Goal: Communication & Community: Answer question/provide support

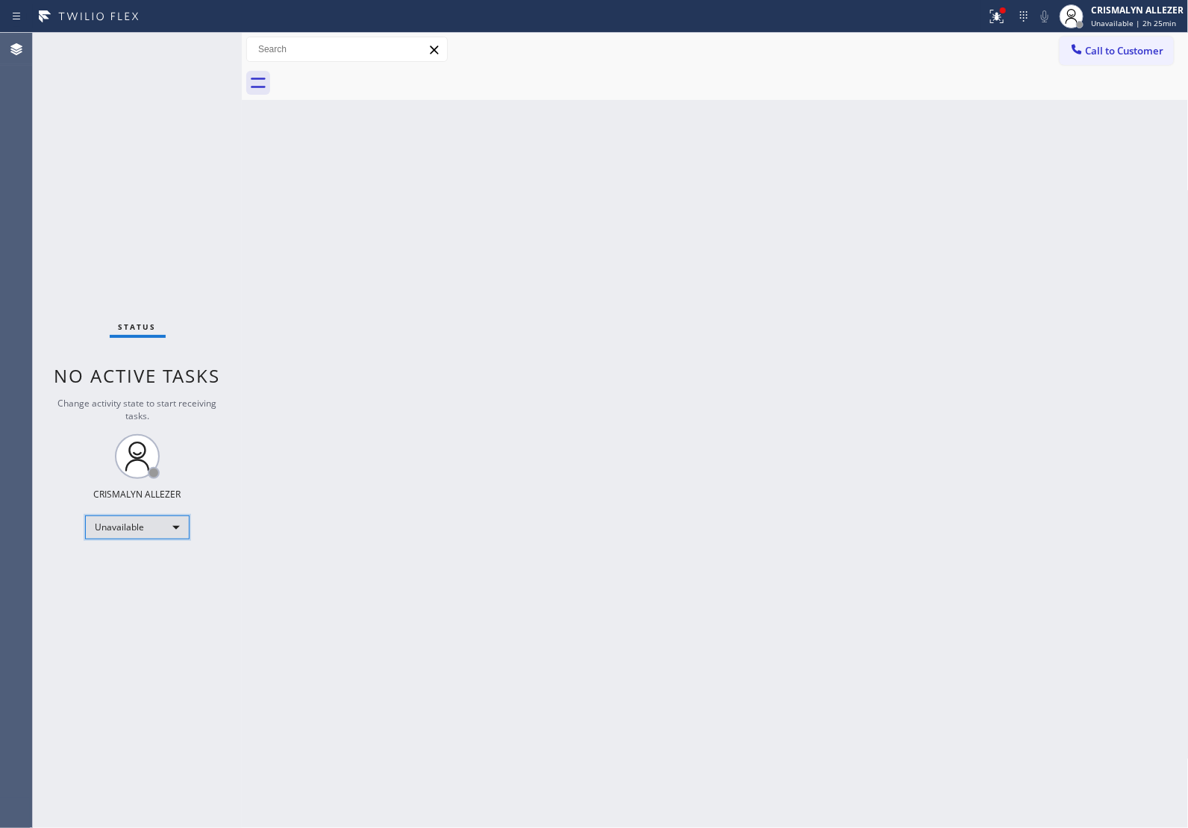
click at [175, 521] on div "Unavailable" at bounding box center [137, 528] width 104 height 24
click at [154, 603] on li "Break" at bounding box center [136, 604] width 101 height 18
drag, startPoint x: 662, startPoint y: 302, endPoint x: 859, endPoint y: 191, distance: 226.2
click at [668, 297] on div "Back to Dashboard Change Sender ID Customers Technicians Select a contact Outbo…" at bounding box center [715, 430] width 947 height 795
click at [1095, 54] on span "Call to Customer" at bounding box center [1124, 50] width 78 height 13
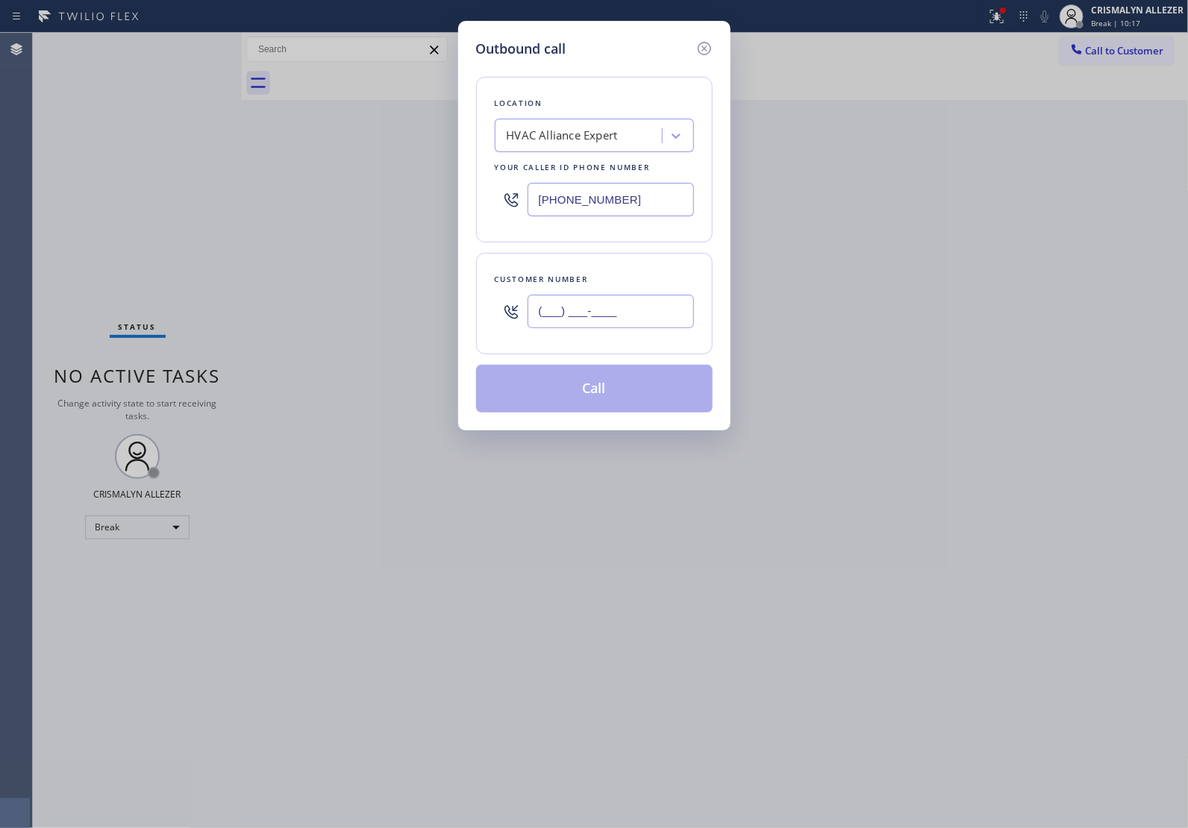
click at [646, 311] on input "(___) ___-____" at bounding box center [610, 312] width 166 height 34
paste input "202) 290-5511"
type input "[PHONE_NUMBER]"
click at [588, 131] on div "HVAC Alliance Expert" at bounding box center [562, 136] width 111 height 17
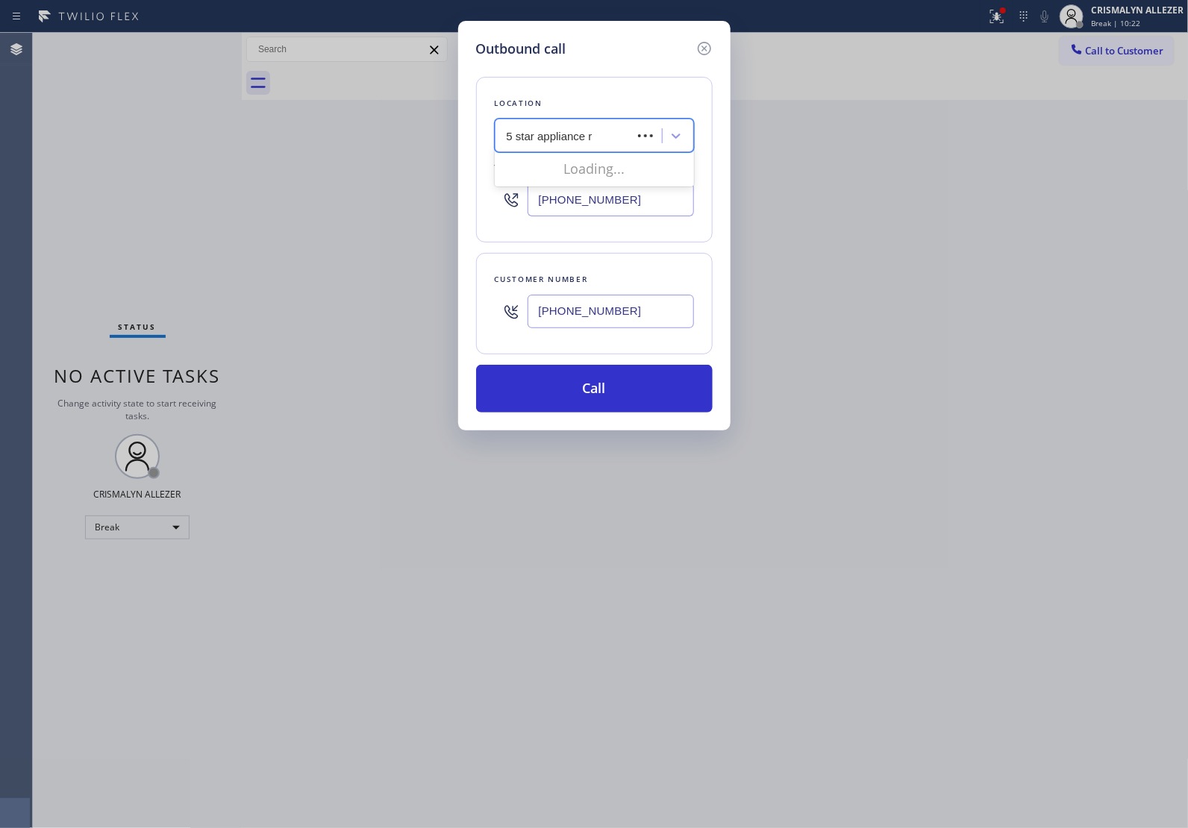
type input "5 star appliance re"
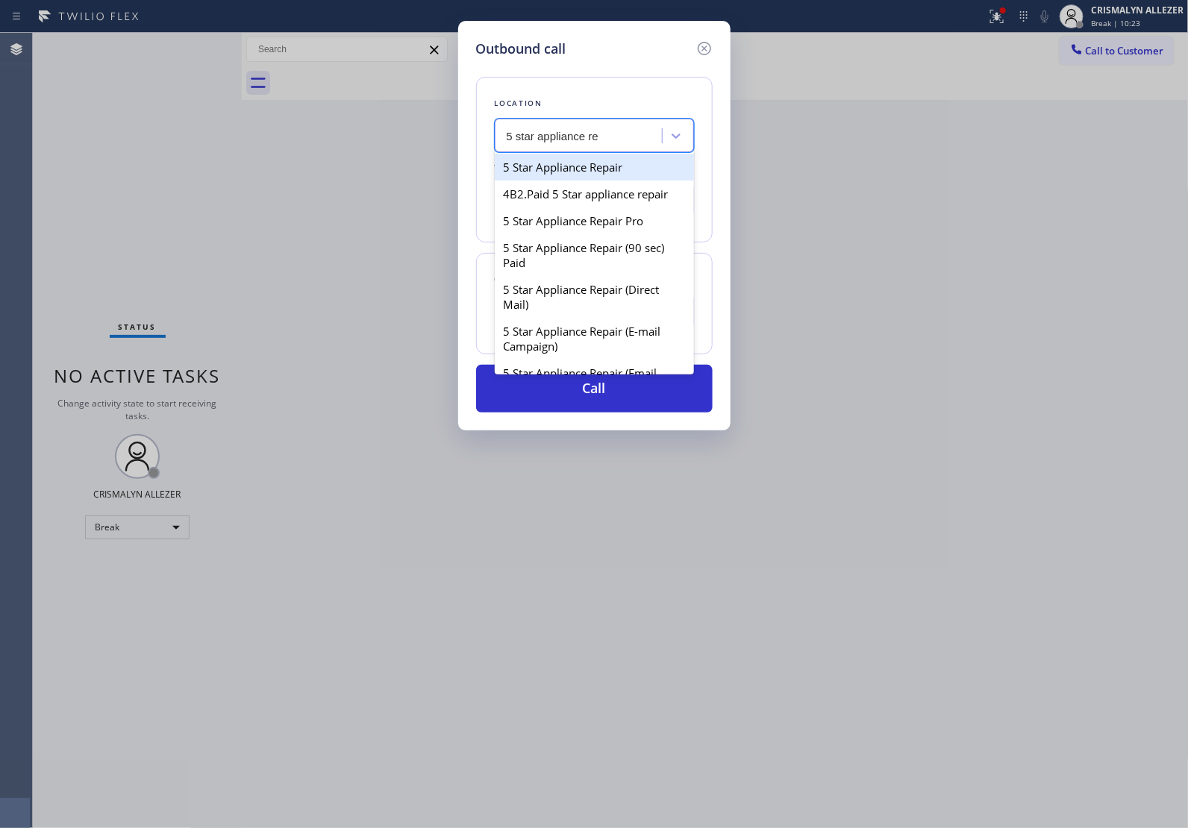
click at [588, 173] on div "5 Star Appliance Repair" at bounding box center [594, 167] width 199 height 27
type input "[PHONE_NUMBER]"
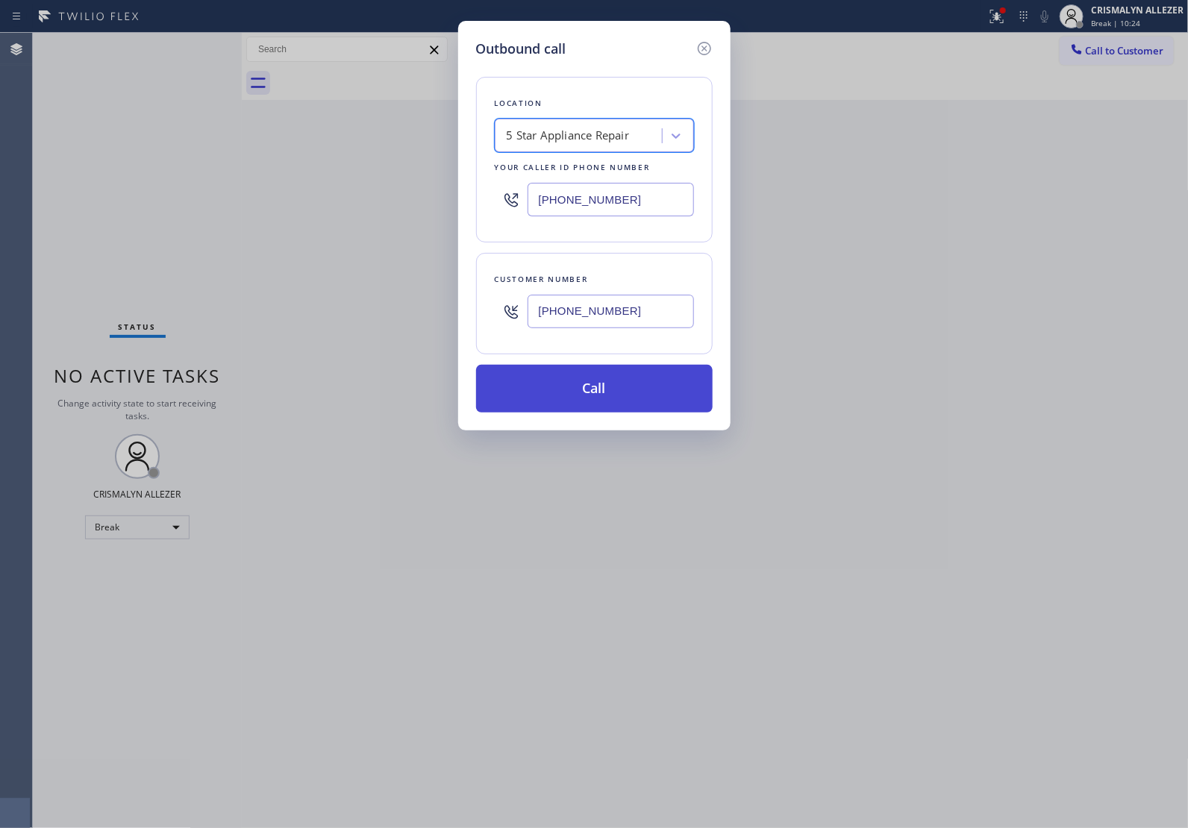
click at [605, 394] on button "Call" at bounding box center [594, 389] width 236 height 48
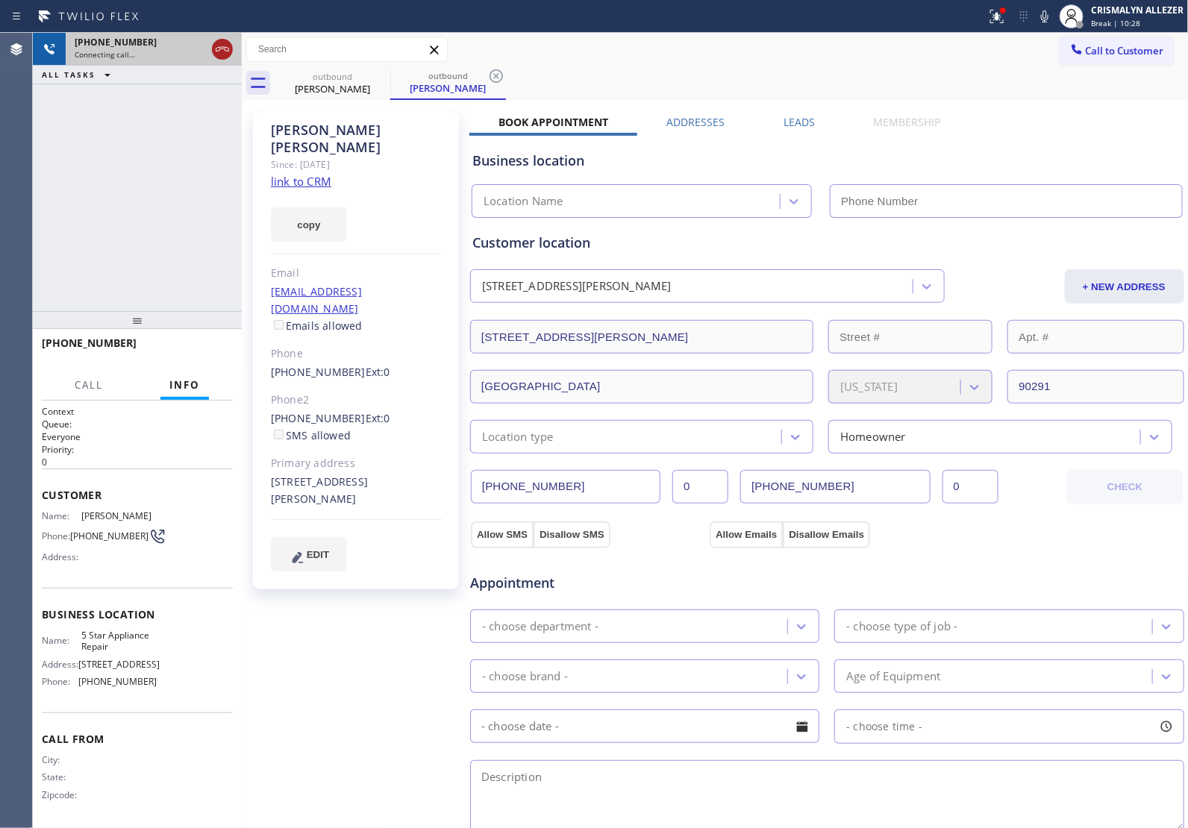
click at [213, 50] on icon at bounding box center [222, 49] width 18 height 18
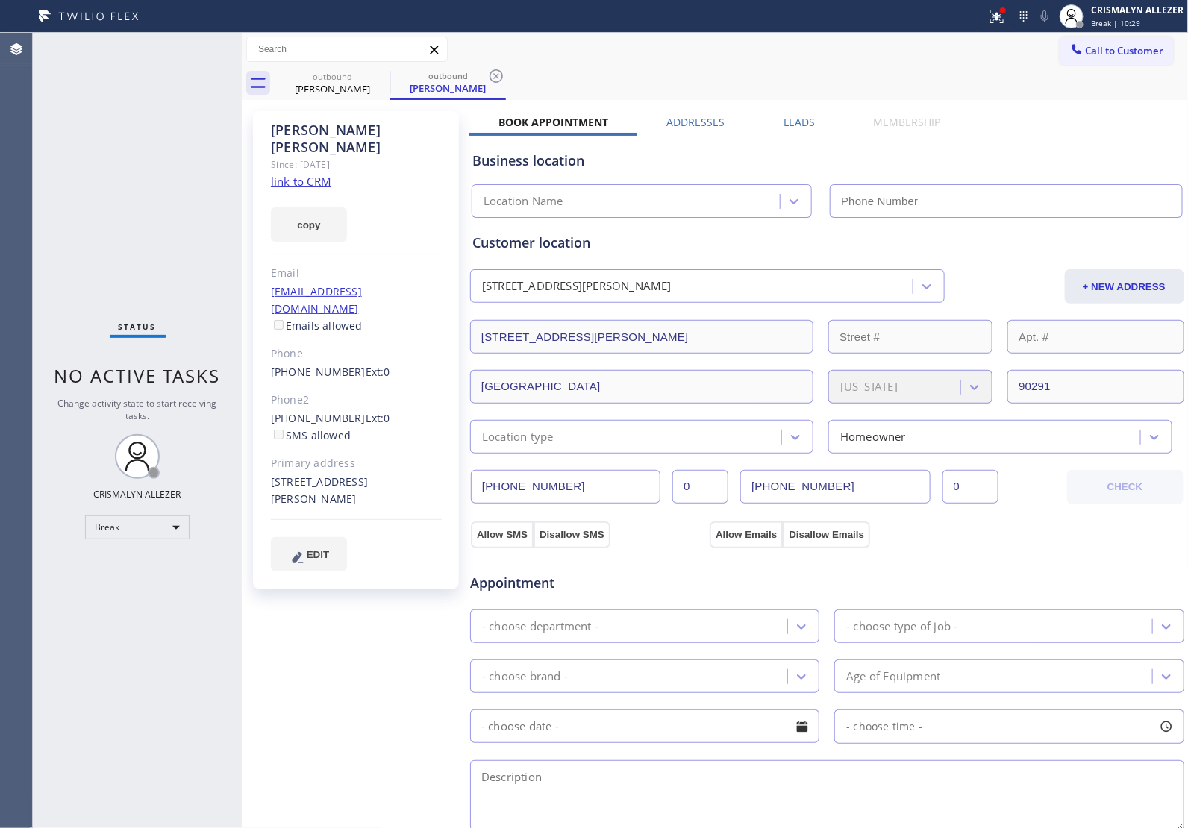
type input "[PHONE_NUMBER]"
click at [307, 174] on link "link to CRM" at bounding box center [301, 181] width 60 height 15
drag, startPoint x: 493, startPoint y: 80, endPoint x: 404, endPoint y: 79, distance: 88.8
click at [493, 79] on icon at bounding box center [496, 76] width 18 height 18
click at [380, 75] on icon at bounding box center [380, 75] width 13 height 13
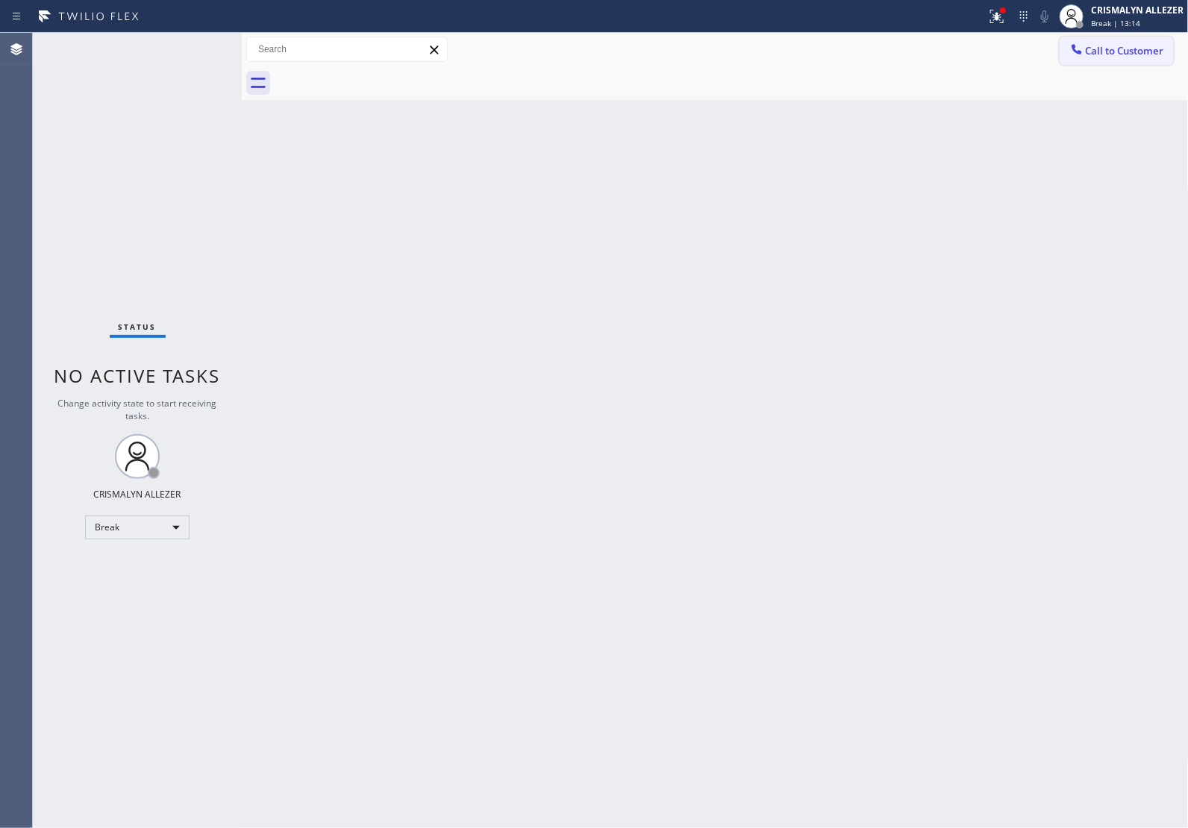
click at [1141, 53] on span "Call to Customer" at bounding box center [1124, 50] width 78 height 13
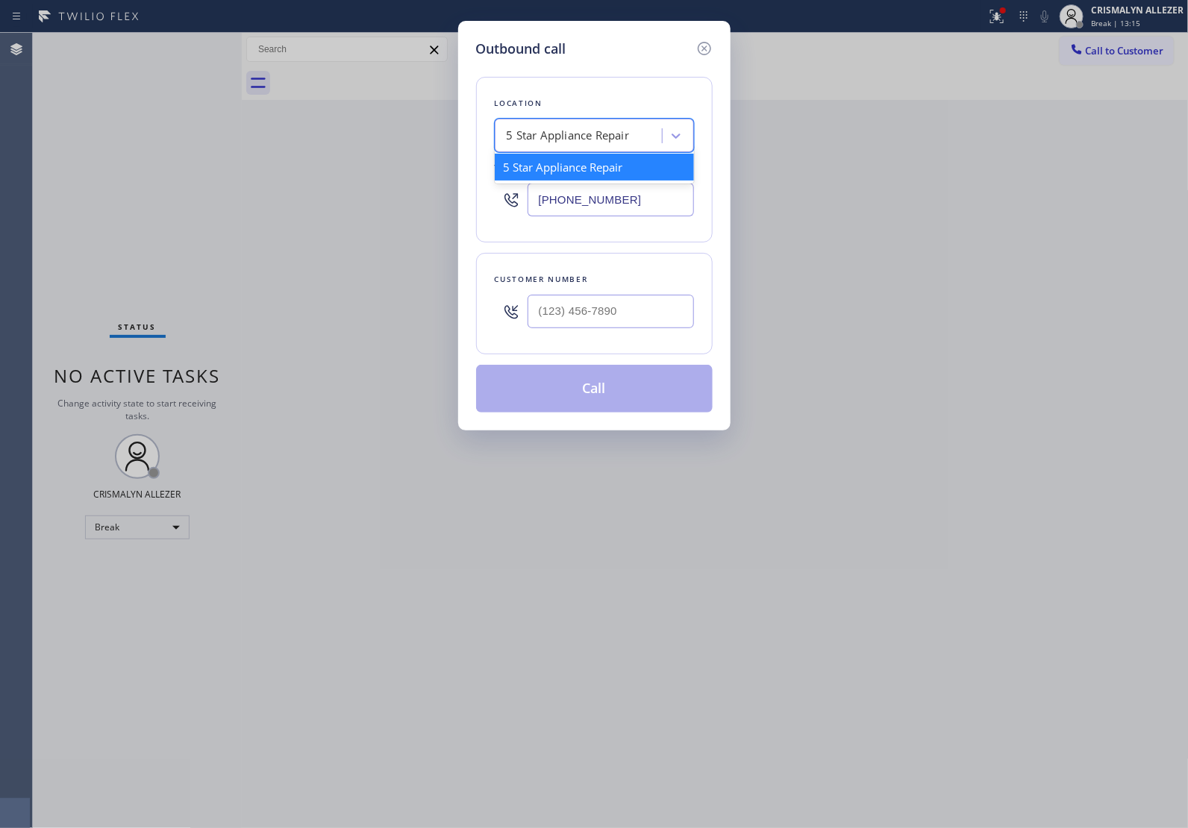
click at [593, 142] on div "5 Star Appliance Repair" at bounding box center [568, 136] width 123 height 17
paste input "Viking Repair Pro"
type input "Viking Repair Pro"
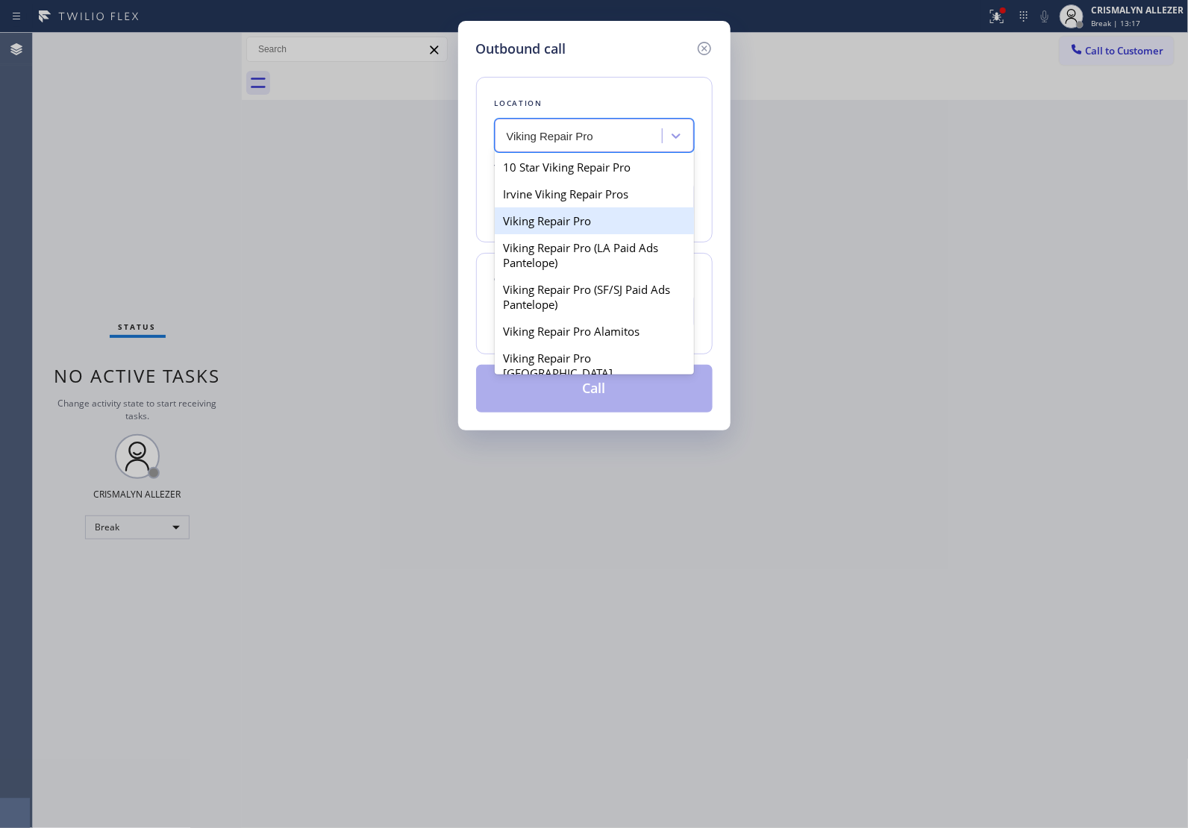
click at [542, 228] on div "Viking Repair Pro" at bounding box center [594, 220] width 199 height 27
type input "[PHONE_NUMBER]"
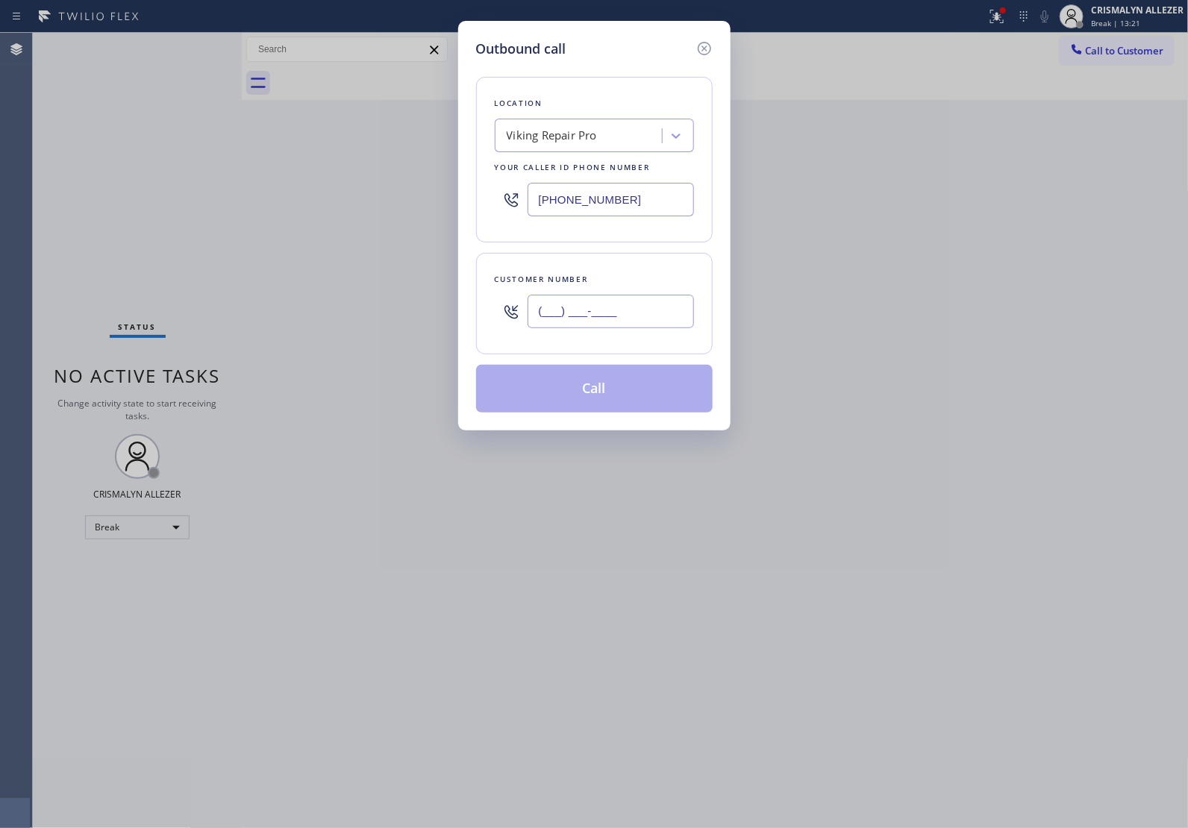
click at [627, 316] on input "(___) ___-____" at bounding box center [610, 312] width 166 height 34
paste input "202) 290-5511"
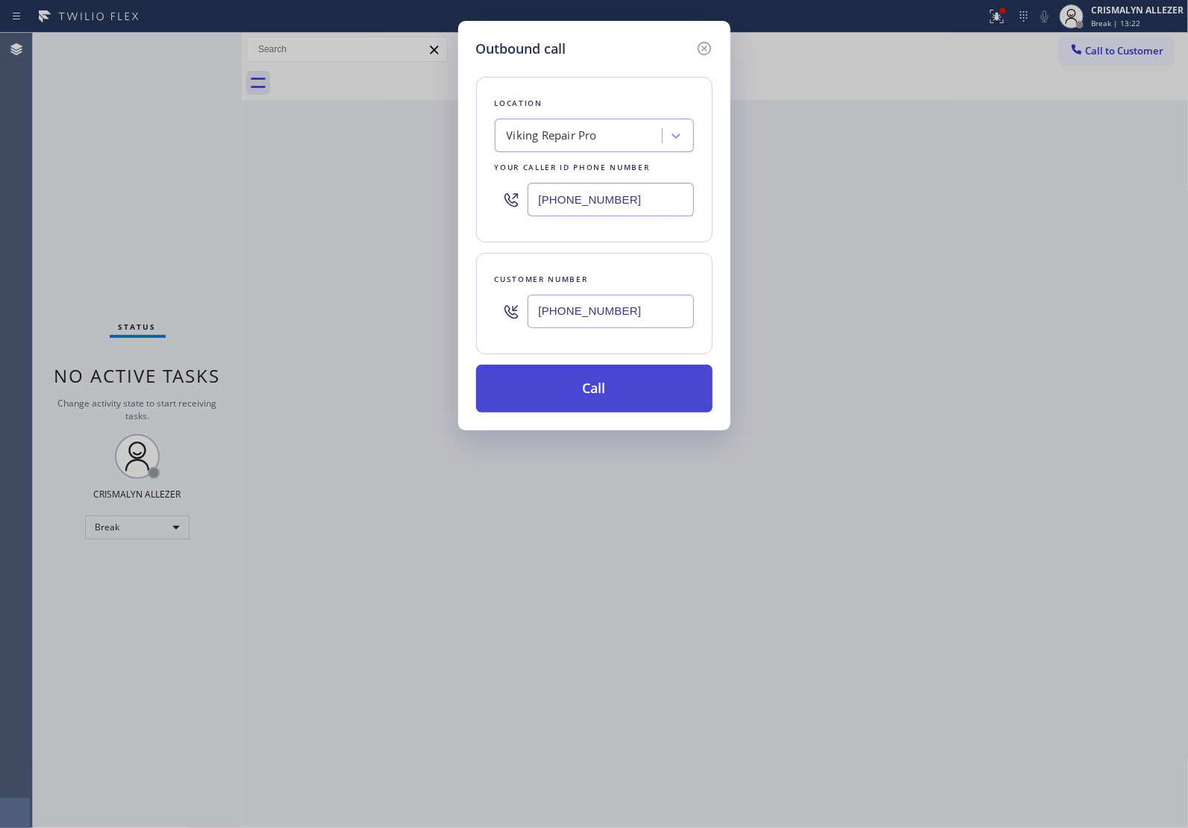
type input "[PHONE_NUMBER]"
click at [589, 396] on button "Call" at bounding box center [594, 389] width 236 height 48
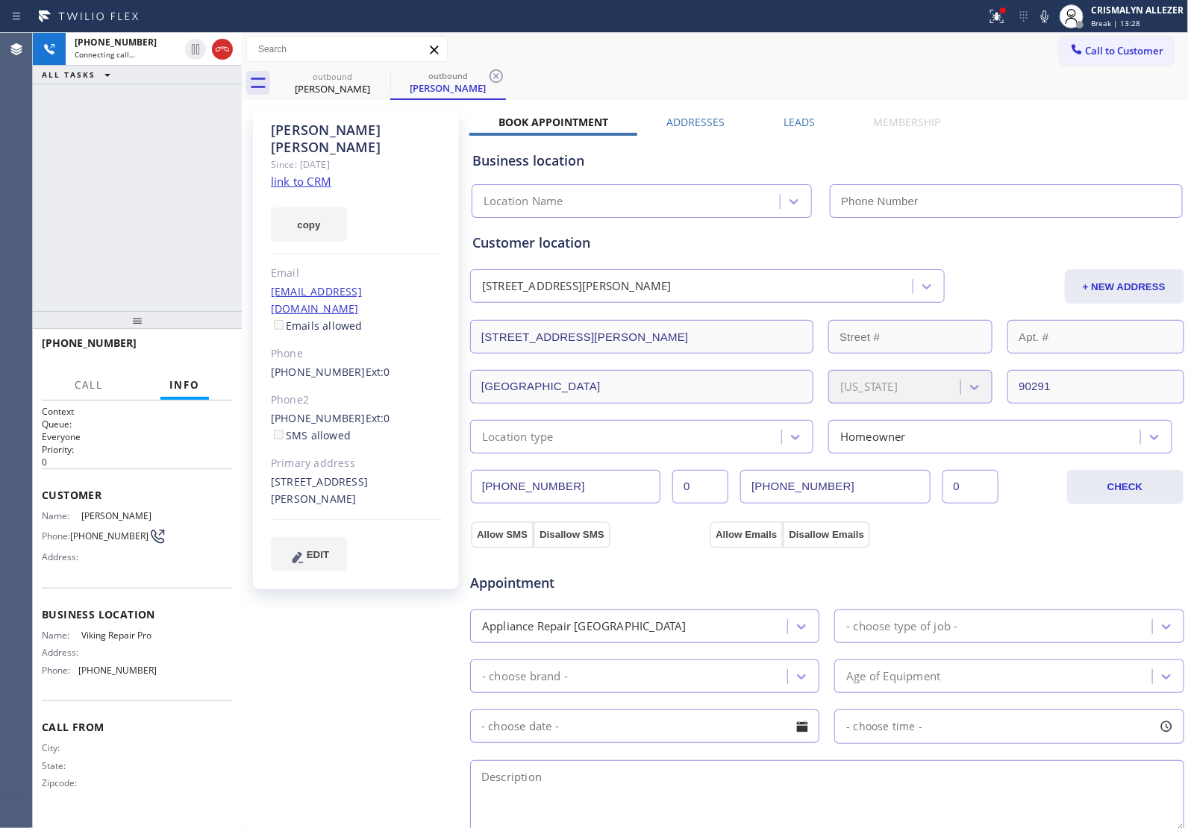
type input "[PHONE_NUMBER]"
drag, startPoint x: 266, startPoint y: 383, endPoint x: 343, endPoint y: 388, distance: 77.0
click at [343, 388] on div "[PERSON_NAME] Since: [DATE] link to CRM copy Email [EMAIL_ADDRESS][DOMAIN_NAME]…" at bounding box center [356, 350] width 206 height 478
copy link "[PHONE_NUMBER]"
click at [203, 351] on span "HANG UP" at bounding box center [198, 350] width 46 height 10
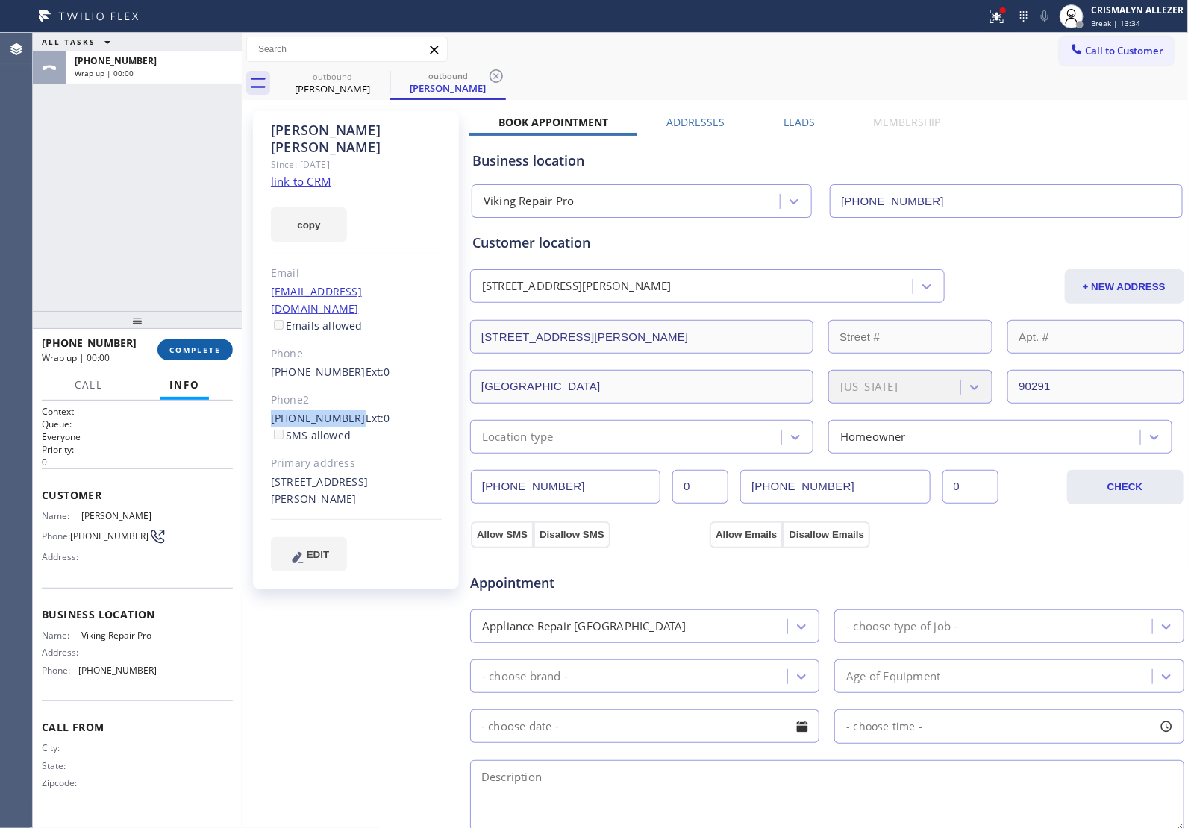
click at [203, 351] on span "COMPLETE" at bounding box center [194, 350] width 51 height 10
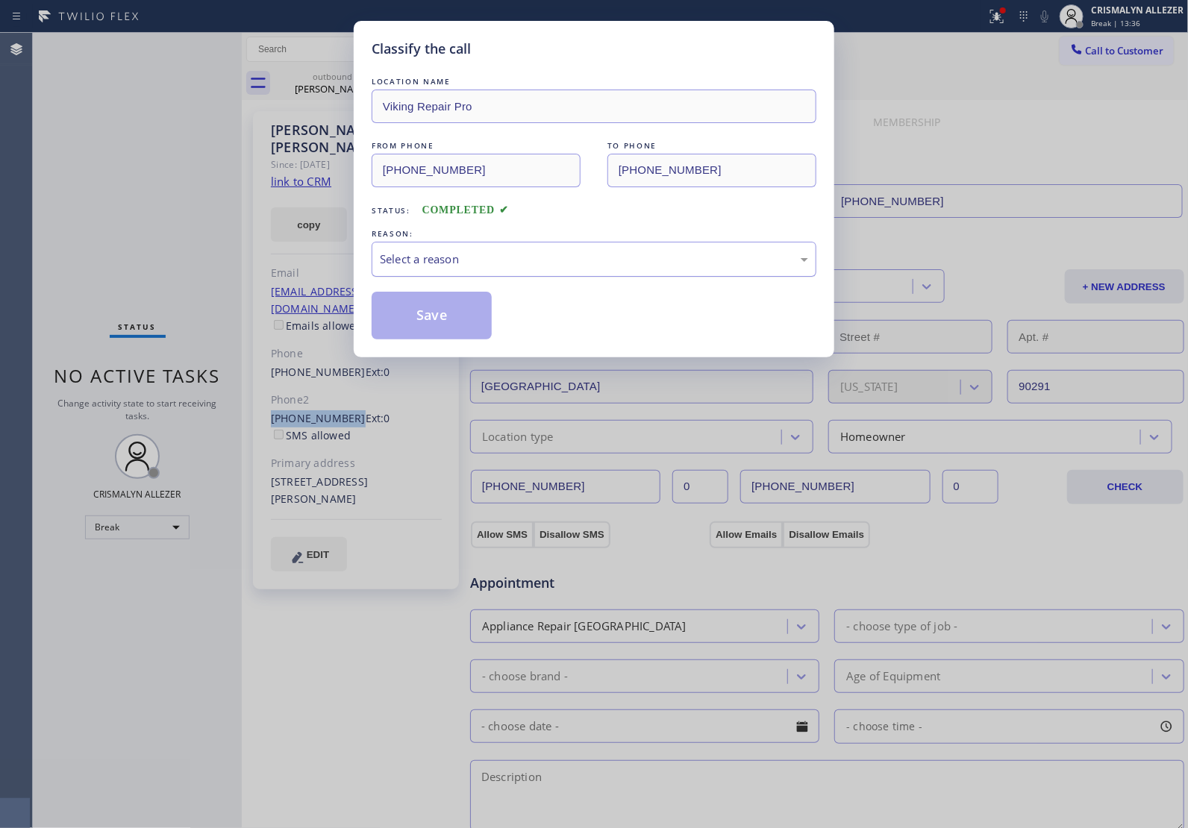
click at [522, 263] on div "Select a reason" at bounding box center [594, 259] width 428 height 17
click at [442, 322] on button "Save" at bounding box center [432, 316] width 120 height 48
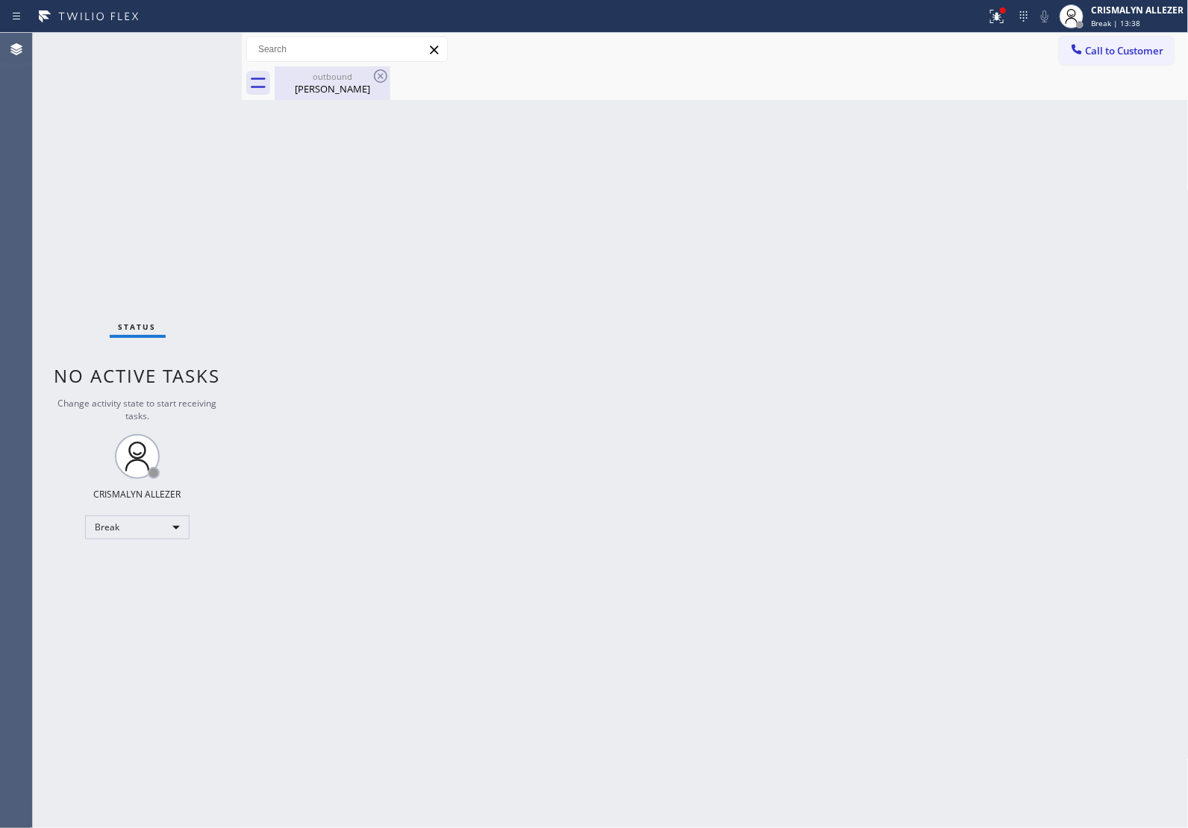
click at [329, 88] on div "[PERSON_NAME]" at bounding box center [332, 88] width 113 height 13
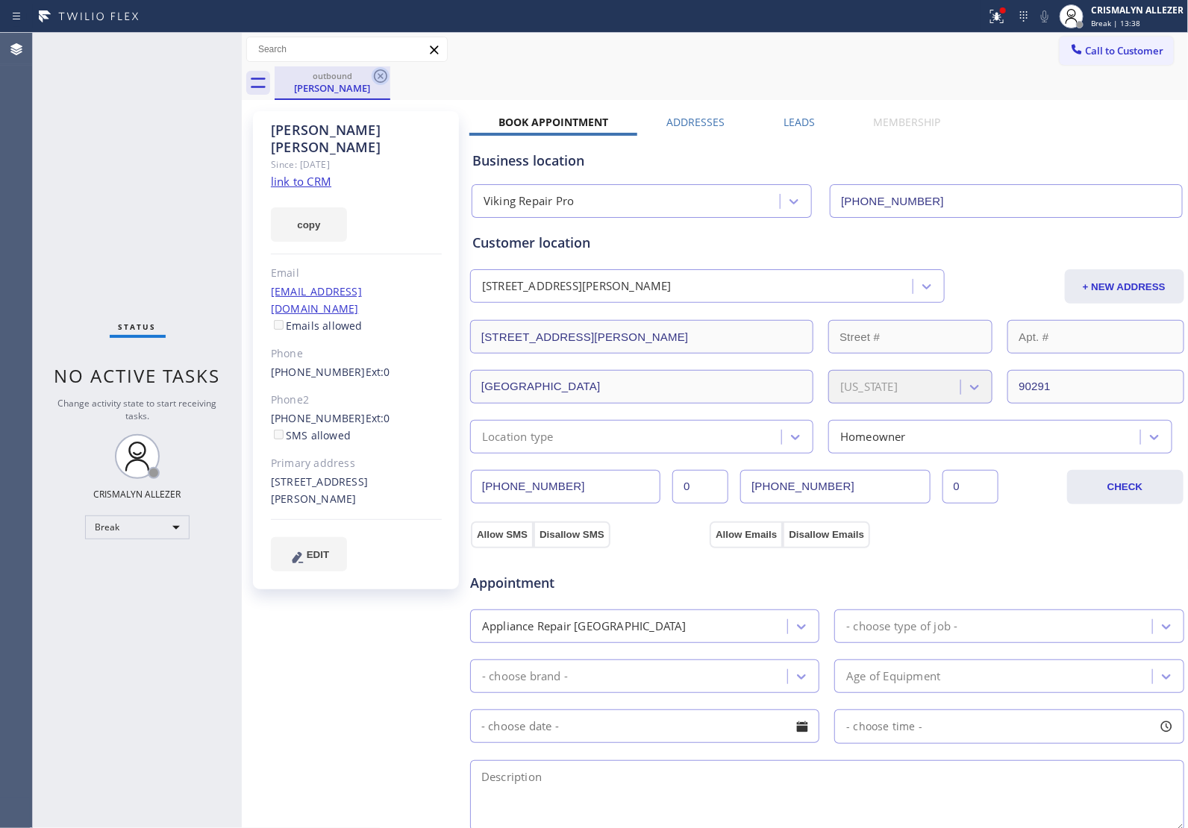
click at [386, 72] on icon at bounding box center [381, 76] width 18 height 18
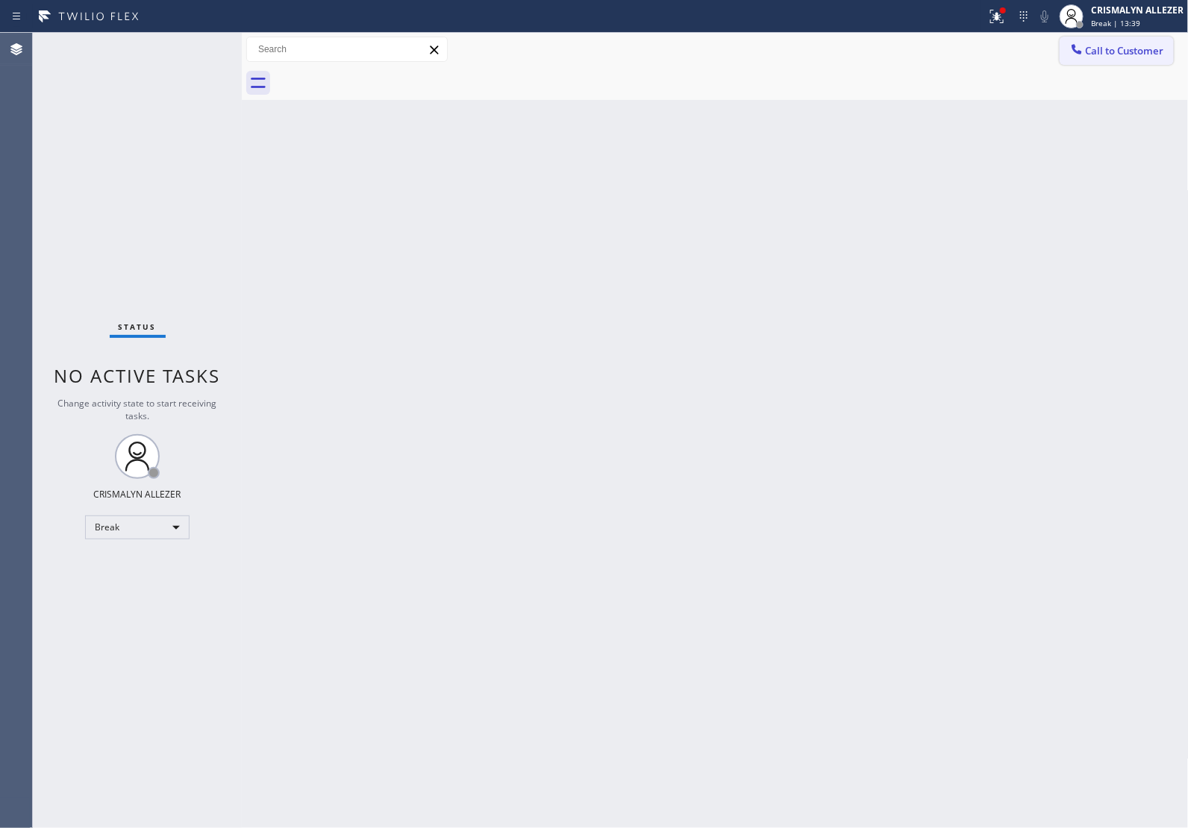
click at [1139, 41] on button "Call to Customer" at bounding box center [1116, 51] width 114 height 28
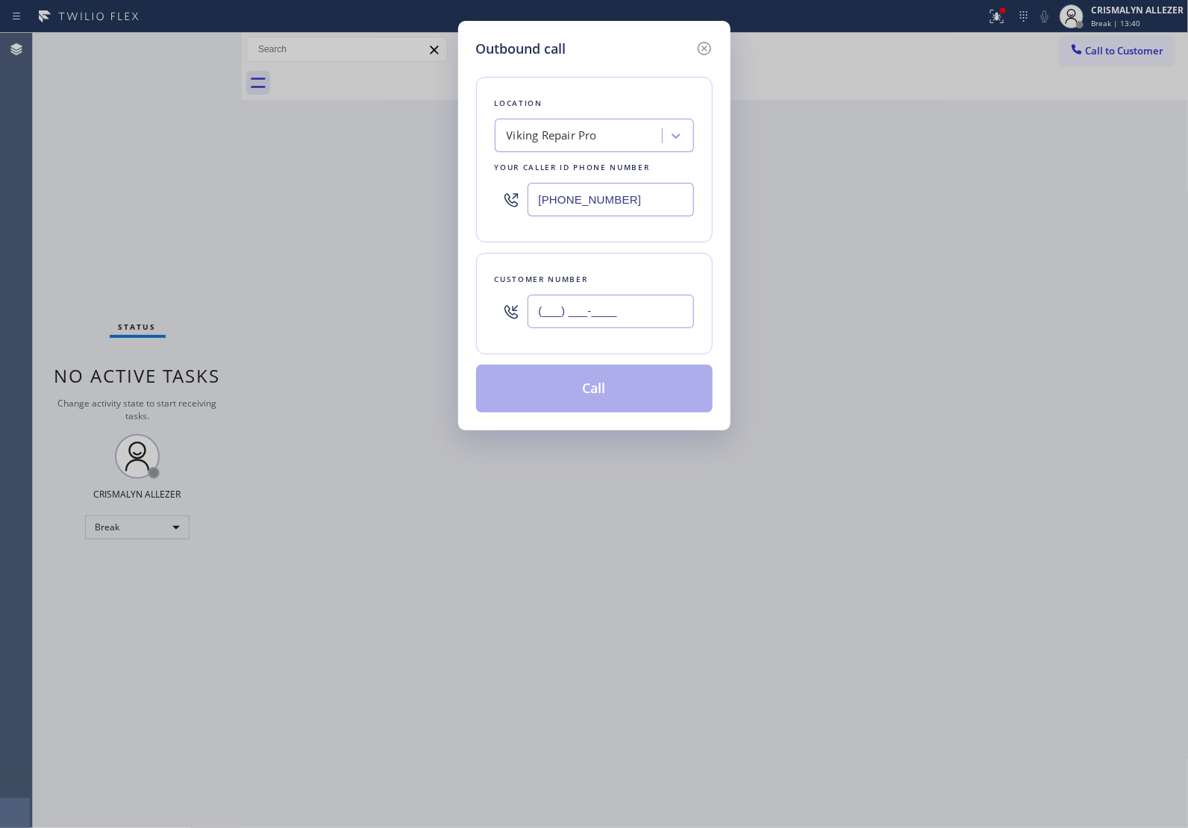
click at [632, 310] on input "(___) ___-____" at bounding box center [610, 312] width 166 height 34
paste input "202) 290-5511"
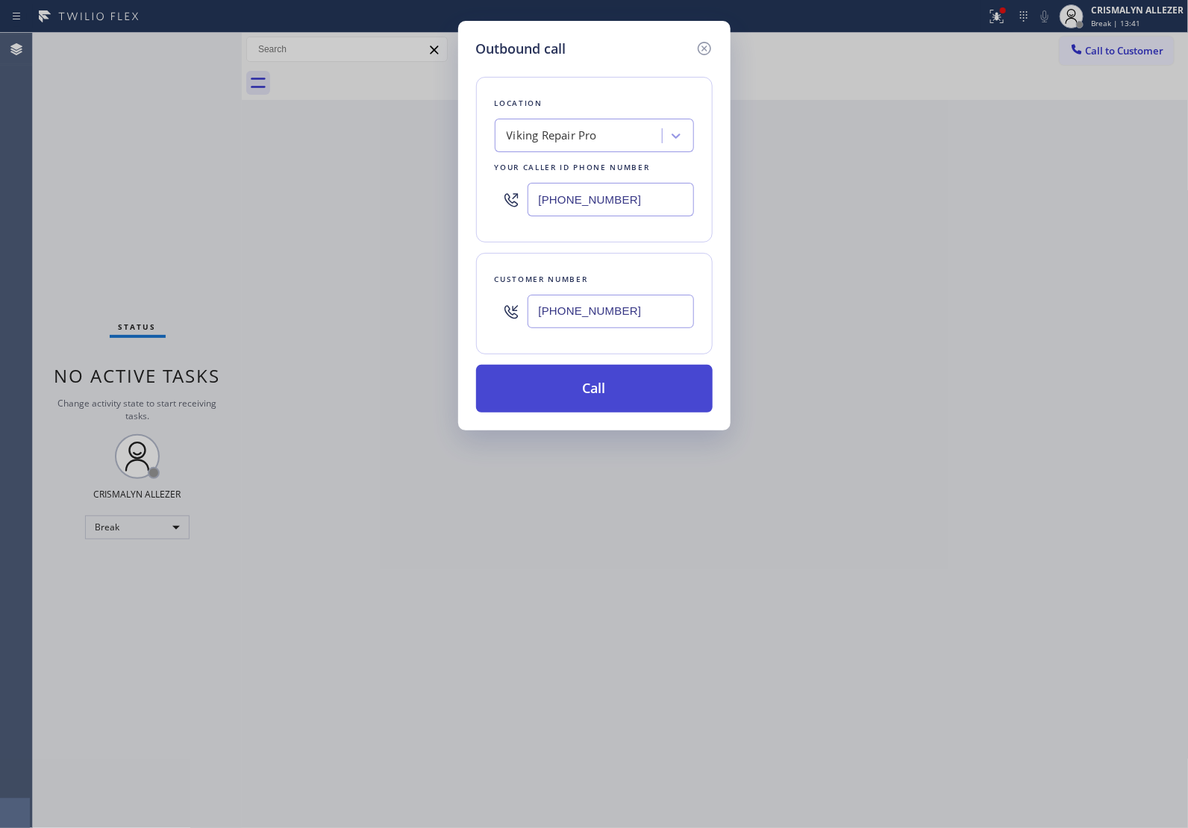
type input "[PHONE_NUMBER]"
click at [602, 404] on button "Call" at bounding box center [594, 389] width 236 height 48
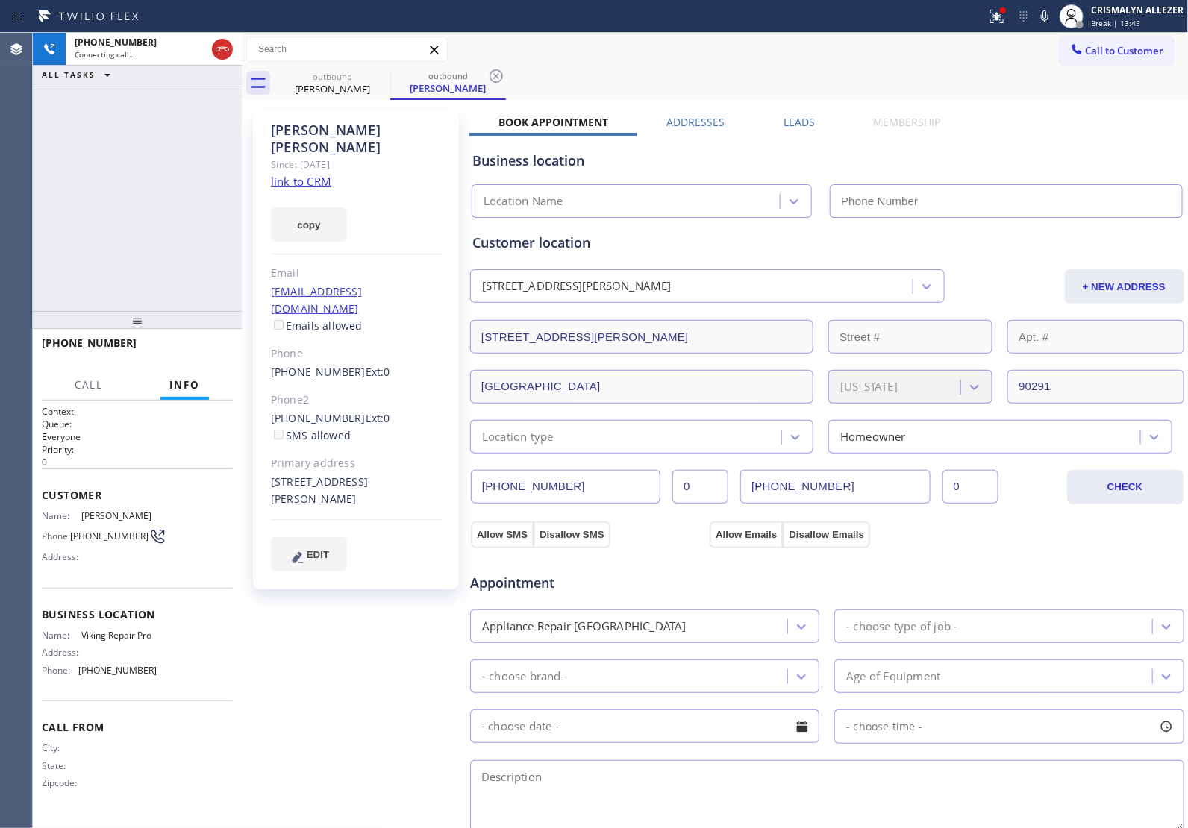
type input "[PHONE_NUMBER]"
click at [184, 353] on span "HANG UP" at bounding box center [198, 350] width 46 height 10
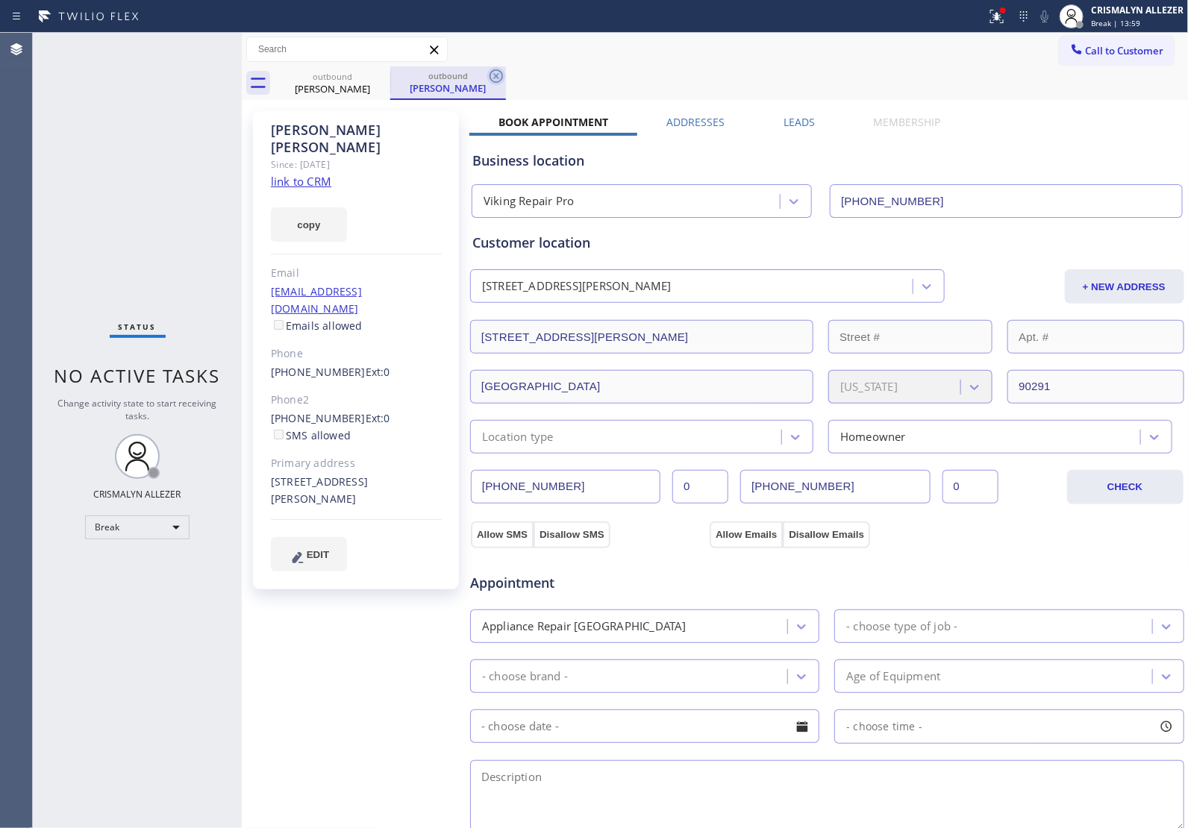
drag, startPoint x: 492, startPoint y: 64, endPoint x: 493, endPoint y: 72, distance: 8.2
click at [492, 67] on div "Call to Customer Outbound call Location Viking Repair Pro Your caller id phone …" at bounding box center [715, 66] width 947 height 67
click at [495, 78] on icon at bounding box center [496, 76] width 18 height 18
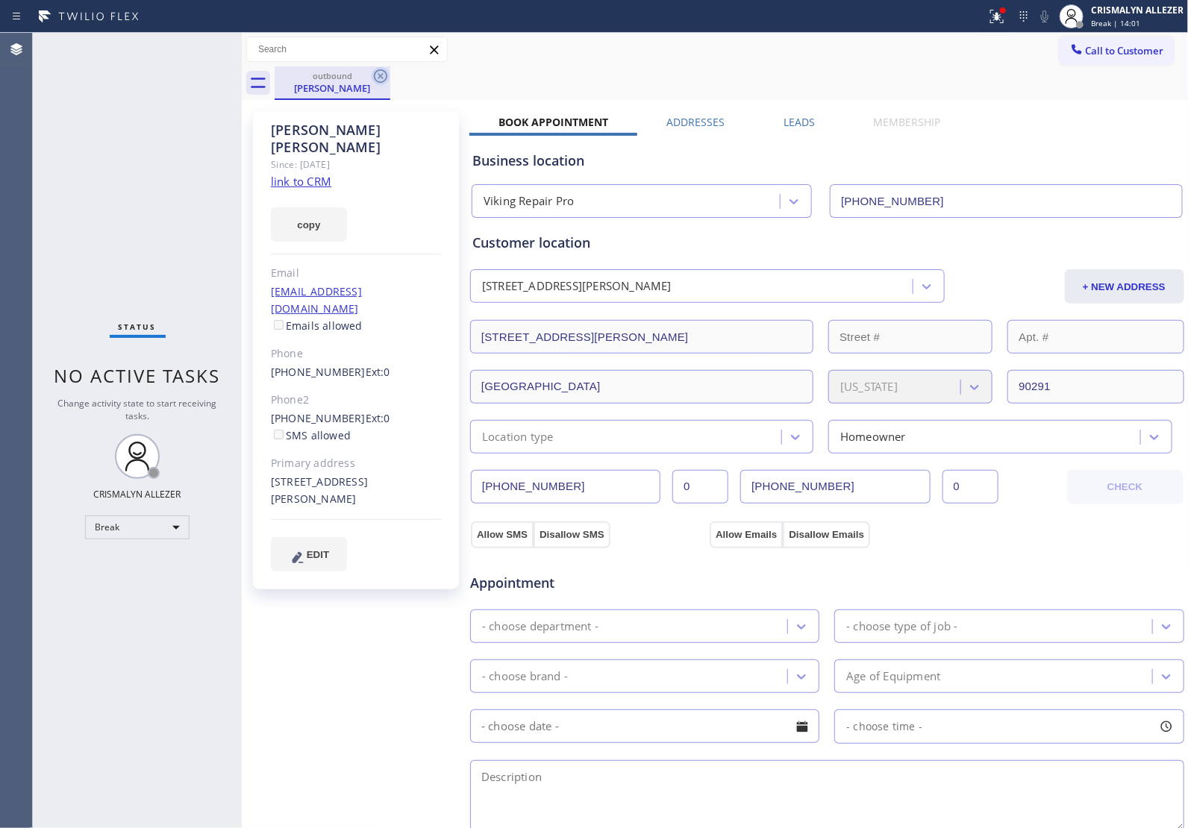
click at [383, 77] on icon at bounding box center [381, 76] width 18 height 18
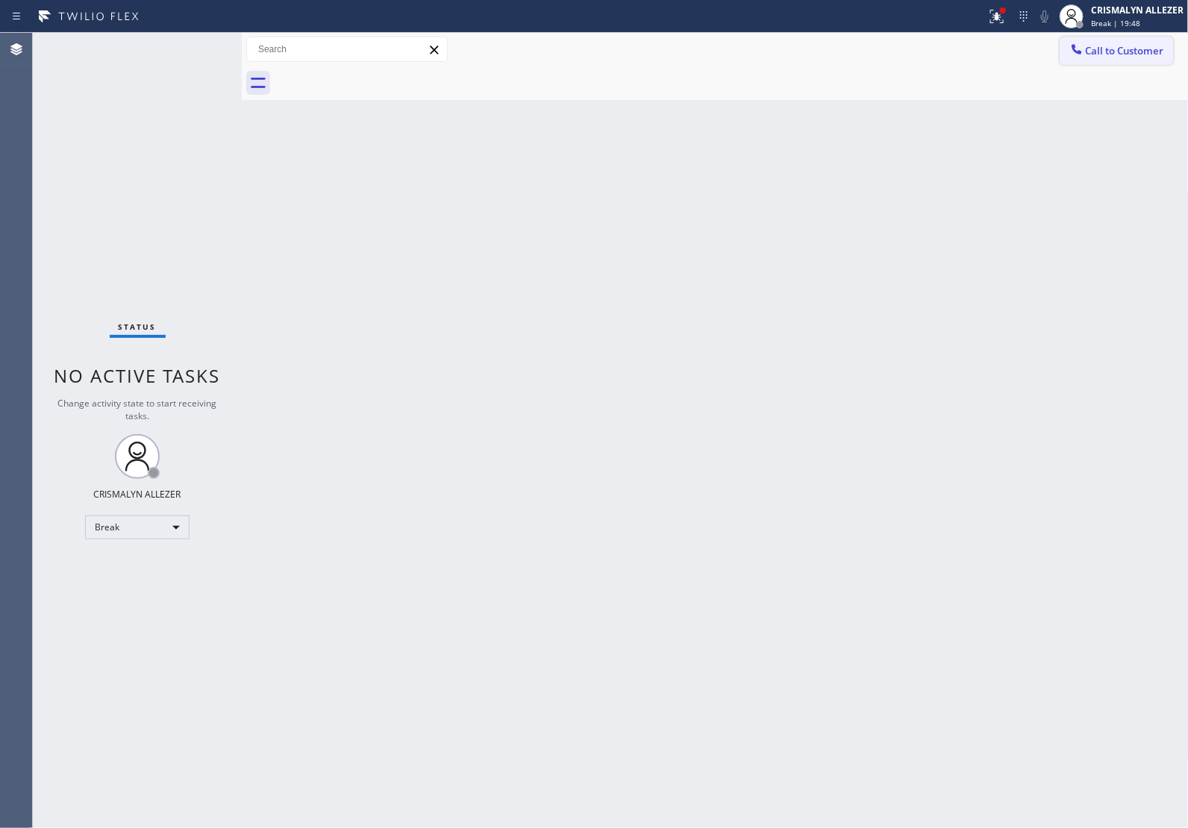
drag, startPoint x: 1131, startPoint y: 48, endPoint x: 1106, endPoint y: 61, distance: 27.7
click at [1130, 48] on span "Call to Customer" at bounding box center [1124, 50] width 78 height 13
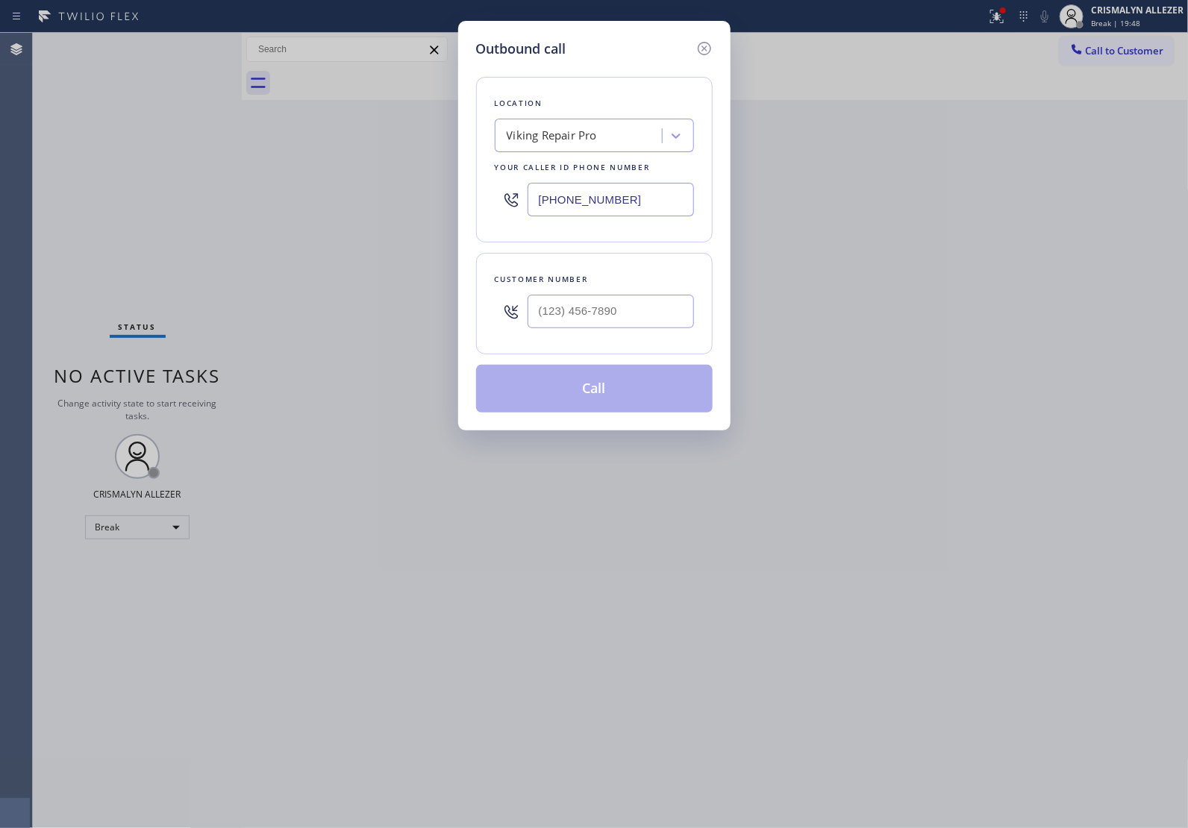
drag, startPoint x: 665, startPoint y: 200, endPoint x: 325, endPoint y: 210, distance: 341.1
click at [369, 210] on div "Outbound call Location Viking Repair Pro Your caller id phone number [PHONE_NUM…" at bounding box center [594, 414] width 1188 height 828
paste input "05) 519-7525"
type input "[PHONE_NUMBER]"
click at [583, 311] on input "(___) ___-____" at bounding box center [610, 312] width 166 height 34
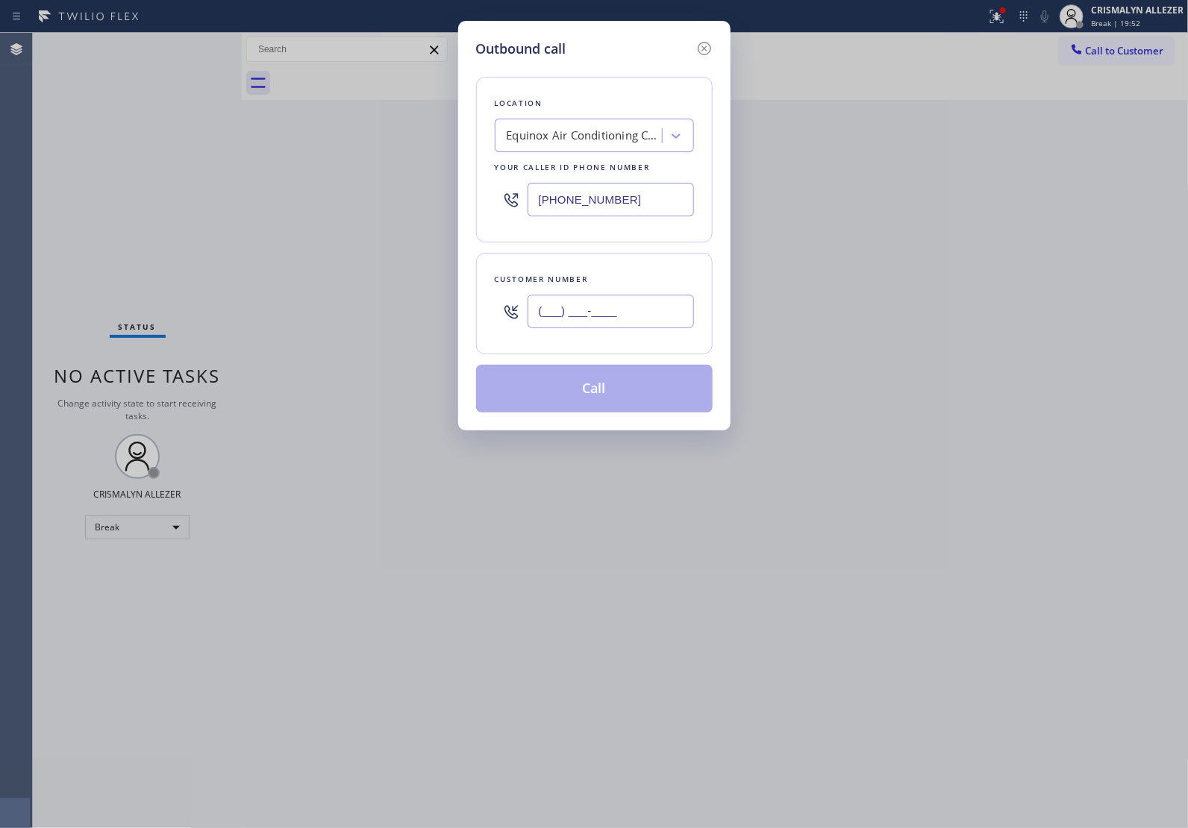
paste input "805) 502-1570"
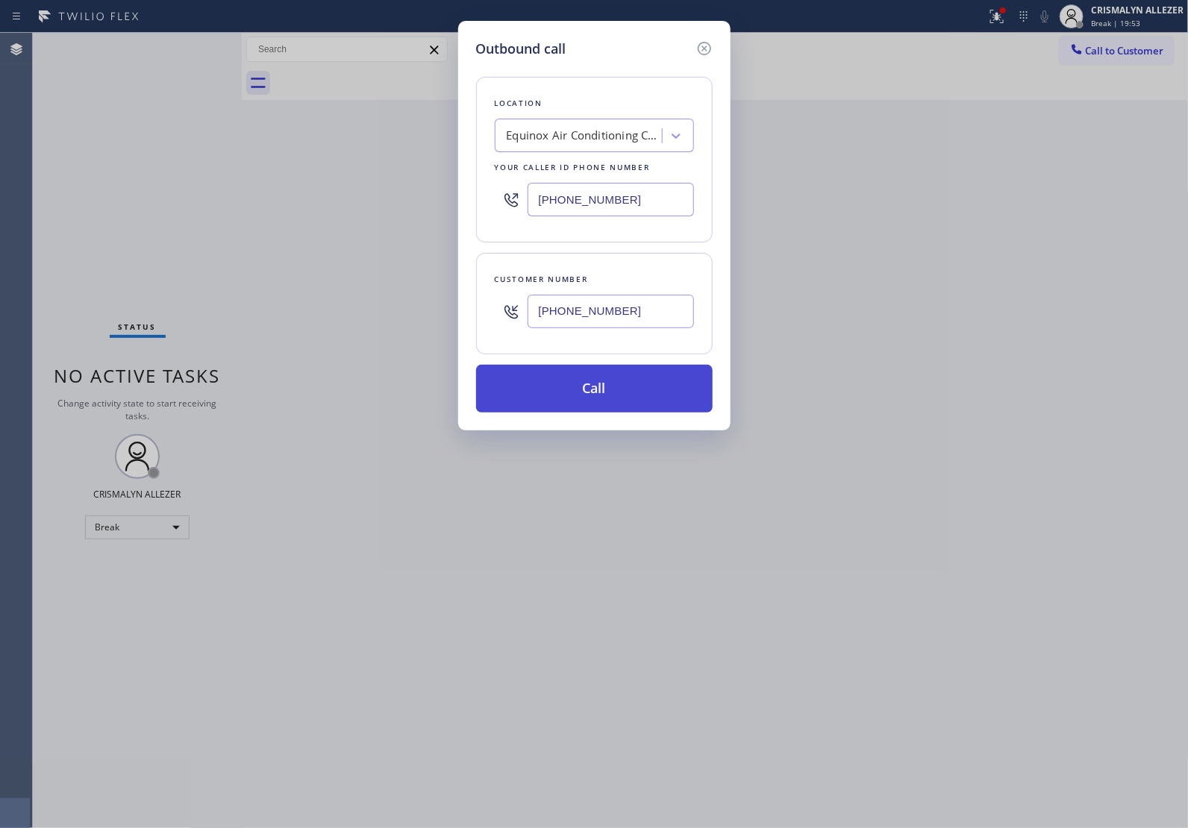
type input "[PHONE_NUMBER]"
click at [599, 388] on button "Call" at bounding box center [594, 389] width 236 height 48
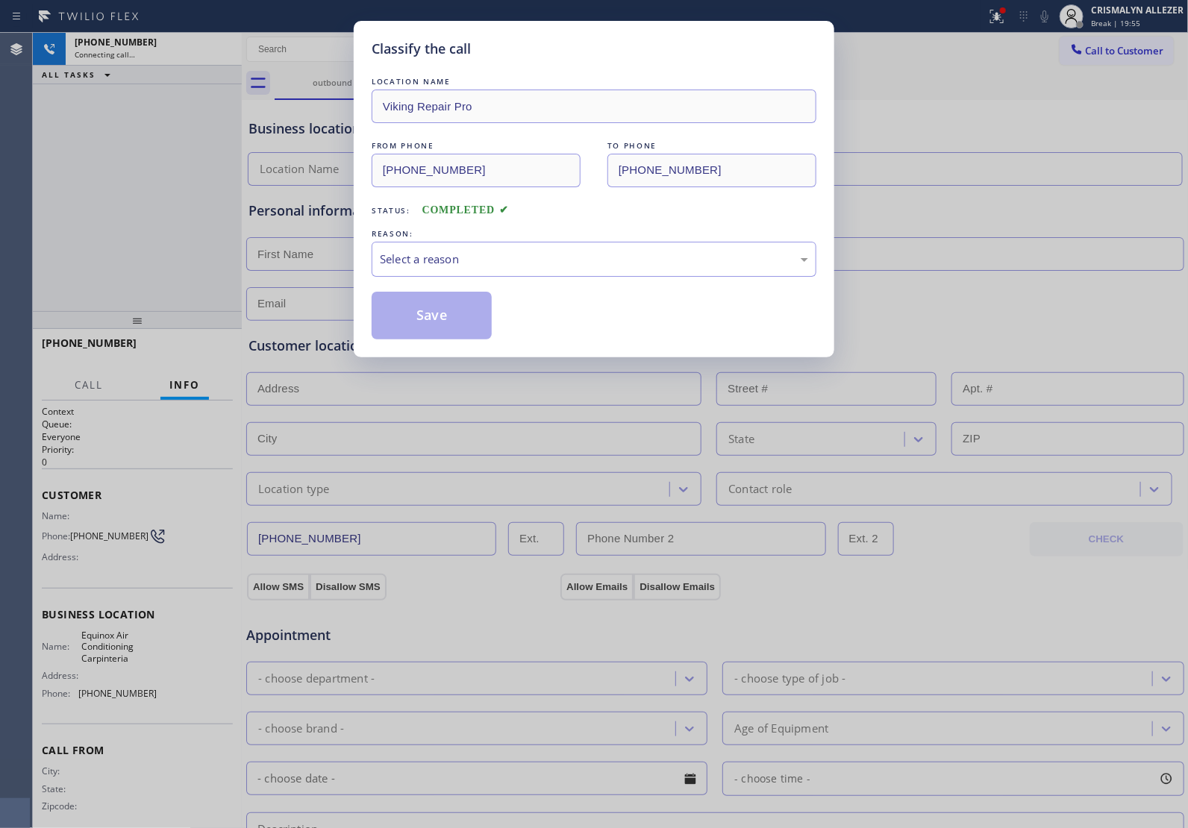
type input "[PHONE_NUMBER]"
click at [498, 261] on div "Select a reason" at bounding box center [594, 259] width 428 height 17
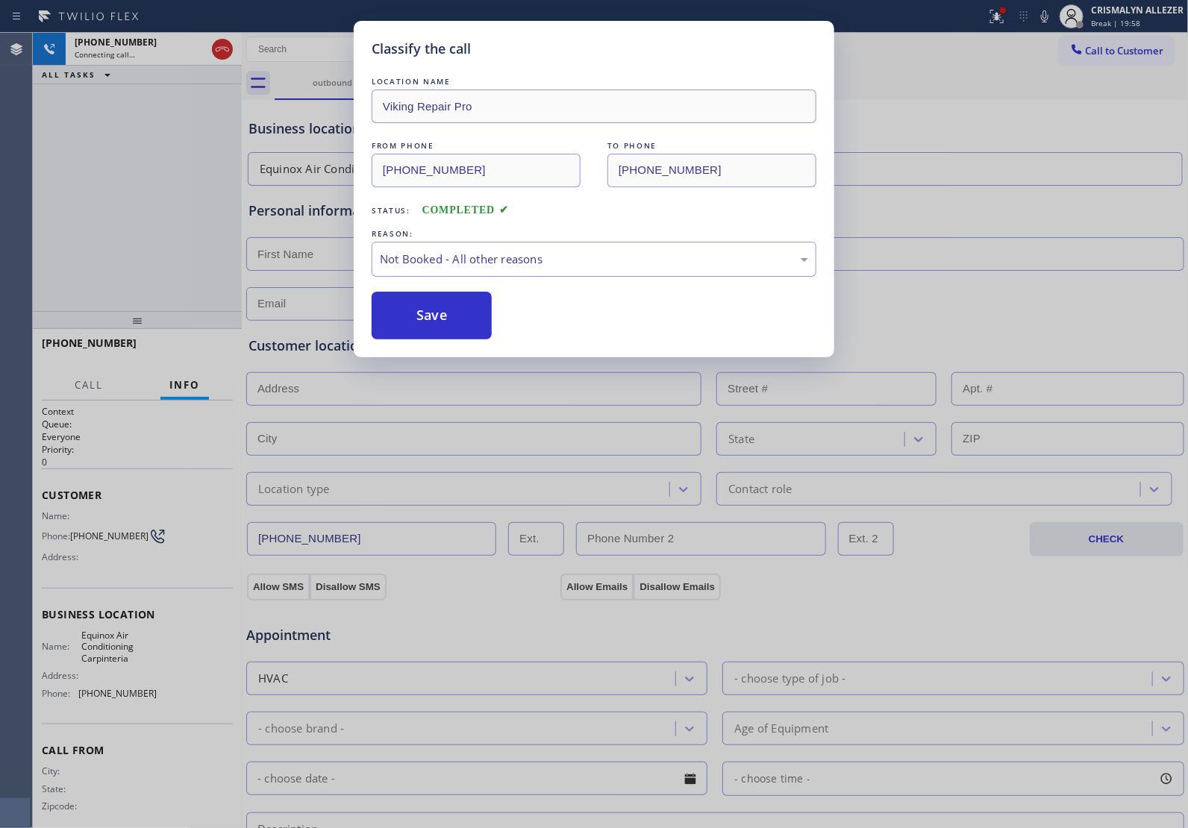
click at [426, 312] on button "Save" at bounding box center [432, 316] width 120 height 48
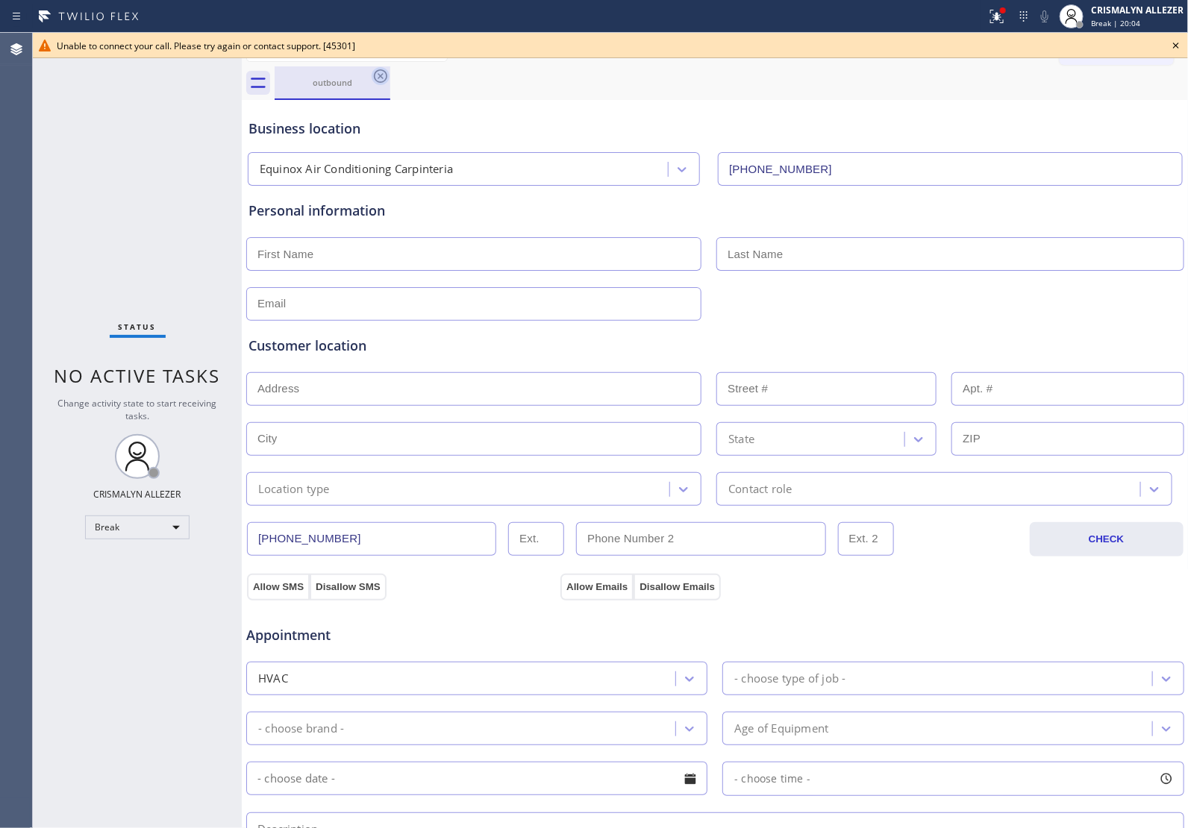
click at [377, 73] on icon at bounding box center [381, 76] width 18 height 18
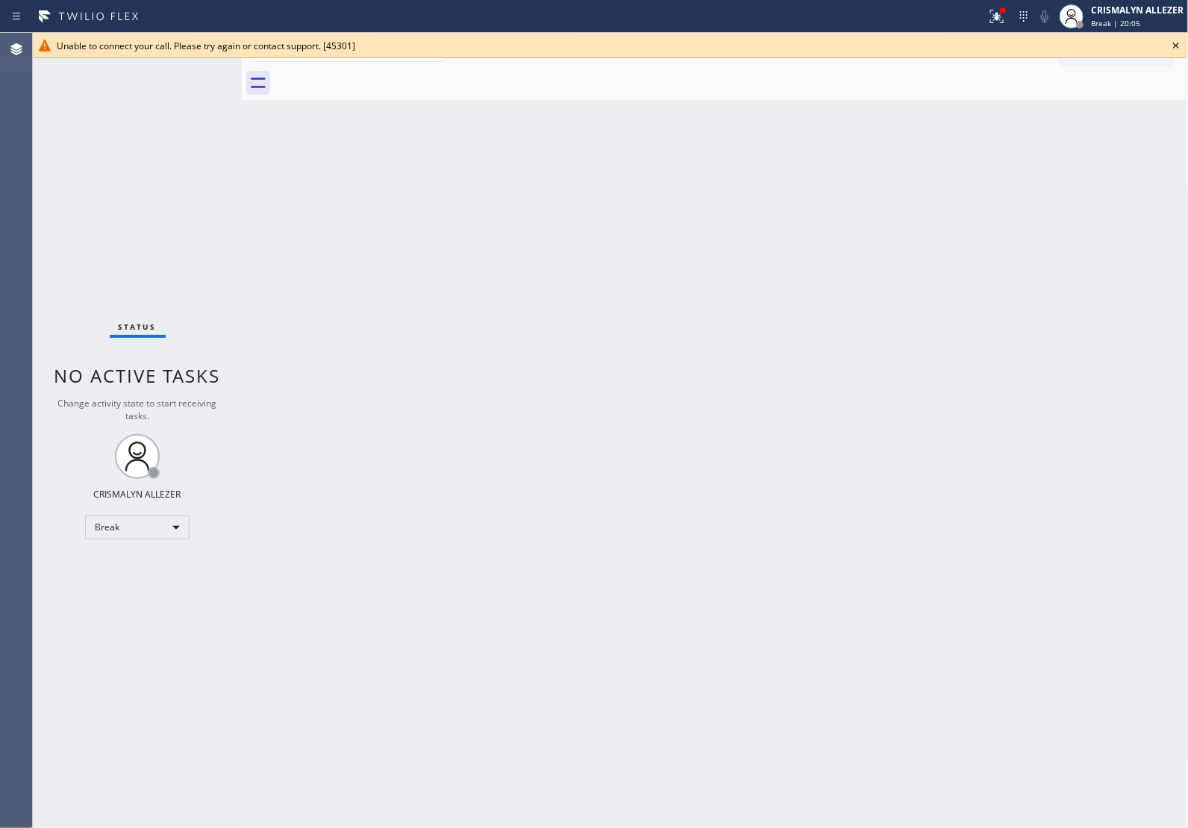
click at [1175, 46] on icon at bounding box center [1176, 46] width 6 height 6
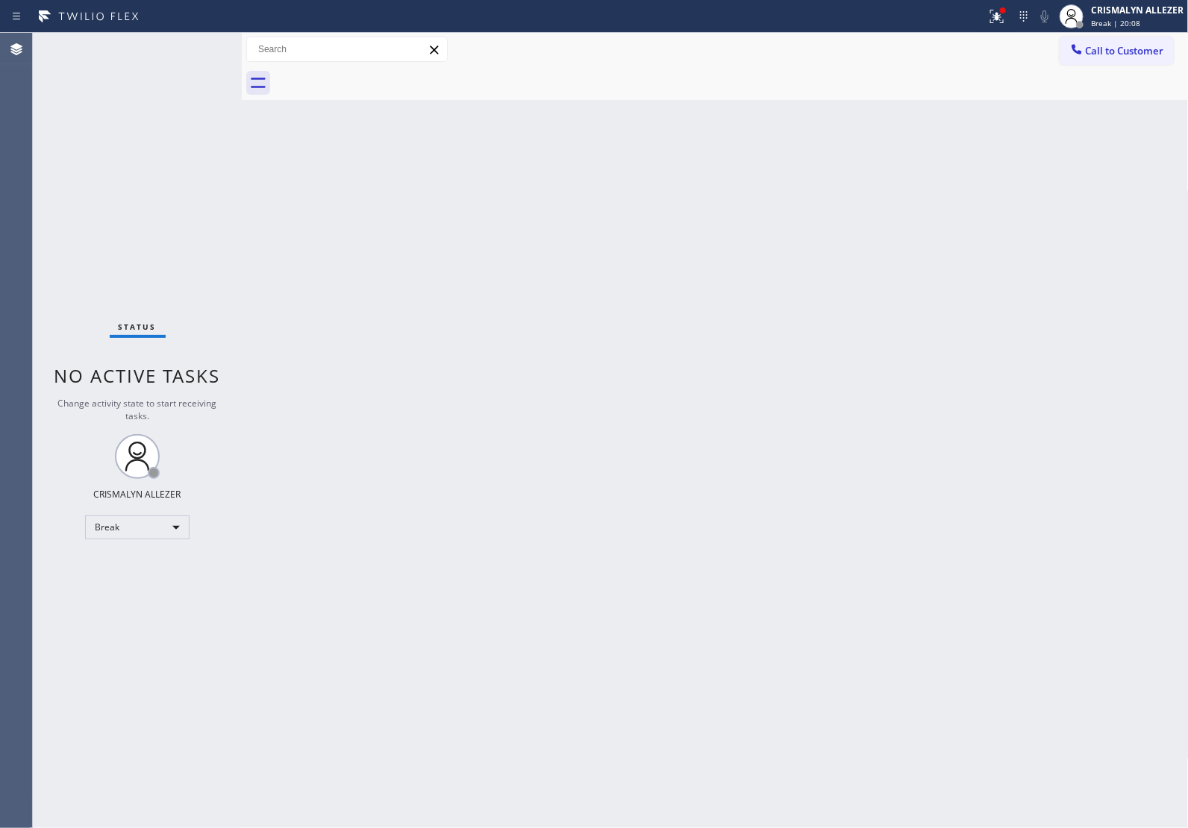
drag, startPoint x: 777, startPoint y: 288, endPoint x: 956, endPoint y: 146, distance: 227.8
click at [777, 285] on div "Back to Dashboard Change Sender ID Customers Technicians Select a contact Outbo…" at bounding box center [715, 430] width 947 height 795
click at [1127, 48] on span "Call to Customer" at bounding box center [1124, 50] width 78 height 13
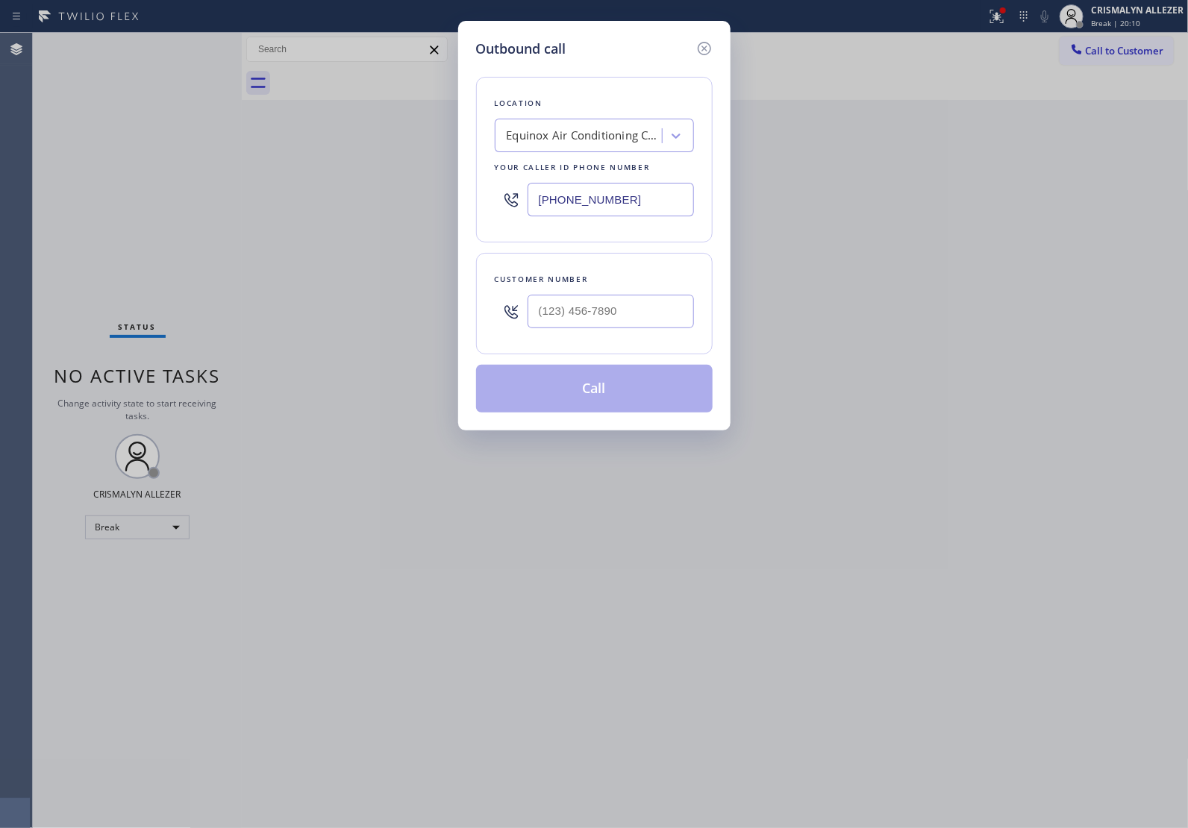
drag, startPoint x: 666, startPoint y: 205, endPoint x: 183, endPoint y: 215, distance: 483.5
click at [196, 213] on div "Outbound call Location Equinox Air Conditioning Carpinteria Your caller id phon…" at bounding box center [594, 414] width 1188 height 828
paste input "18) 721-8563"
type input "[PHONE_NUMBER]"
click at [610, 317] on input "(___) ___-____" at bounding box center [610, 312] width 166 height 34
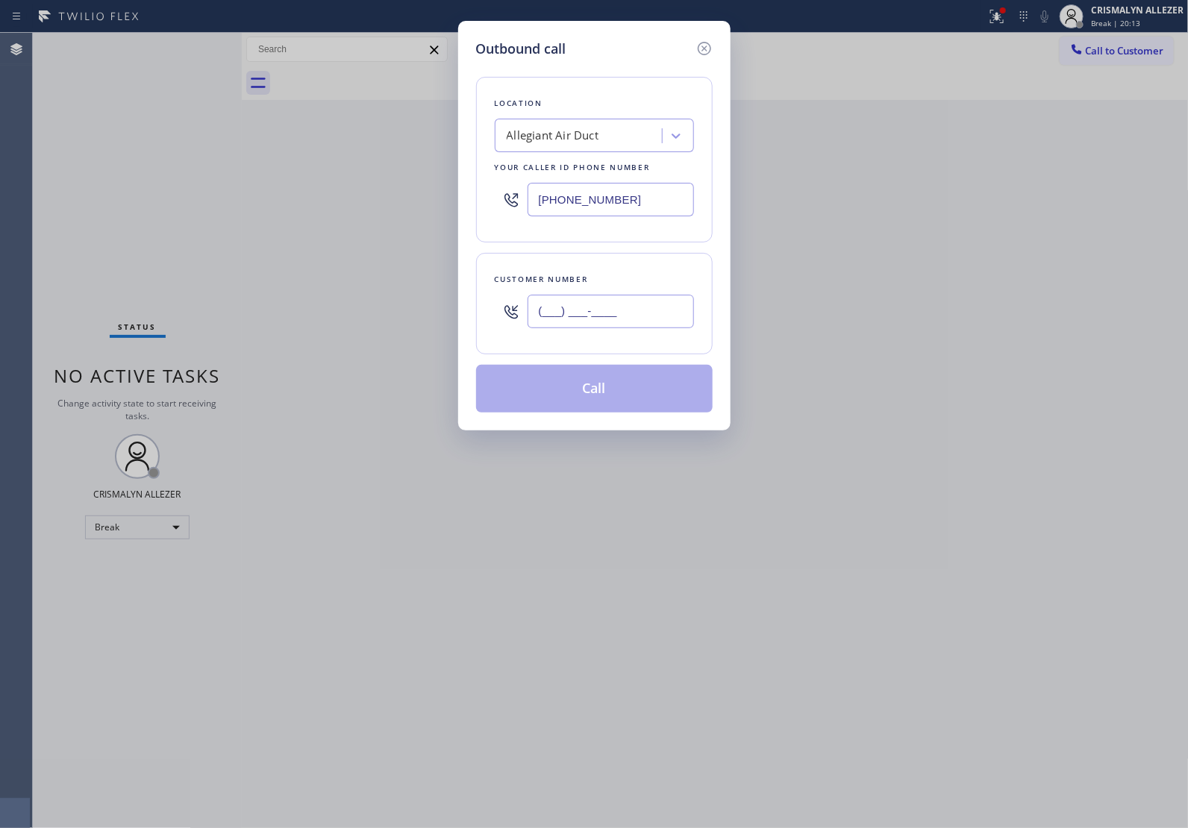
paste input "905) 267-1222"
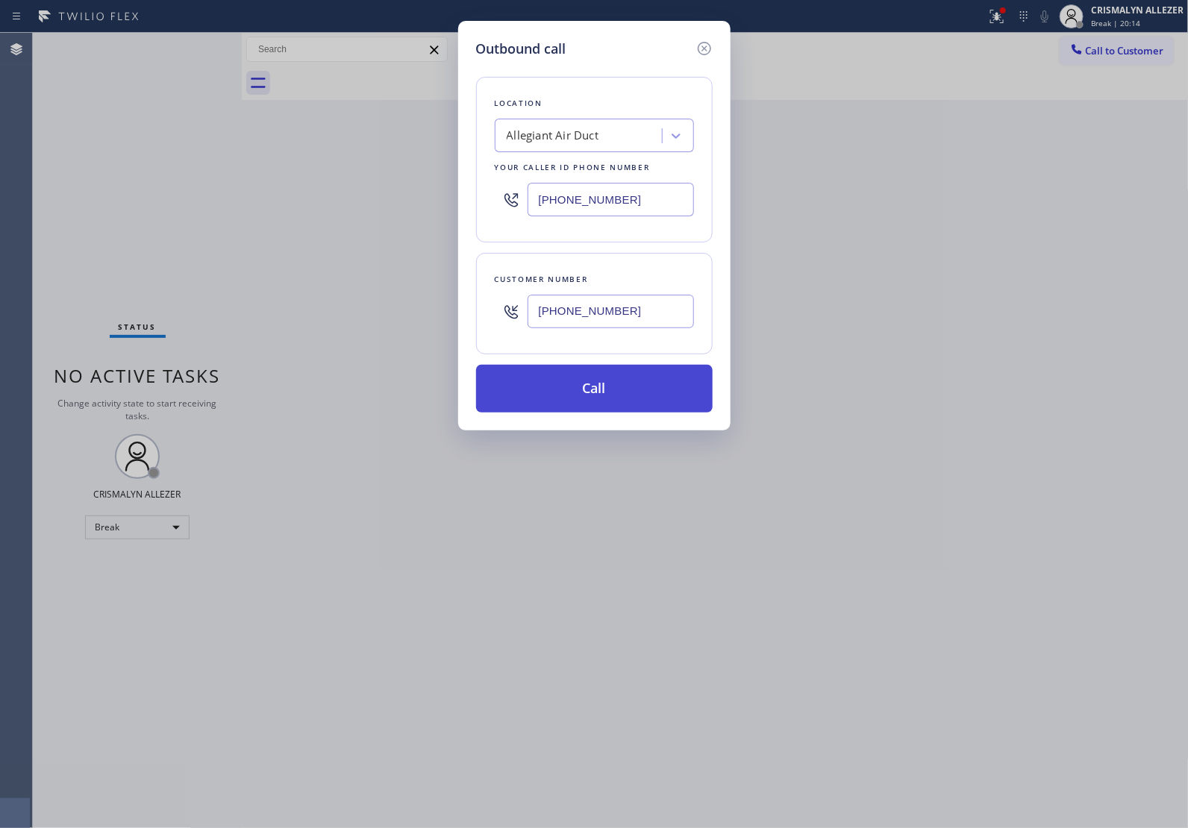
type input "[PHONE_NUMBER]"
click at [605, 389] on button "Call" at bounding box center [594, 389] width 236 height 48
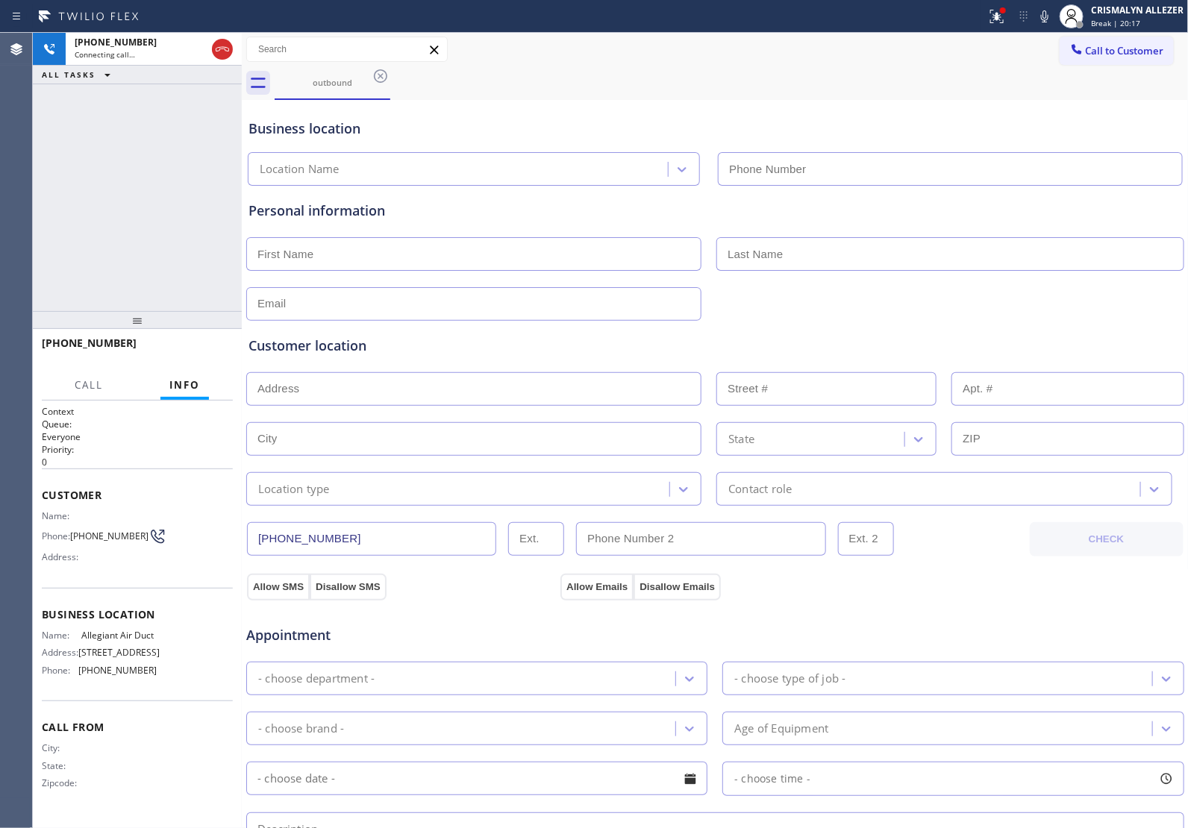
type input "[PHONE_NUMBER]"
click at [172, 209] on div "[PHONE_NUMBER] Connecting call… ALL TASKS ALL TASKS ACTIVE TASKS TASKS IN WRAP …" at bounding box center [137, 172] width 209 height 278
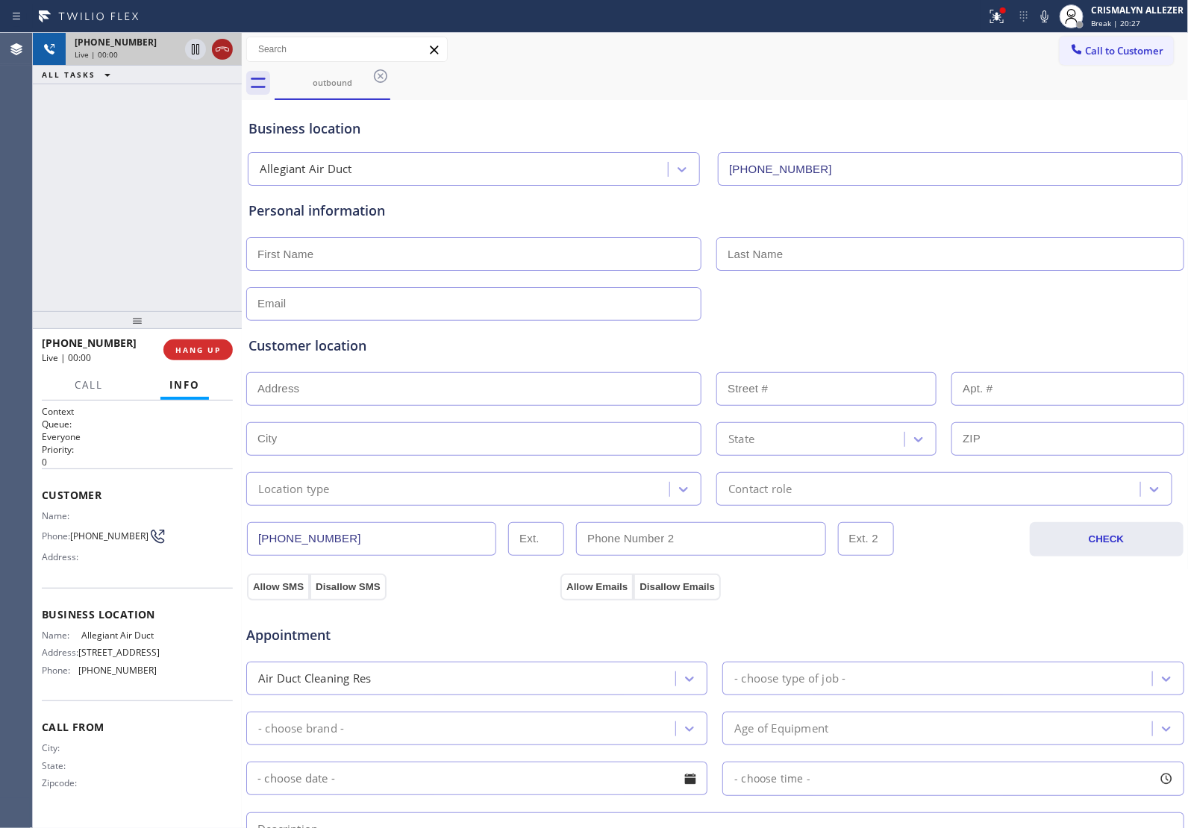
click at [225, 53] on icon at bounding box center [222, 49] width 18 height 18
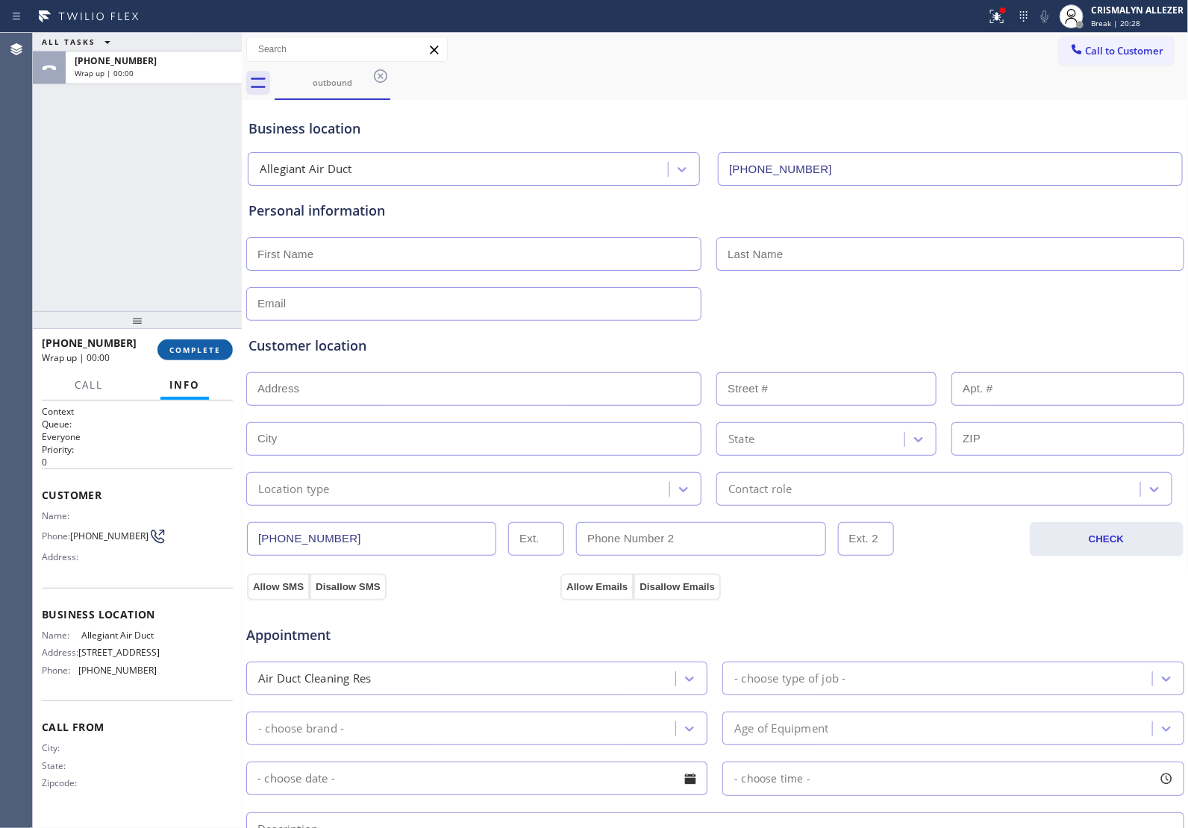
click at [206, 351] on span "COMPLETE" at bounding box center [194, 350] width 51 height 10
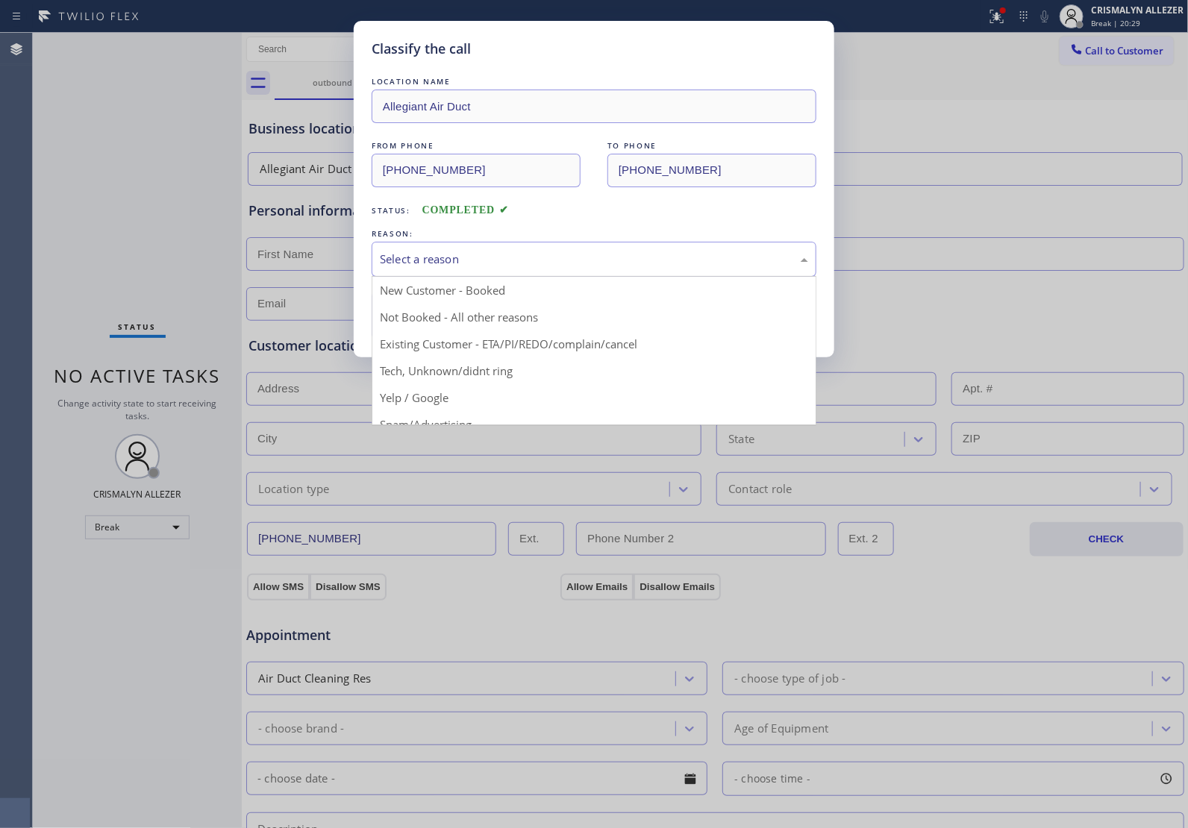
click at [571, 254] on div "Select a reason" at bounding box center [594, 259] width 428 height 17
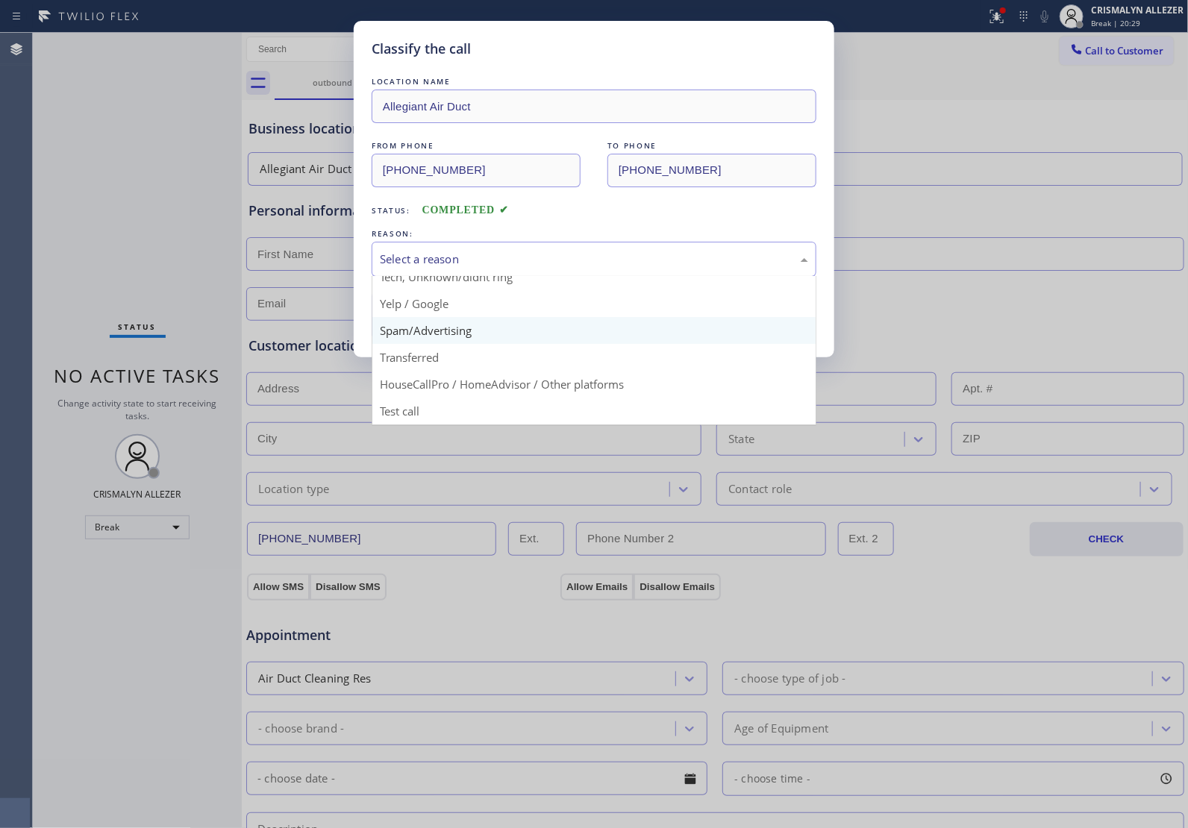
scroll to position [102, 0]
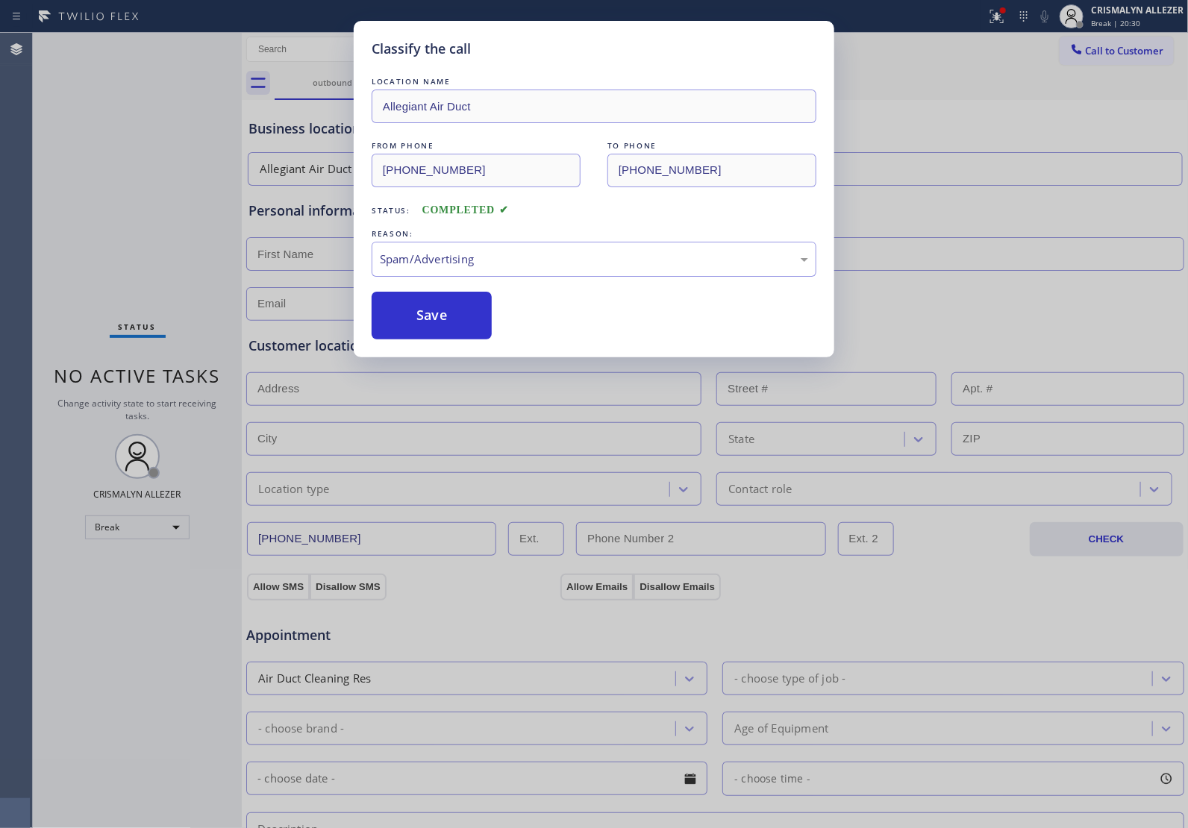
click at [450, 322] on button "Save" at bounding box center [432, 316] width 120 height 48
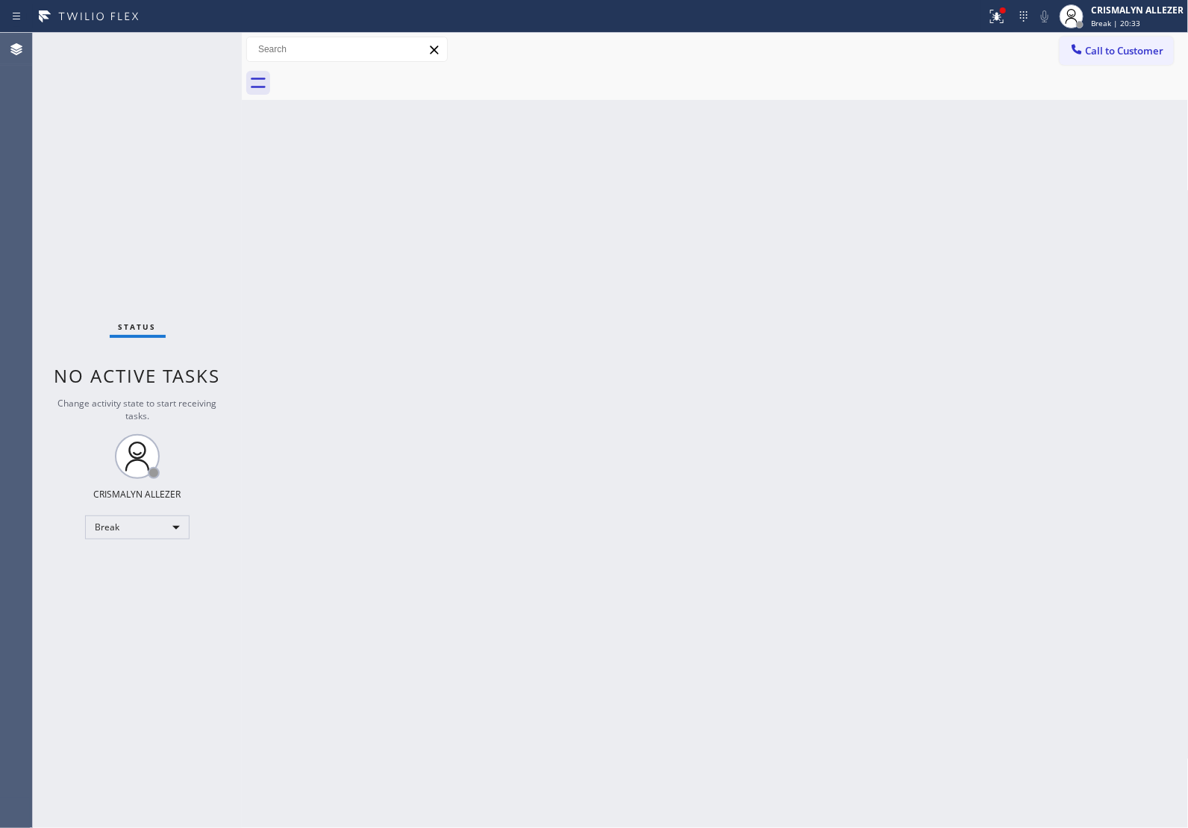
drag, startPoint x: 819, startPoint y: 333, endPoint x: 927, endPoint y: 263, distance: 128.9
click at [842, 319] on div "Back to Dashboard Change Sender ID Customers Technicians Select a contact Outbo…" at bounding box center [715, 430] width 947 height 795
click at [1121, 49] on span "Call to Customer" at bounding box center [1124, 50] width 78 height 13
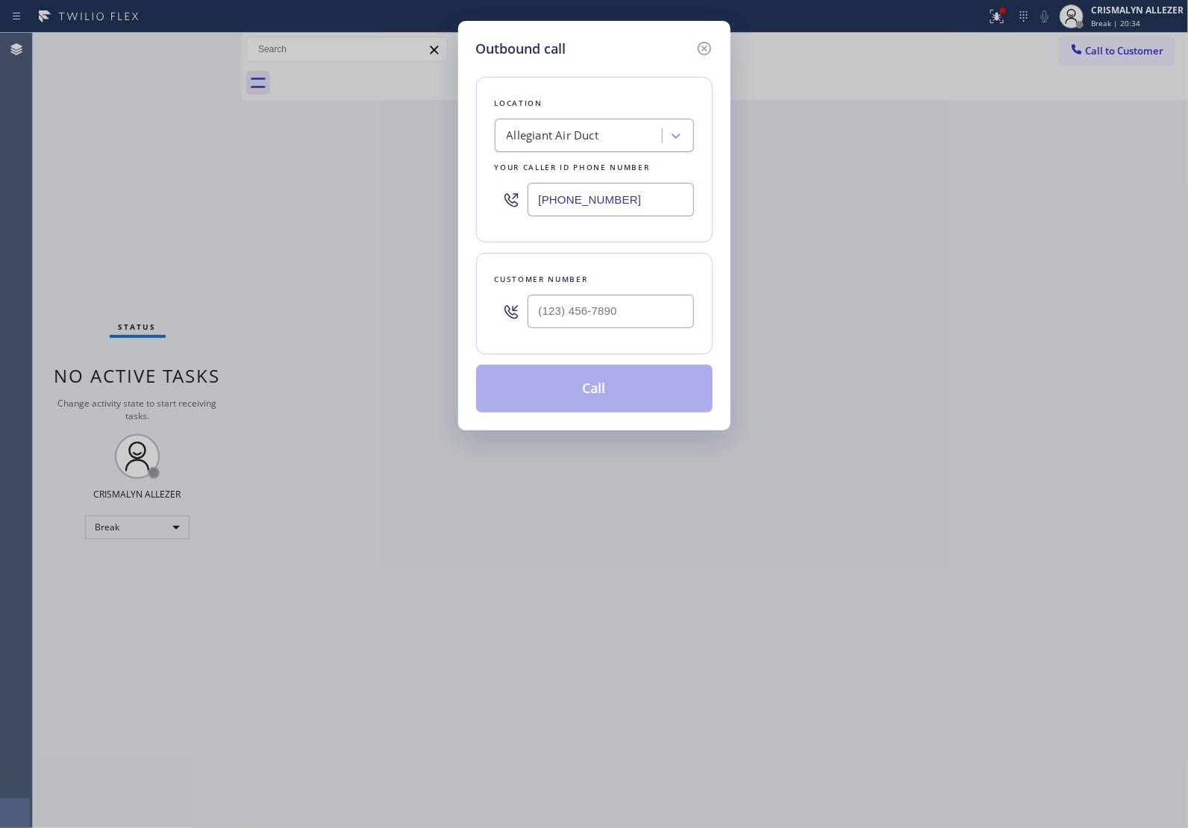
drag, startPoint x: 642, startPoint y: 203, endPoint x: 281, endPoint y: 216, distance: 362.1
click at [354, 206] on div "Outbound call Location Allegiant Air Duct Your caller id phone number [PHONE_NU…" at bounding box center [594, 414] width 1188 height 828
paste input "678) 855-8895"
type input "[PHONE_NUMBER]"
click at [648, 303] on input "(___) ___-____" at bounding box center [610, 312] width 166 height 34
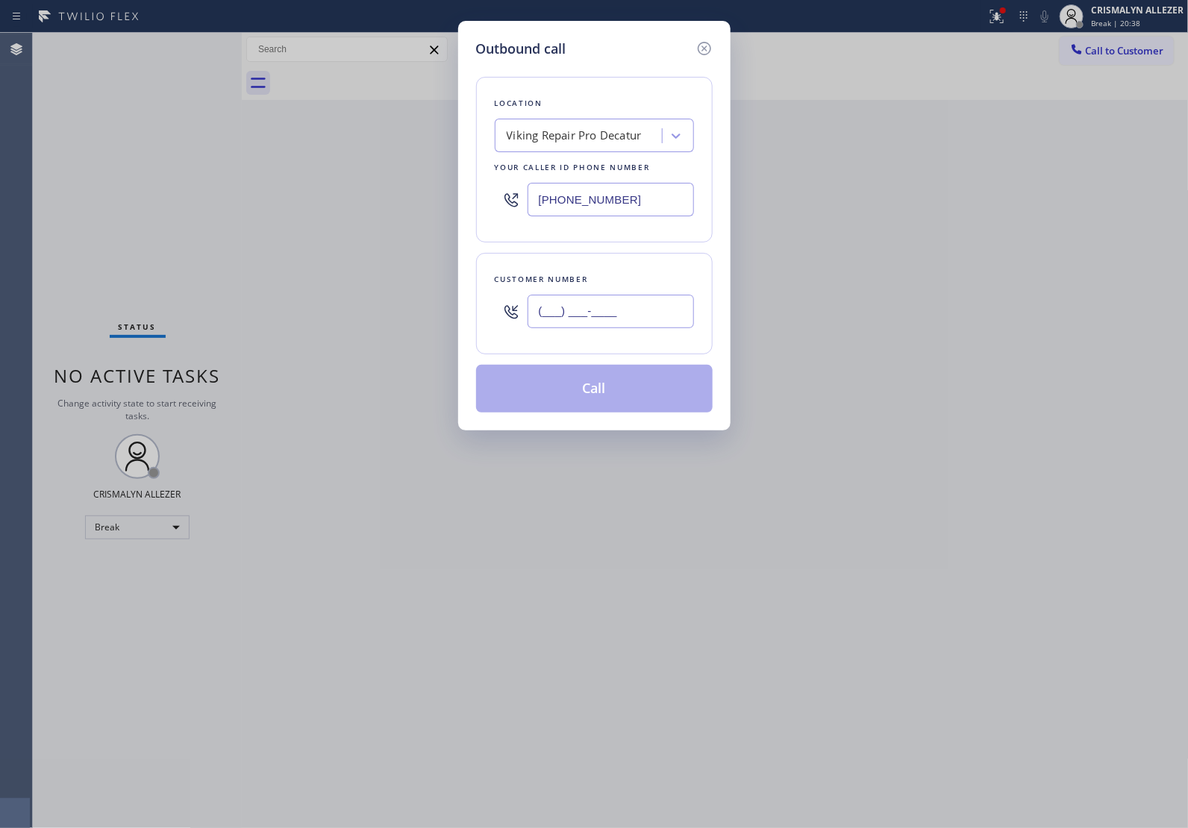
paste input "770) 430-2194"
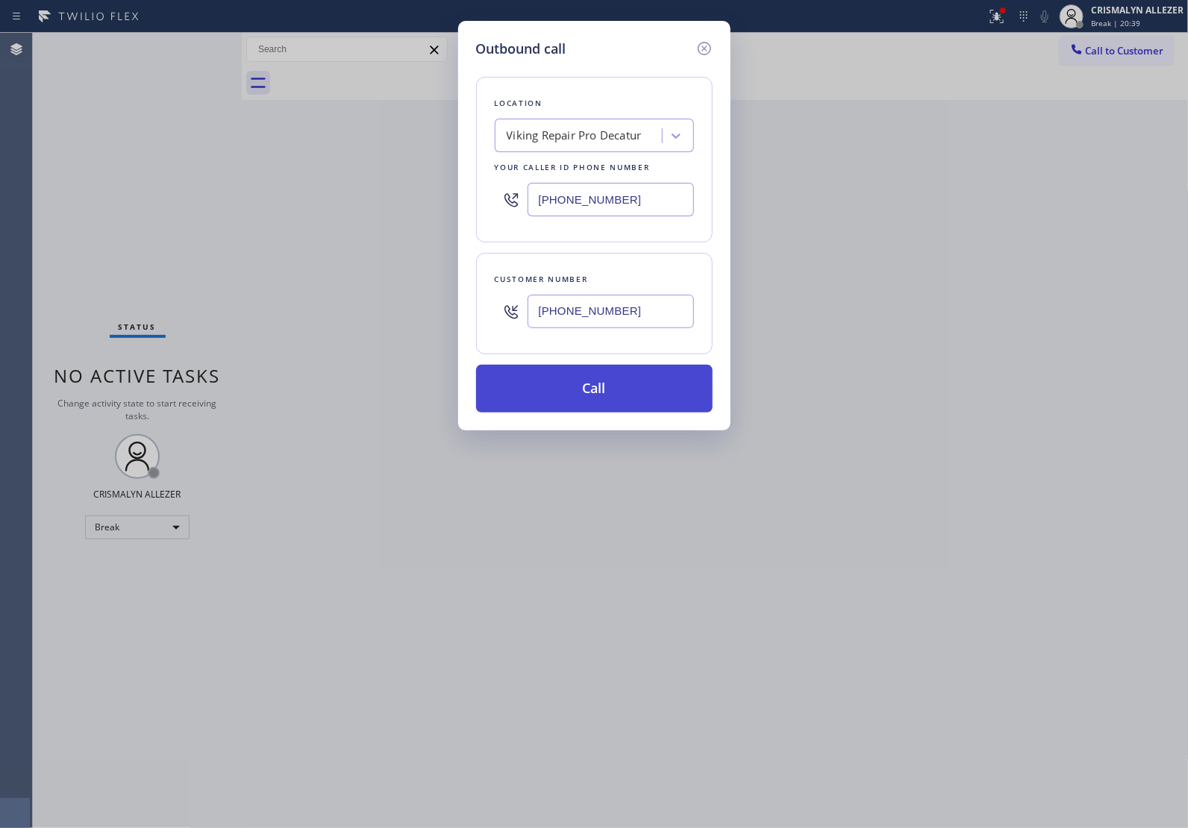
type input "[PHONE_NUMBER]"
click at [617, 383] on button "Call" at bounding box center [594, 389] width 236 height 48
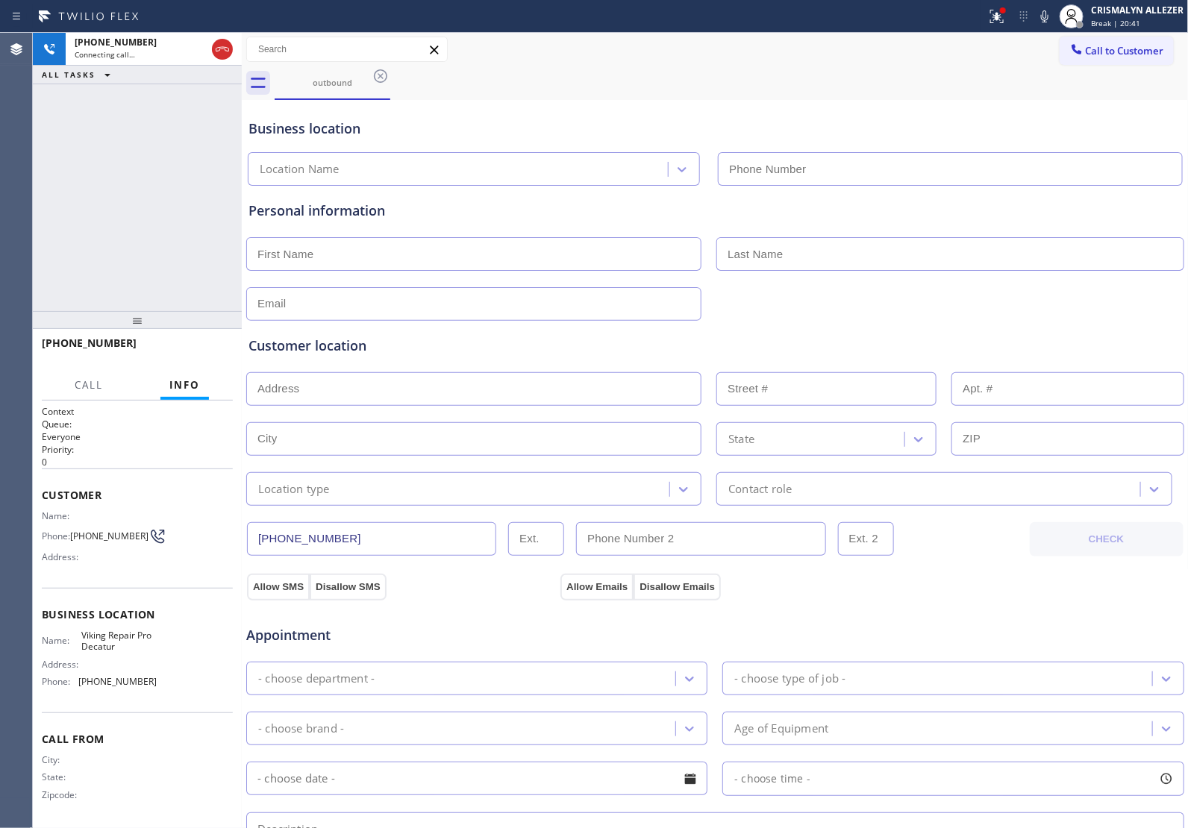
type input "[PHONE_NUMBER]"
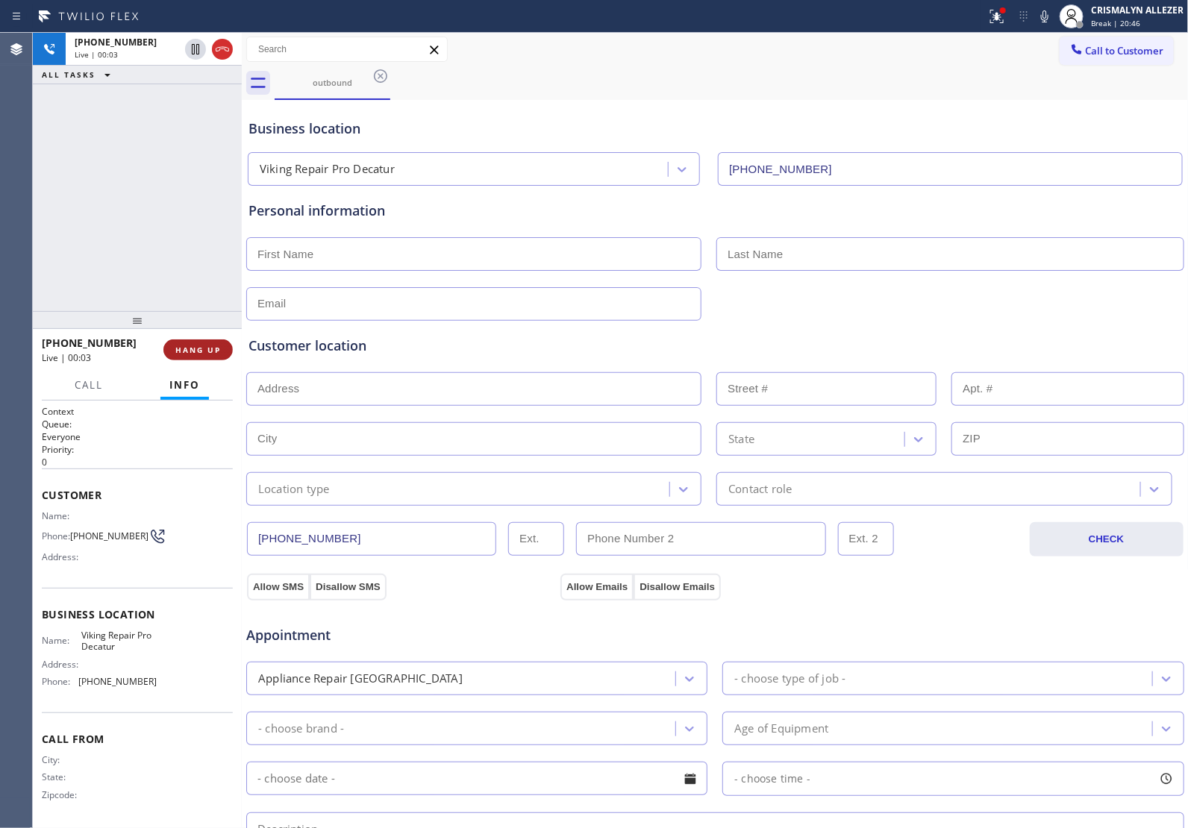
click at [200, 347] on span "HANG UP" at bounding box center [198, 350] width 46 height 10
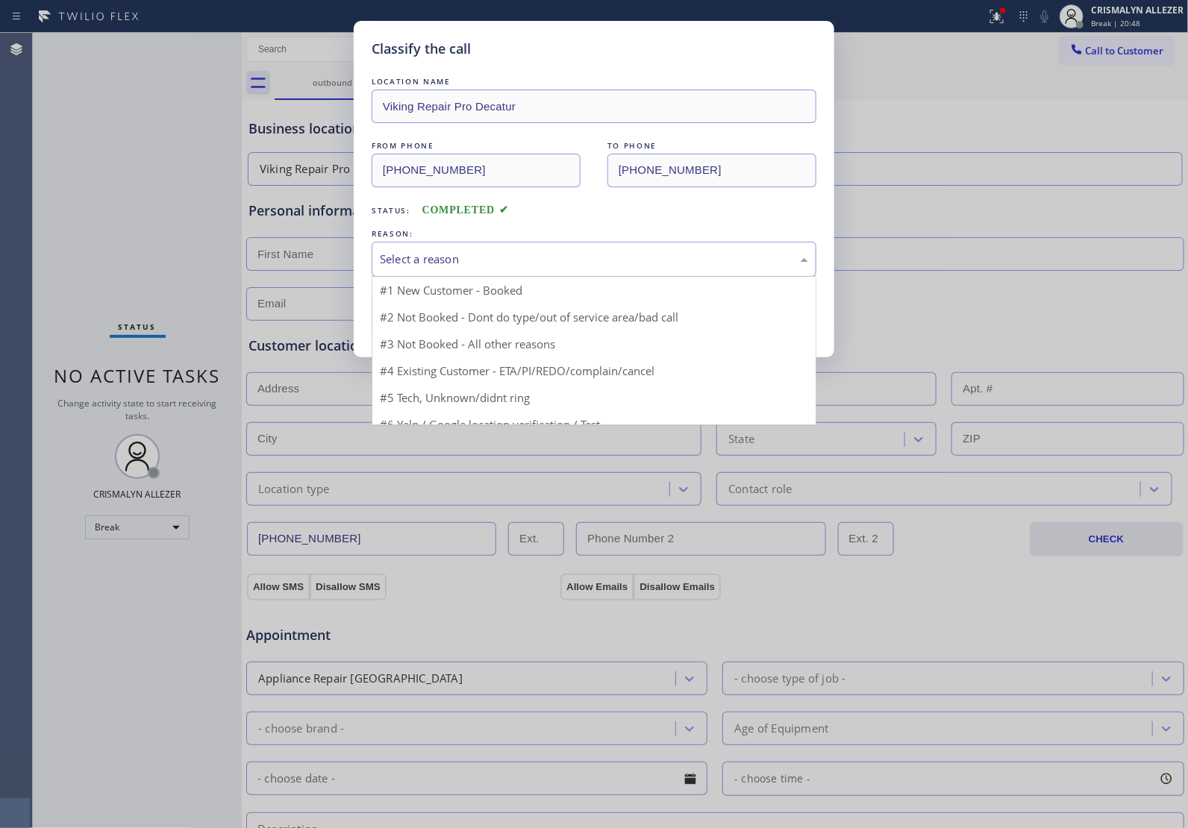
click at [593, 260] on div "Select a reason" at bounding box center [594, 259] width 428 height 17
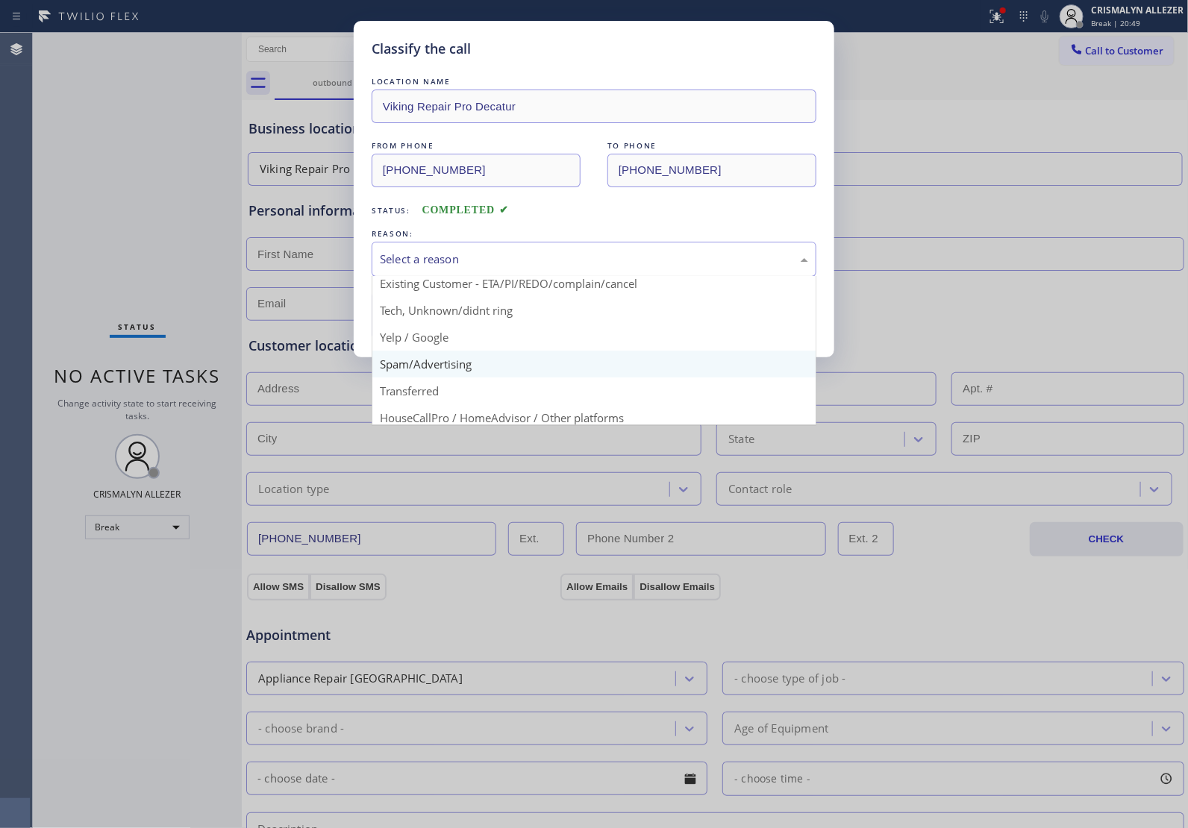
scroll to position [93, 0]
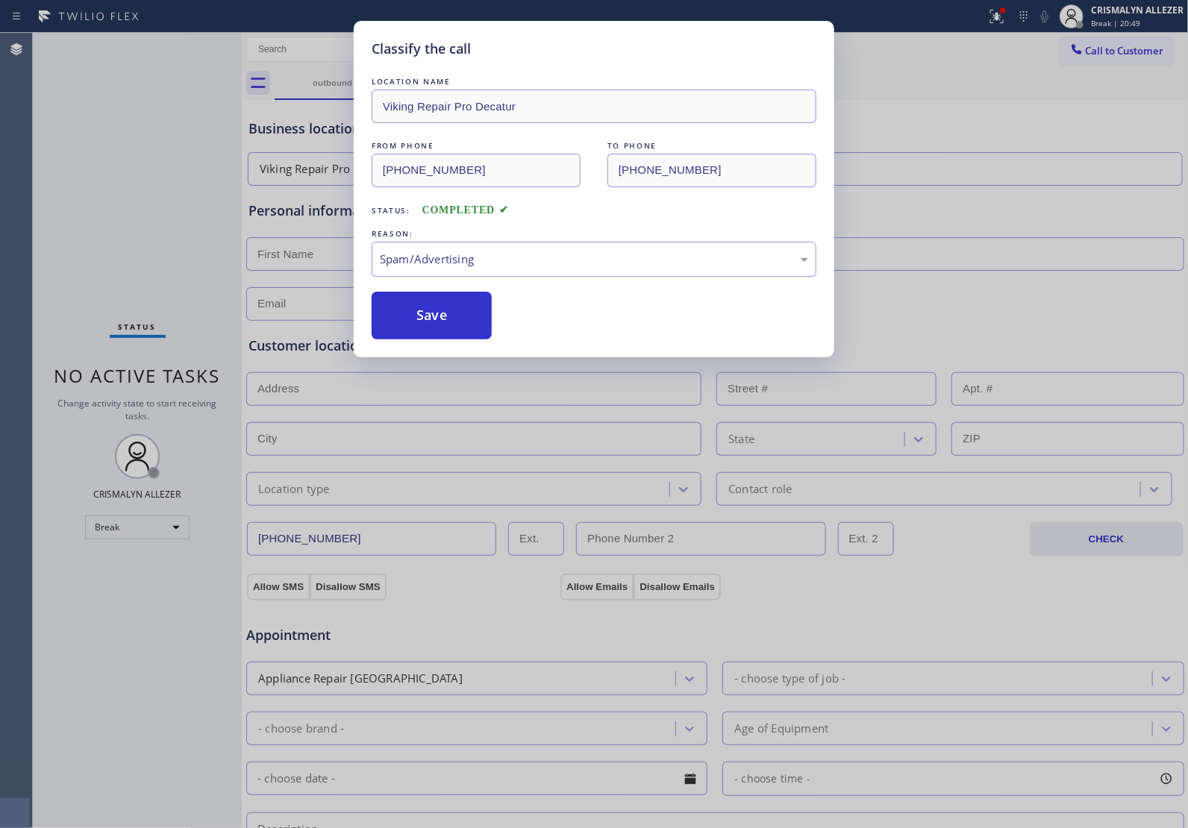
click at [429, 333] on button "Save" at bounding box center [432, 316] width 120 height 48
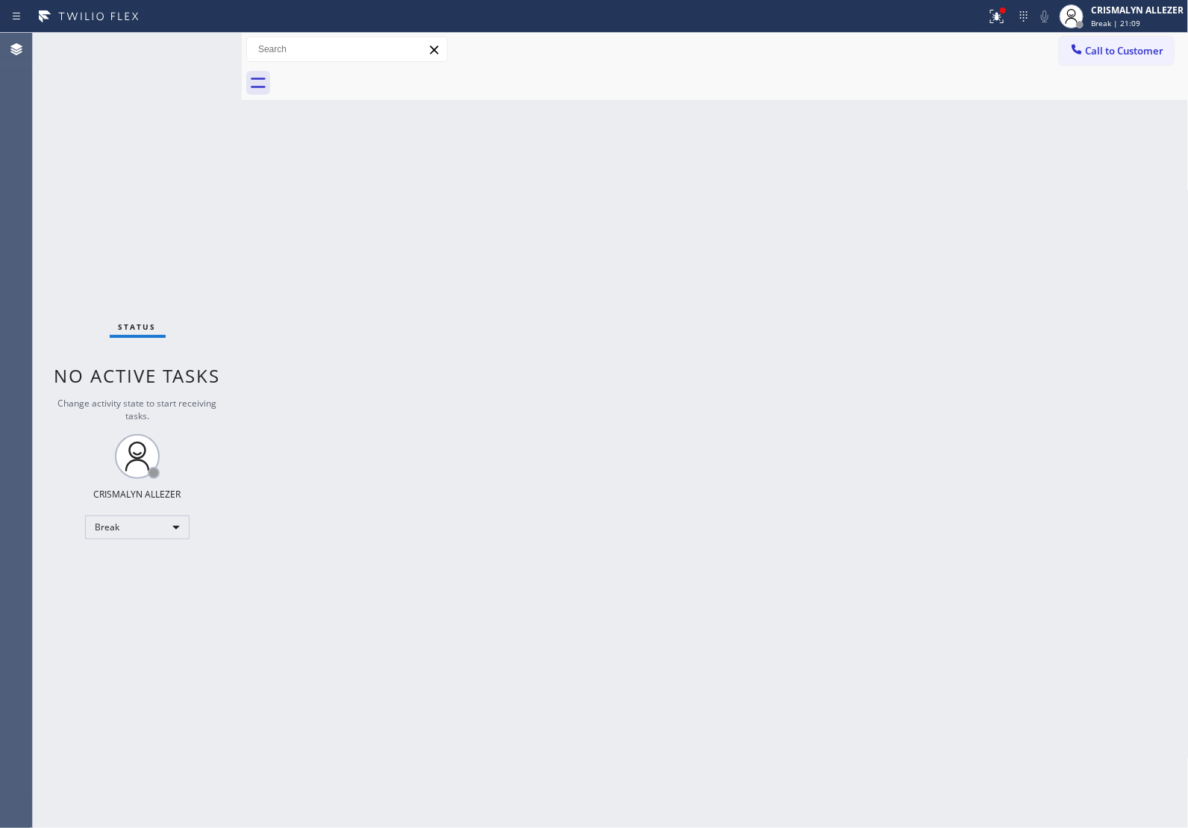
drag, startPoint x: 850, startPoint y: 345, endPoint x: 915, endPoint y: 297, distance: 81.0
click at [851, 342] on div "Back to Dashboard Change Sender ID Customers Technicians Select a contact Outbo…" at bounding box center [715, 430] width 947 height 795
click at [1125, 47] on span "Call to Customer" at bounding box center [1124, 50] width 78 height 13
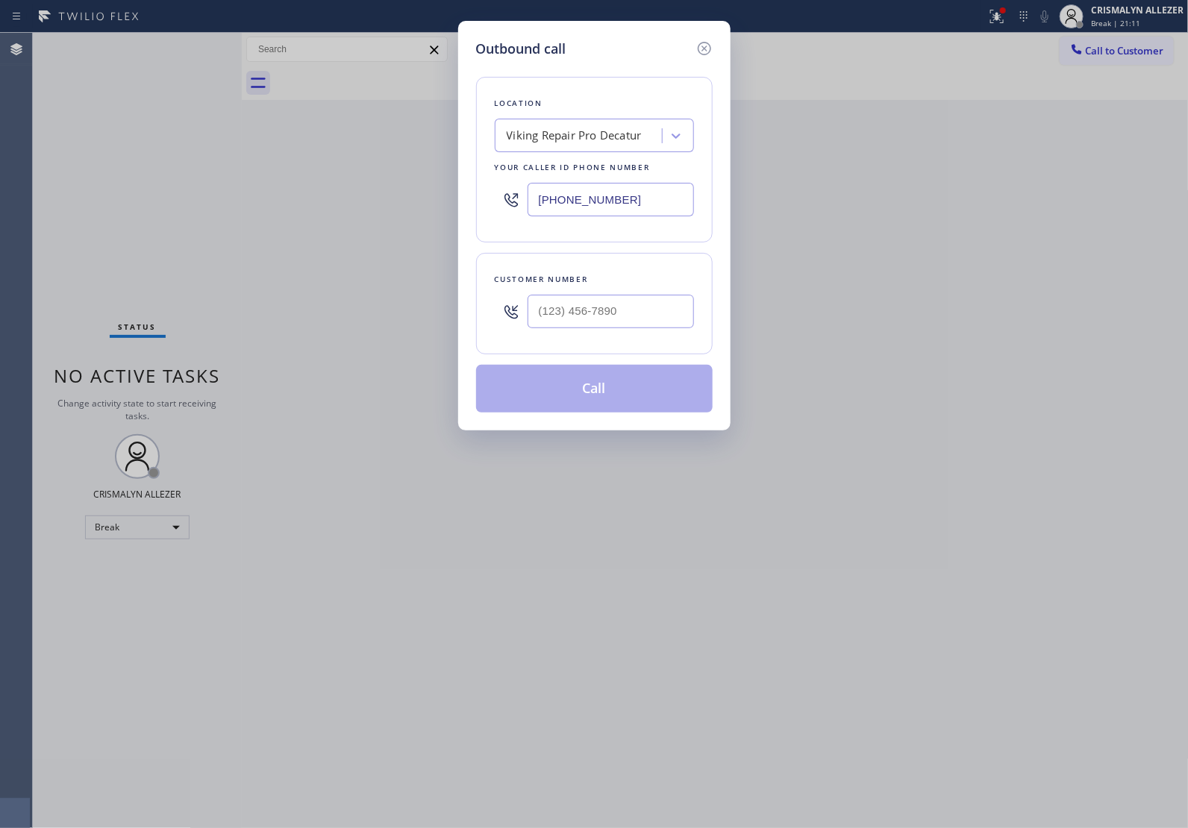
drag, startPoint x: 662, startPoint y: 201, endPoint x: 209, endPoint y: 207, distance: 452.9
click at [277, 207] on div "Outbound call Location Viking Repair Pro Decatur Your caller id phone number [P…" at bounding box center [594, 414] width 1188 height 828
paste input "770) 430-2194"
type input "[PHONE_NUMBER]"
click at [638, 327] on input "(___) ___-____" at bounding box center [610, 312] width 166 height 34
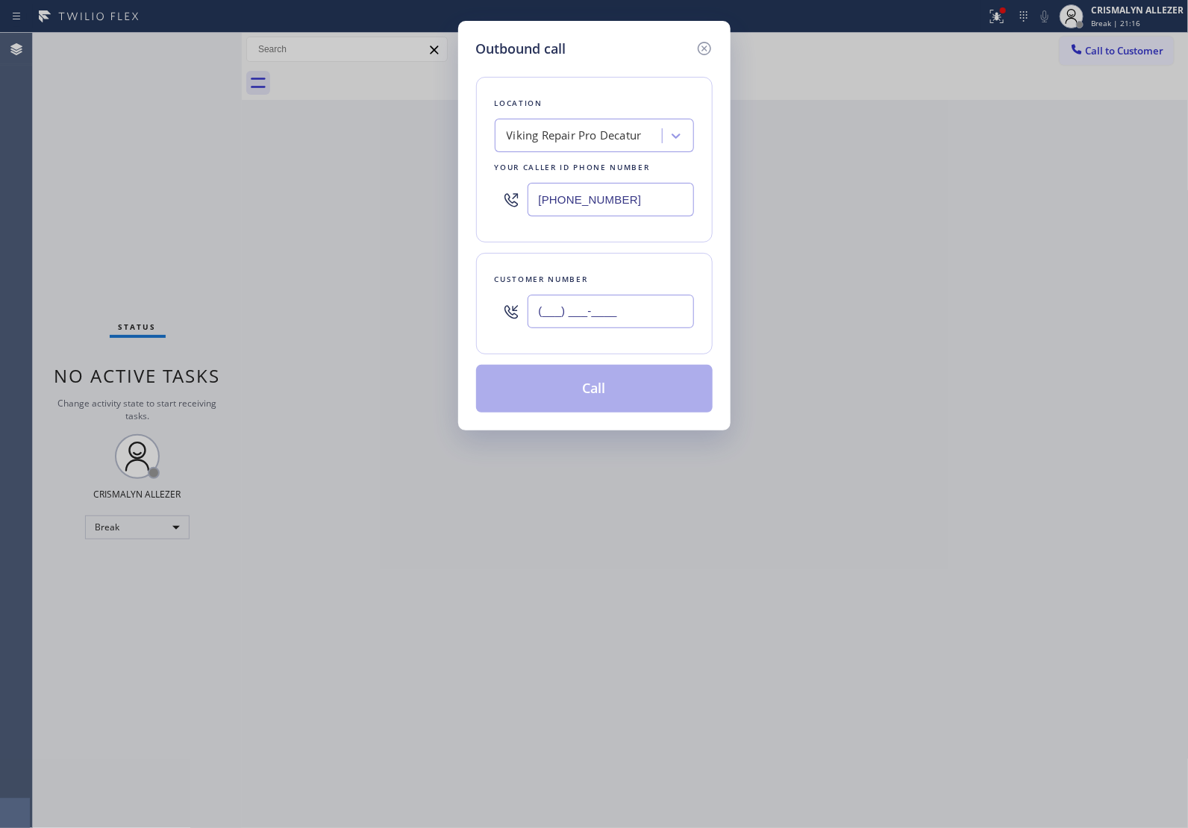
paste input "760) 356-3383"
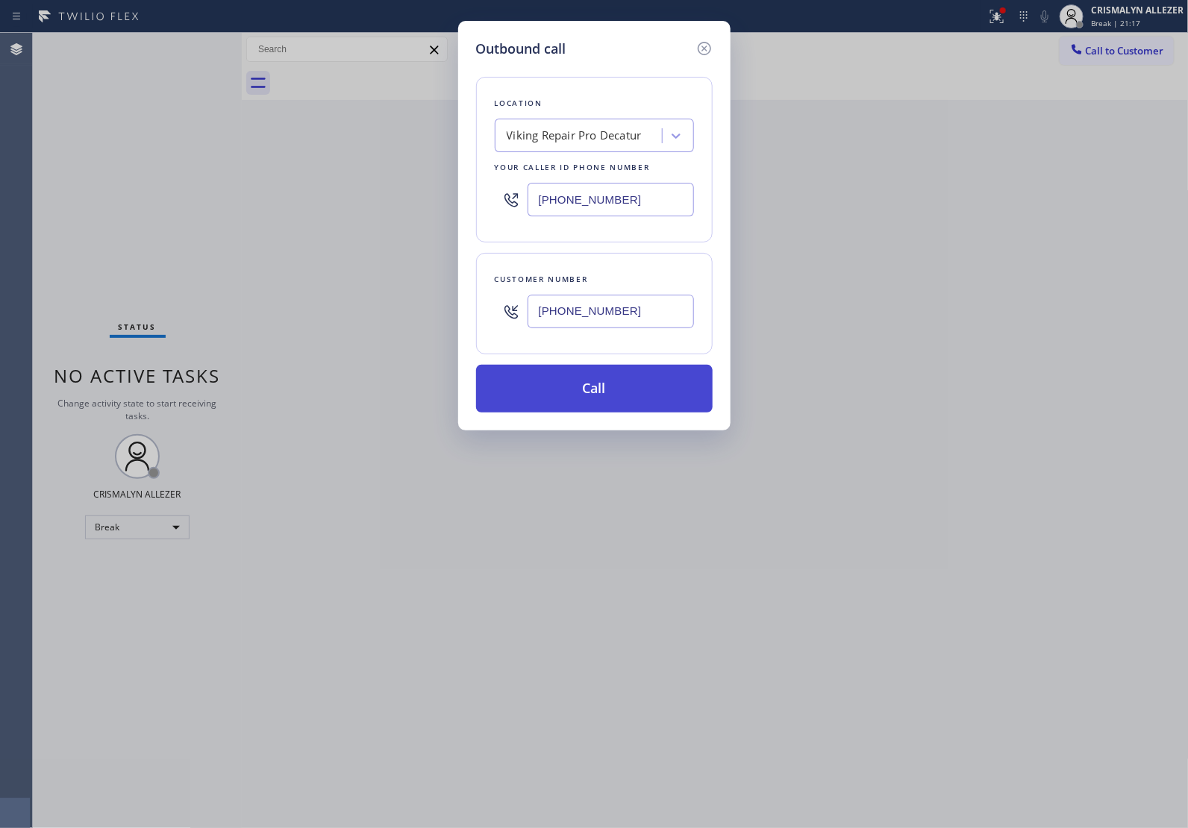
type input "[PHONE_NUMBER]"
click at [595, 408] on button "Call" at bounding box center [594, 389] width 236 height 48
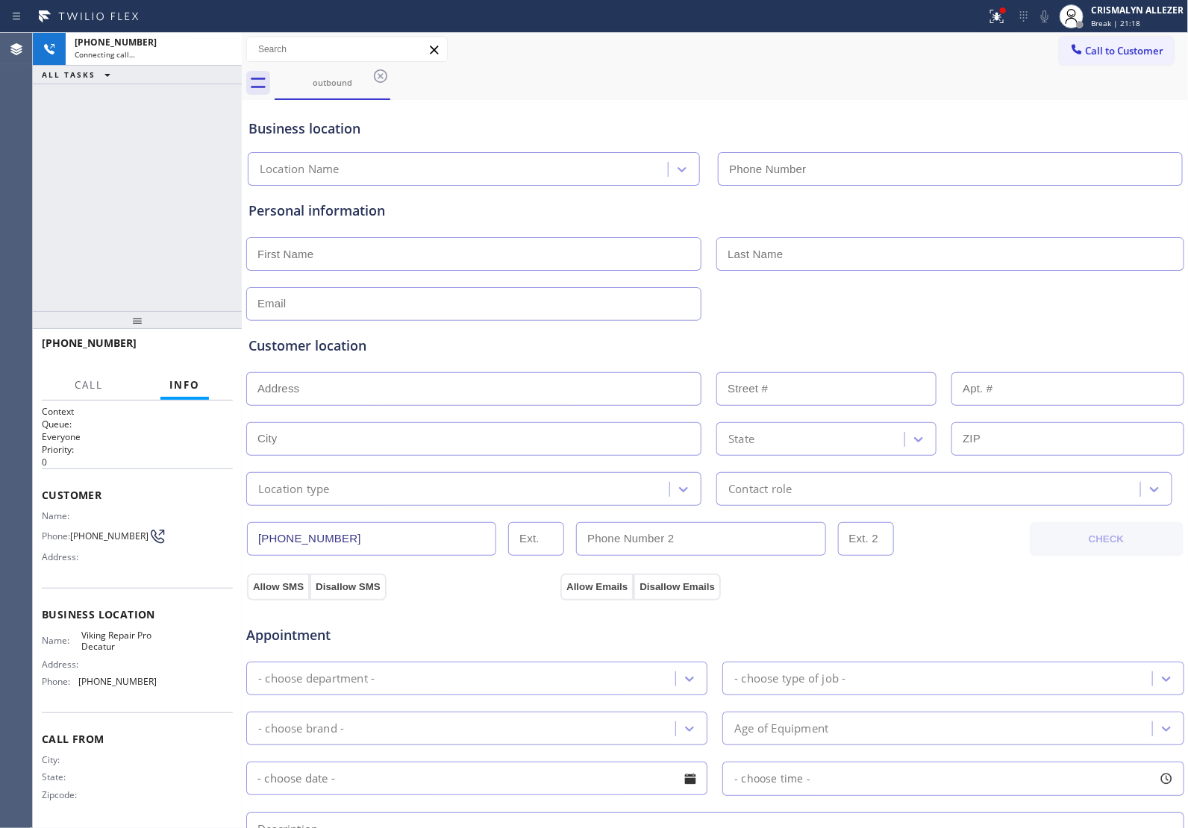
type input "[PHONE_NUMBER]"
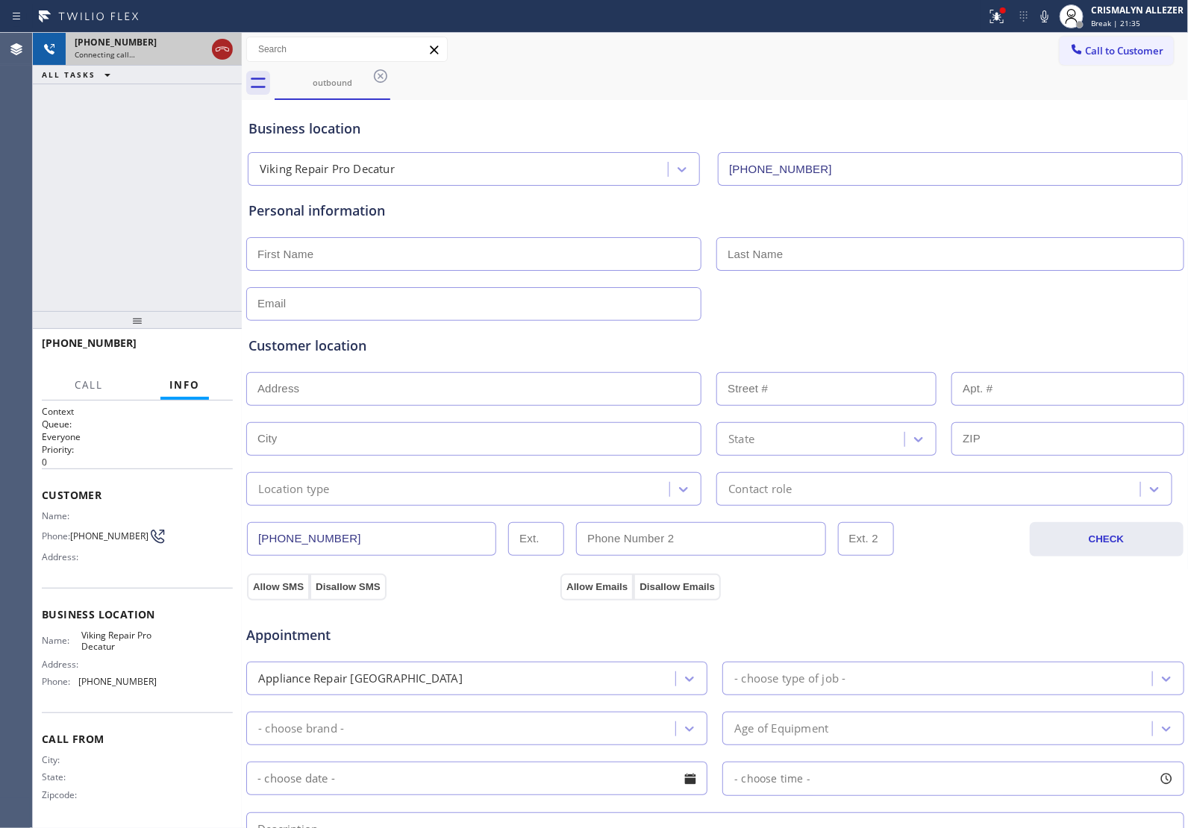
click at [220, 52] on icon at bounding box center [222, 49] width 18 height 18
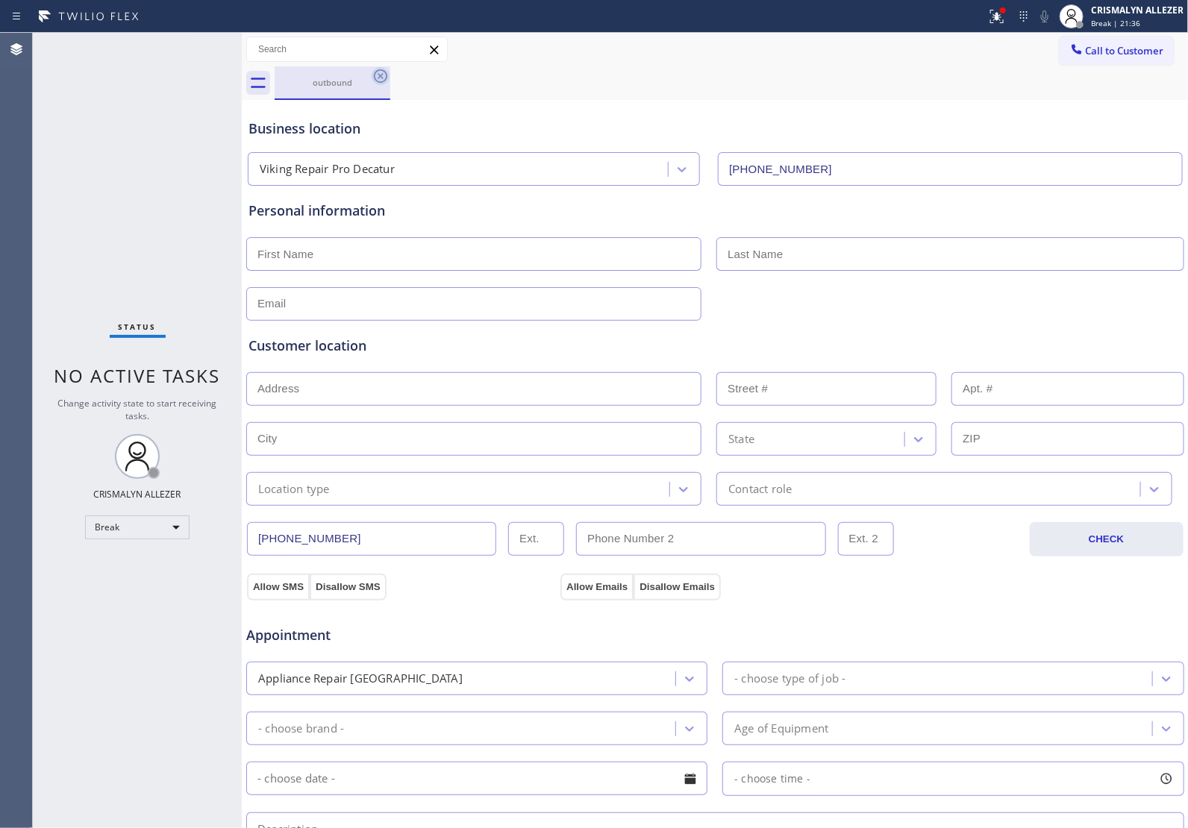
drag, startPoint x: 384, startPoint y: 79, endPoint x: 455, endPoint y: 163, distance: 109.6
click at [384, 81] on icon at bounding box center [381, 76] width 18 height 18
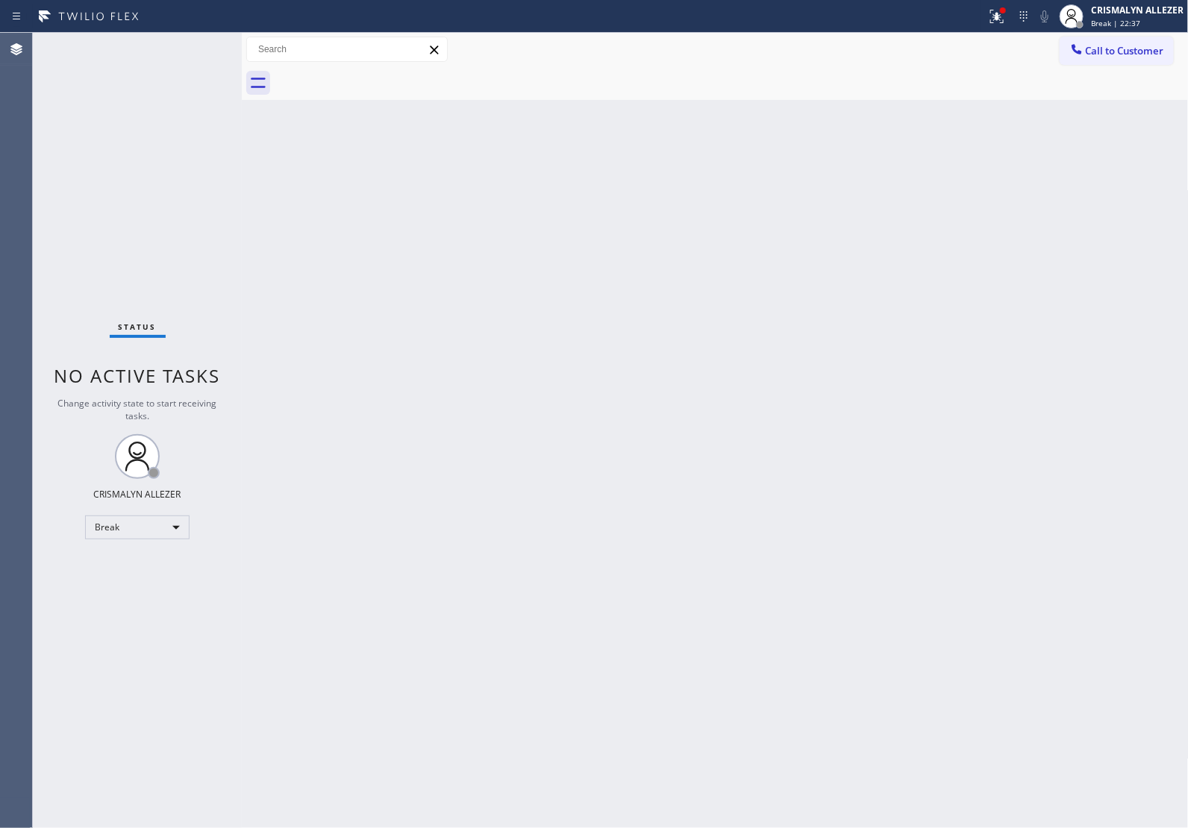
drag, startPoint x: 890, startPoint y: 313, endPoint x: 916, endPoint y: 272, distance: 48.6
click at [890, 310] on div "Back to Dashboard Change Sender ID Customers Technicians Select a contact Outbo…" at bounding box center [715, 430] width 947 height 795
click at [1106, 56] on span "Call to Customer" at bounding box center [1124, 50] width 78 height 13
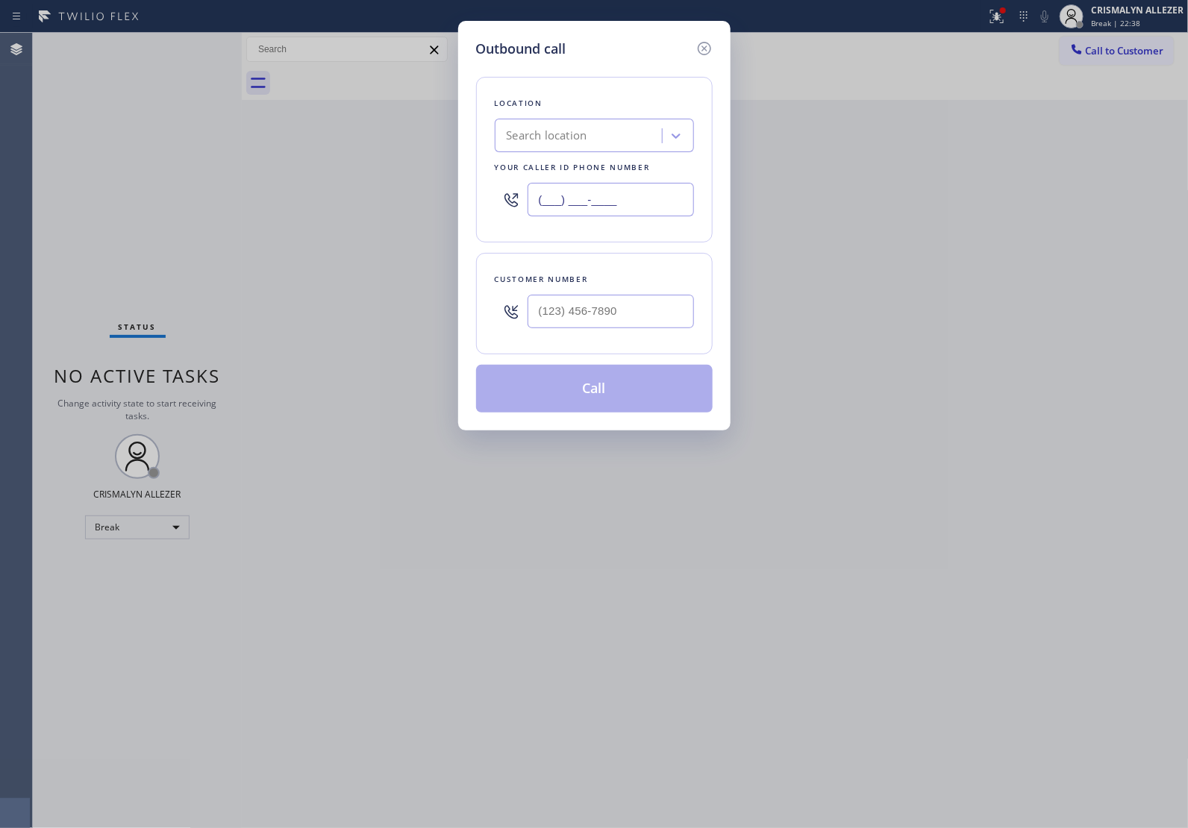
drag, startPoint x: 654, startPoint y: 201, endPoint x: 318, endPoint y: 210, distance: 335.8
click at [354, 210] on div "Outbound call Location Search location Your caller id phone number (___) ___-__…" at bounding box center [594, 414] width 1188 height 828
paste input "408) 762-4144"
type input "[PHONE_NUMBER]"
click at [606, 323] on input "(___) ___-____" at bounding box center [610, 312] width 166 height 34
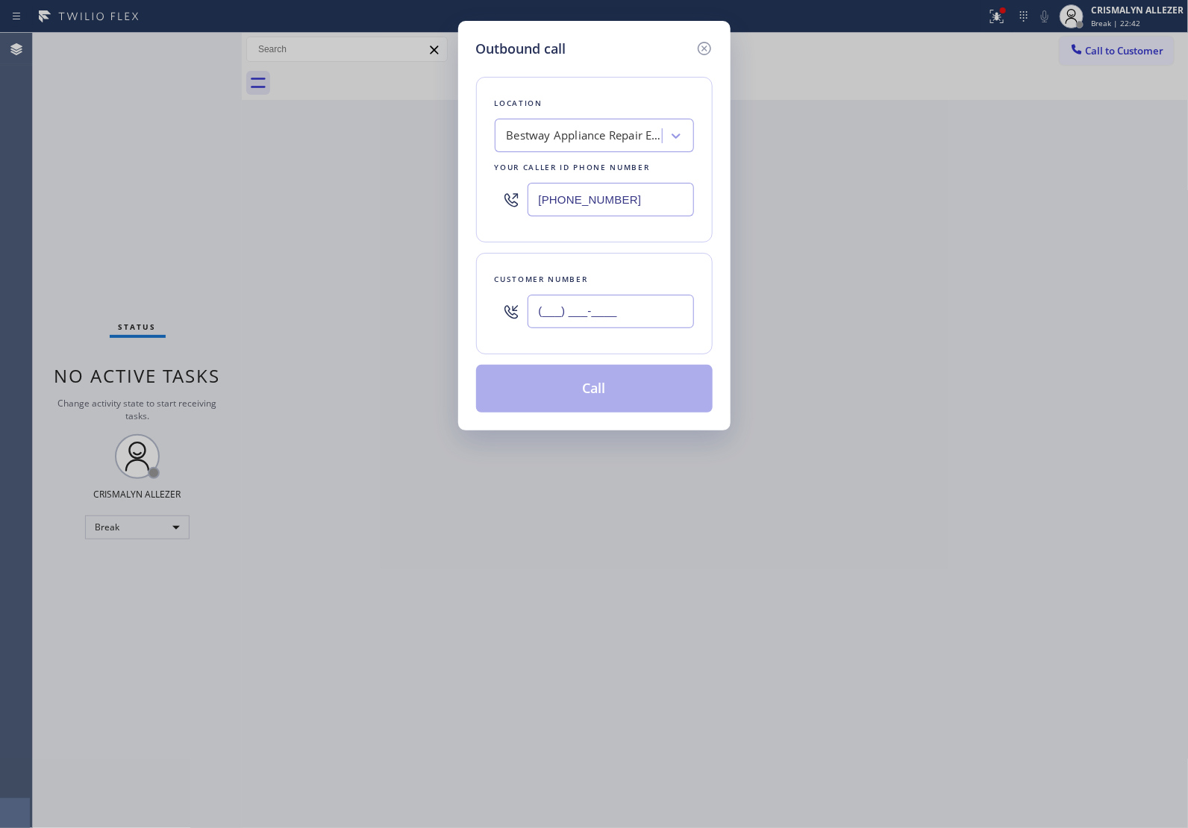
paste input "408) 548-5844"
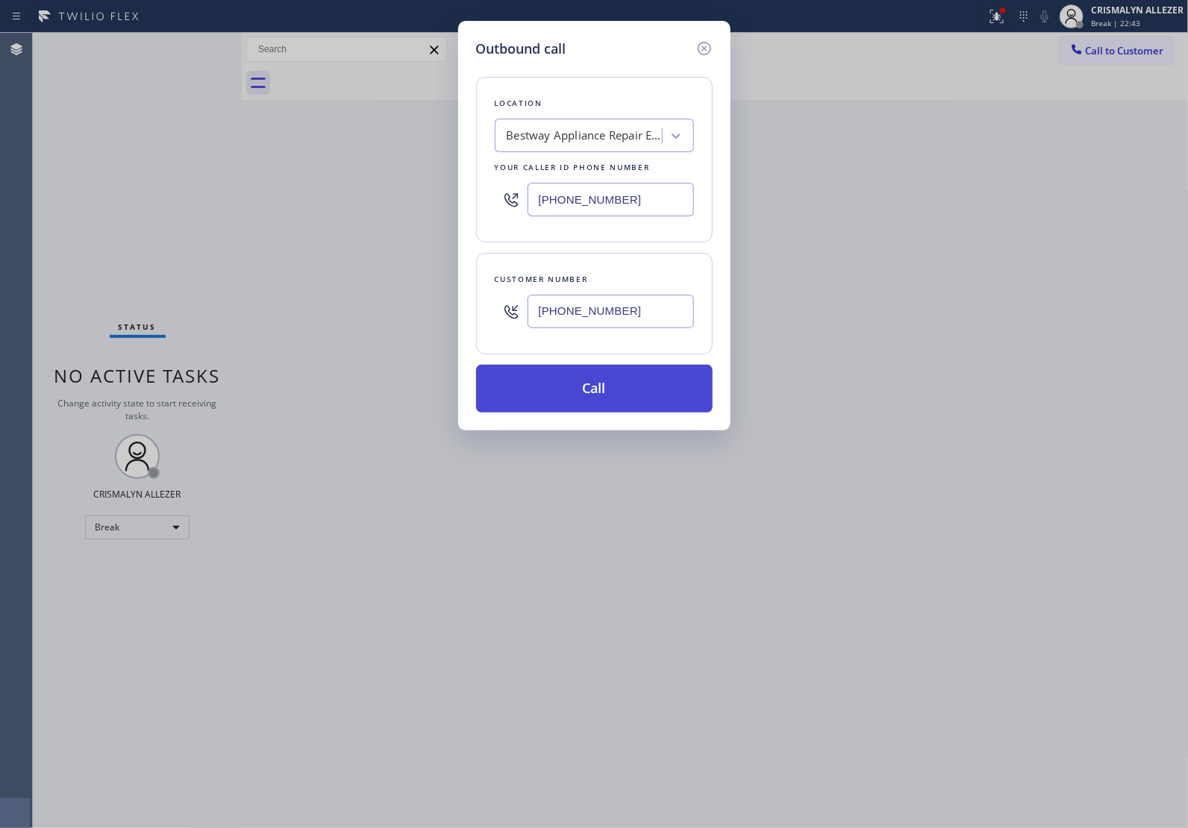
type input "[PHONE_NUMBER]"
click at [598, 403] on button "Call" at bounding box center [594, 389] width 236 height 48
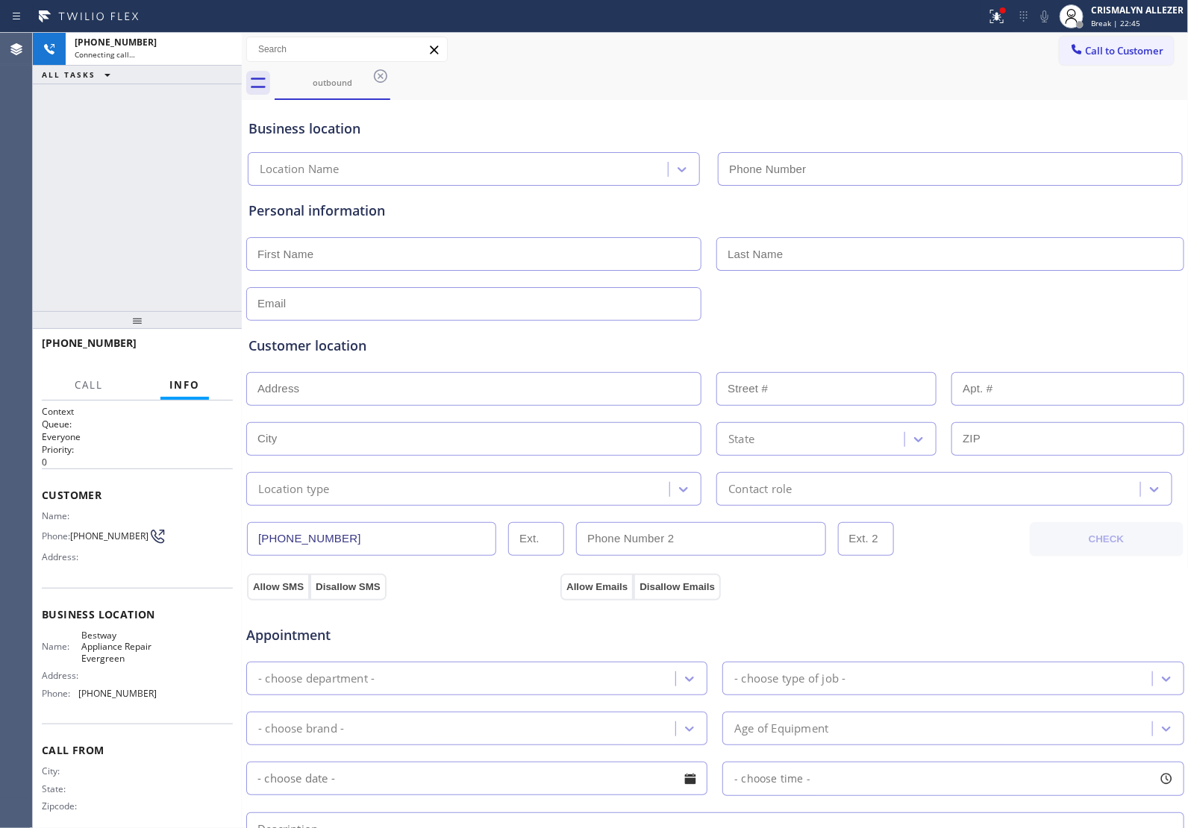
type input "[PHONE_NUMBER]"
drag, startPoint x: 217, startPoint y: 50, endPoint x: 263, endPoint y: 71, distance: 50.1
click at [217, 50] on icon at bounding box center [222, 49] width 18 height 18
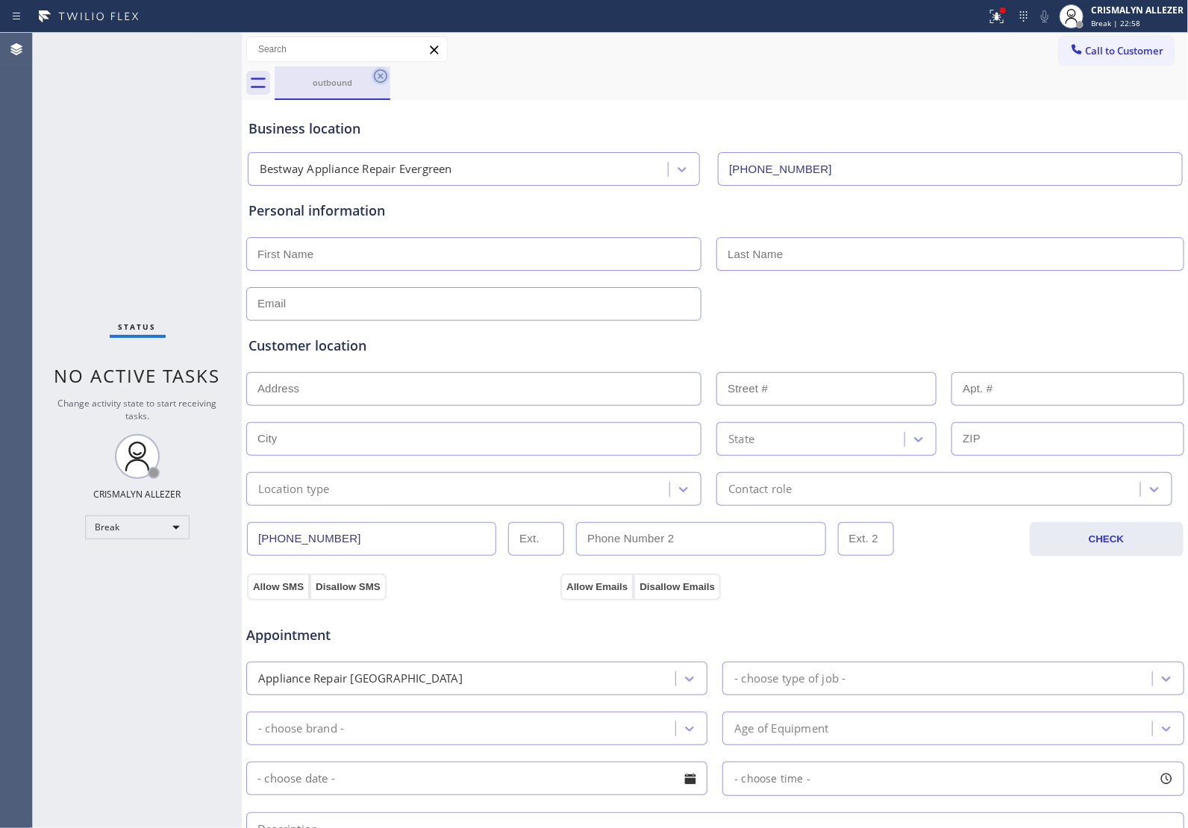
click at [382, 77] on icon at bounding box center [380, 75] width 13 height 13
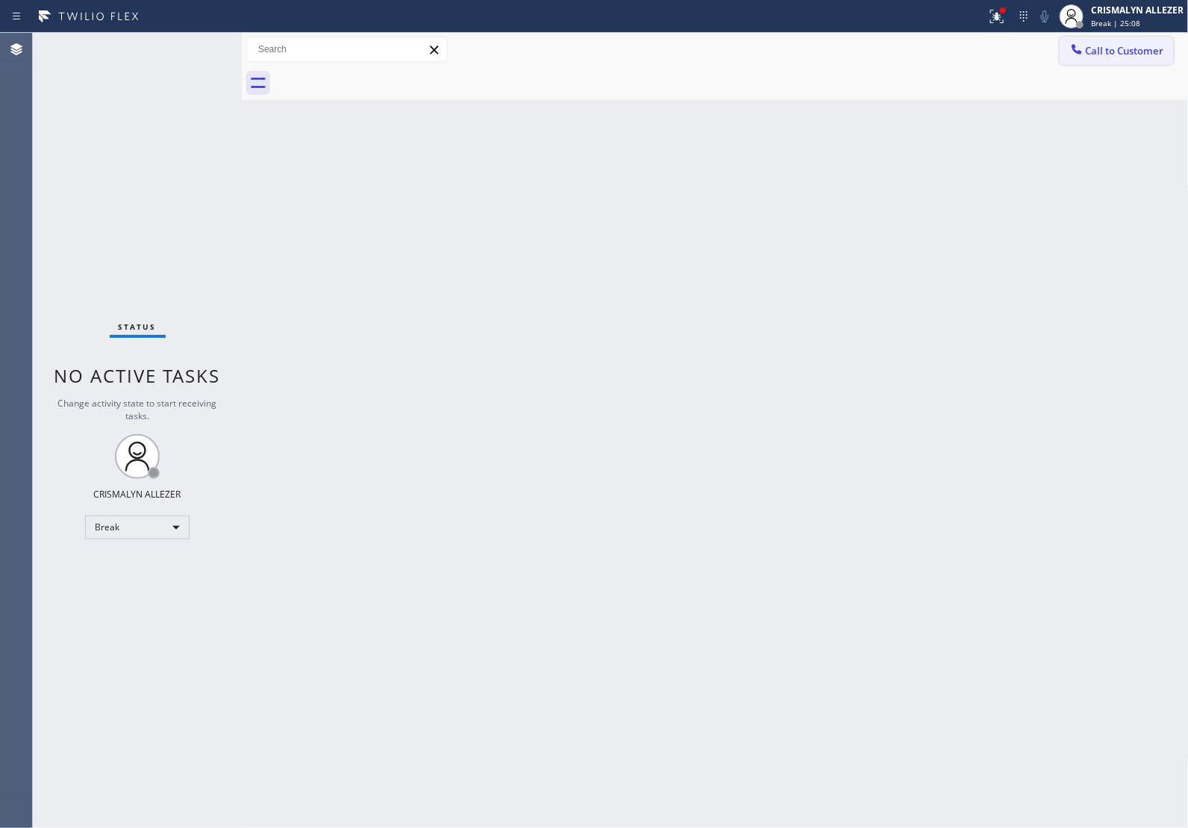
click at [1094, 56] on span "Call to Customer" at bounding box center [1124, 50] width 78 height 13
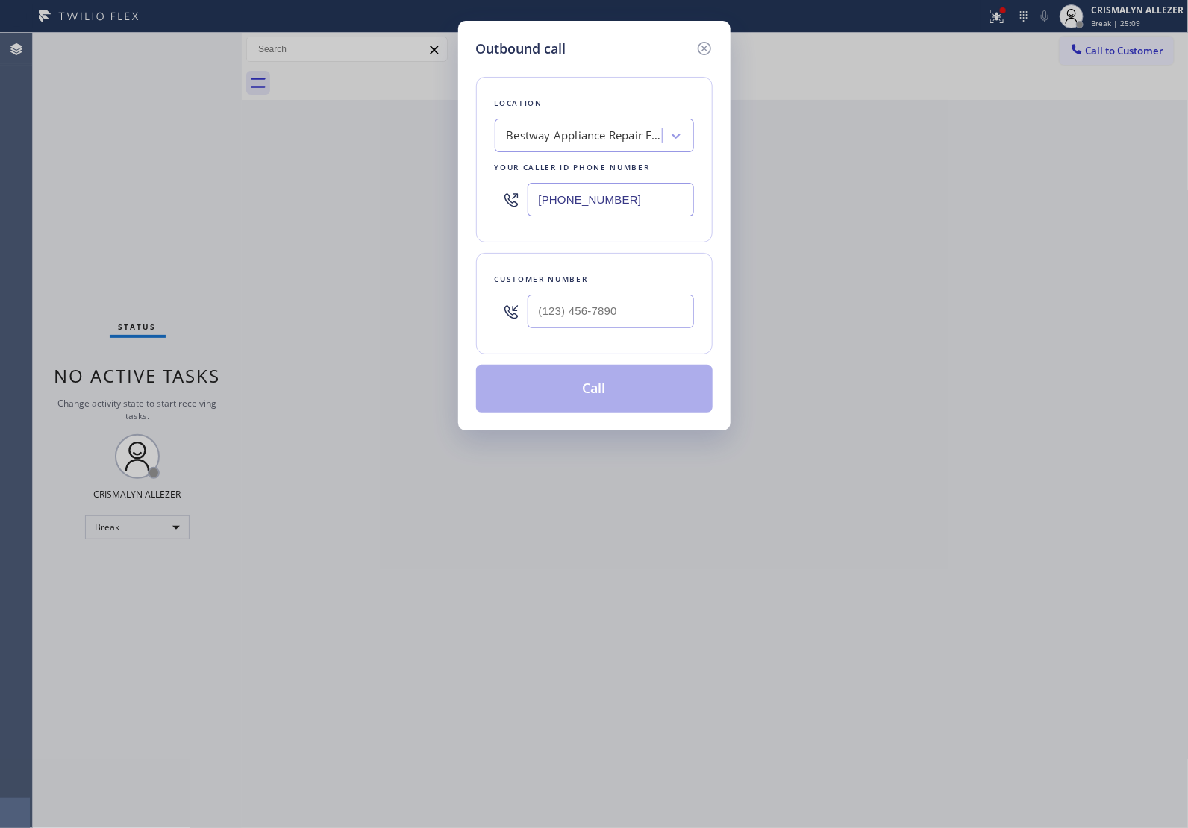
click at [618, 134] on div "Bestway Appliance Repair Evergreen" at bounding box center [585, 136] width 157 height 17
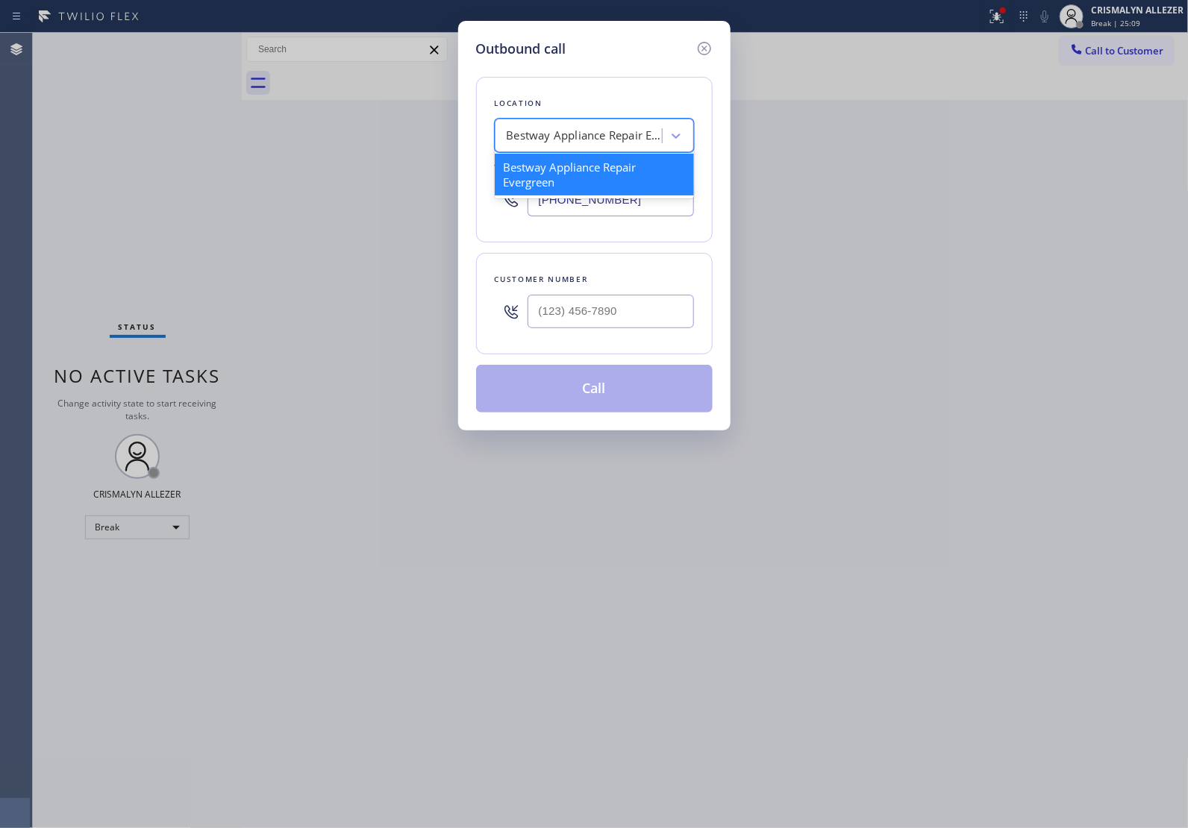
paste input "Equinox heating and air conditioning"
type input "Equinox heating and air conditioning"
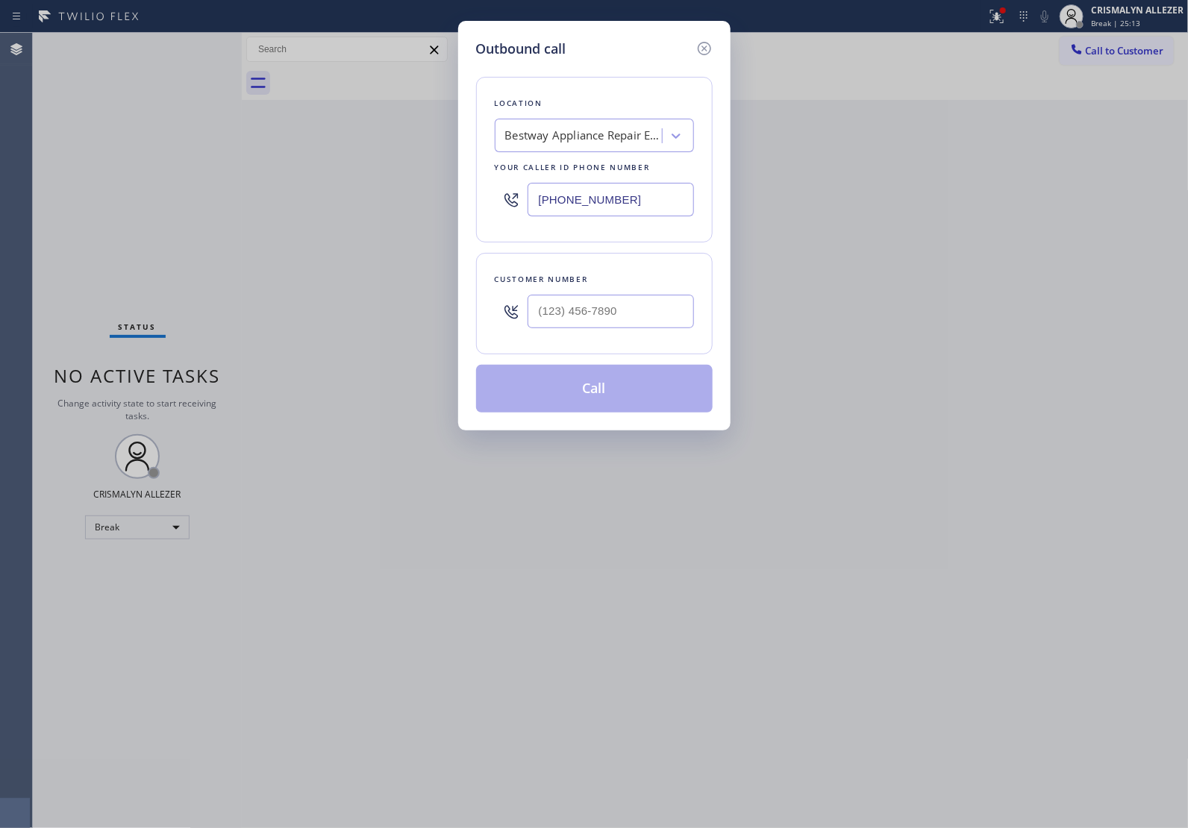
scroll to position [0, 1]
click at [806, 354] on div "Outbound call Location Bestway Appliance Repair Evergreen Your caller id phone …" at bounding box center [594, 414] width 1188 height 828
click at [702, 57] on icon at bounding box center [704, 49] width 18 height 18
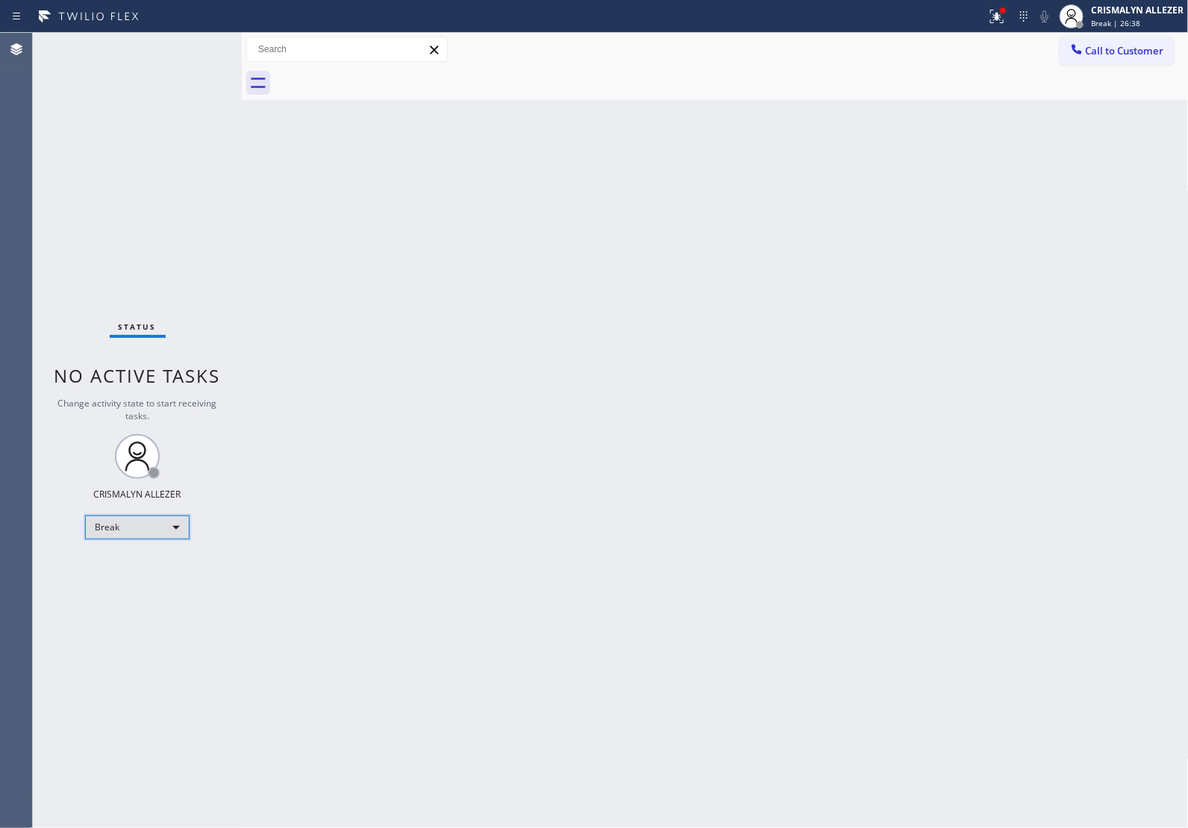
click at [172, 524] on div "Break" at bounding box center [137, 528] width 104 height 24
click at [127, 586] on li "Unavailable" at bounding box center [136, 585] width 101 height 18
click at [1132, 50] on span "Call to Customer" at bounding box center [1124, 50] width 78 height 13
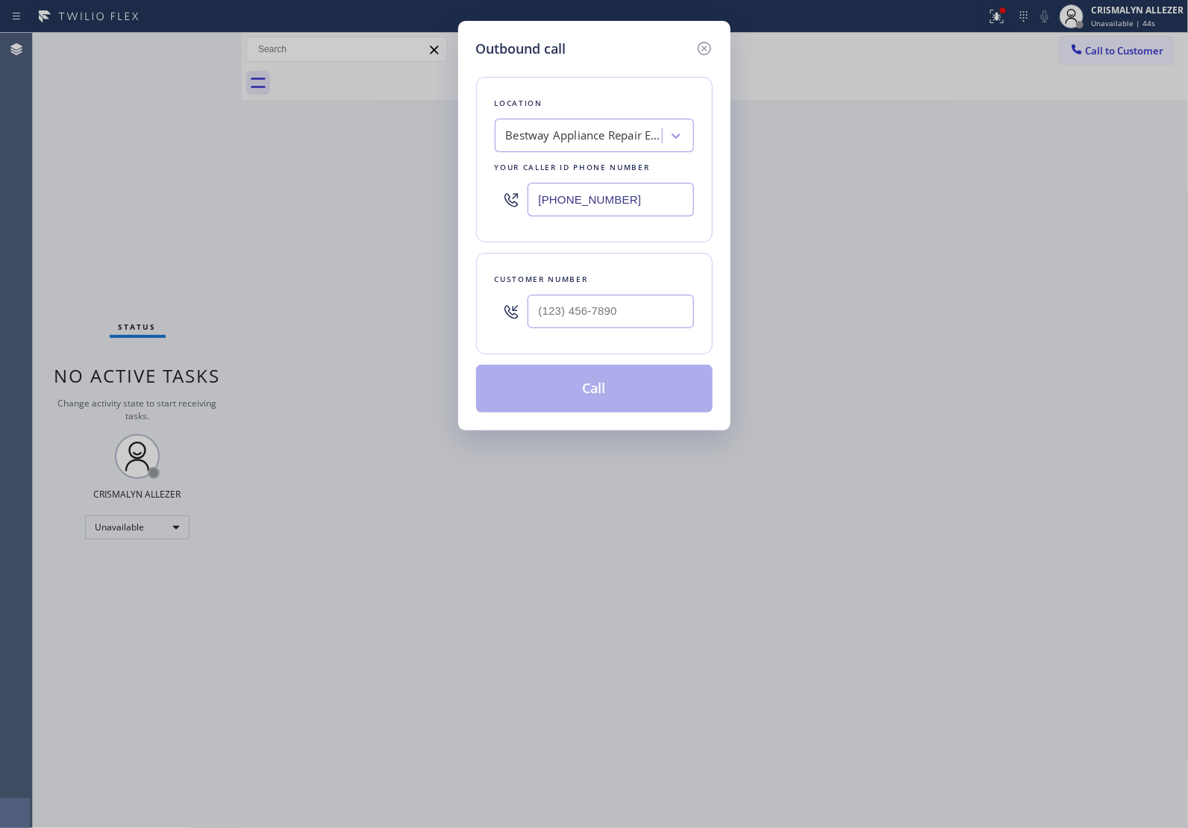
type input "(___) ___-____"
click at [662, 319] on input "(___) ___-____" at bounding box center [610, 312] width 166 height 34
drag, startPoint x: 668, startPoint y: 194, endPoint x: 348, endPoint y: 199, distance: 320.1
click at [348, 199] on div "Outbound call Location Bestway Appliance Repair Evergreen Your caller id phone …" at bounding box center [594, 414] width 1188 height 828
paste input "844) 988-0068"
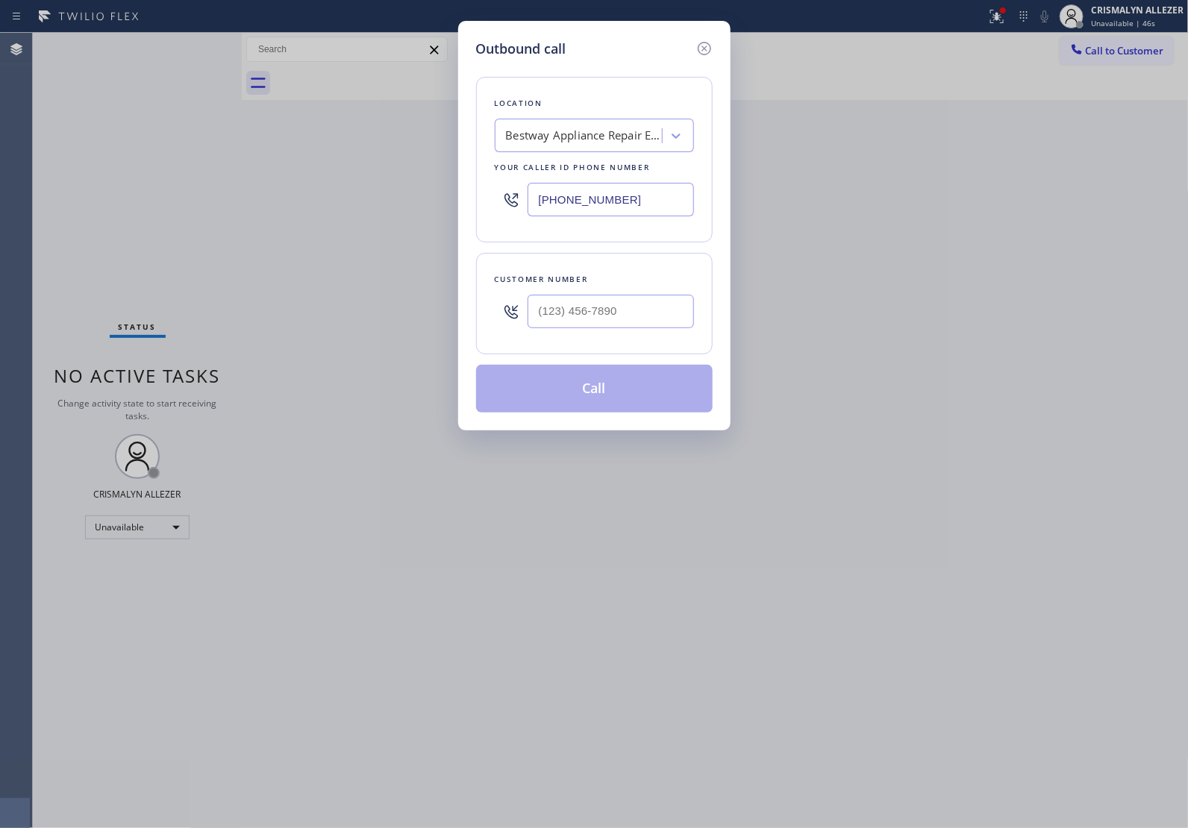
scroll to position [0, 0]
type input "[PHONE_NUMBER]"
click at [624, 317] on input "(___) ___-____" at bounding box center [610, 312] width 166 height 34
paste input "310) 913-4989"
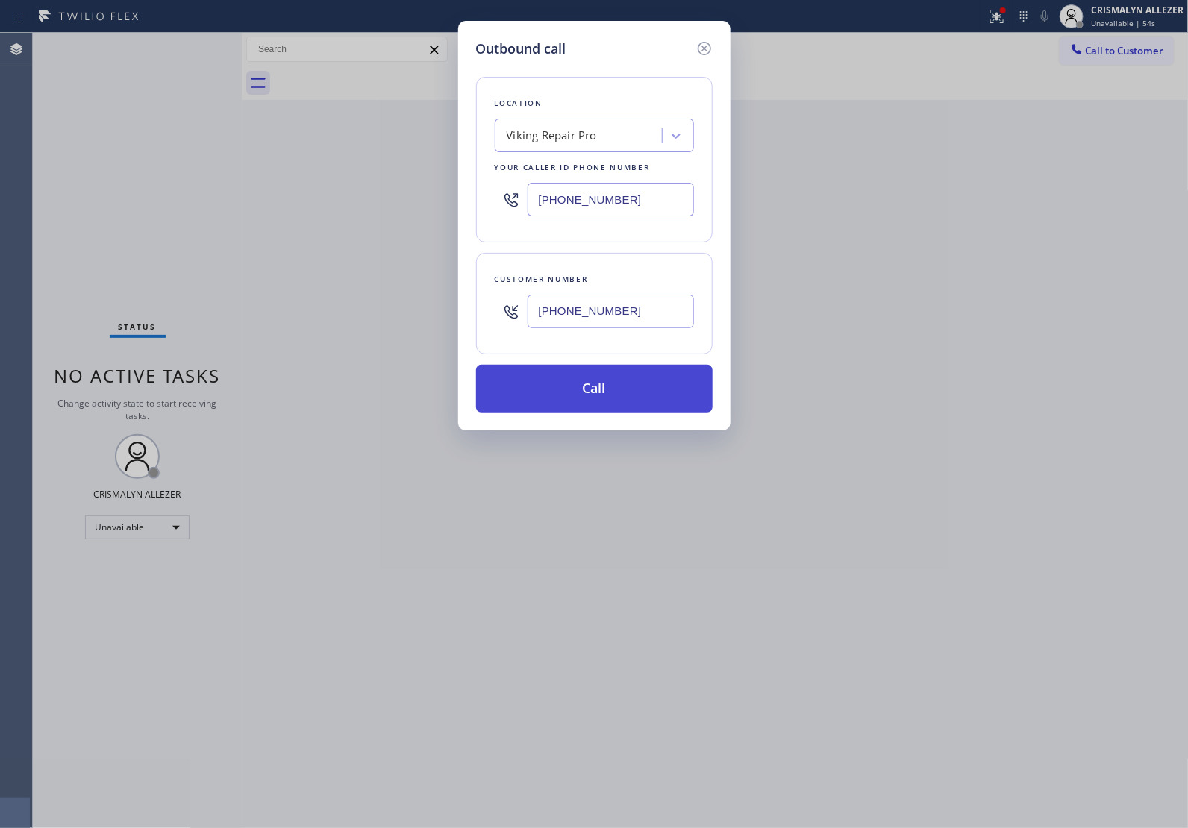
type input "[PHONE_NUMBER]"
click at [595, 390] on button "Call" at bounding box center [594, 389] width 236 height 48
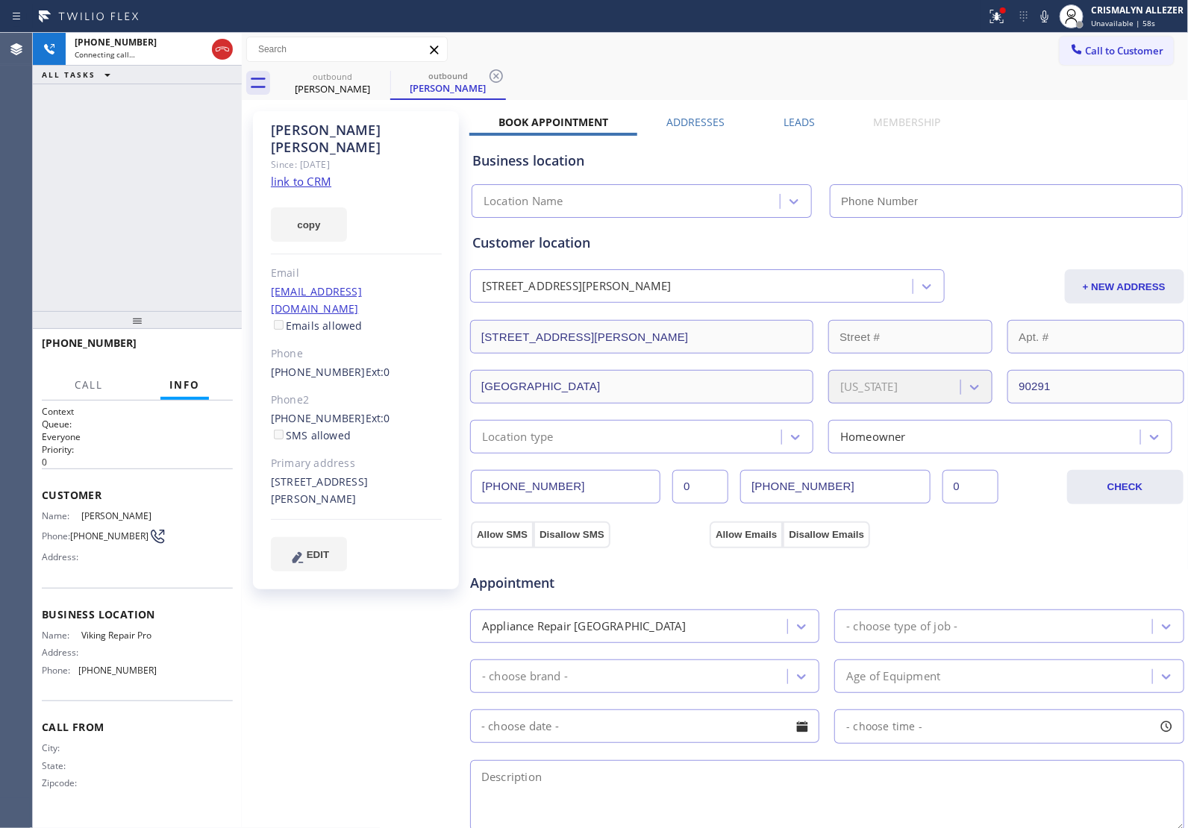
type input "[PHONE_NUMBER]"
click at [187, 351] on span "HANG UP" at bounding box center [198, 350] width 46 height 10
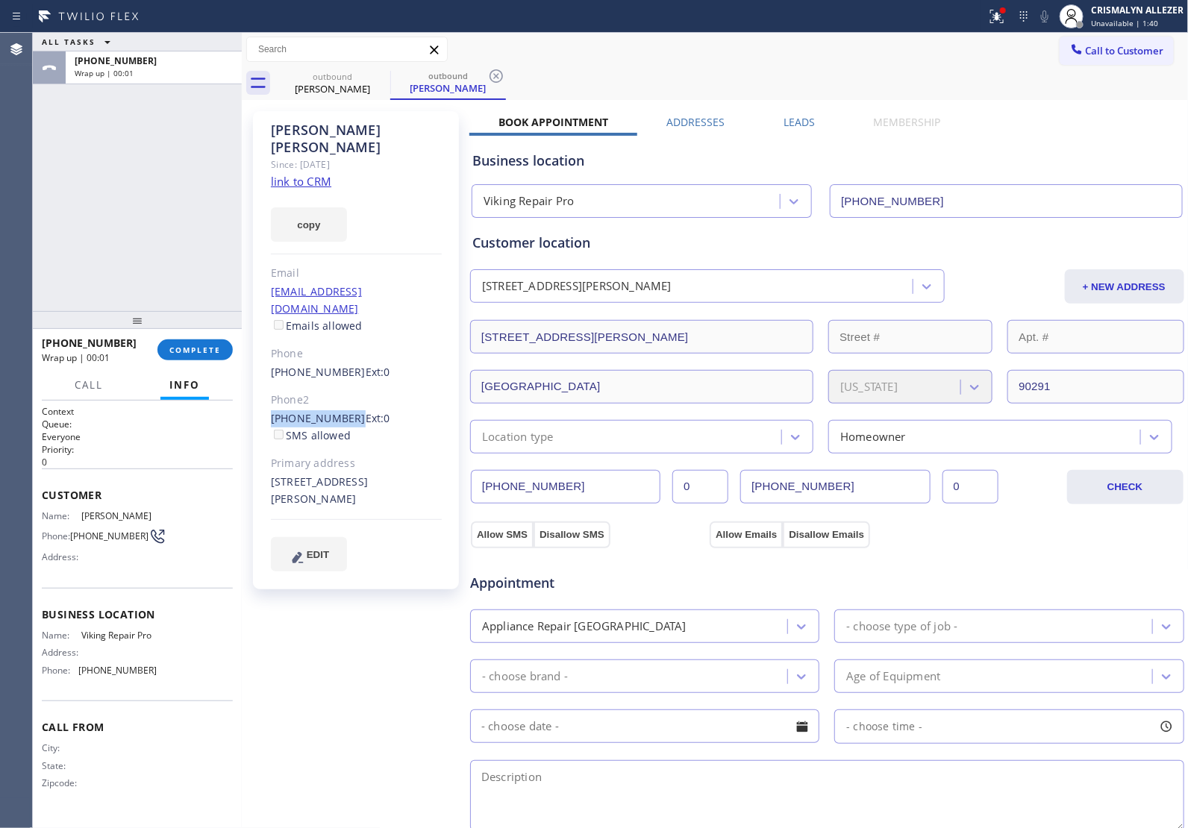
drag, startPoint x: 266, startPoint y: 381, endPoint x: 344, endPoint y: 386, distance: 77.8
click at [344, 386] on div "[PERSON_NAME] Since: [DATE] link to CRM copy Email [EMAIL_ADDRESS][DOMAIN_NAME]…" at bounding box center [356, 350] width 206 height 478
copy link "[PHONE_NUMBER]"
click at [199, 353] on span "COMPLETE" at bounding box center [194, 350] width 51 height 10
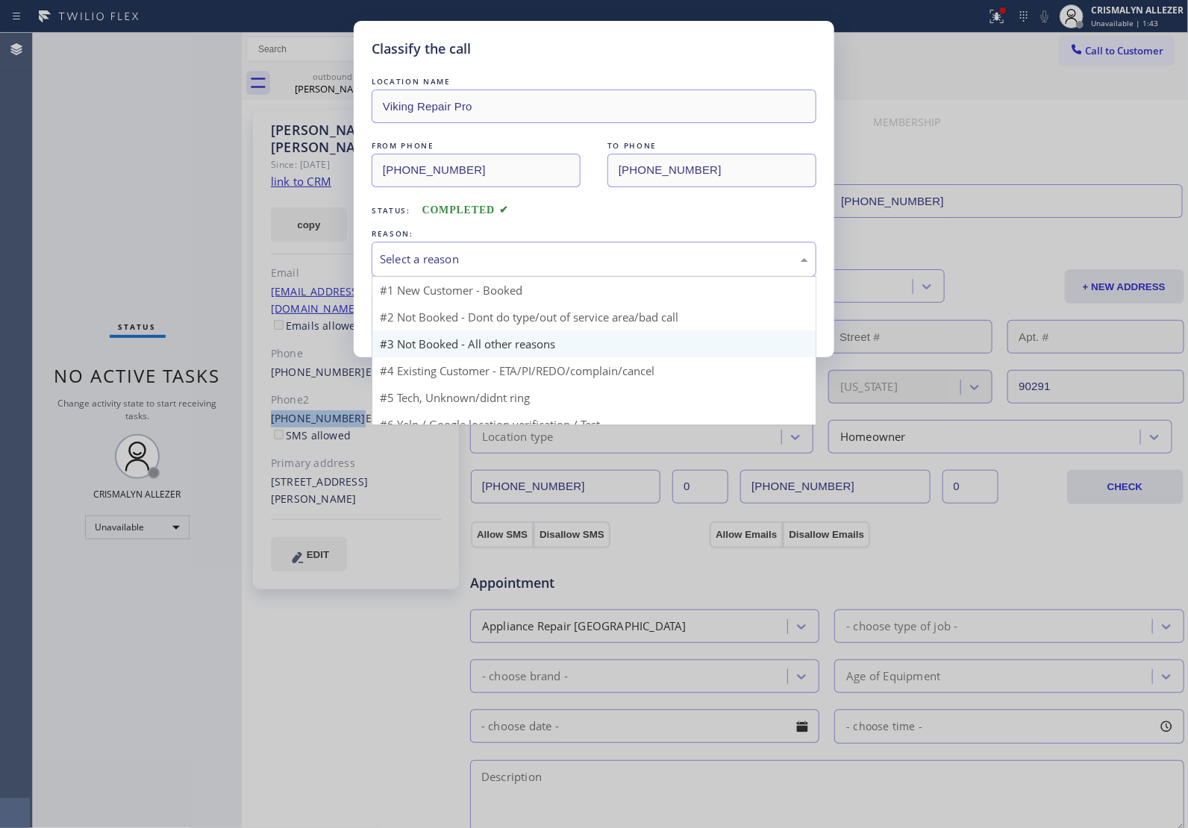
drag, startPoint x: 516, startPoint y: 271, endPoint x: 446, endPoint y: 319, distance: 84.2
click at [513, 275] on div "Select a reason" at bounding box center [594, 259] width 445 height 35
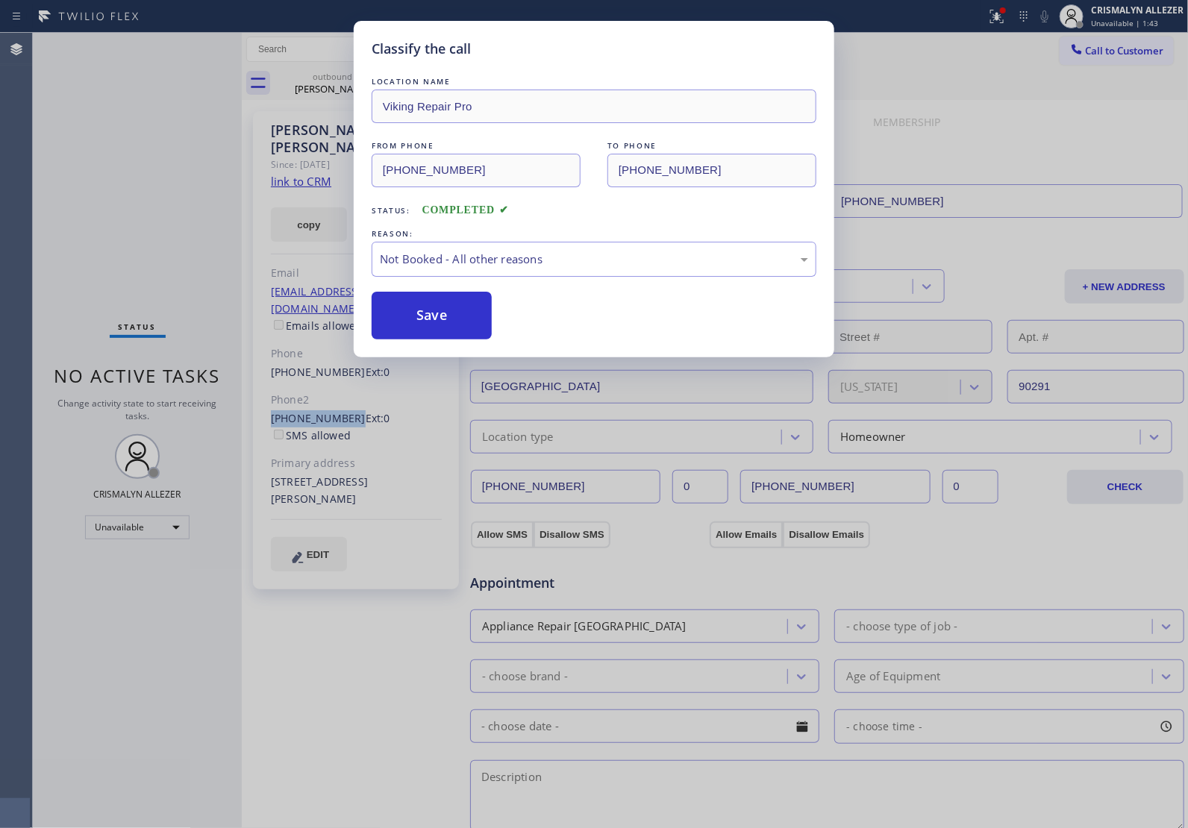
click at [434, 323] on button "Save" at bounding box center [432, 316] width 120 height 48
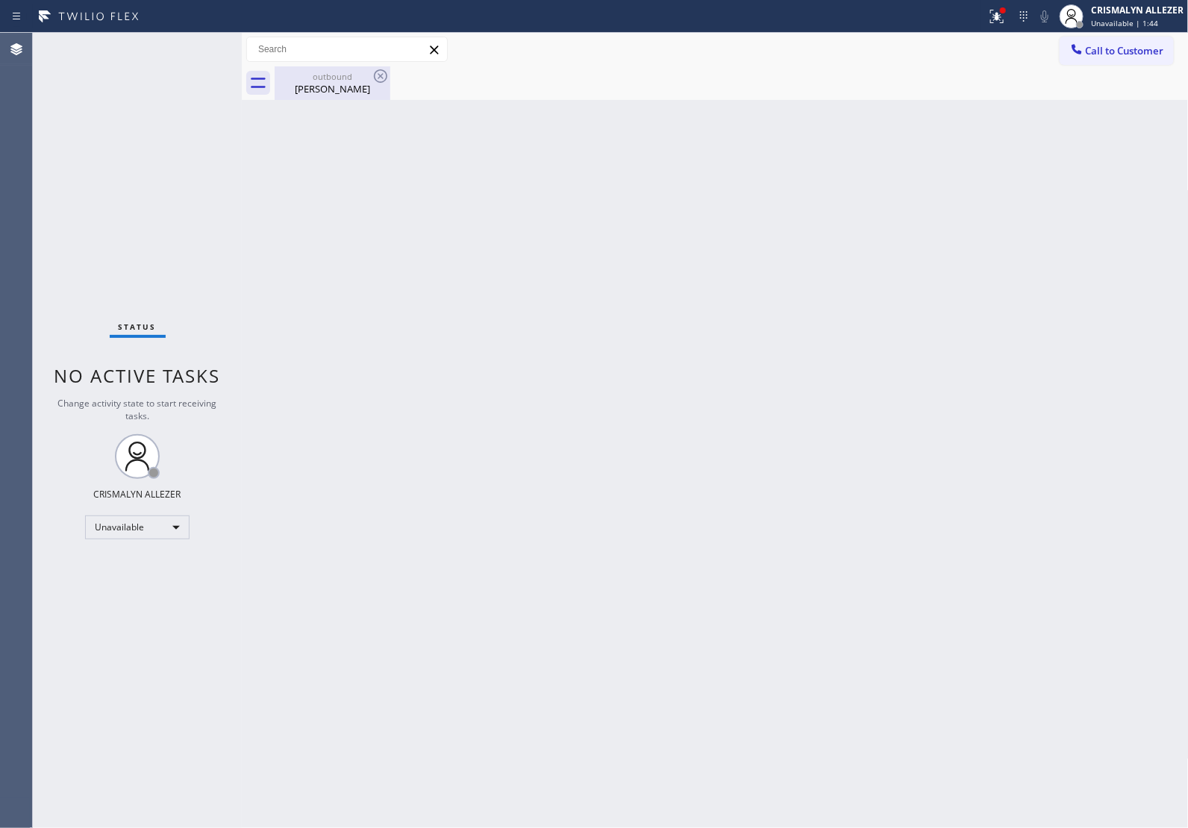
click at [336, 83] on div "[PERSON_NAME]" at bounding box center [332, 88] width 113 height 13
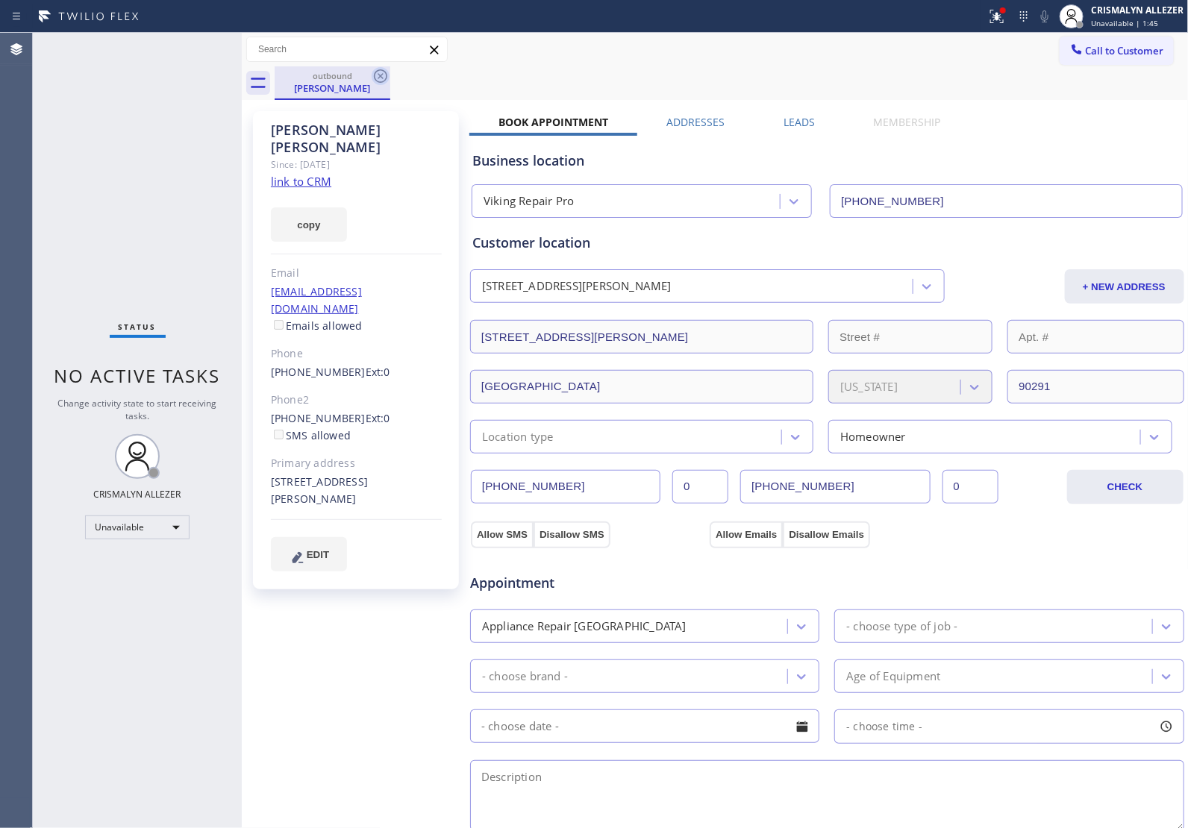
click at [373, 78] on icon at bounding box center [381, 76] width 18 height 18
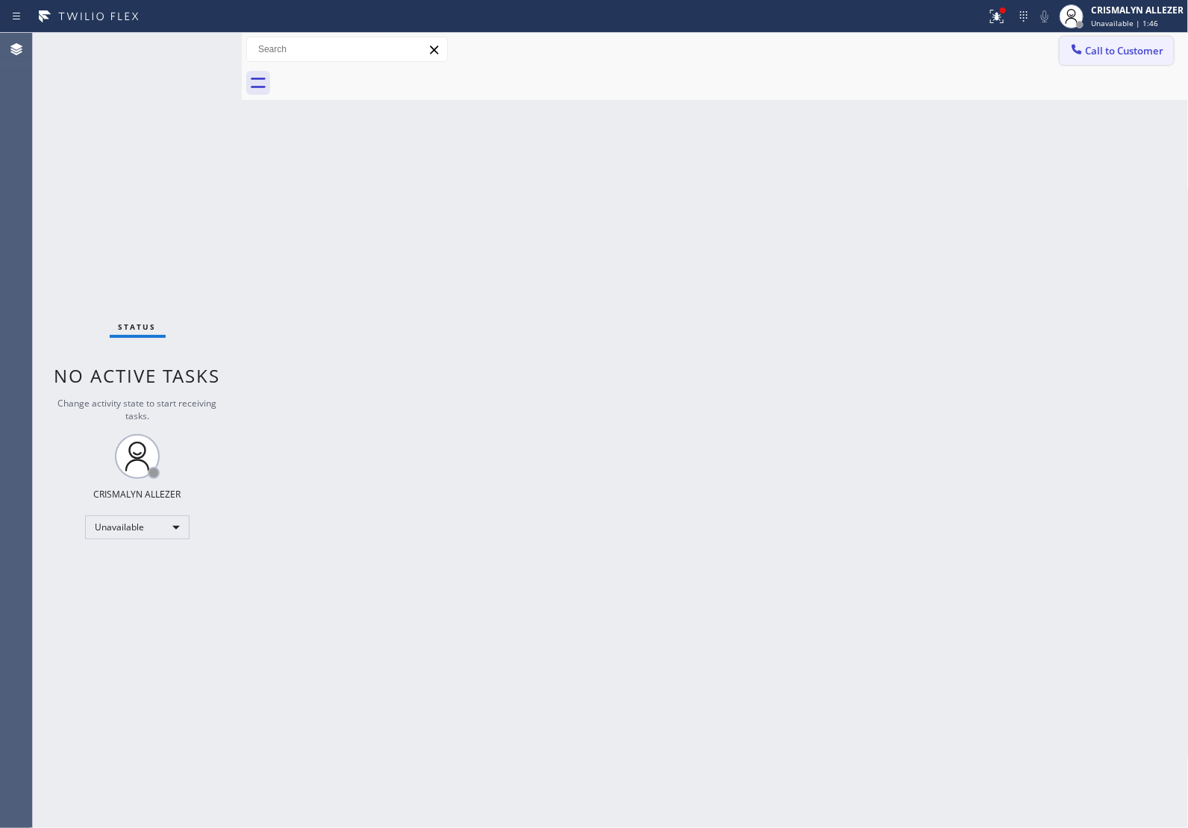
click at [1124, 45] on span "Call to Customer" at bounding box center [1124, 50] width 78 height 13
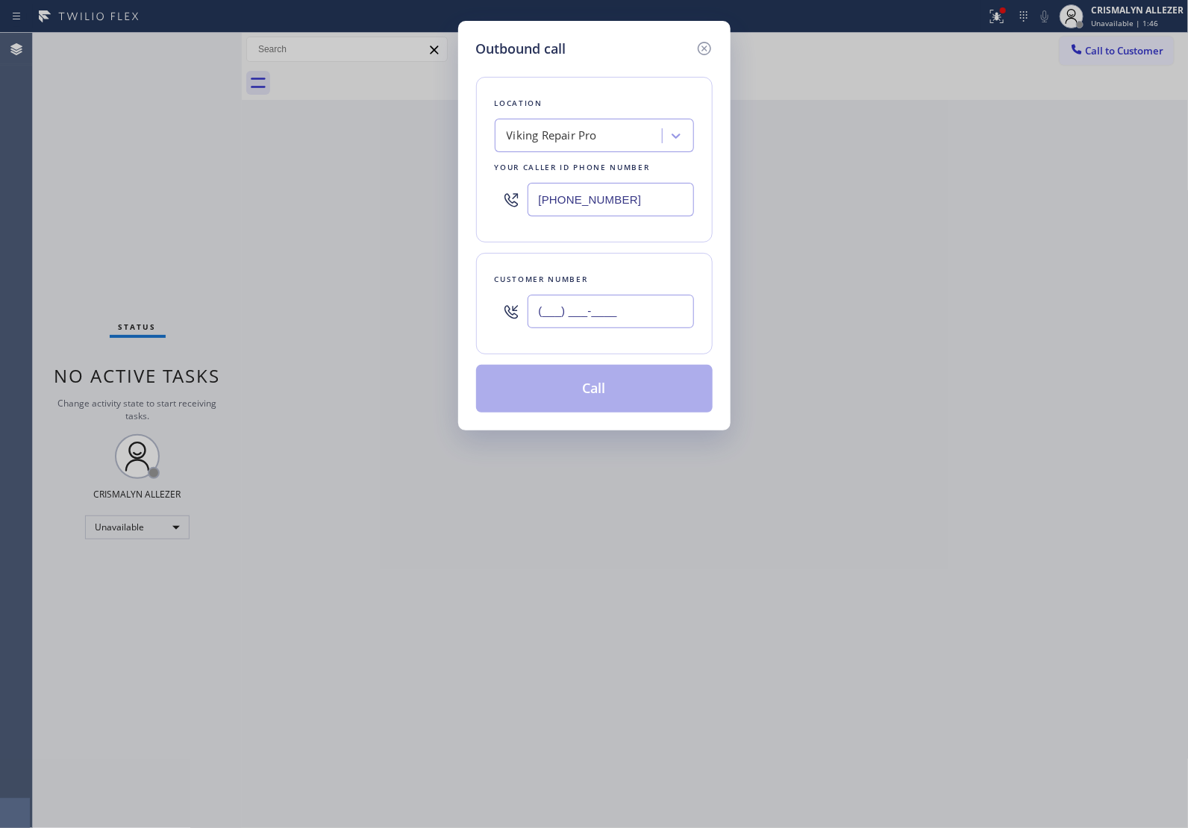
click at [651, 312] on input "(___) ___-____" at bounding box center [610, 312] width 166 height 34
paste input "202) 290-5511"
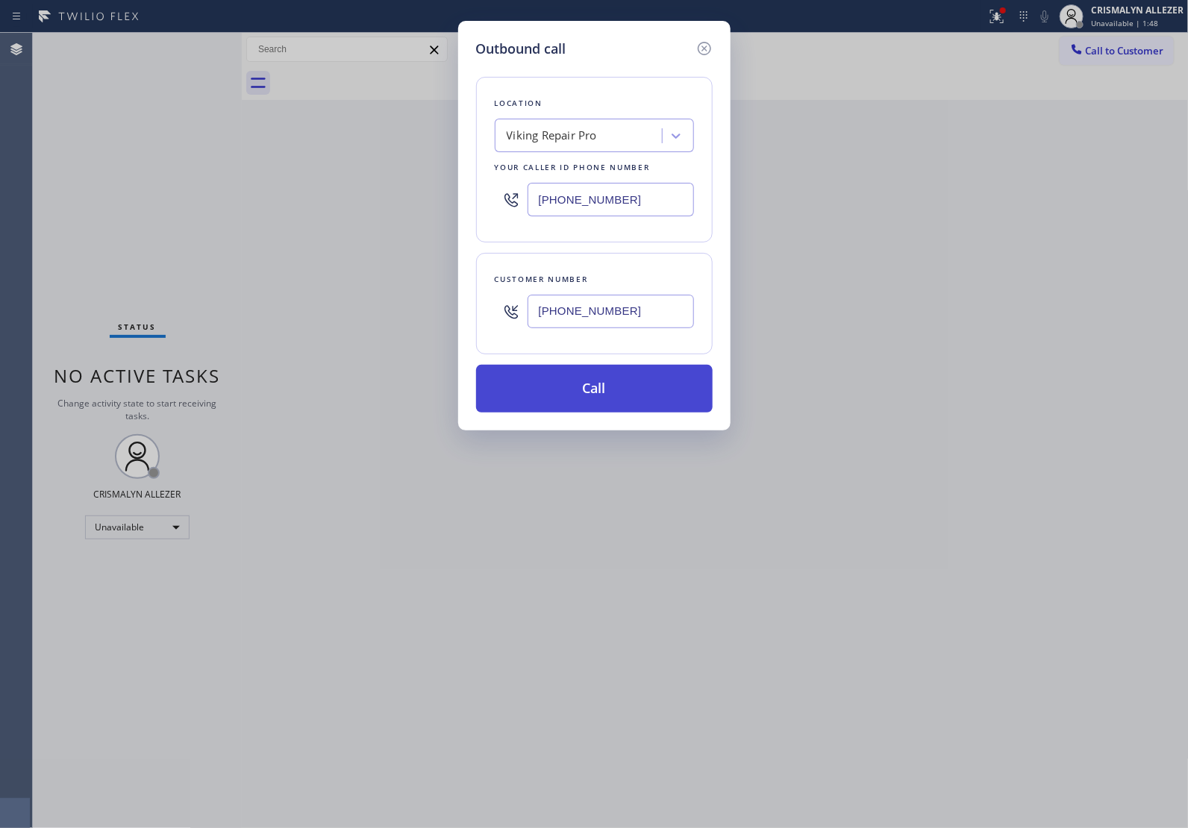
type input "[PHONE_NUMBER]"
click at [595, 407] on button "Call" at bounding box center [594, 389] width 236 height 48
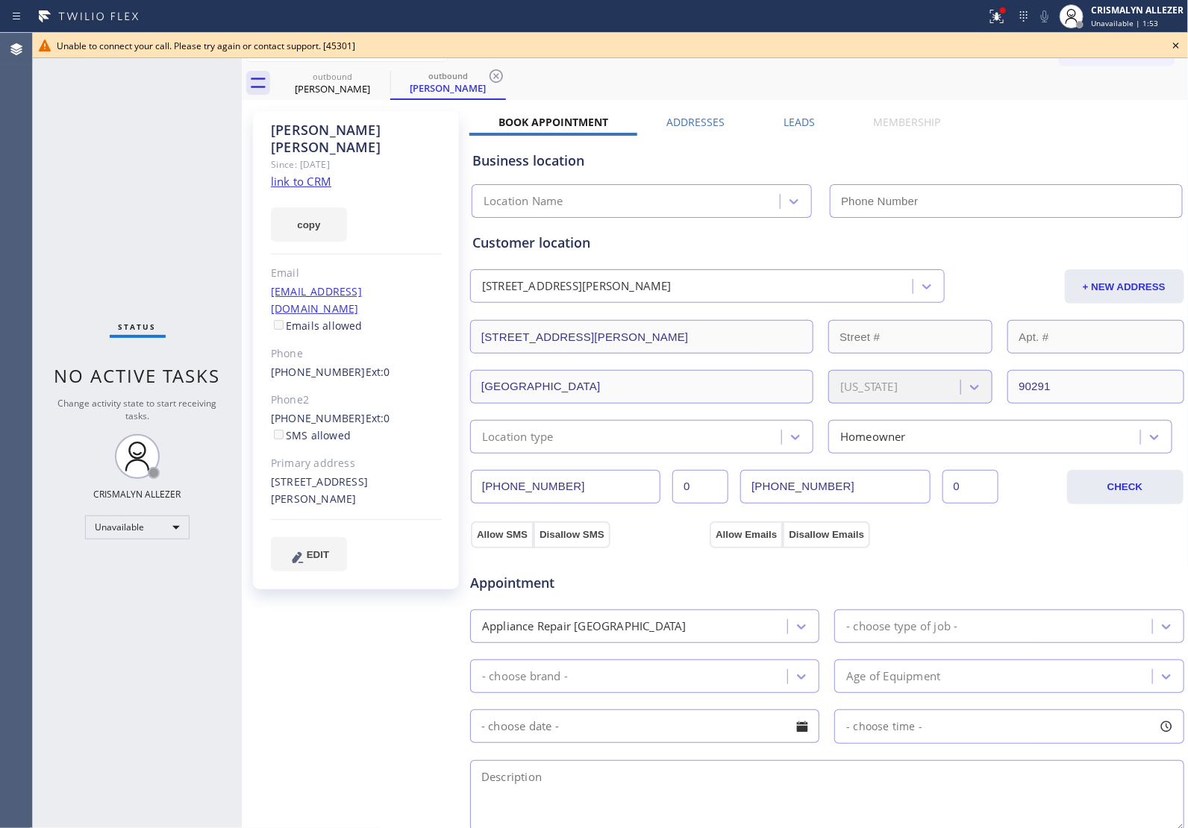
type input "[PHONE_NUMBER]"
click at [1175, 46] on icon at bounding box center [1176, 46] width 6 height 6
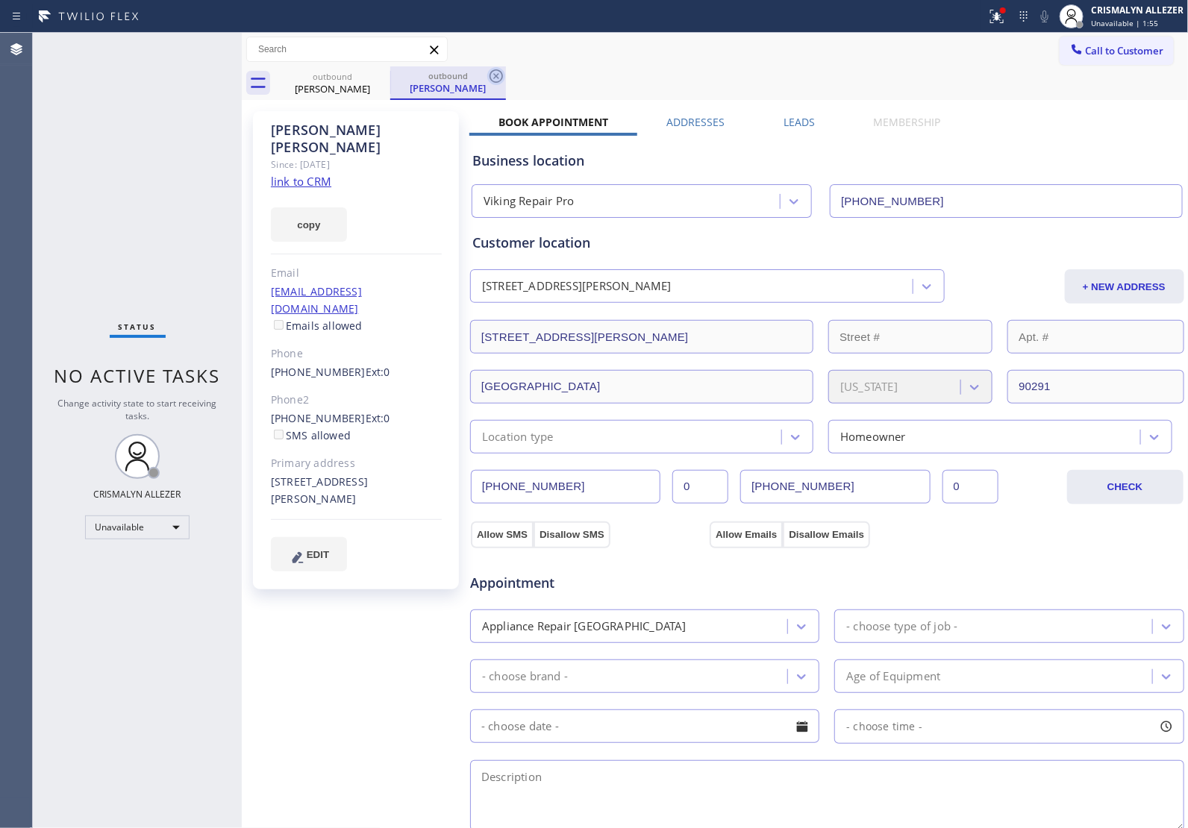
click at [498, 76] on icon at bounding box center [496, 76] width 18 height 18
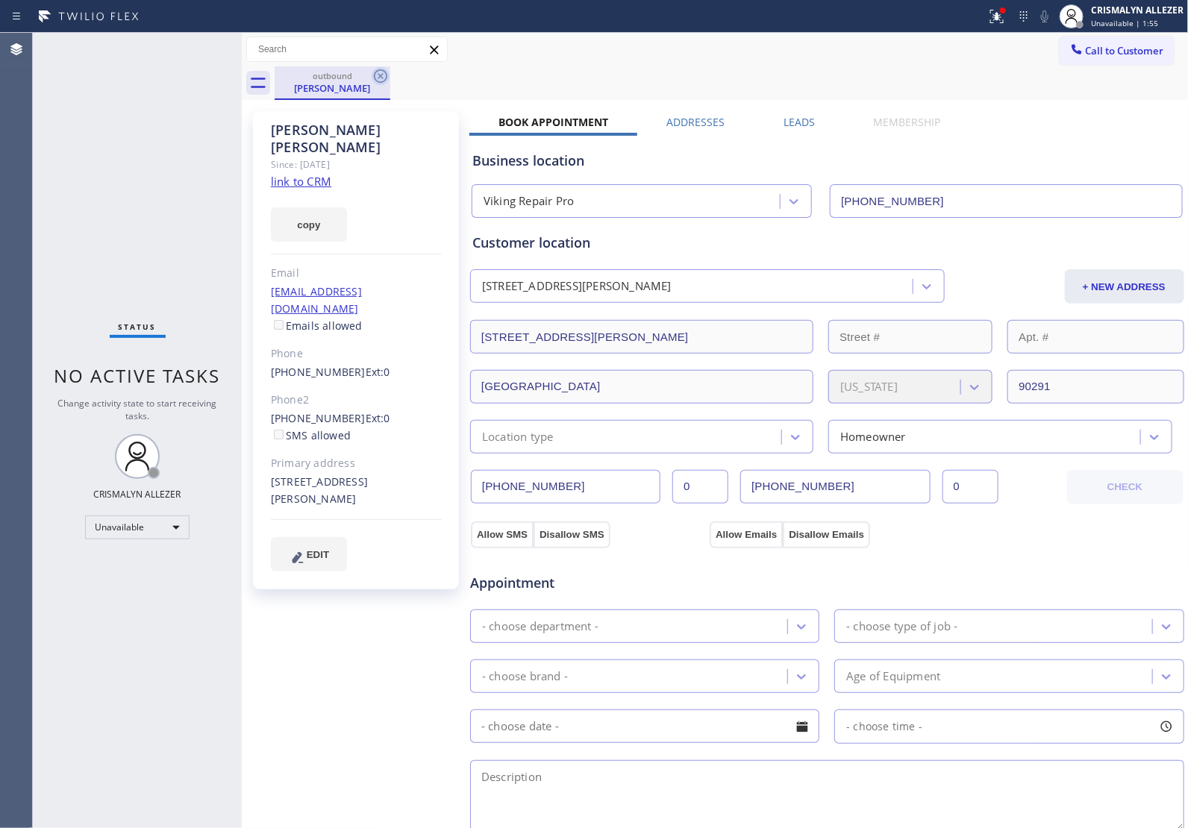
click at [373, 80] on icon at bounding box center [381, 76] width 18 height 18
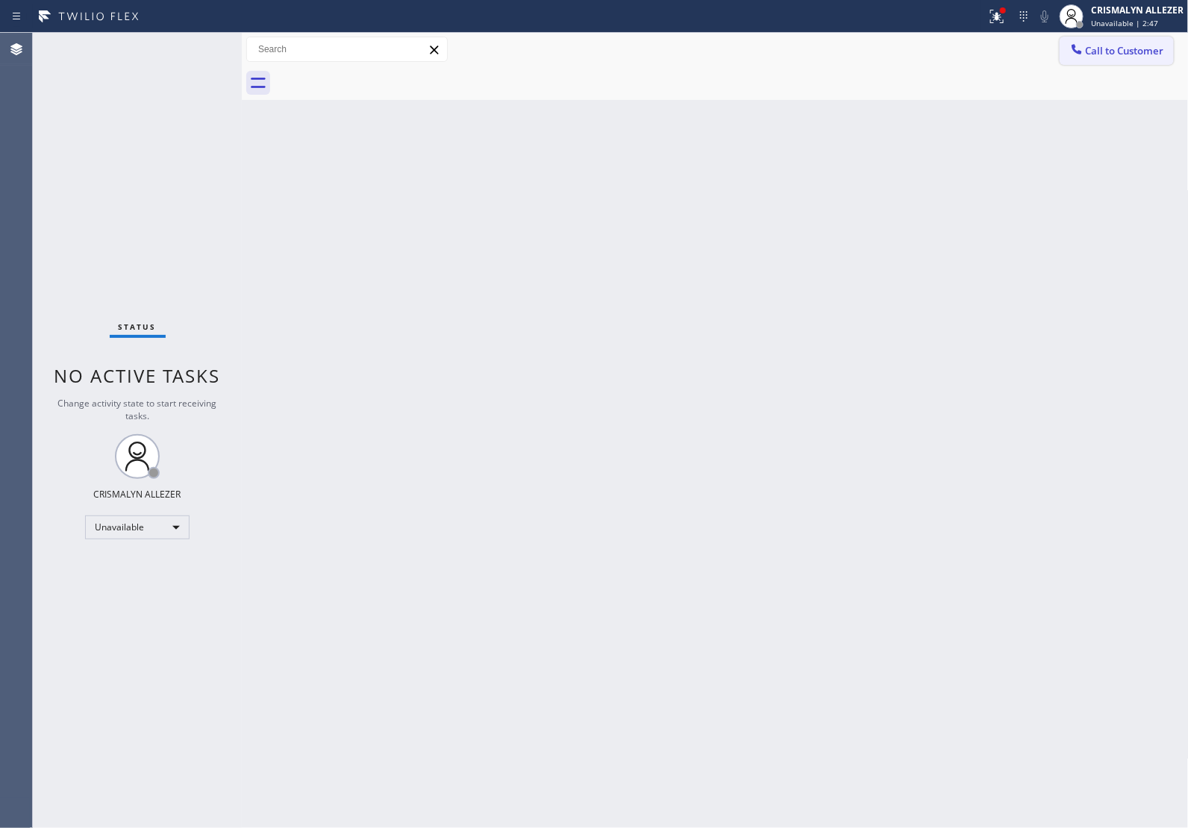
click at [1103, 47] on span "Call to Customer" at bounding box center [1124, 50] width 78 height 13
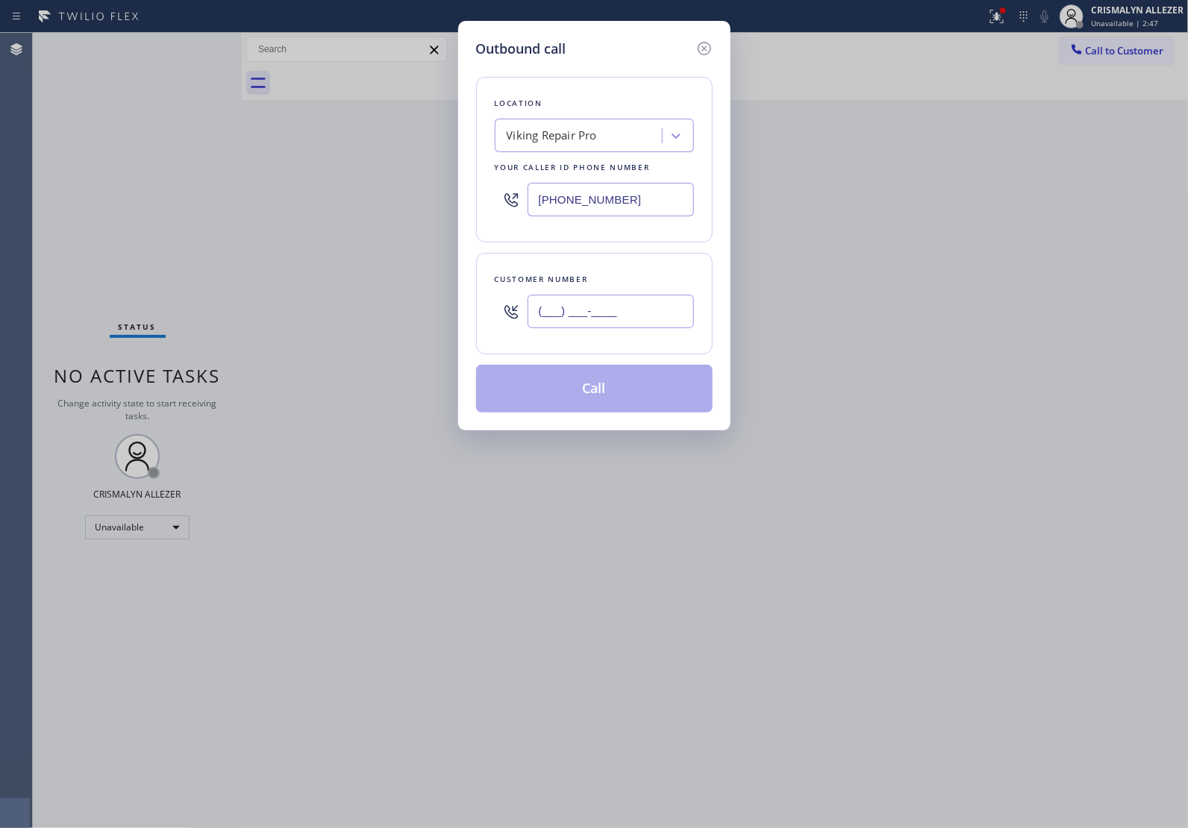
click at [683, 307] on input "(___) ___-____" at bounding box center [610, 312] width 166 height 34
paste input "248) 444-3472"
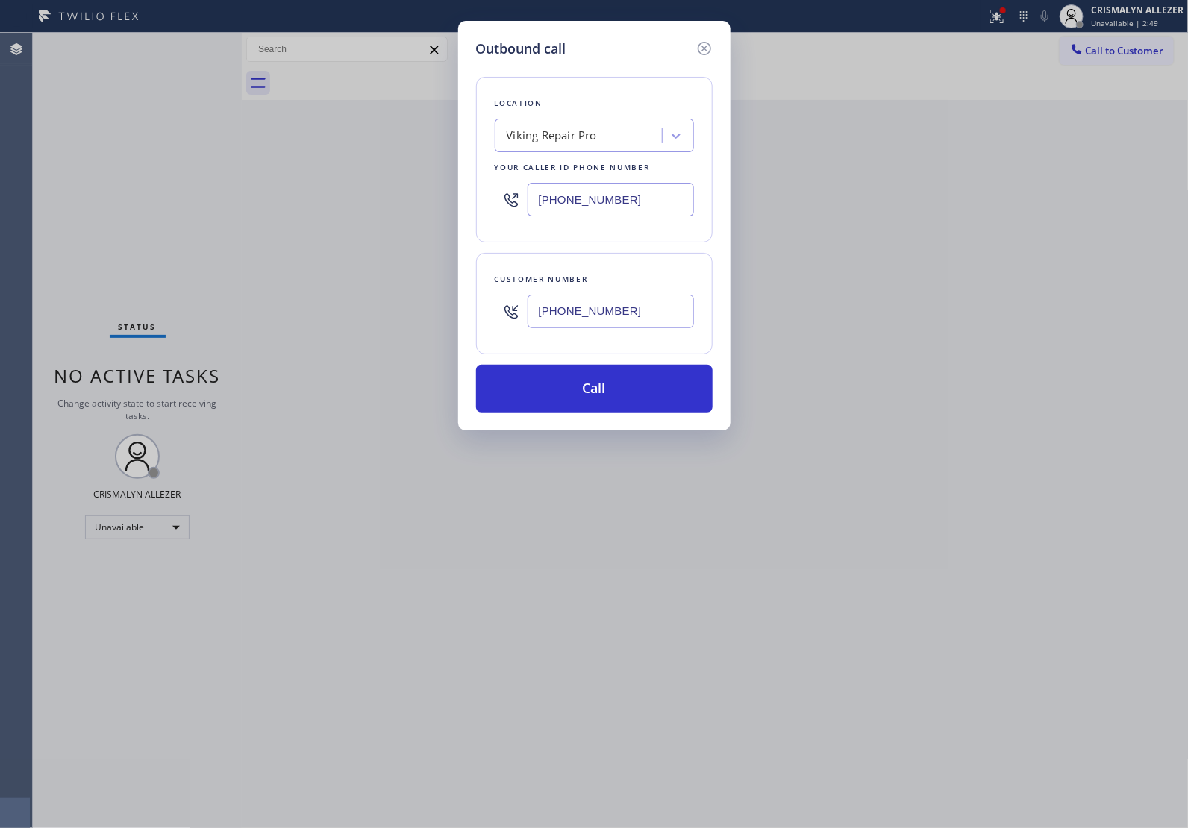
type input "[PHONE_NUMBER]"
drag, startPoint x: 653, startPoint y: 199, endPoint x: 342, endPoint y: 199, distance: 311.1
click at [342, 199] on div "Outbound call Location Viking Repair Pro Your caller id phone number [PHONE_NUM…" at bounding box center [594, 414] width 1188 height 828
type input "[PHONE_NUMBER]"
click at [615, 392] on button "Call" at bounding box center [594, 389] width 236 height 48
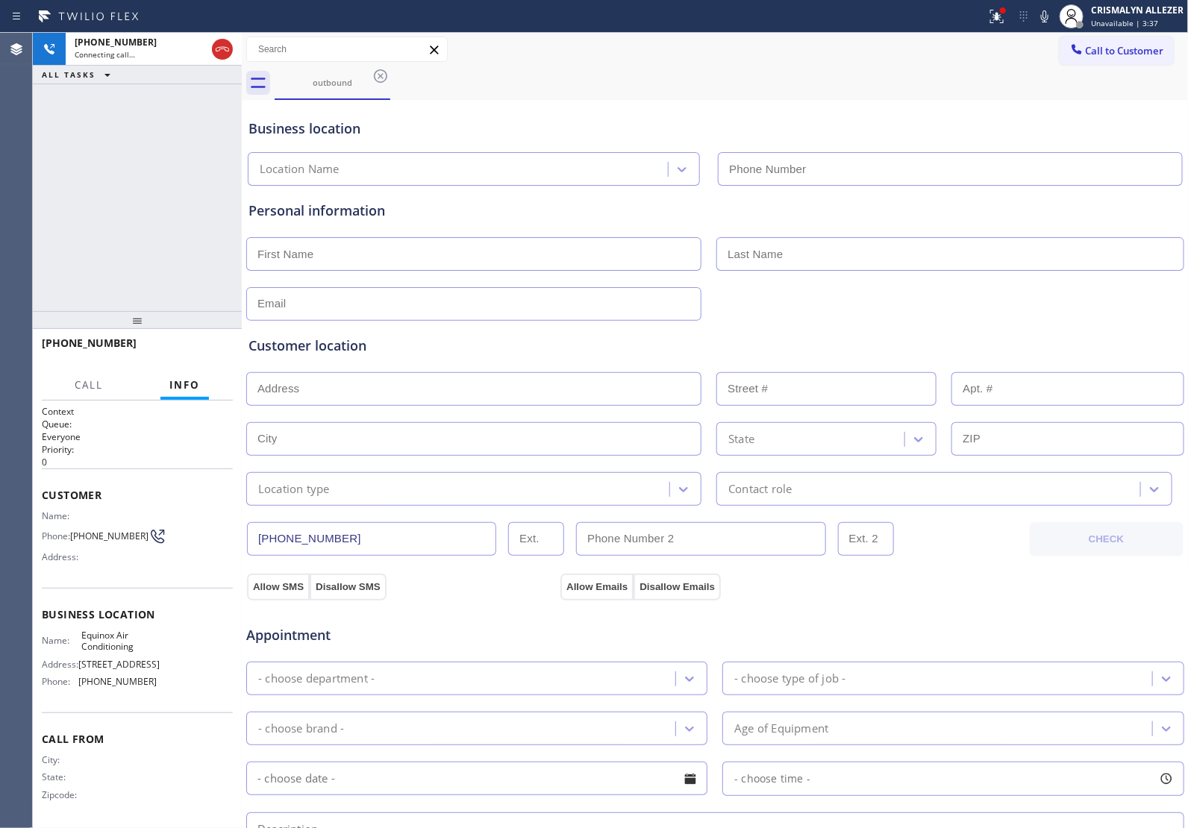
type input "[PHONE_NUMBER]"
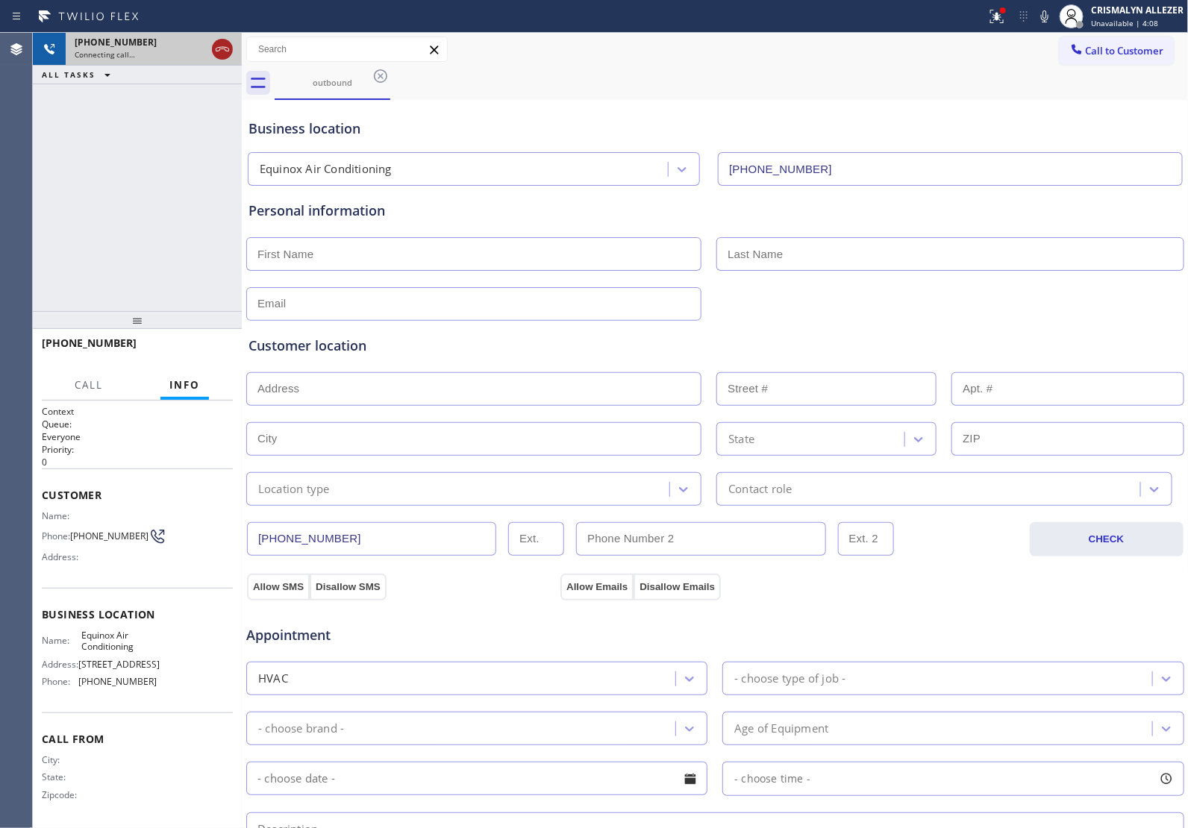
click at [217, 53] on icon at bounding box center [222, 49] width 18 height 18
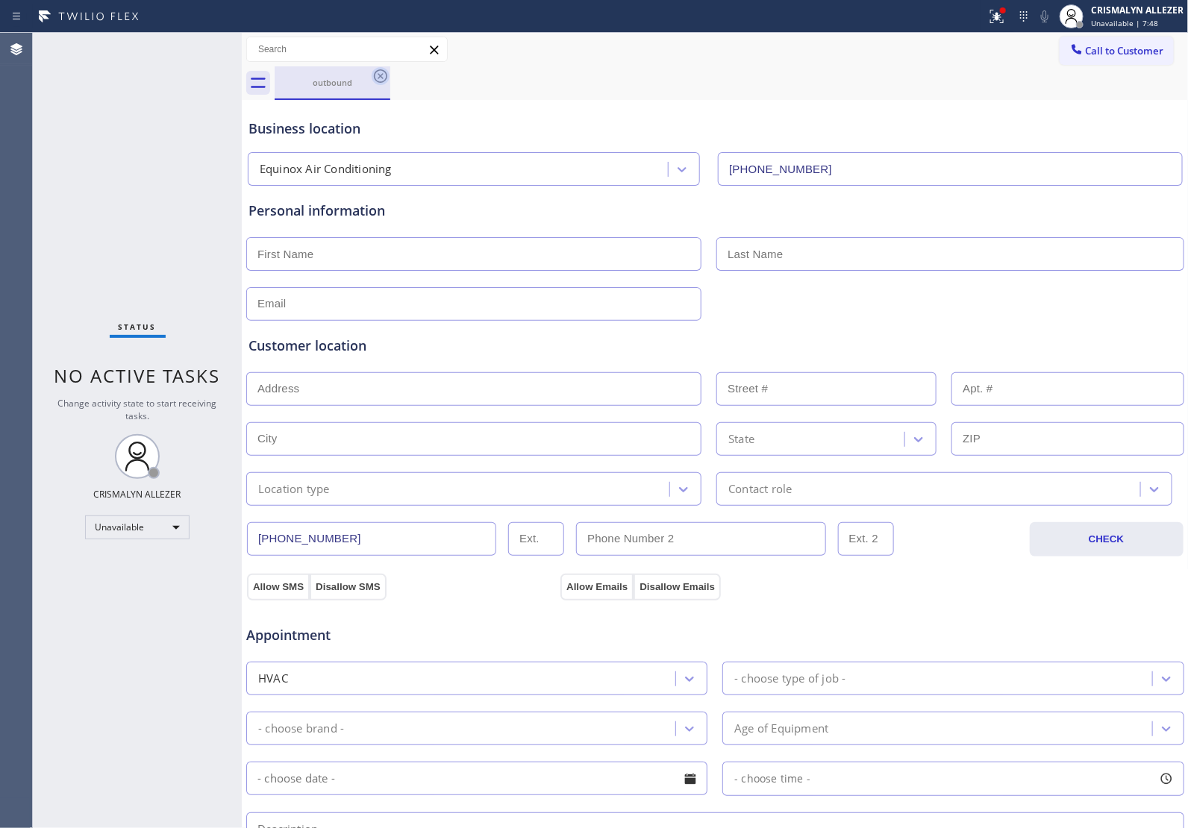
click at [380, 75] on icon at bounding box center [380, 75] width 13 height 13
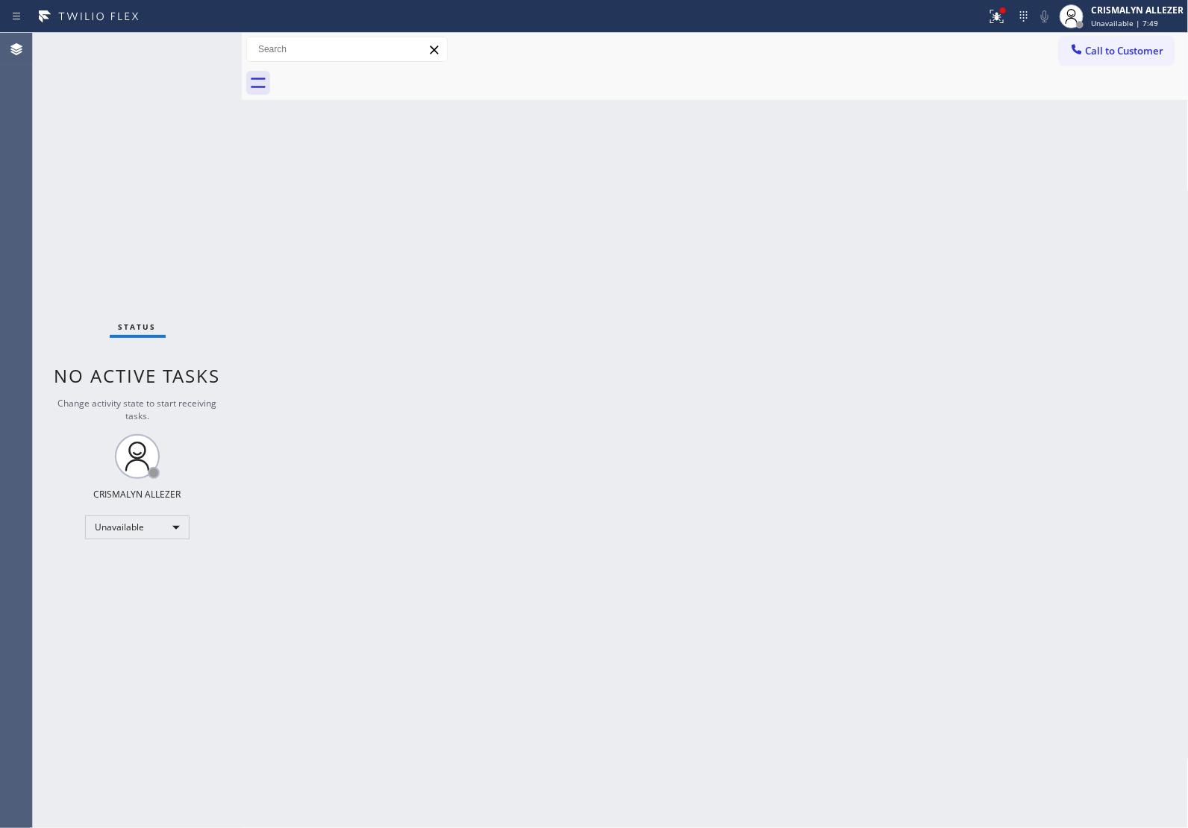
drag, startPoint x: 1138, startPoint y: 50, endPoint x: 1110, endPoint y: 75, distance: 37.0
click at [1138, 49] on span "Call to Customer" at bounding box center [1124, 50] width 78 height 13
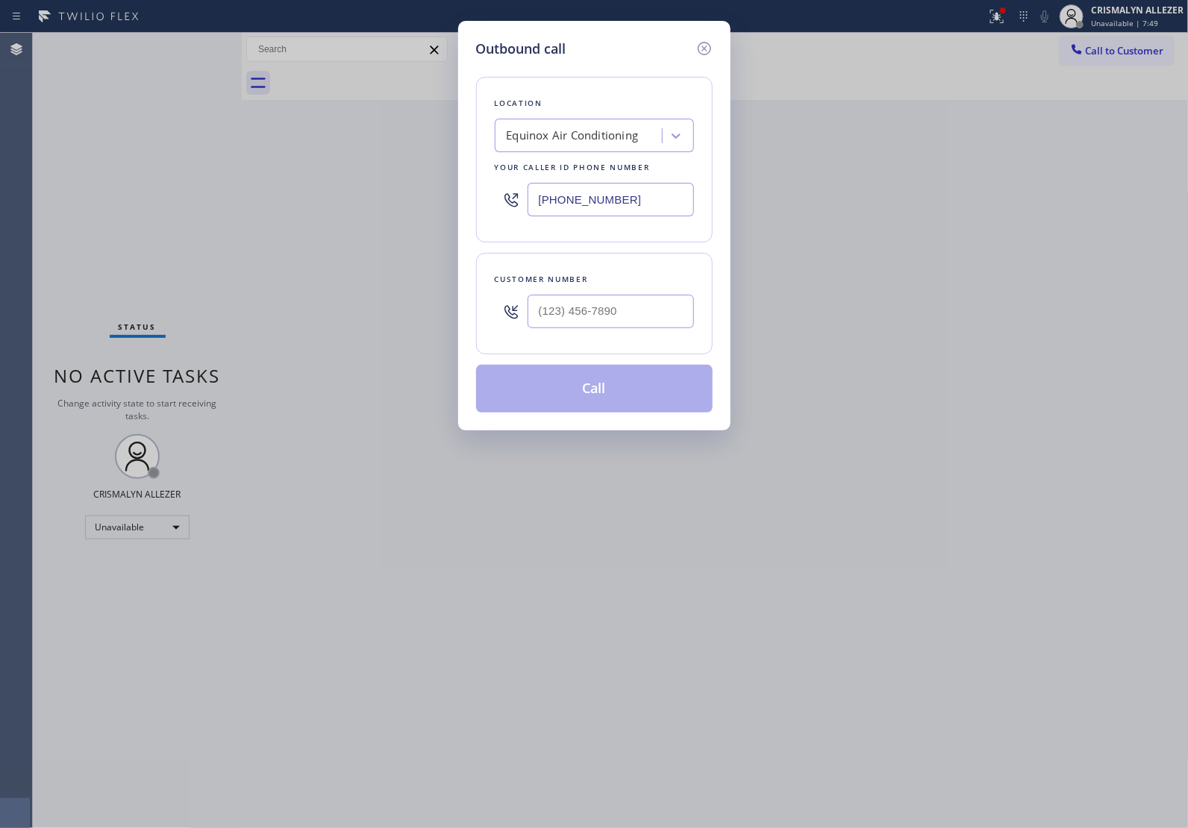
drag, startPoint x: 659, startPoint y: 195, endPoint x: 263, endPoint y: 207, distance: 396.3
click at [237, 207] on div "Outbound call Location Equinox Air Conditioning Your caller id phone number [PH…" at bounding box center [594, 414] width 1188 height 828
paste input "708) 998-5526"
type input "[PHONE_NUMBER]"
click at [636, 316] on input "(___) ___-____" at bounding box center [610, 312] width 166 height 34
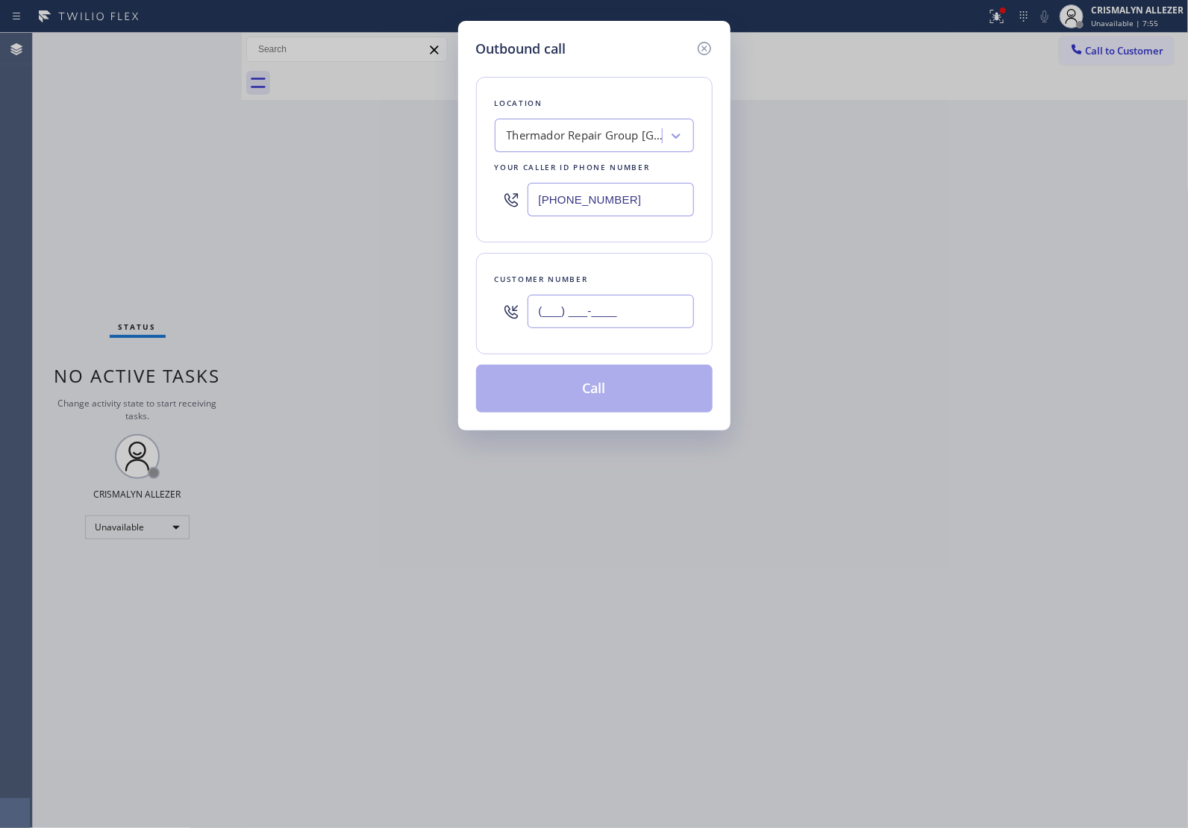
paste input "708) 386-9978"
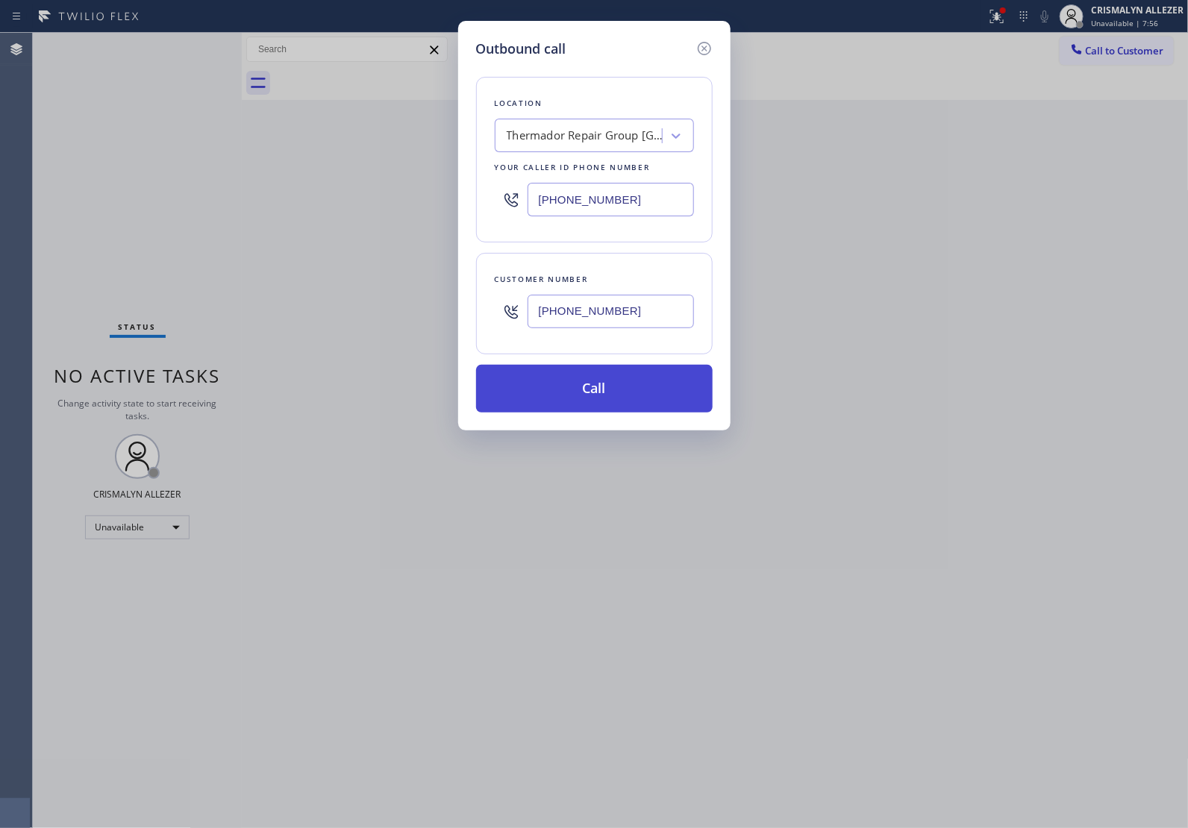
type input "[PHONE_NUMBER]"
click at [601, 394] on button "Call" at bounding box center [594, 389] width 236 height 48
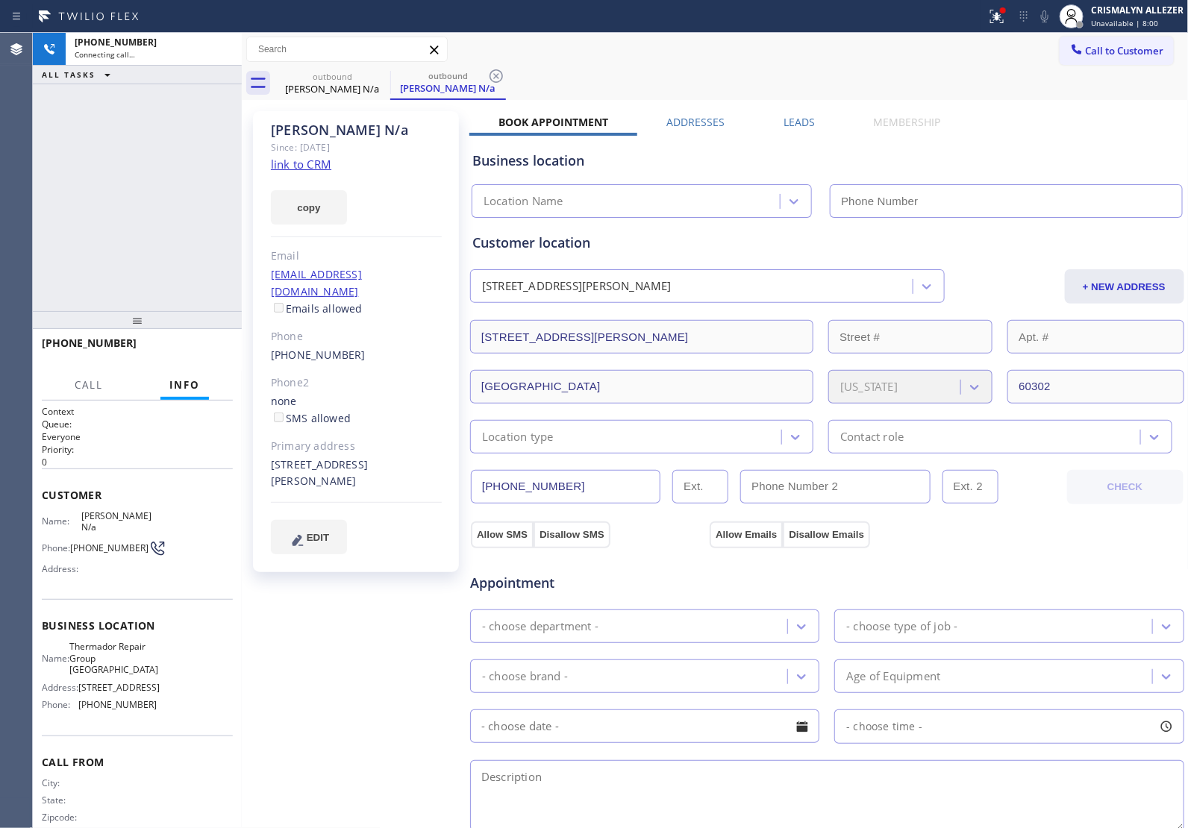
type input "[PHONE_NUMBER]"
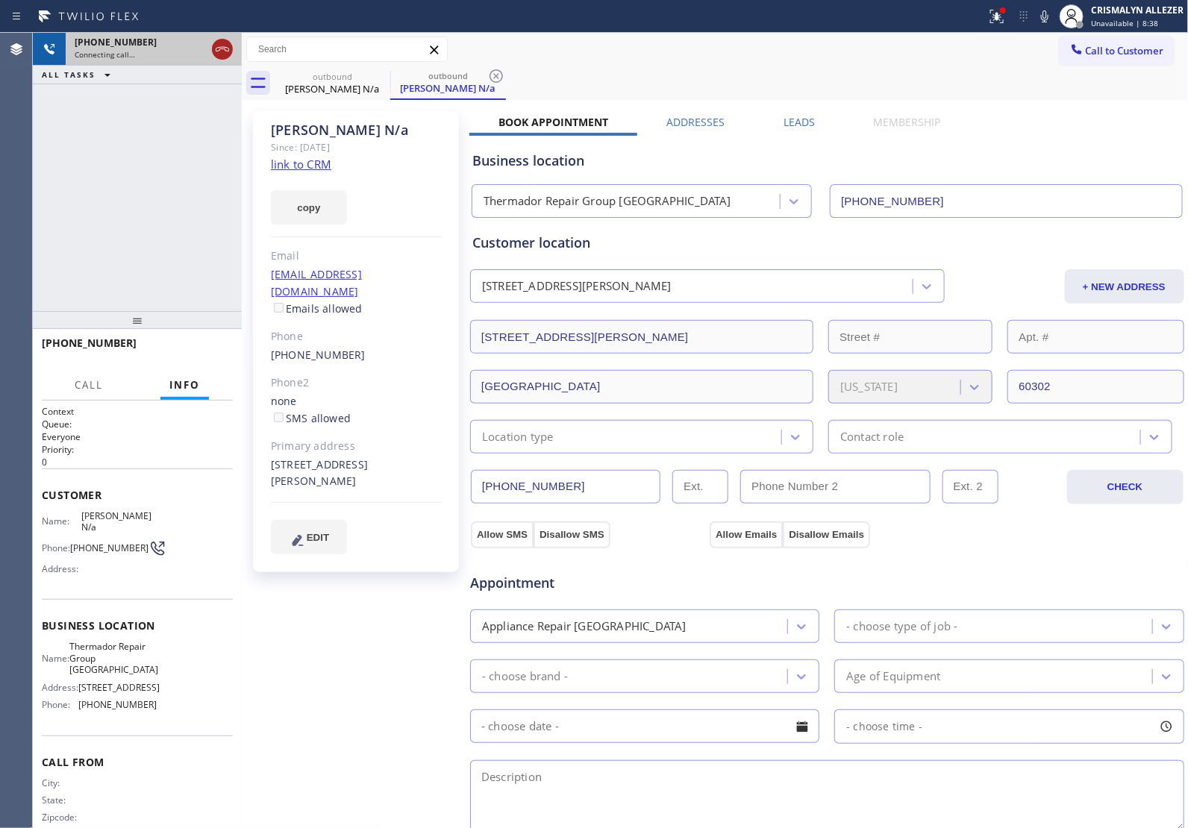
click at [224, 56] on icon at bounding box center [222, 49] width 18 height 18
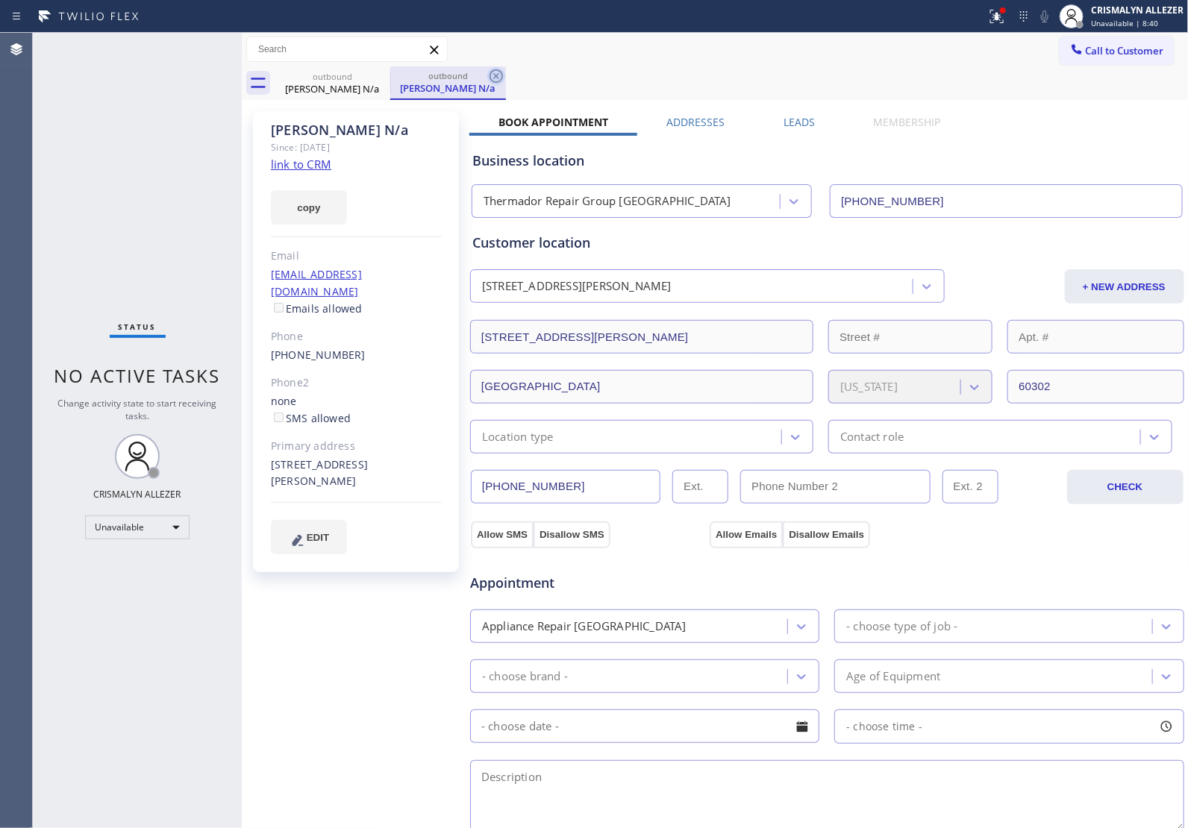
click at [500, 80] on icon at bounding box center [495, 75] width 13 height 13
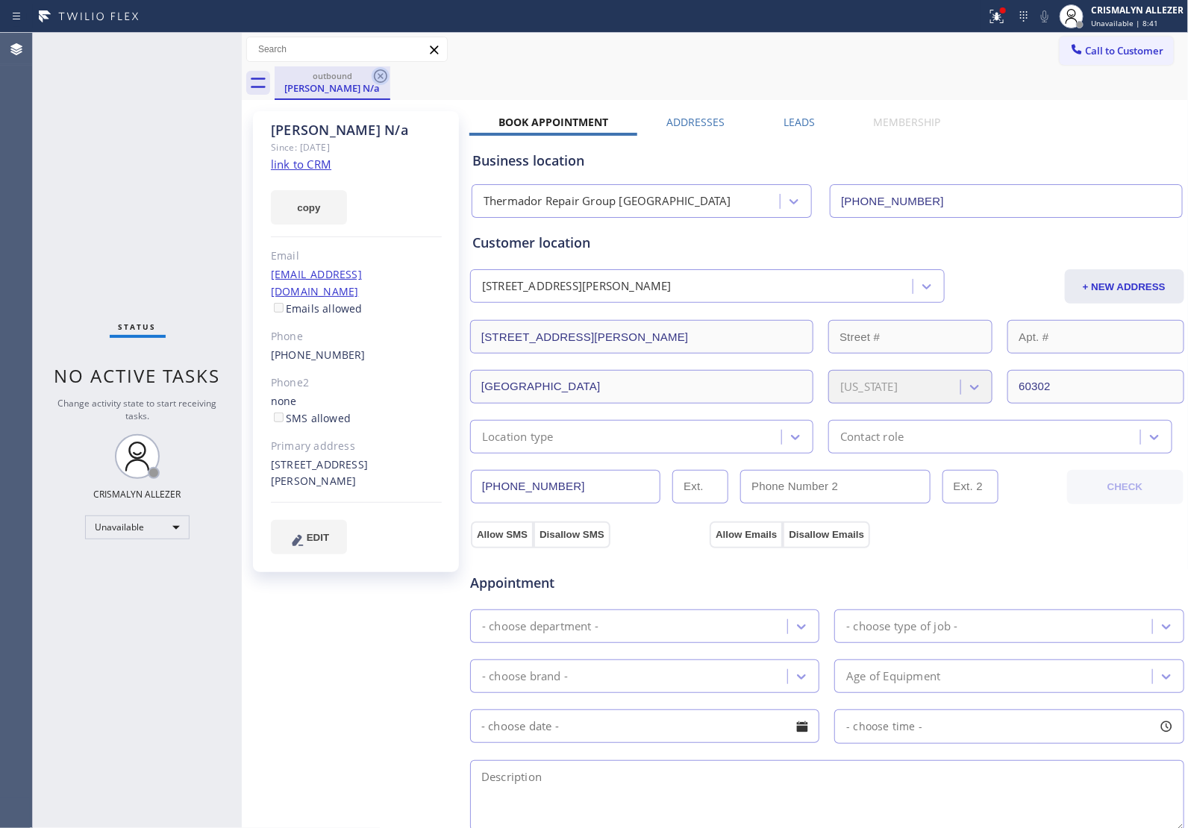
click at [384, 75] on icon at bounding box center [381, 76] width 18 height 18
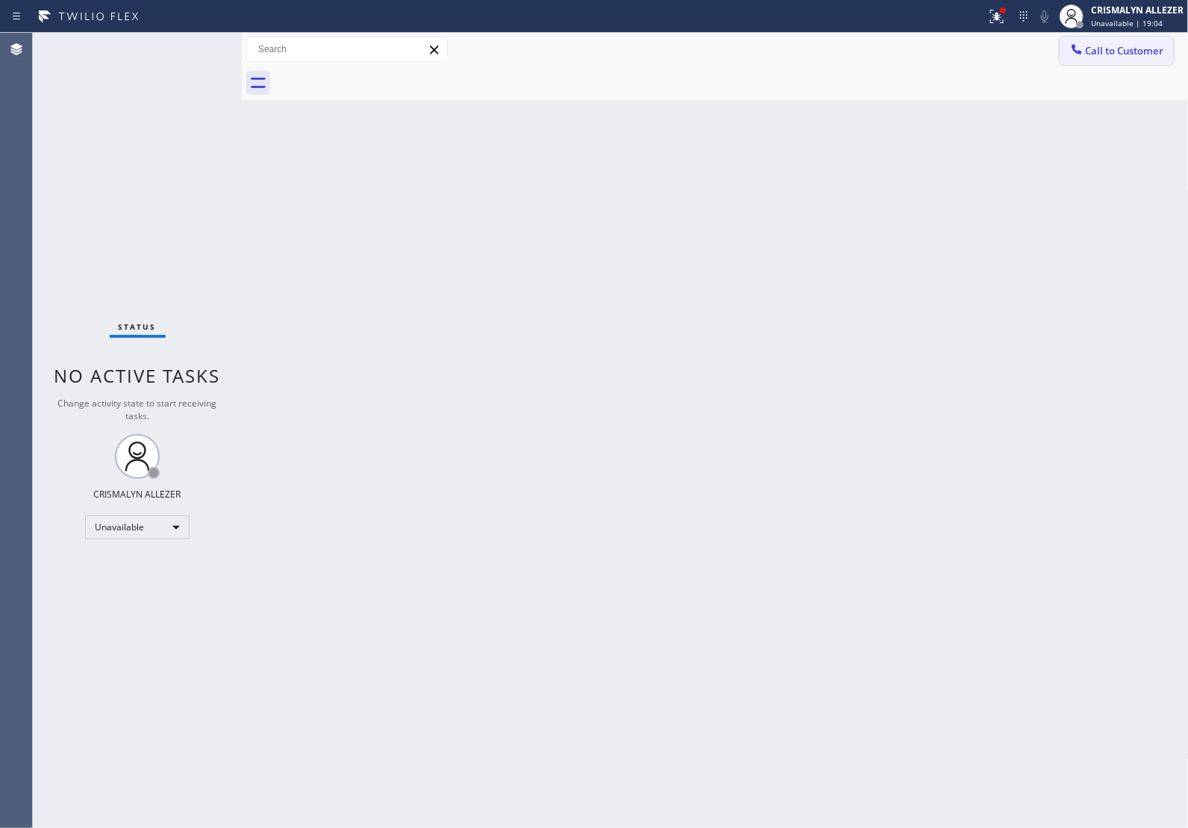
click at [1106, 47] on span "Call to Customer" at bounding box center [1124, 50] width 78 height 13
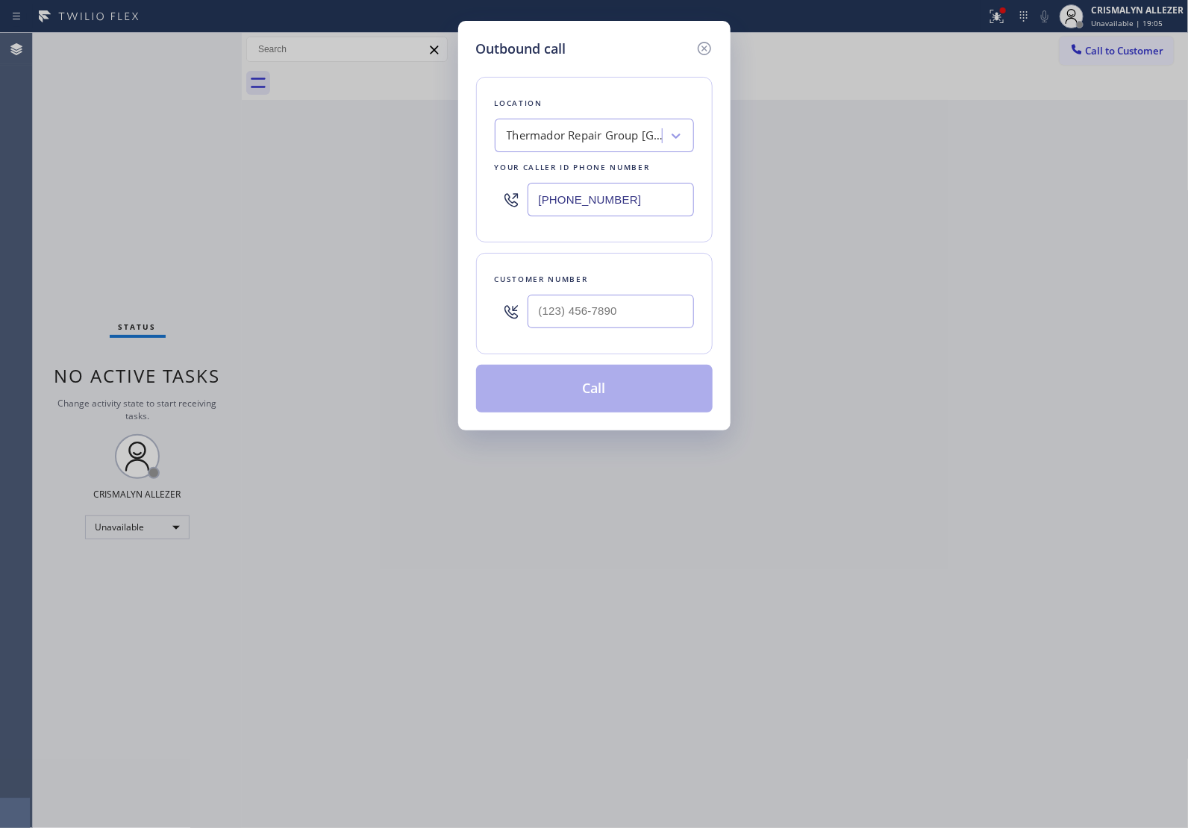
drag, startPoint x: 666, startPoint y: 198, endPoint x: 336, endPoint y: 191, distance: 330.6
click at [345, 195] on div "Outbound call Location Thermador Repair Group [GEOGRAPHIC_DATA] Your caller id …" at bounding box center [594, 414] width 1188 height 828
paste input "323) 416-2342"
type input "[PHONE_NUMBER]"
click at [591, 314] on input "(___) ___-____" at bounding box center [610, 312] width 166 height 34
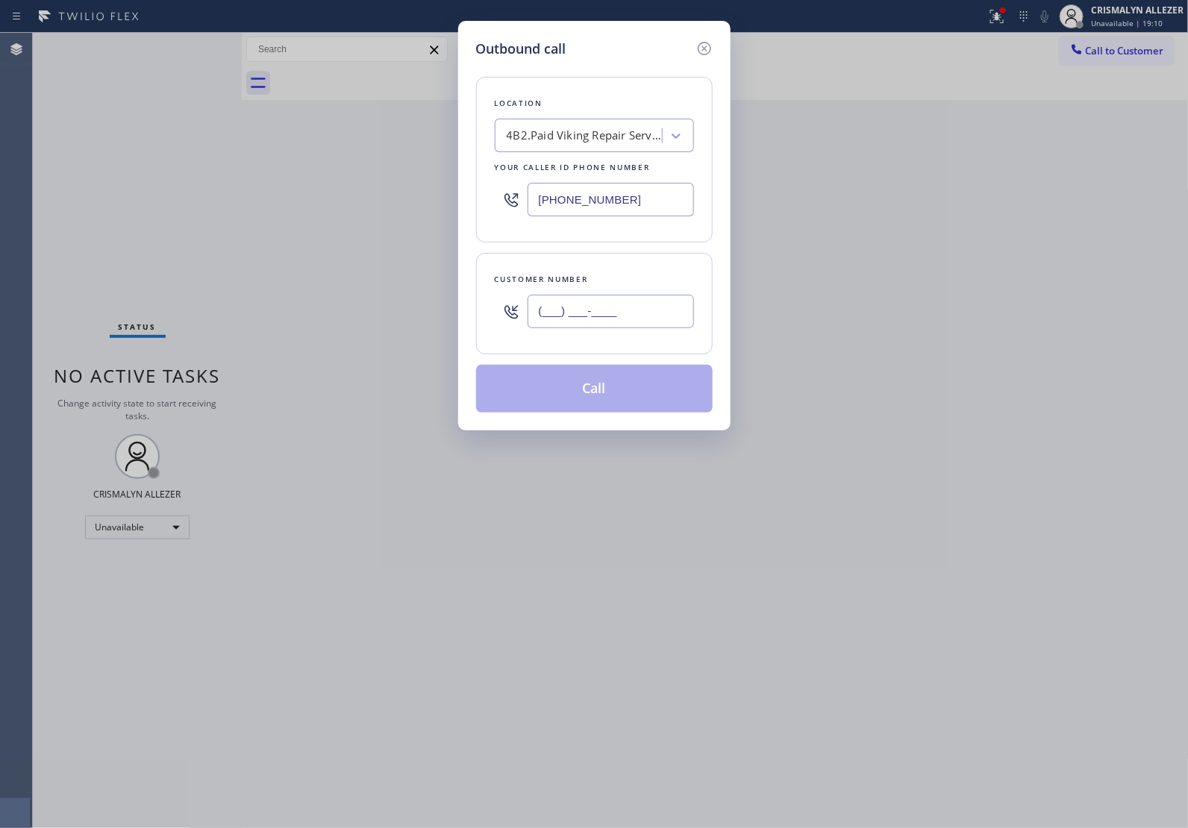
paste input "310) 339-0853"
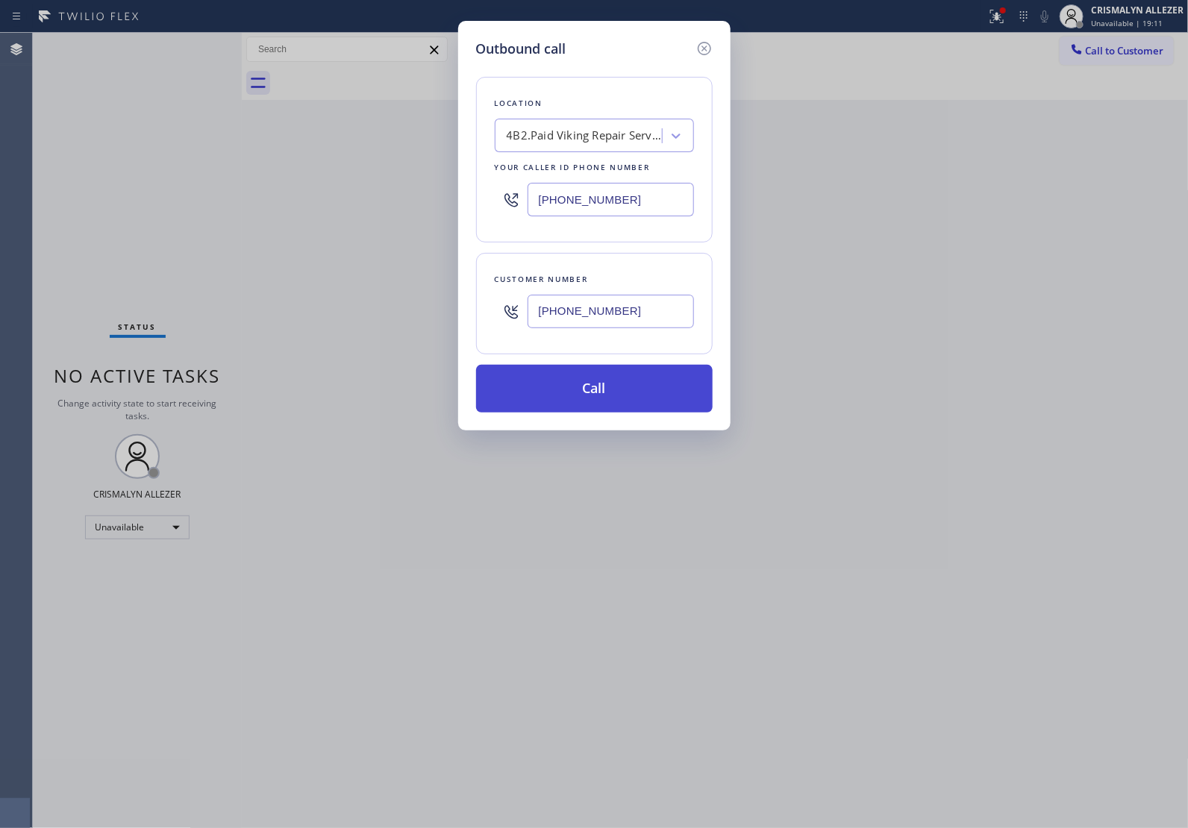
type input "[PHONE_NUMBER]"
click at [599, 401] on button "Call" at bounding box center [594, 389] width 236 height 48
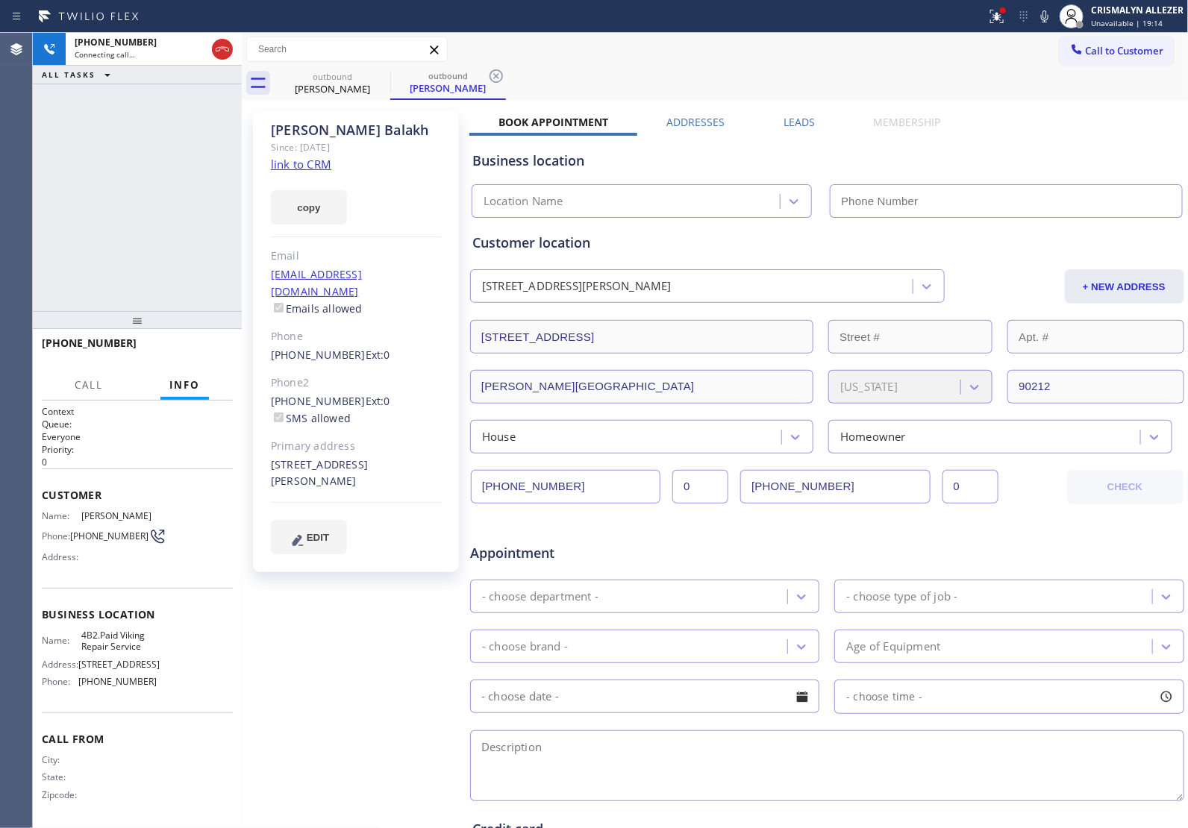
click at [289, 163] on link "link to CRM" at bounding box center [301, 164] width 60 height 15
type input "[PHONE_NUMBER]"
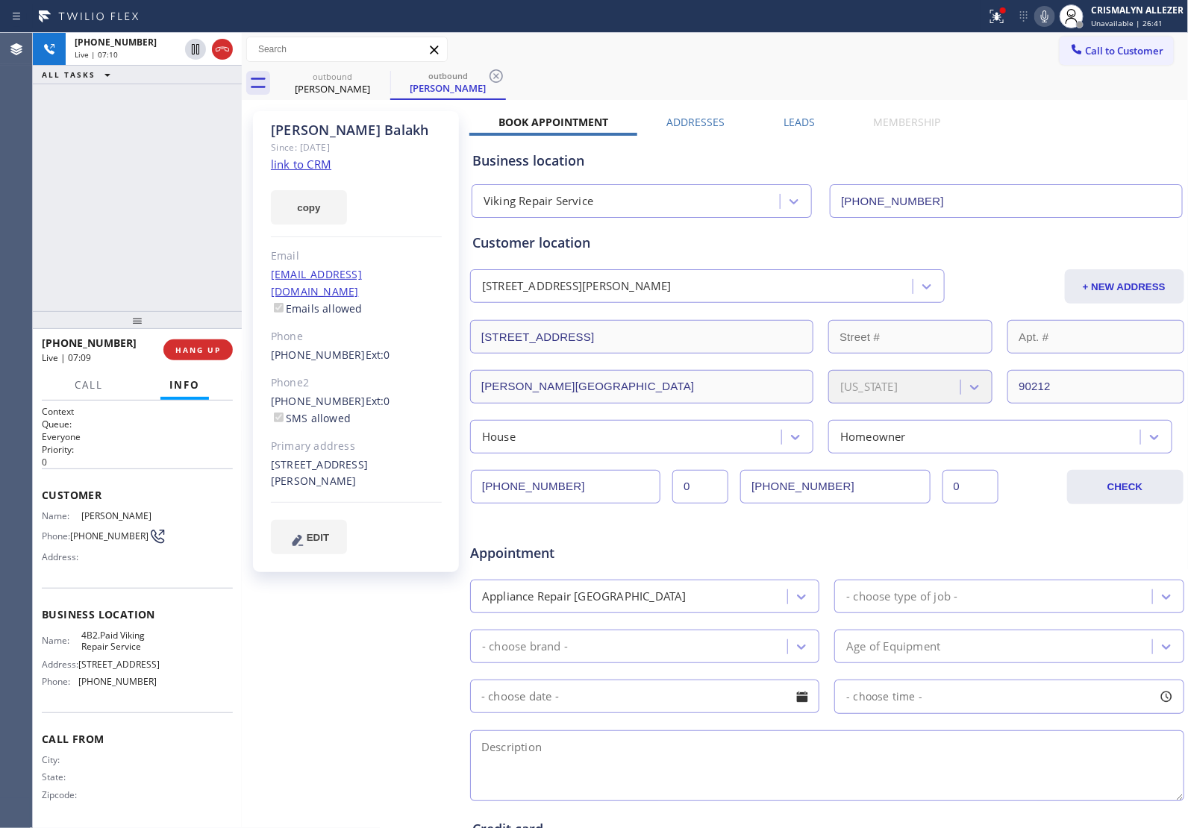
click at [1043, 16] on icon at bounding box center [1045, 16] width 18 height 18
click at [1045, 16] on rect at bounding box center [1044, 15] width 10 height 10
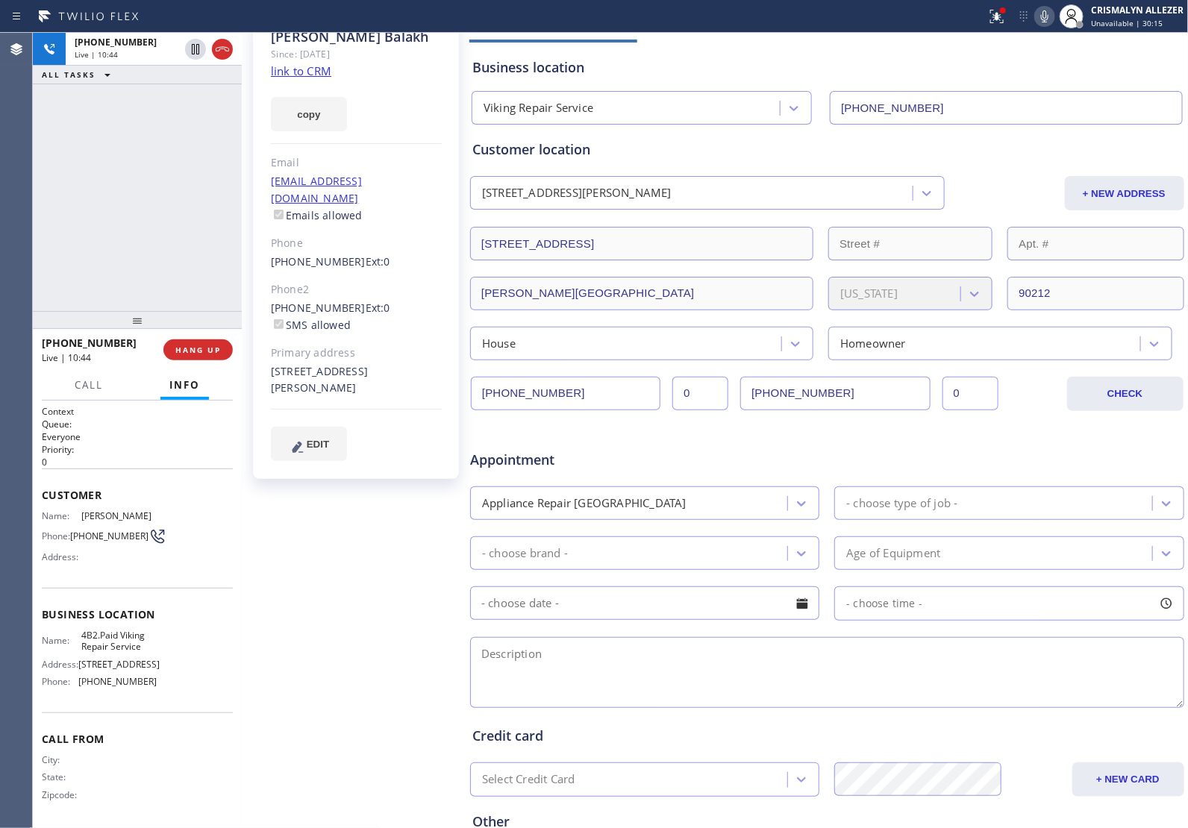
click at [1042, 16] on icon at bounding box center [1044, 16] width 7 height 12
click at [1043, 13] on icon at bounding box center [1045, 16] width 18 height 18
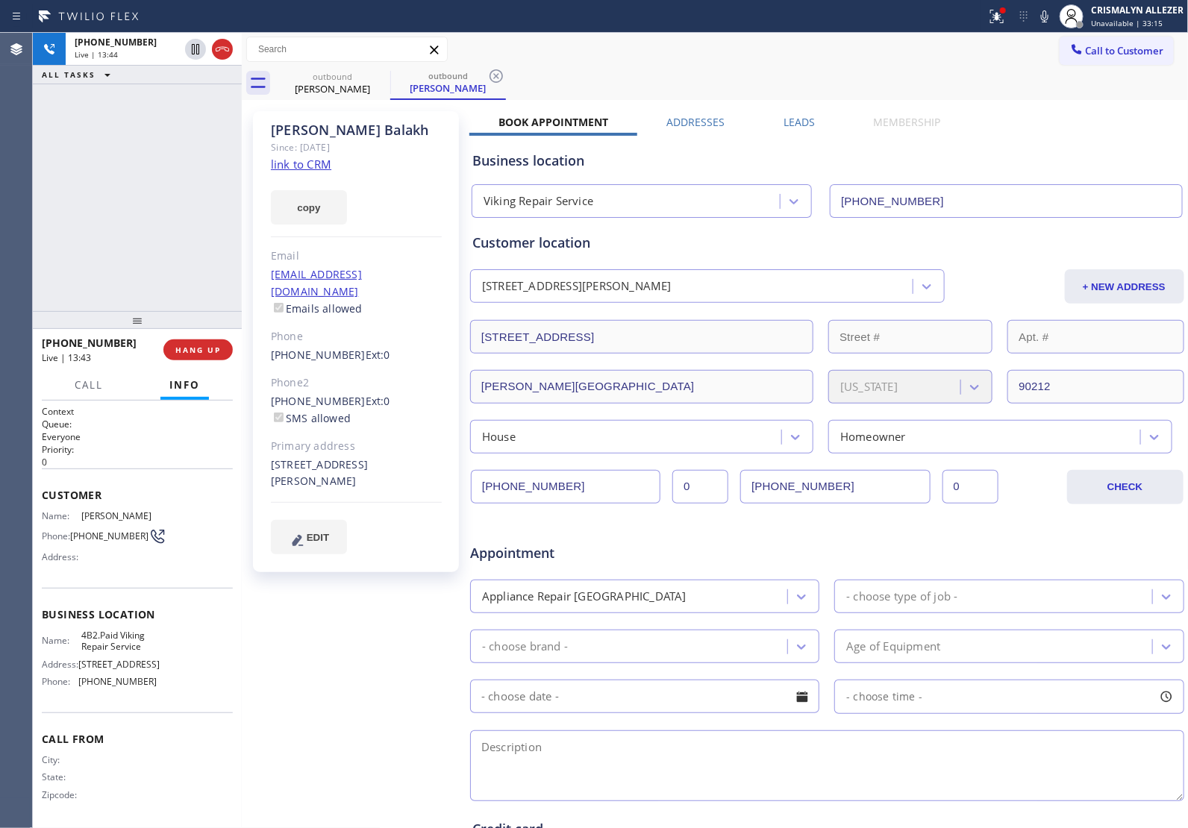
drag, startPoint x: 1044, startPoint y: 19, endPoint x: 1001, endPoint y: 110, distance: 100.8
click at [1041, 24] on icon at bounding box center [1045, 16] width 18 height 18
drag, startPoint x: 1048, startPoint y: 11, endPoint x: 1003, endPoint y: 116, distance: 114.3
click at [1048, 12] on icon at bounding box center [1045, 16] width 18 height 18
click at [195, 348] on span "HANG UP" at bounding box center [198, 350] width 46 height 10
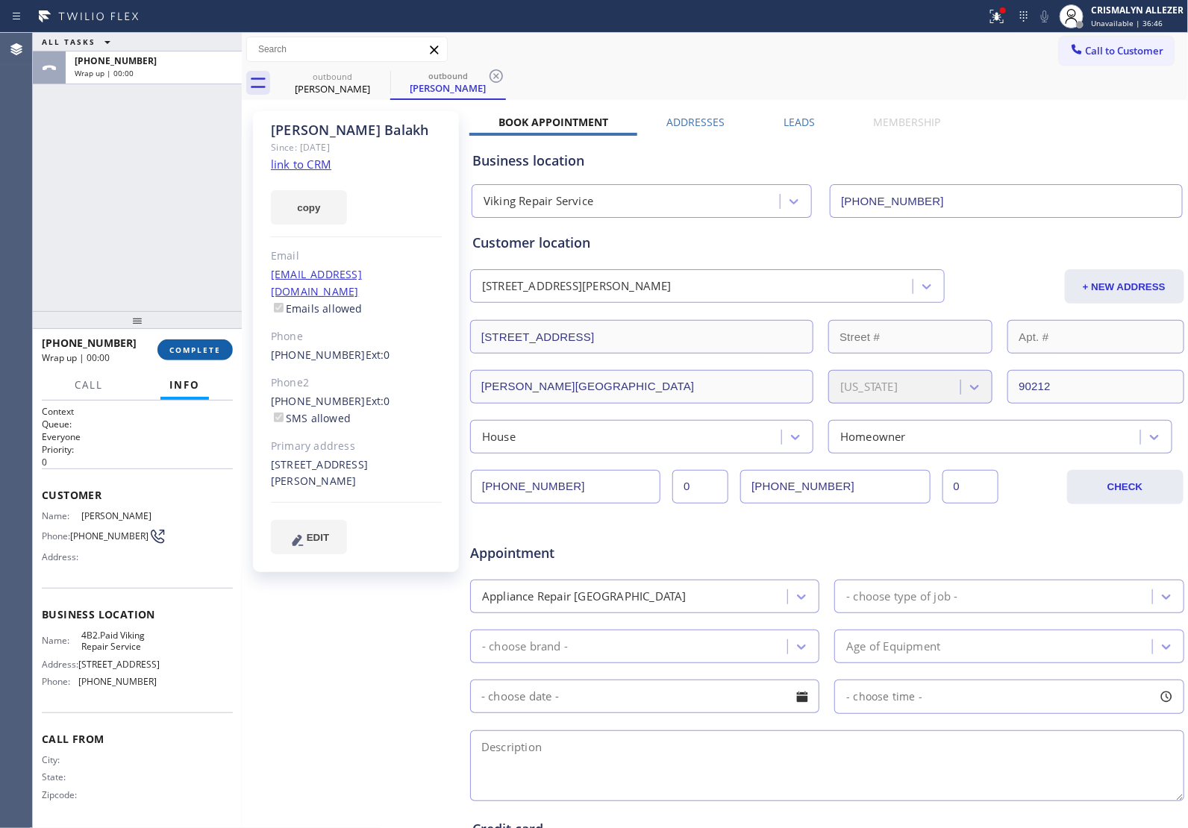
click at [195, 348] on span "COMPLETE" at bounding box center [194, 350] width 51 height 10
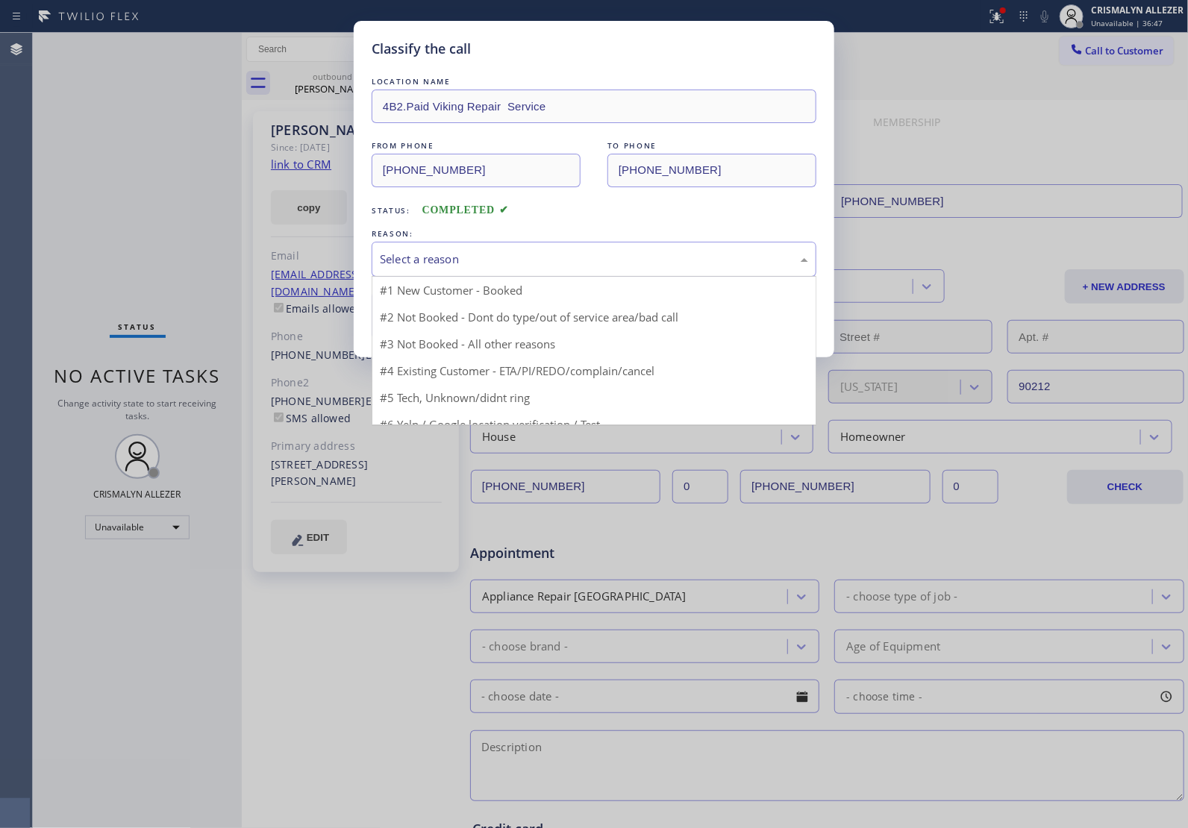
click at [550, 257] on div "Select a reason" at bounding box center [594, 259] width 428 height 17
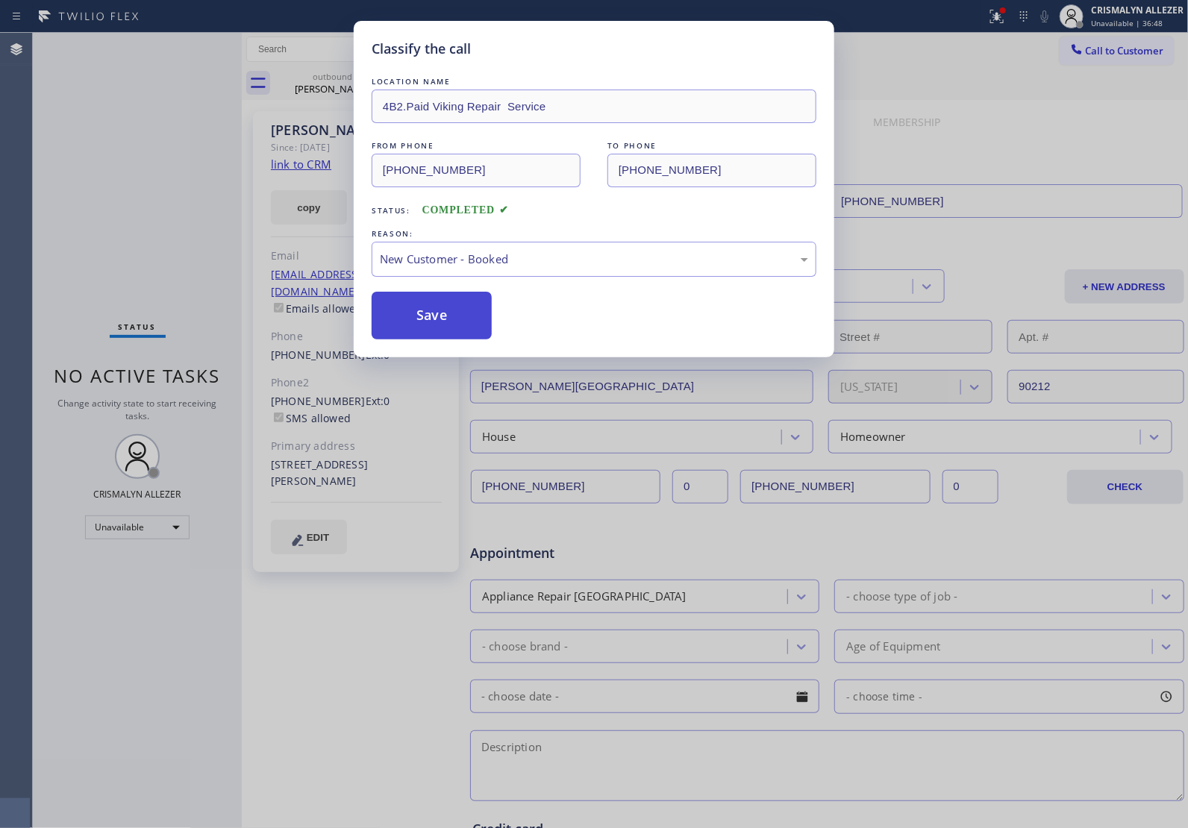
click at [433, 319] on button "Save" at bounding box center [432, 316] width 120 height 48
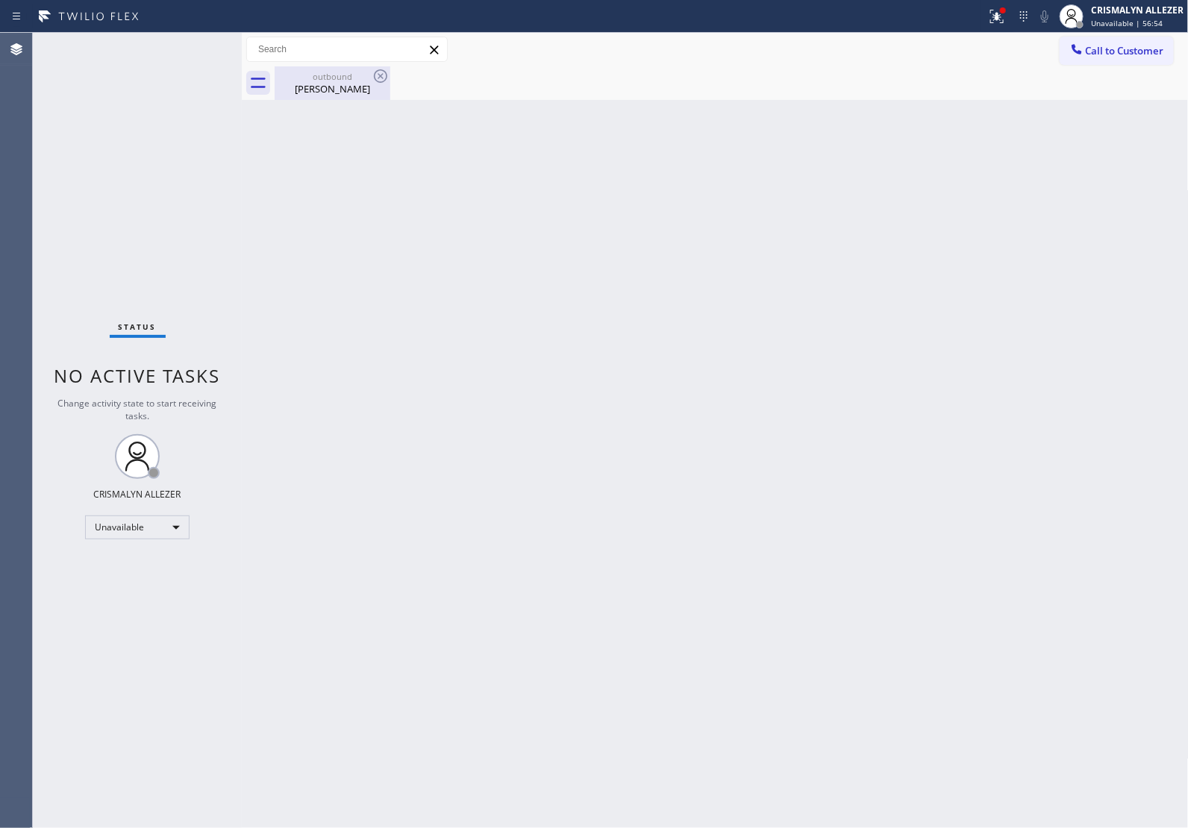
drag, startPoint x: 298, startPoint y: 84, endPoint x: 349, endPoint y: 84, distance: 50.7
click at [329, 84] on div "[PERSON_NAME]" at bounding box center [332, 88] width 113 height 13
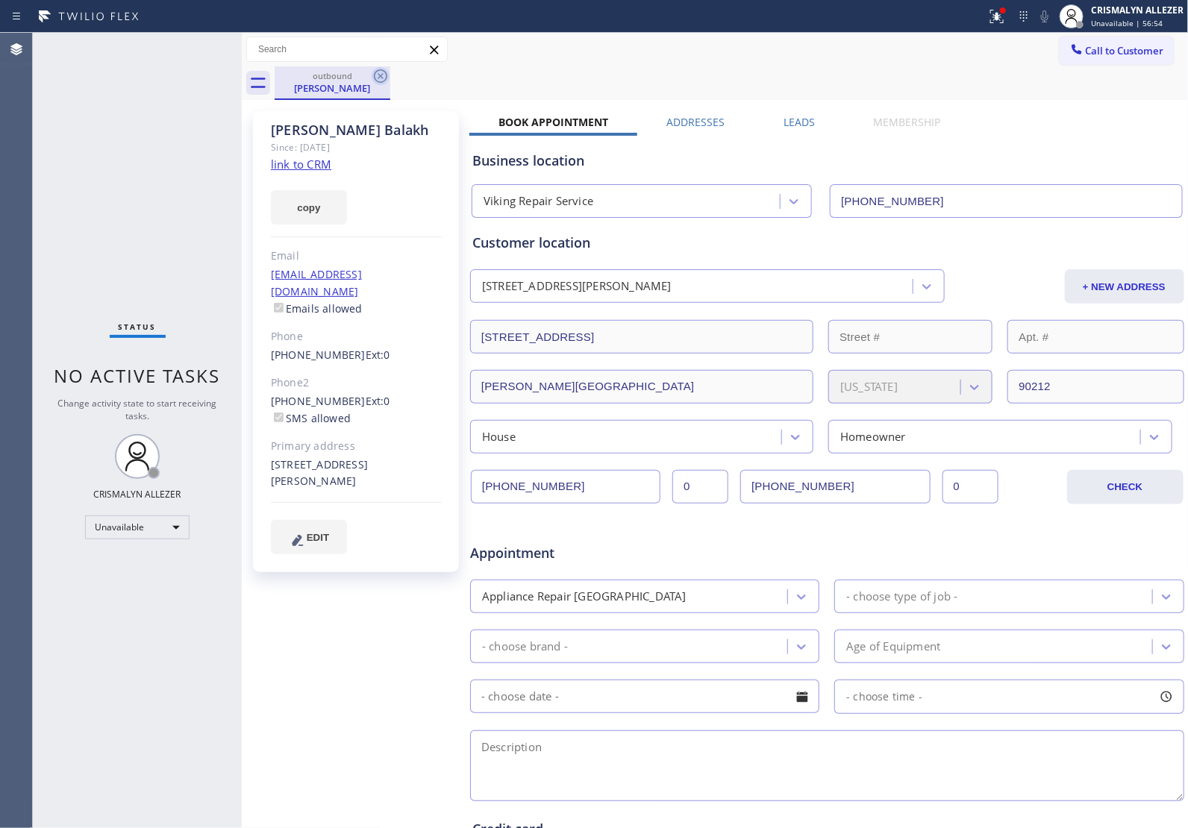
click at [375, 75] on icon at bounding box center [381, 76] width 18 height 18
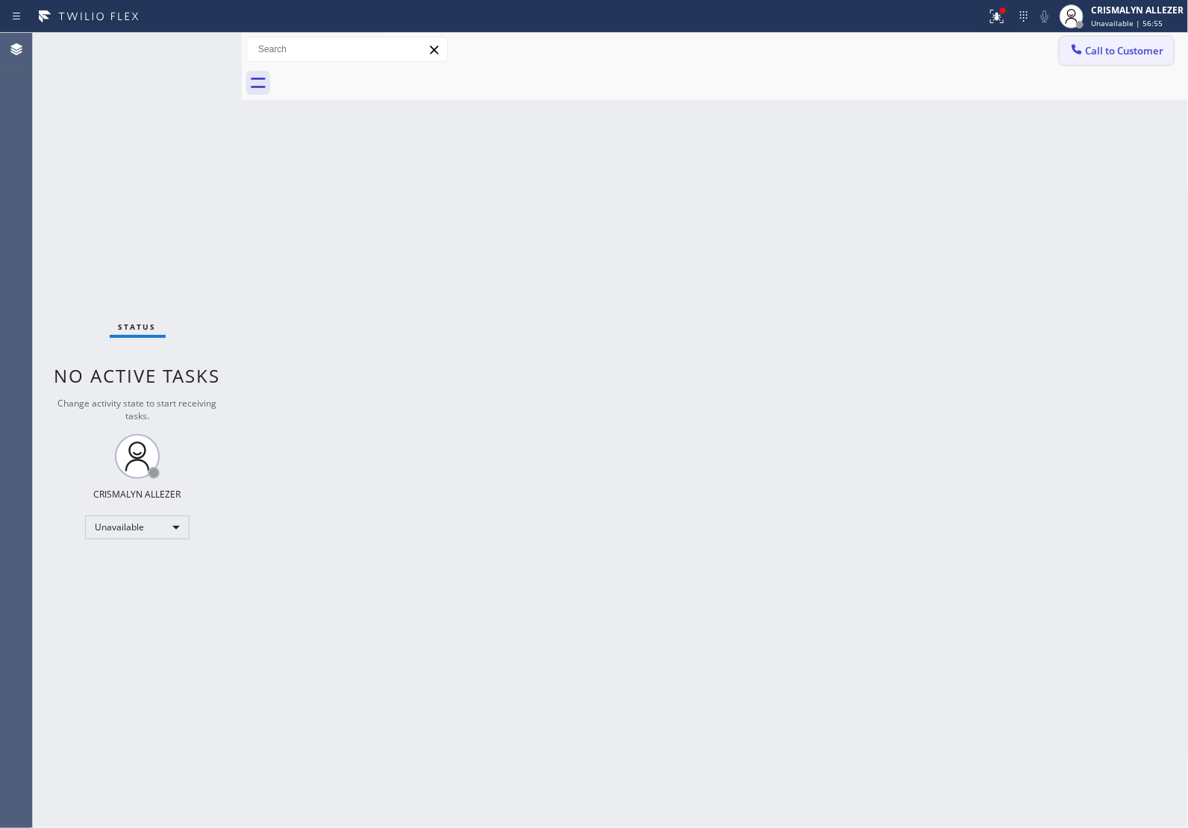
click at [1135, 53] on span "Call to Customer" at bounding box center [1124, 50] width 78 height 13
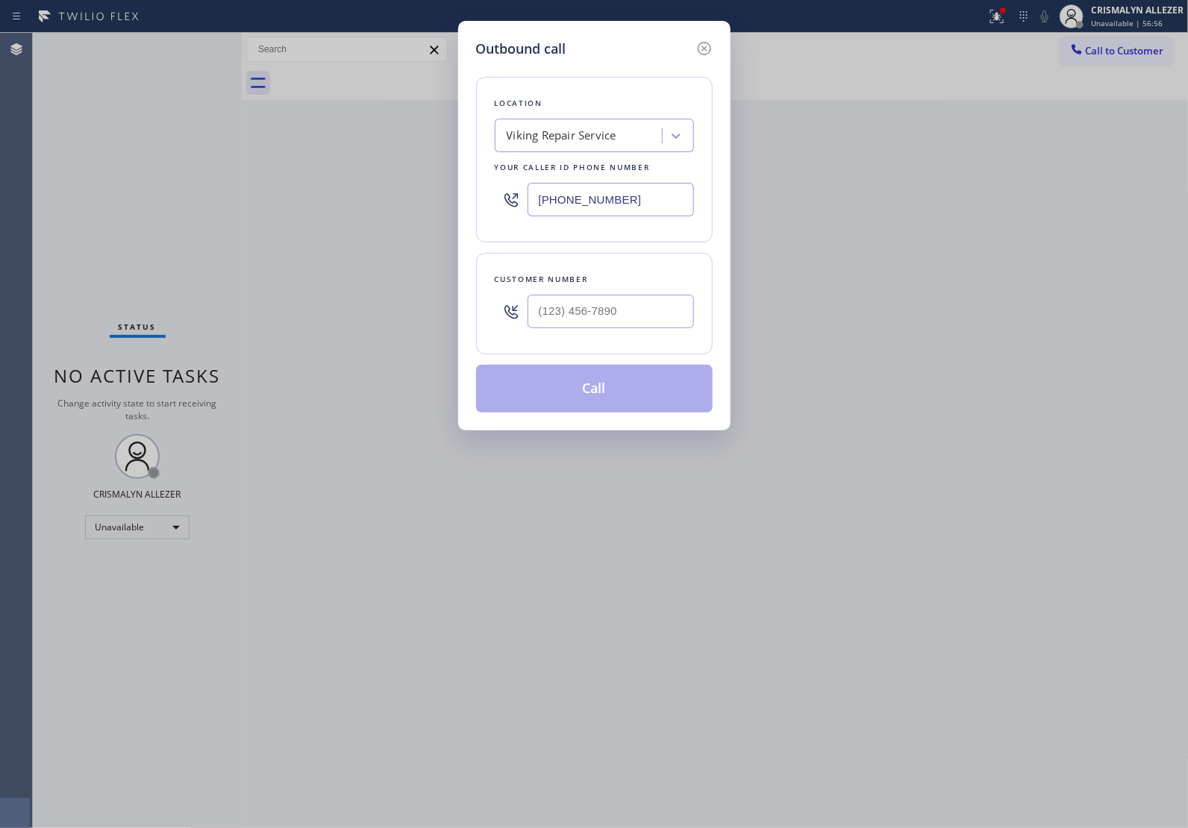
drag, startPoint x: 643, startPoint y: 205, endPoint x: 267, endPoint y: 203, distance: 376.0
click at [431, 209] on div "Outbound call Location Viking Repair Service Your caller id phone number [PHONE…" at bounding box center [594, 414] width 1188 height 828
paste input "text"
type input "[PHONE_NUMBER]"
click at [651, 322] on input "(___) ___-____" at bounding box center [610, 312] width 166 height 34
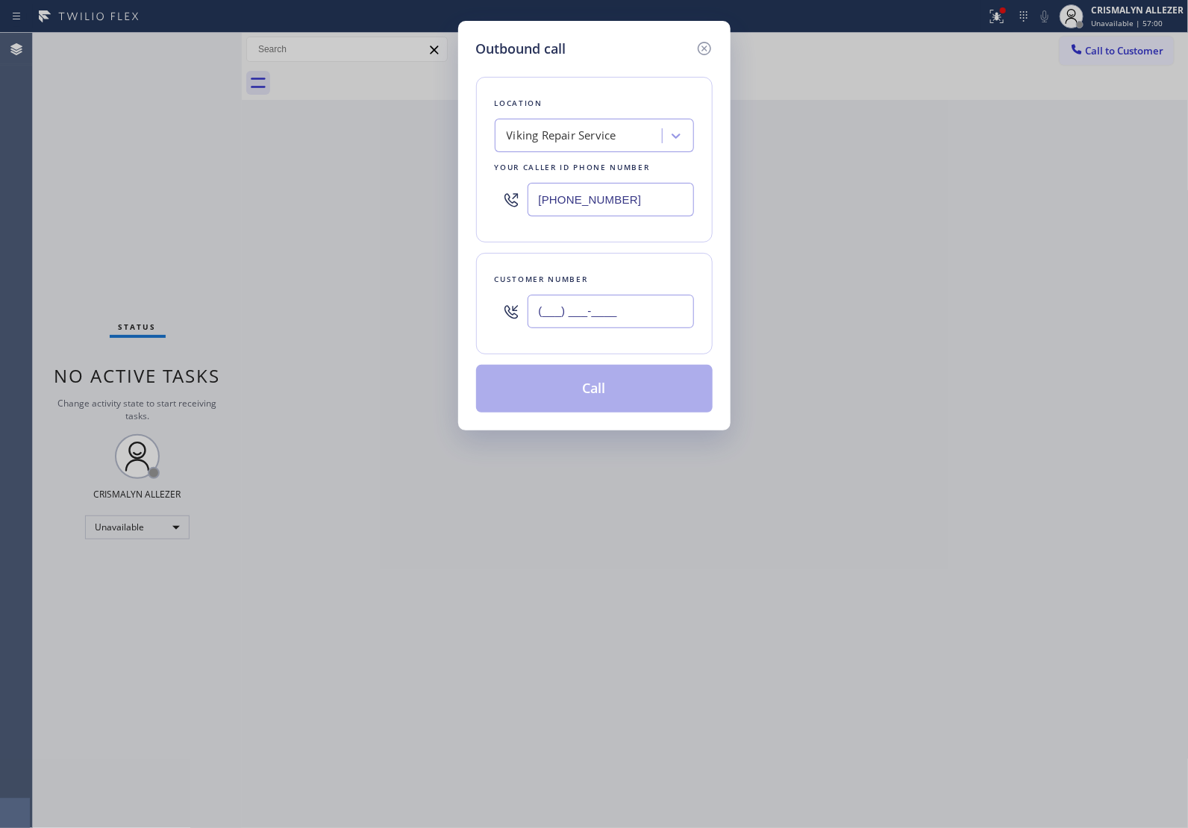
paste input "818) 669-4270"
type input "[PHONE_NUMBER]"
click at [707, 46] on icon at bounding box center [704, 49] width 18 height 18
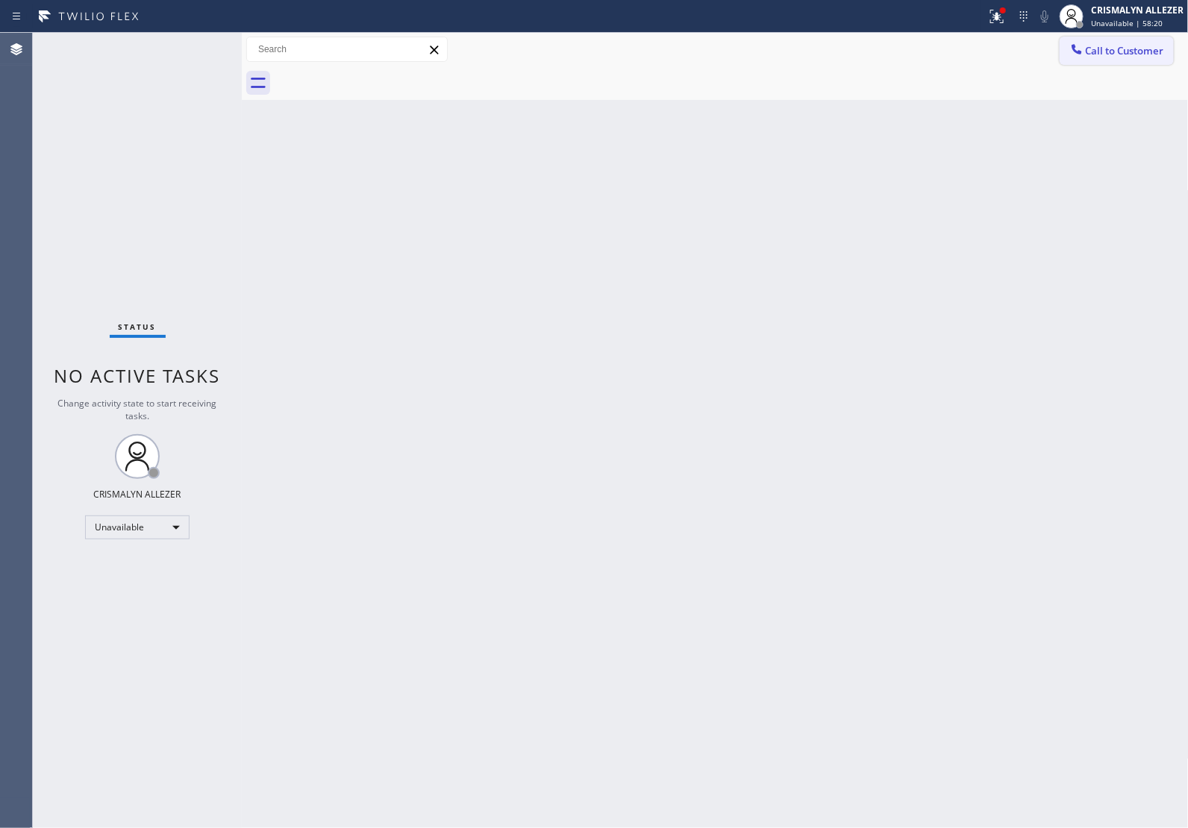
click at [1136, 51] on span "Call to Customer" at bounding box center [1124, 50] width 78 height 13
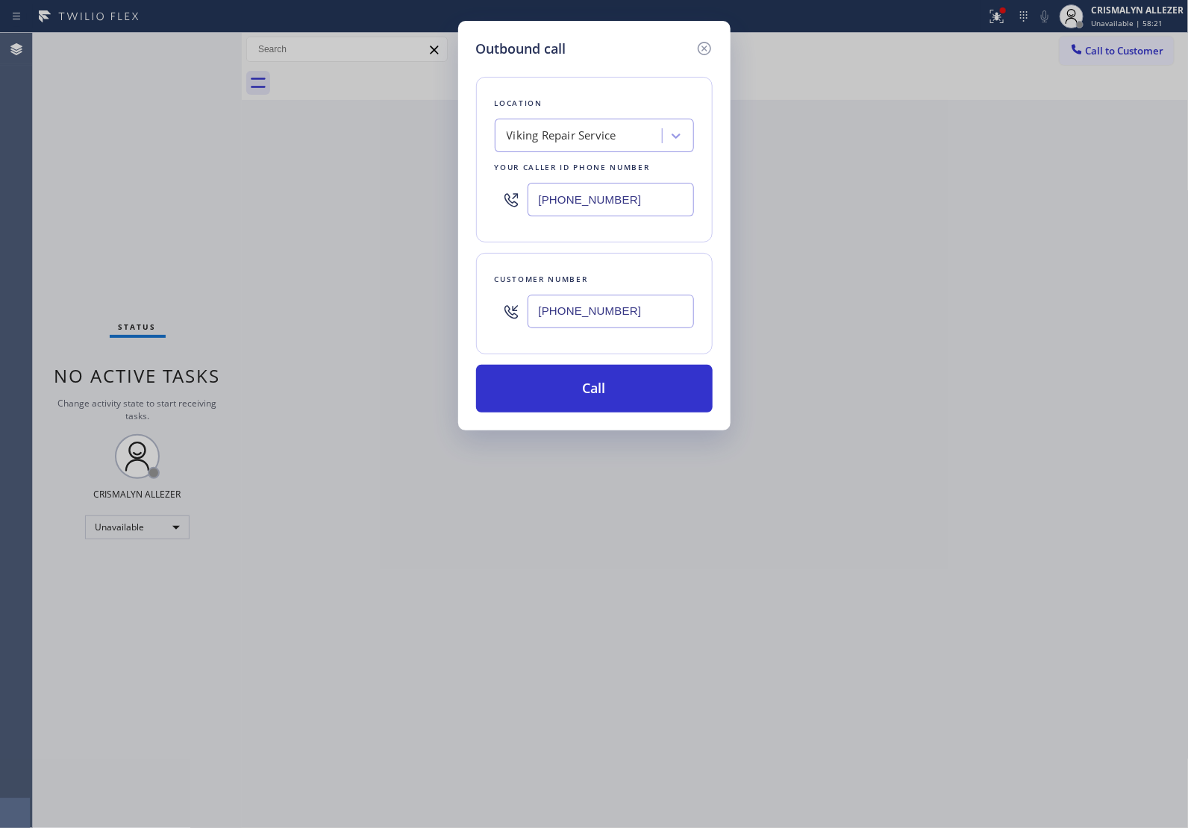
drag, startPoint x: 655, startPoint y: 200, endPoint x: 286, endPoint y: 199, distance: 369.3
click at [310, 199] on div "Outbound call Location Viking Repair Service Your caller id phone number [PHONE…" at bounding box center [594, 414] width 1188 height 828
paste input "818) 405-8618"
type input "[PHONE_NUMBER]"
click at [623, 307] on input "[PHONE_NUMBER]" at bounding box center [610, 312] width 166 height 34
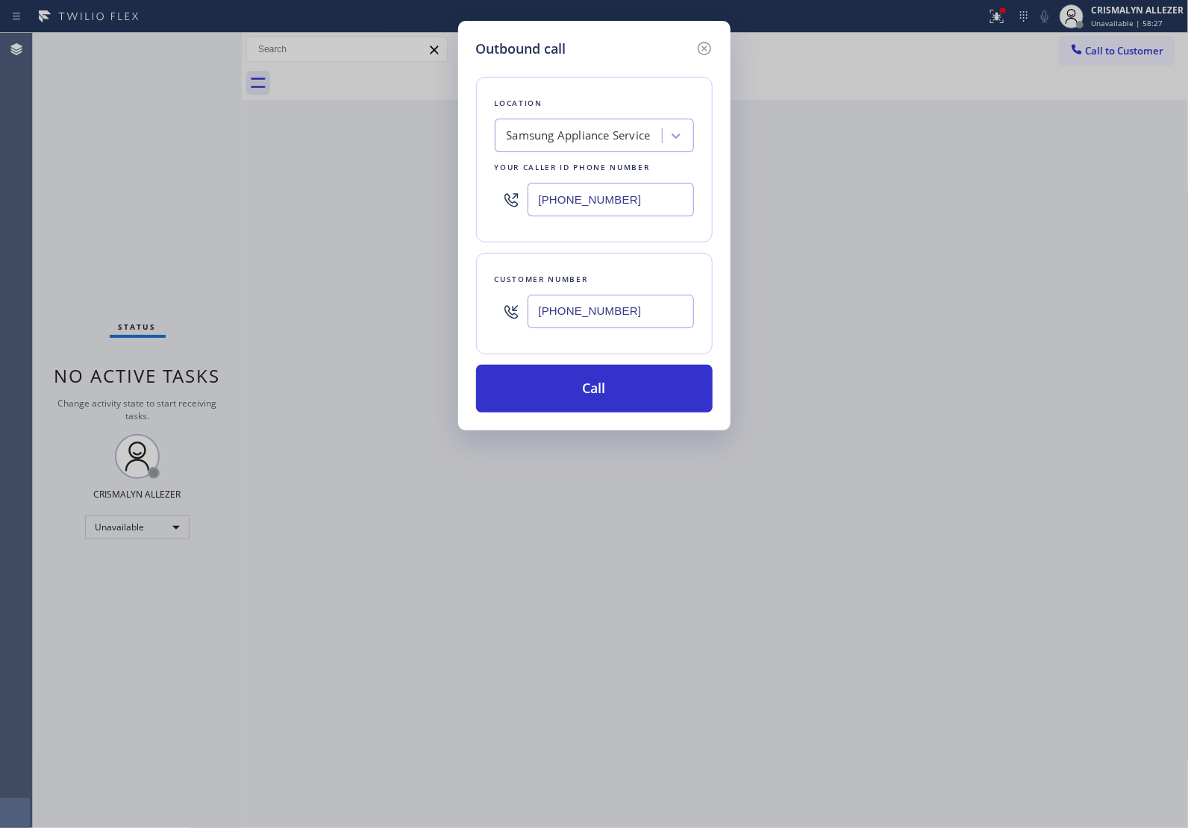
paste input "text"
drag, startPoint x: 662, startPoint y: 318, endPoint x: 399, endPoint y: 303, distance: 263.0
click at [399, 303] on div "Outbound call Location Samsung Appliance Service Your caller id phone number [P…" at bounding box center [594, 414] width 1188 height 828
paste input "310) 699-3128"
type input "[PHONE_NUMBER]"
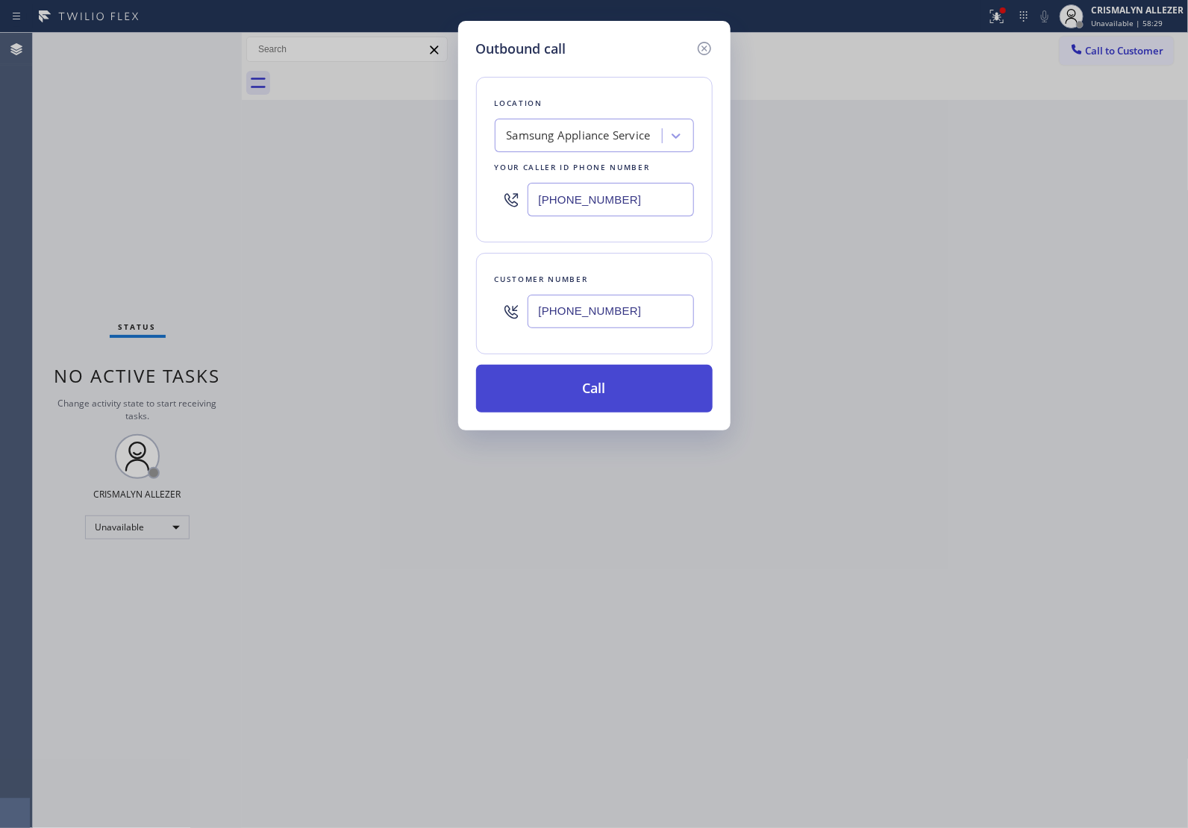
click at [607, 395] on button "Call" at bounding box center [594, 389] width 236 height 48
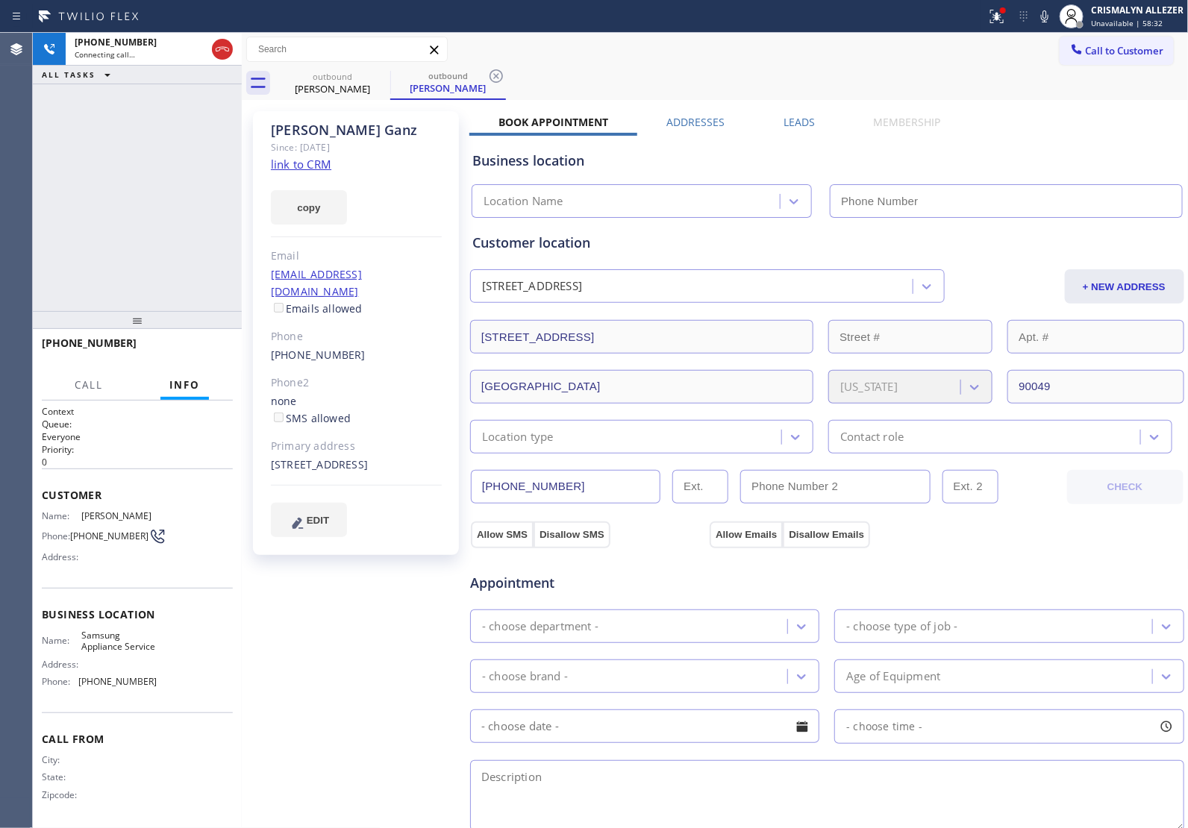
click at [311, 169] on link "link to CRM" at bounding box center [301, 164] width 60 height 15
type input "[PHONE_NUMBER]"
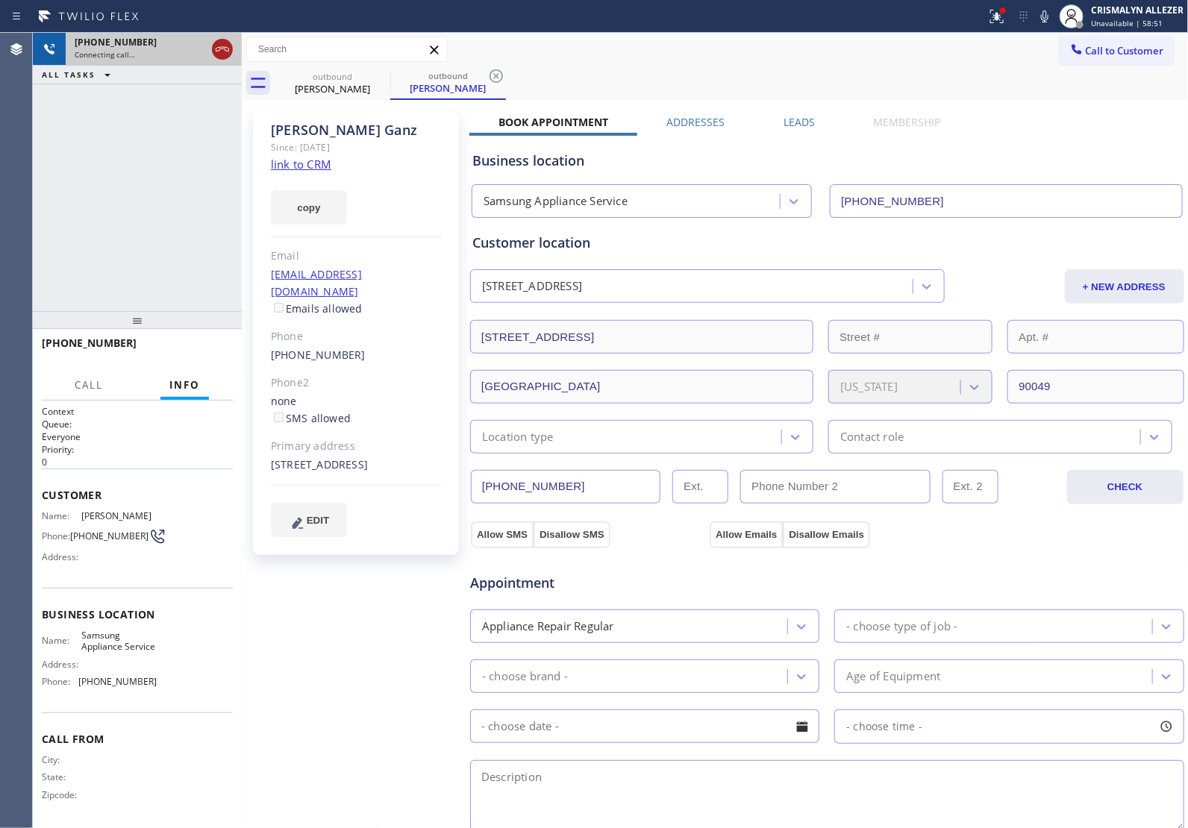
click at [217, 51] on icon at bounding box center [222, 49] width 13 height 4
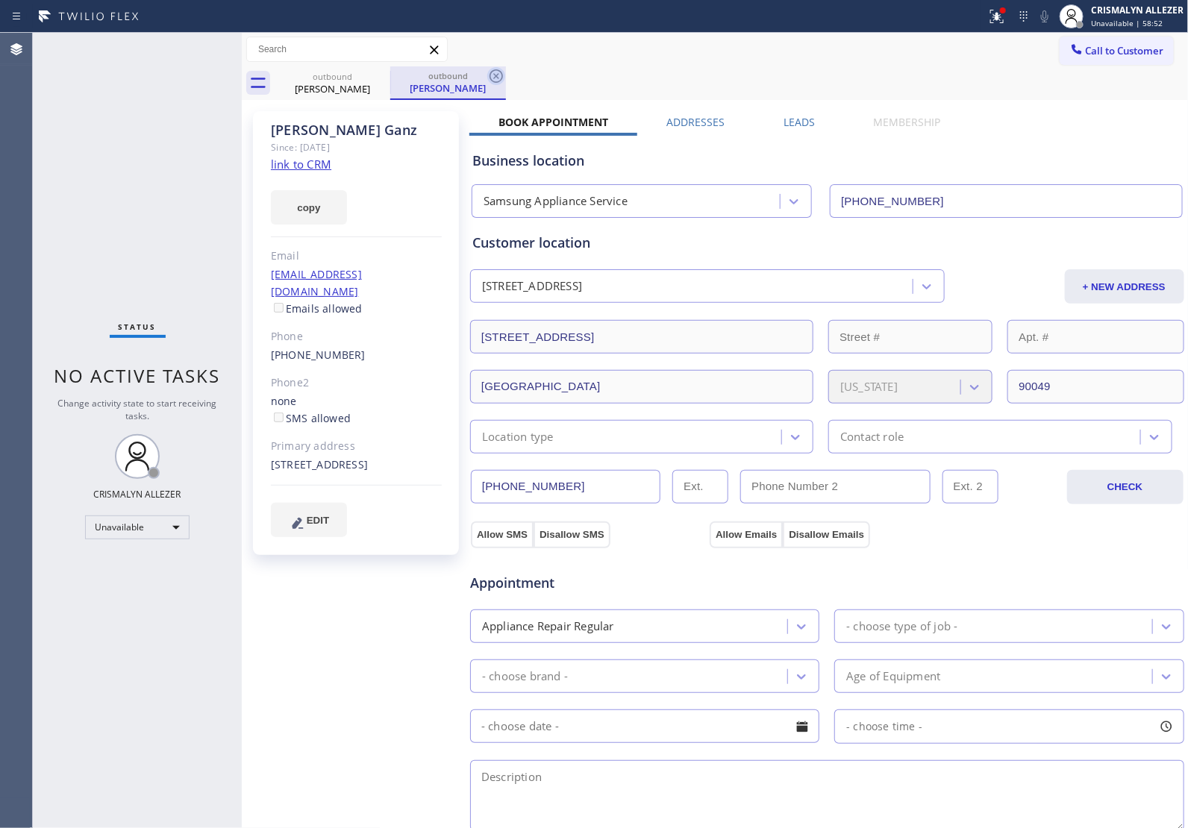
click at [493, 76] on icon at bounding box center [496, 76] width 18 height 18
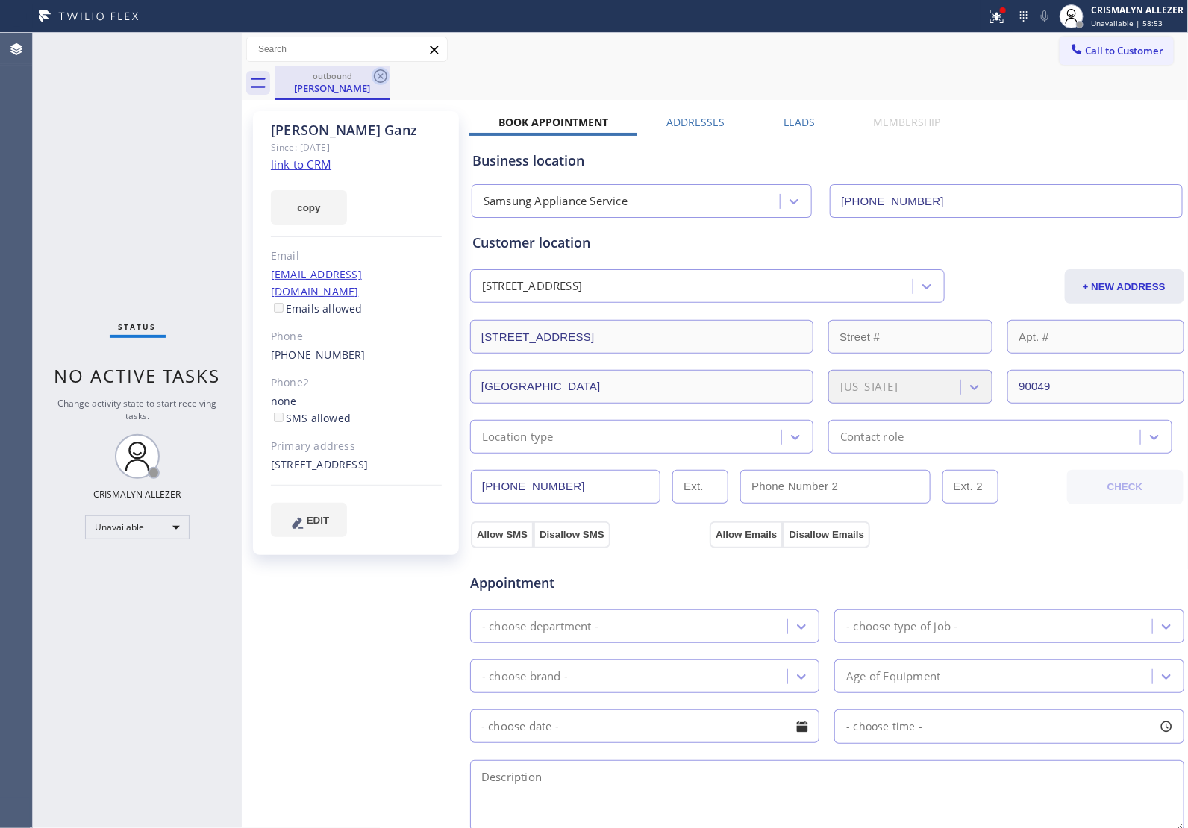
click at [377, 79] on icon at bounding box center [381, 76] width 18 height 18
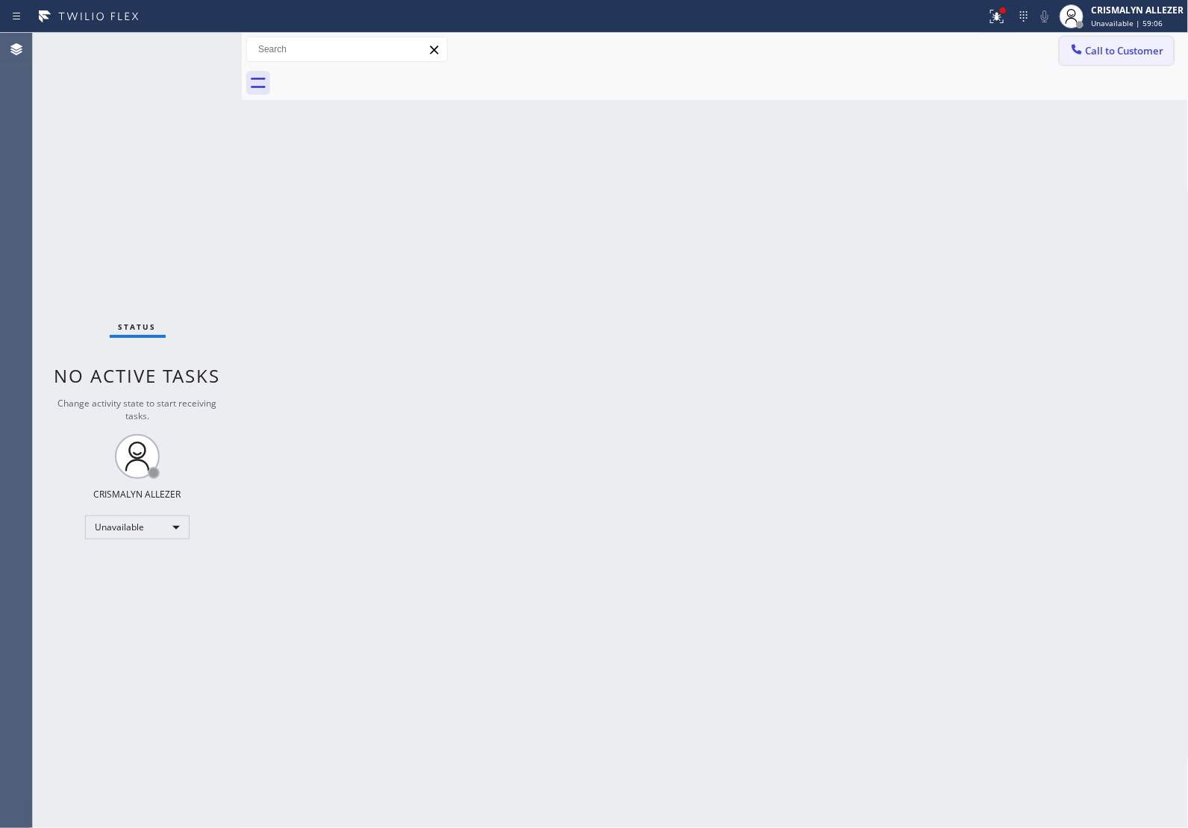
click at [1129, 57] on span "Call to Customer" at bounding box center [1124, 50] width 78 height 13
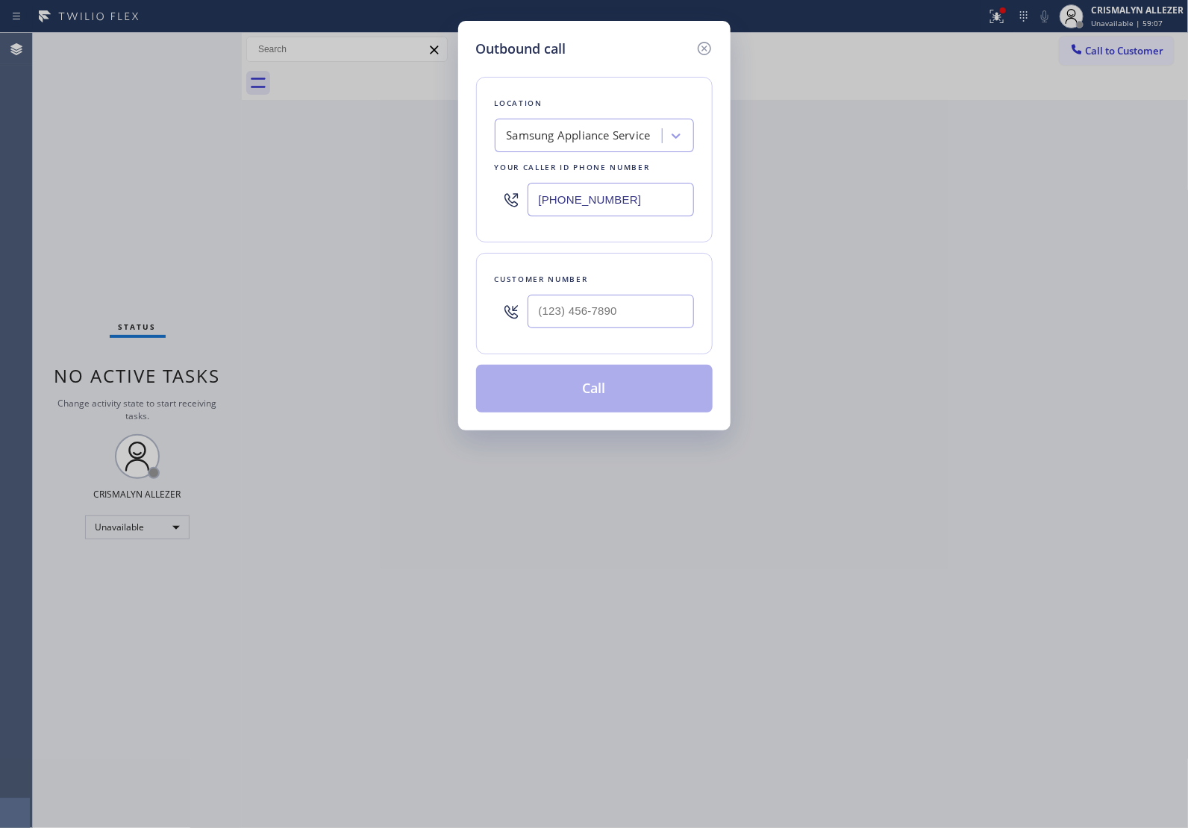
drag, startPoint x: 677, startPoint y: 196, endPoint x: 284, endPoint y: 195, distance: 392.4
click at [307, 198] on div "Outbound call Location Samsung Appliance Service Your caller id phone number [P…" at bounding box center [594, 414] width 1188 height 828
paste input "267) 313-5969"
type input "[PHONE_NUMBER]"
click at [621, 310] on input "(___) ___-____" at bounding box center [610, 312] width 166 height 34
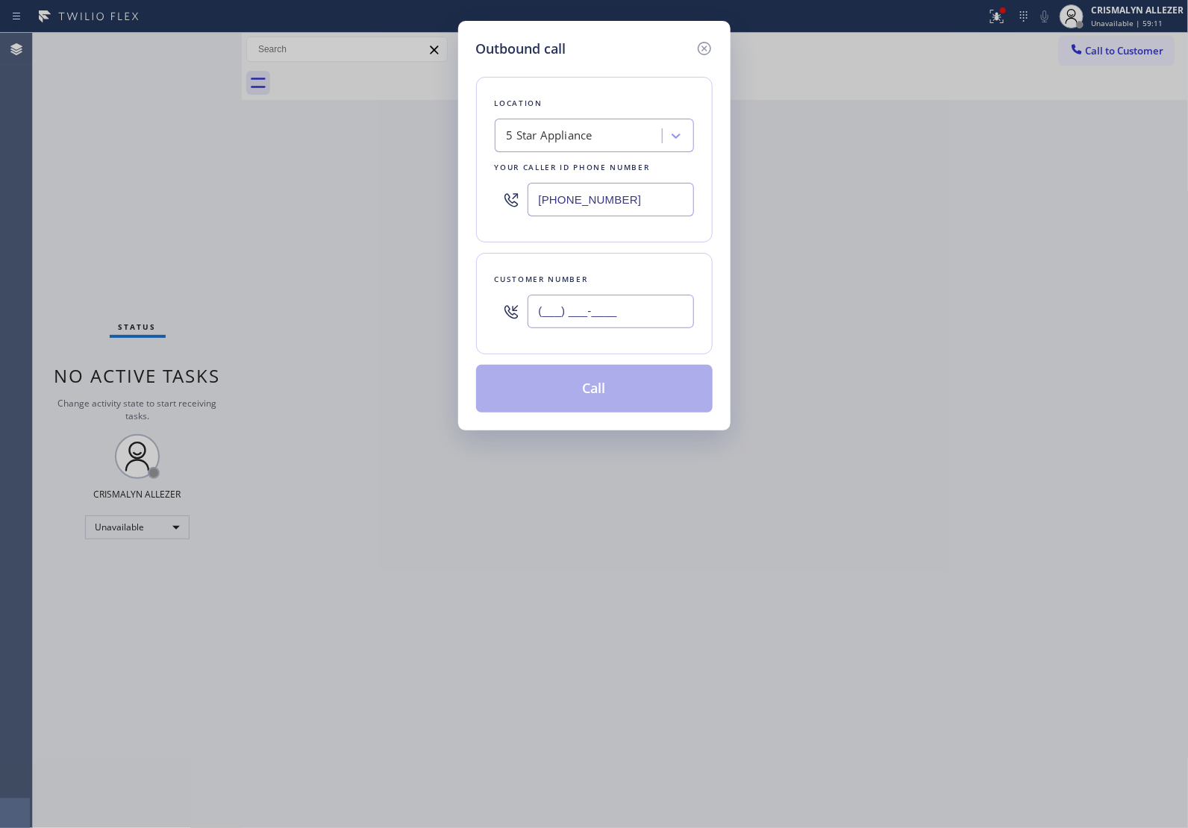
paste input "267) 240-5252"
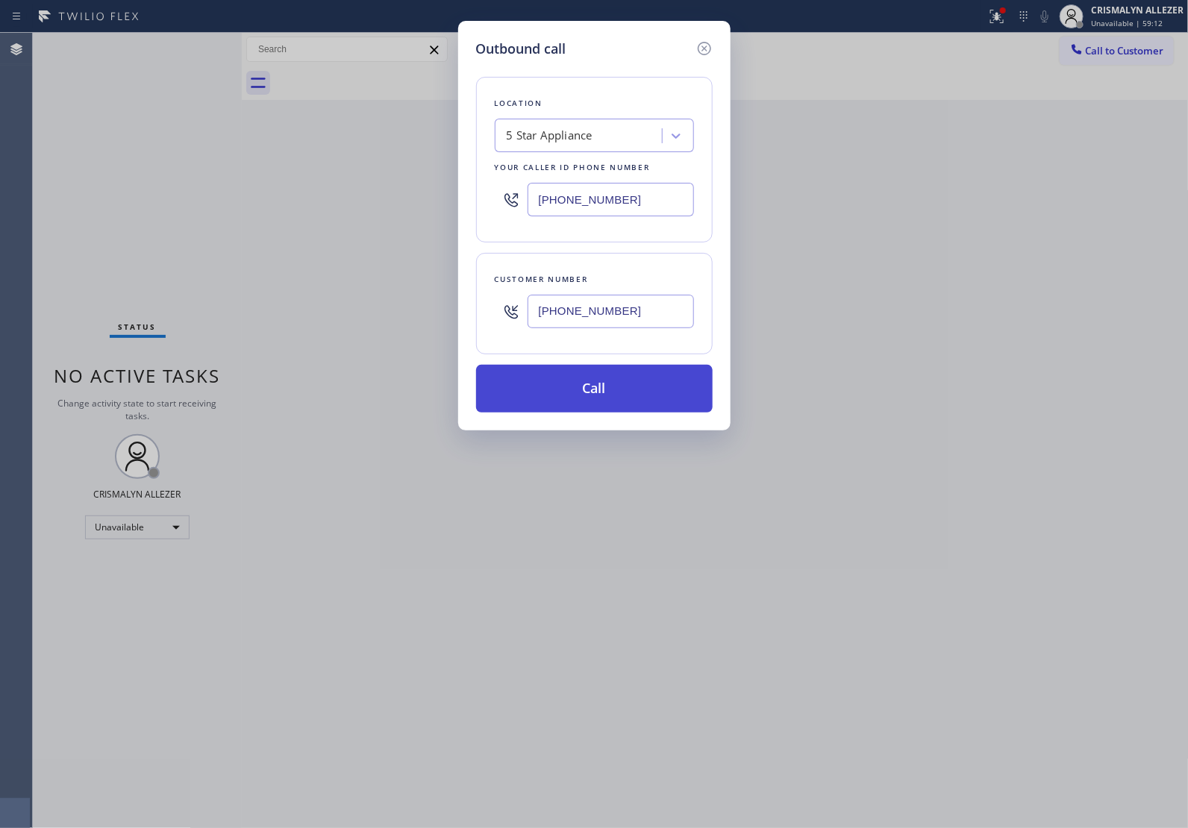
type input "[PHONE_NUMBER]"
click at [605, 400] on button "Call" at bounding box center [594, 389] width 236 height 48
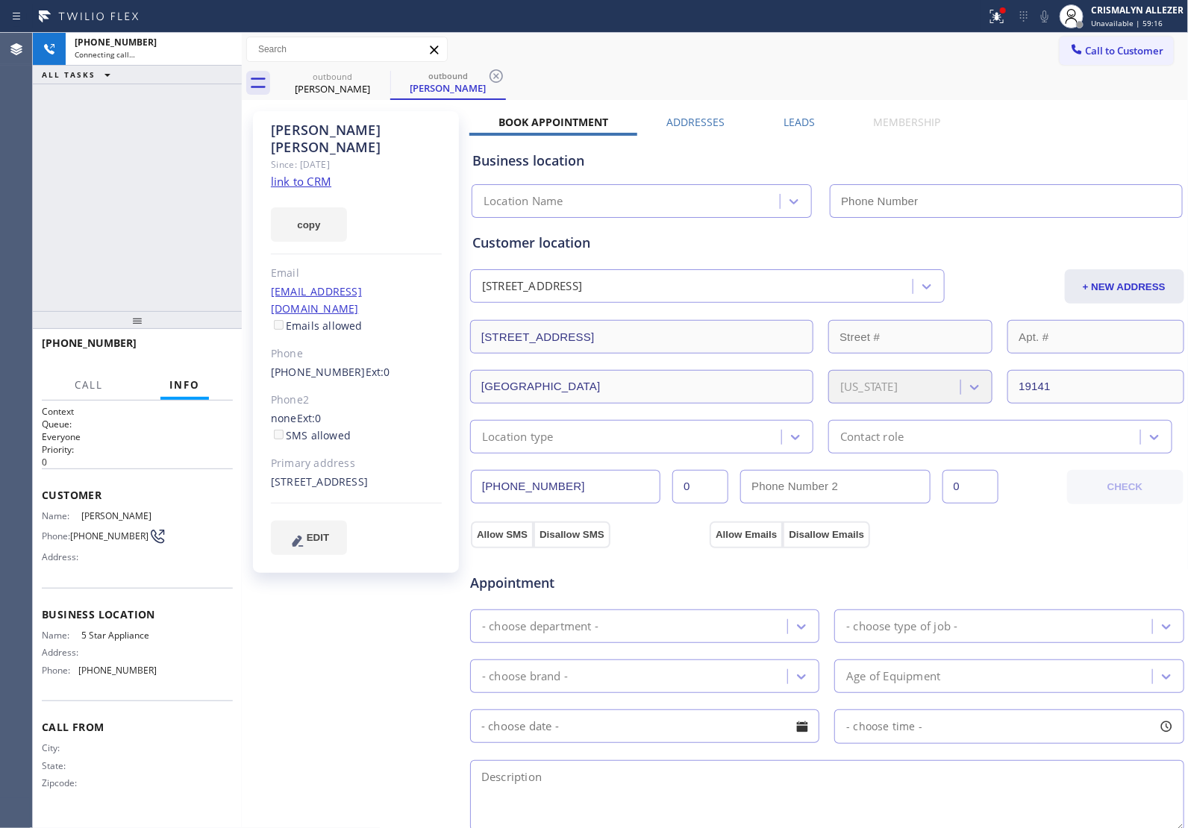
type input "[PHONE_NUMBER]"
click at [321, 174] on link "link to CRM" at bounding box center [301, 181] width 60 height 15
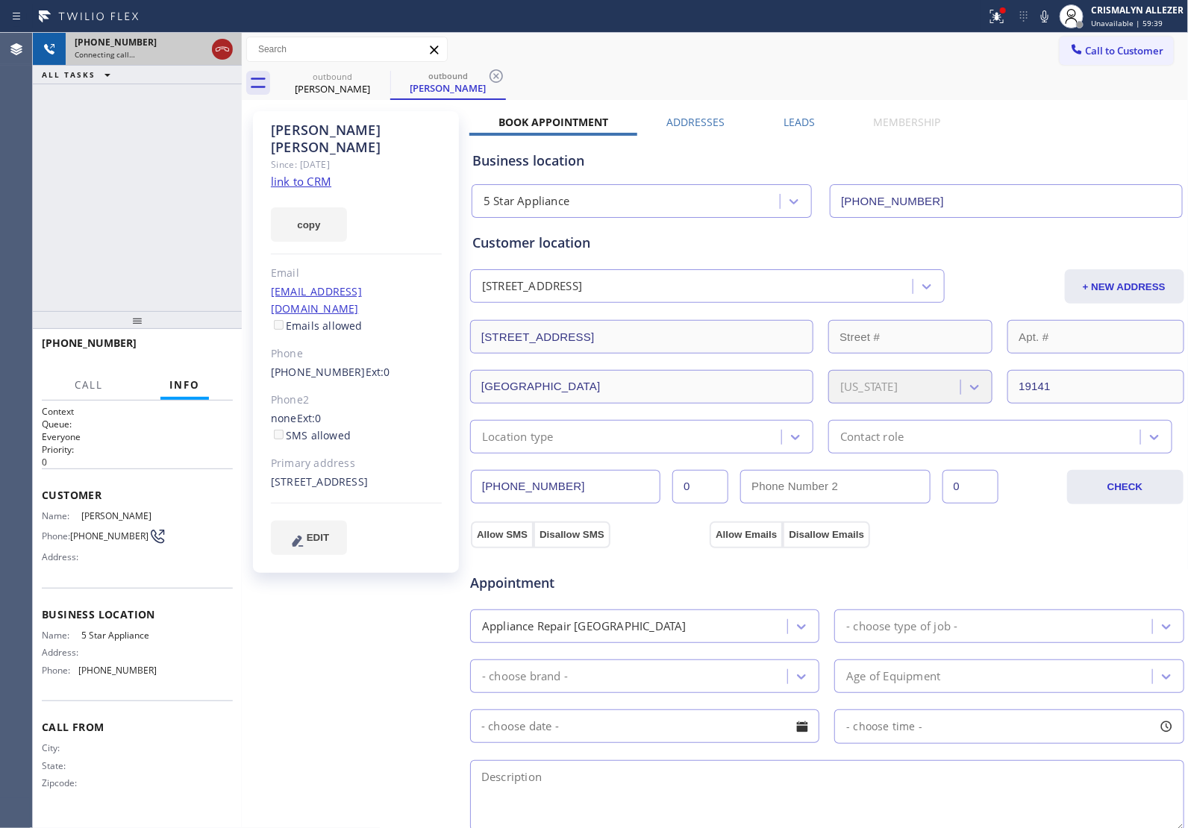
click at [213, 49] on icon at bounding box center [222, 49] width 18 height 18
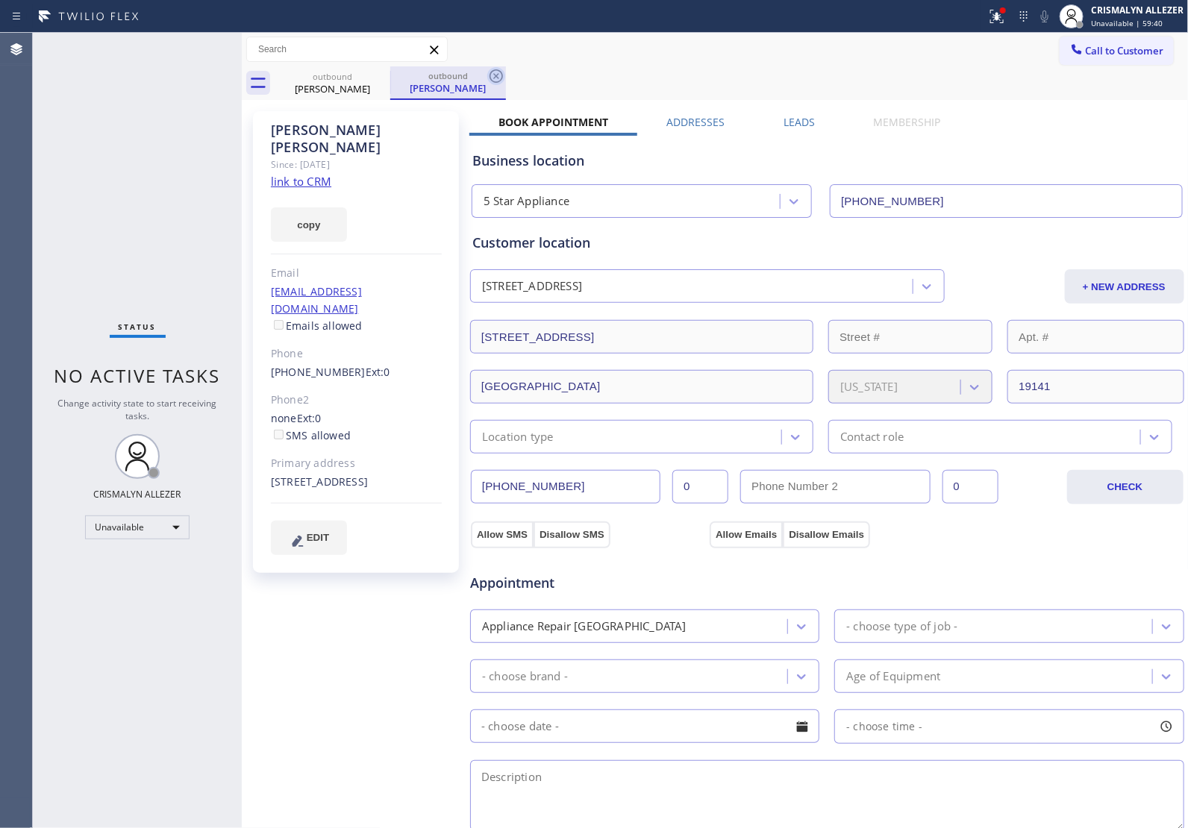
click at [489, 78] on icon at bounding box center [496, 76] width 18 height 18
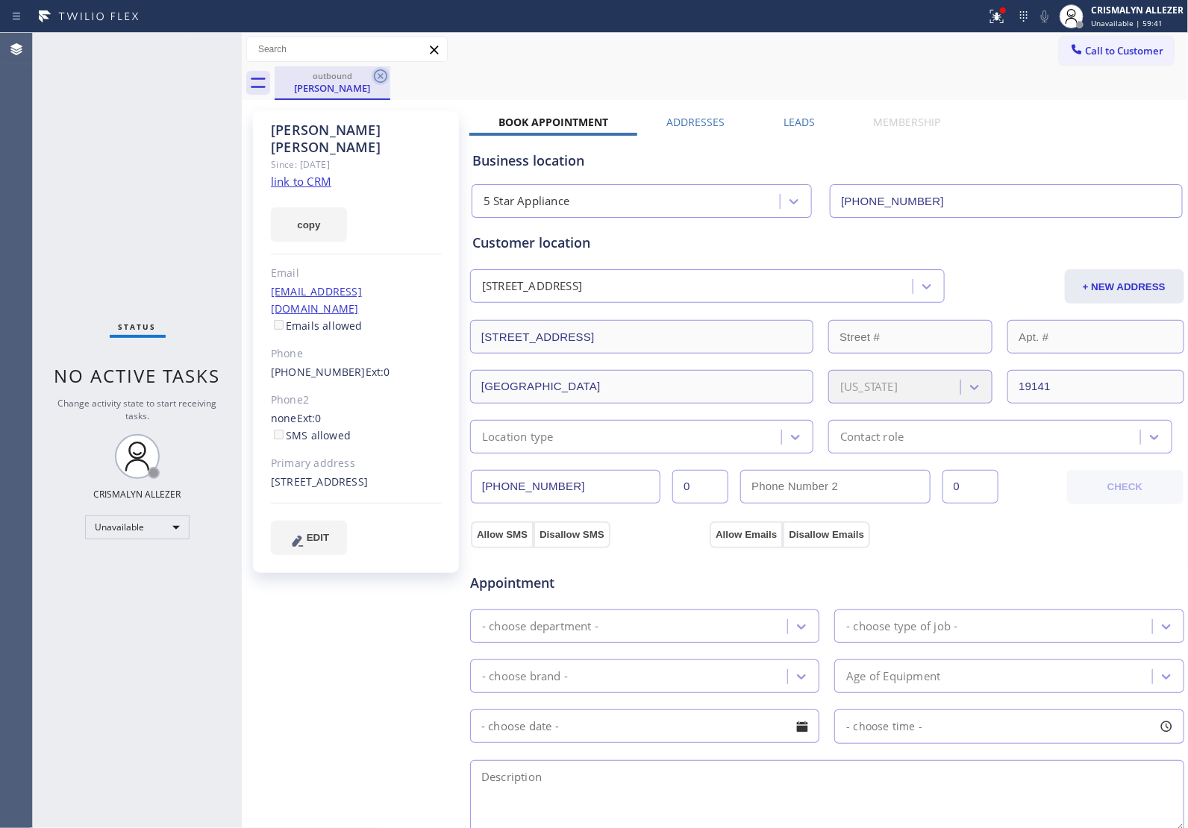
click at [377, 72] on icon at bounding box center [381, 76] width 18 height 18
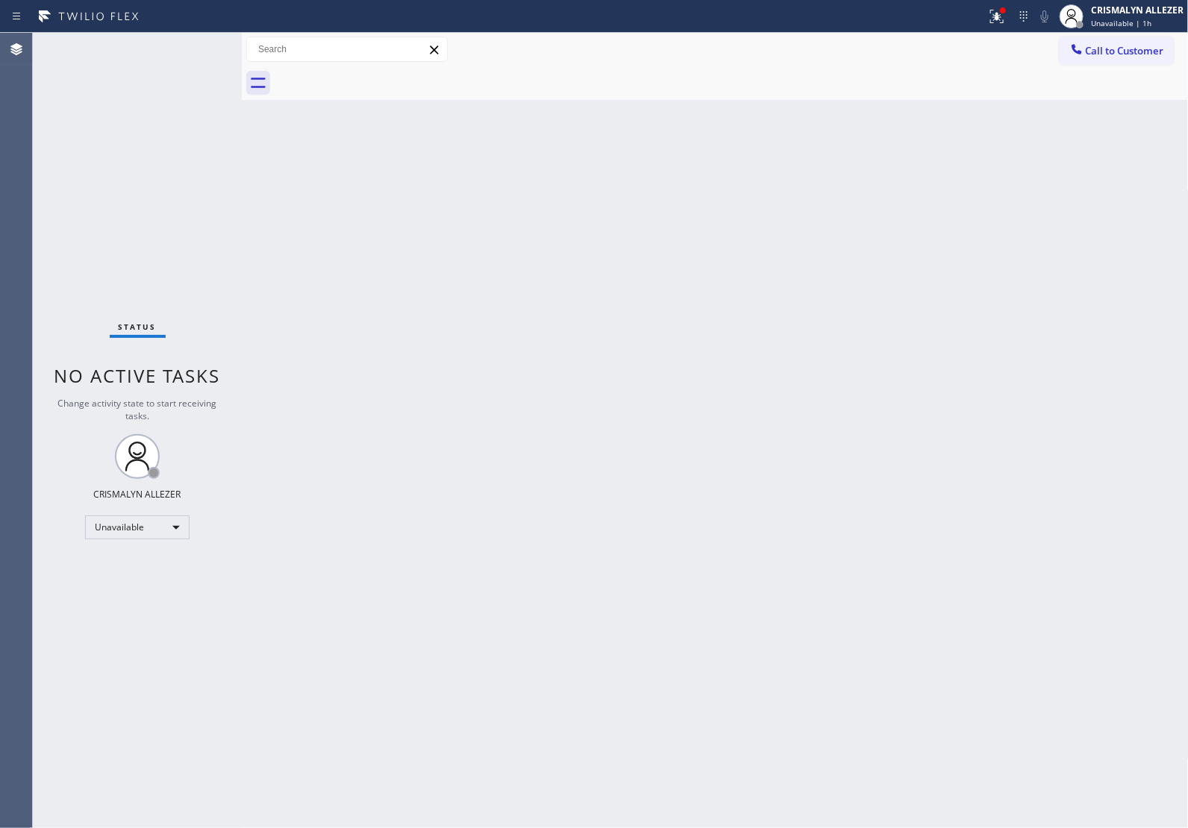
click at [1098, 65] on div "Call to Customer Outbound call Location 5 Star Appliance Your caller id phone n…" at bounding box center [715, 50] width 947 height 34
click at [1105, 56] on span "Call to Customer" at bounding box center [1124, 50] width 78 height 13
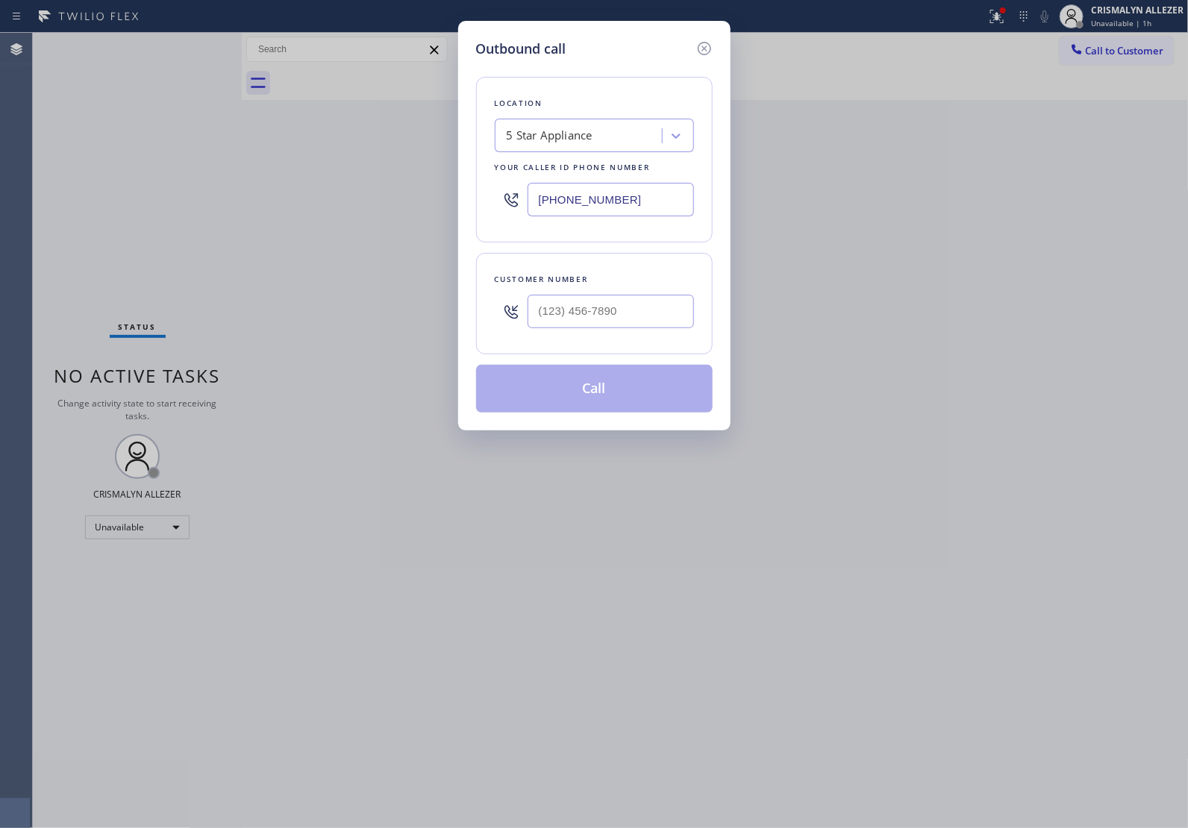
drag, startPoint x: 671, startPoint y: 202, endPoint x: 315, endPoint y: 192, distance: 356.7
click at [354, 192] on div "Outbound call Location 5 Star Appliance Your caller id phone number [PHONE_NUMB…" at bounding box center [594, 414] width 1188 height 828
paste input "305) 676-4023"
type input "[PHONE_NUMBER]"
click at [664, 306] on input "(___) ___-____" at bounding box center [610, 312] width 166 height 34
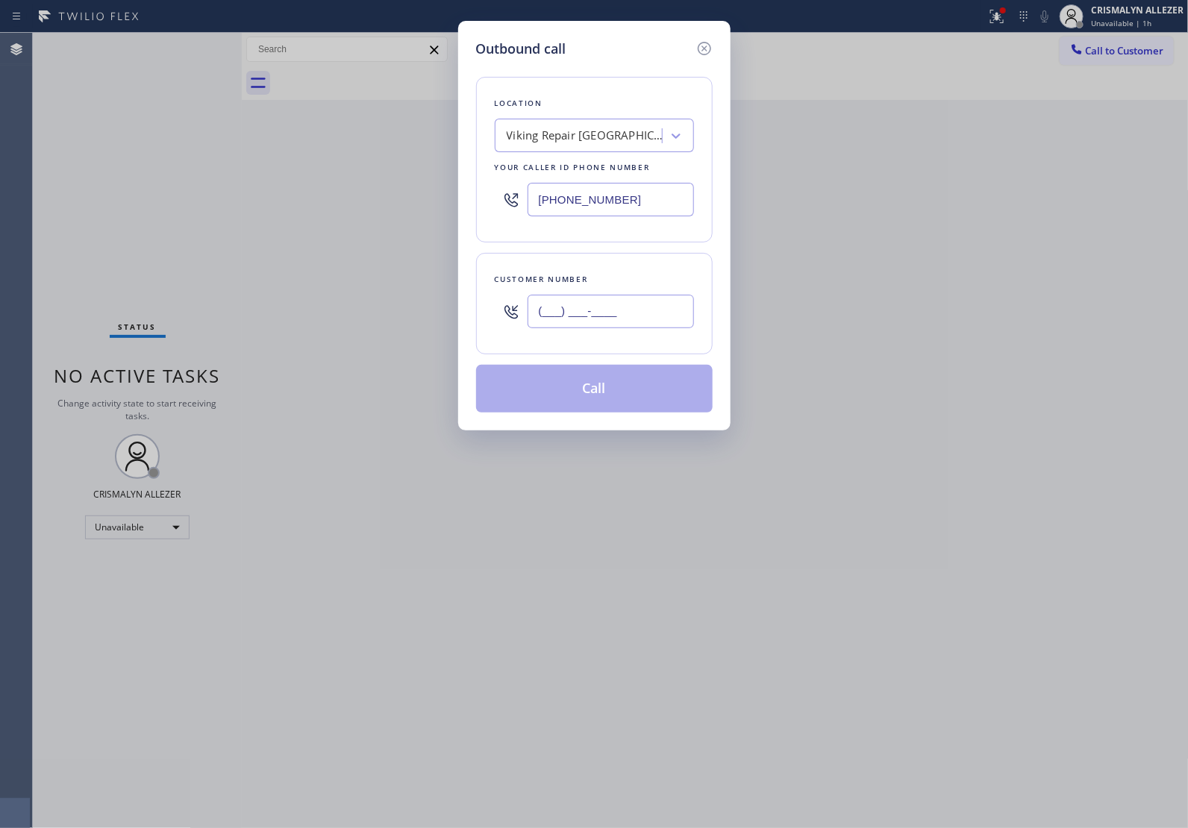
paste input "773) 865-9071"
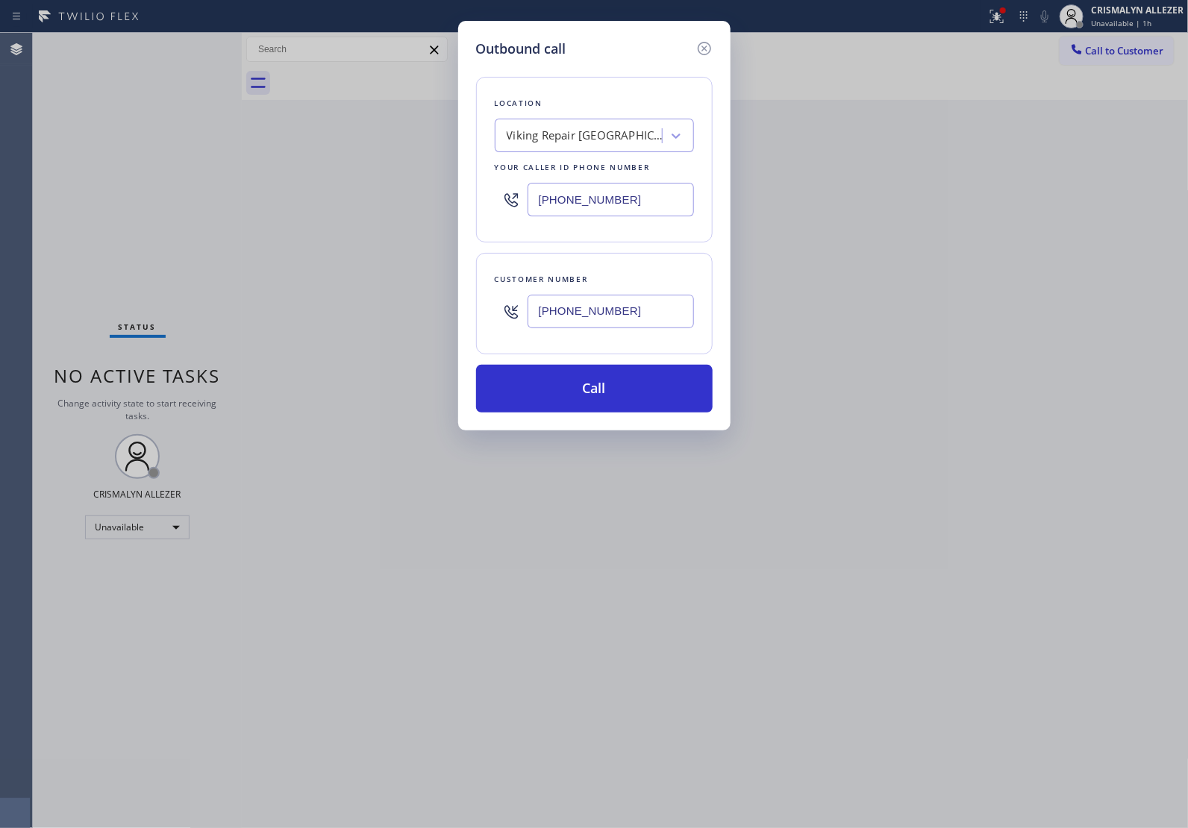
type input "[PHONE_NUMBER]"
click at [595, 416] on div "Outbound call Location Viking Repair [GEOGRAPHIC_DATA] Your caller id phone num…" at bounding box center [594, 226] width 272 height 410
click at [613, 397] on button "Call" at bounding box center [594, 389] width 236 height 48
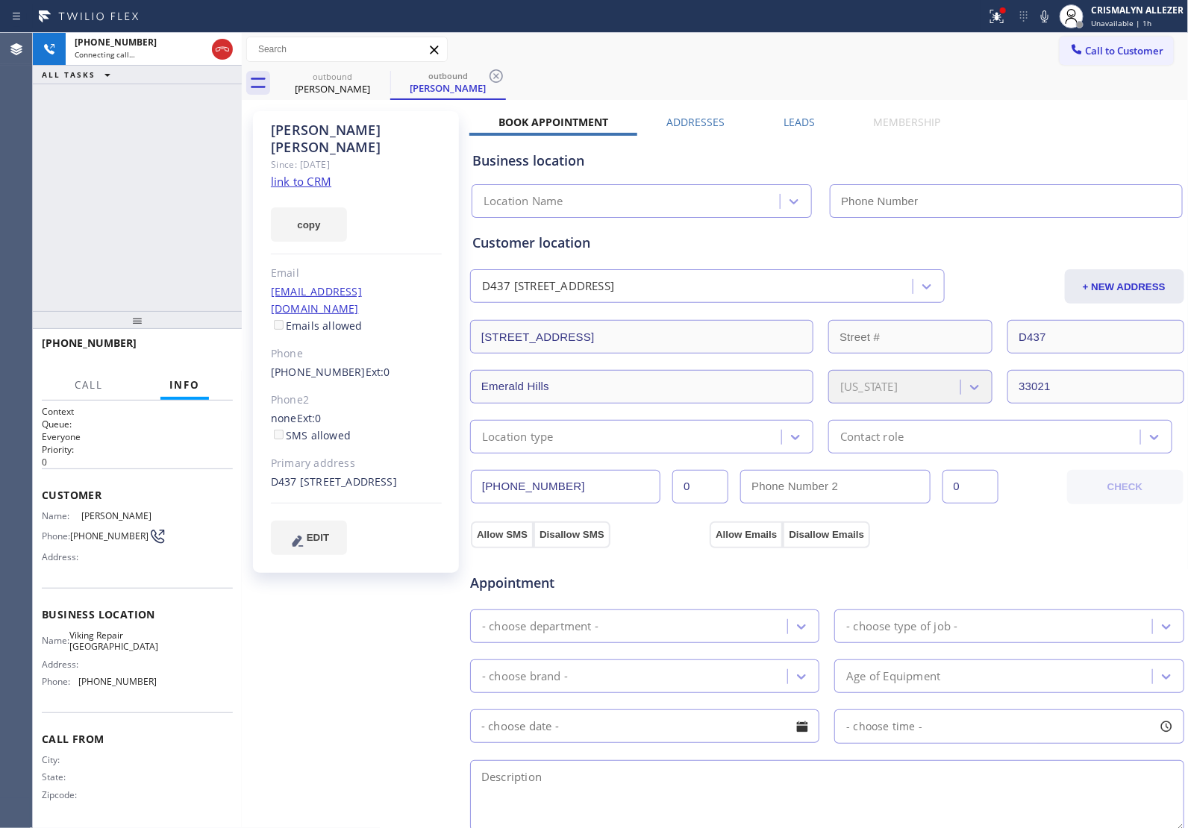
type input "[PHONE_NUMBER]"
click at [308, 174] on link "link to CRM" at bounding box center [301, 181] width 60 height 15
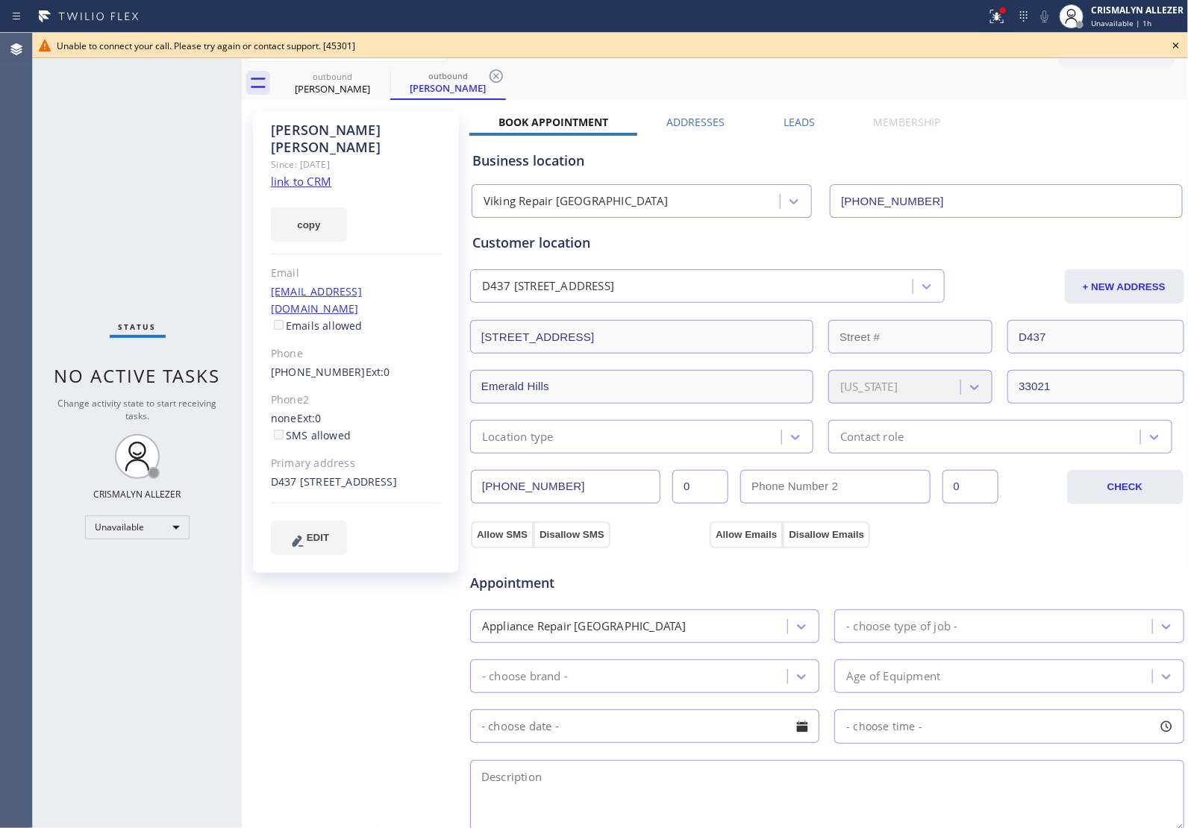
click at [1177, 42] on icon at bounding box center [1176, 46] width 18 height 18
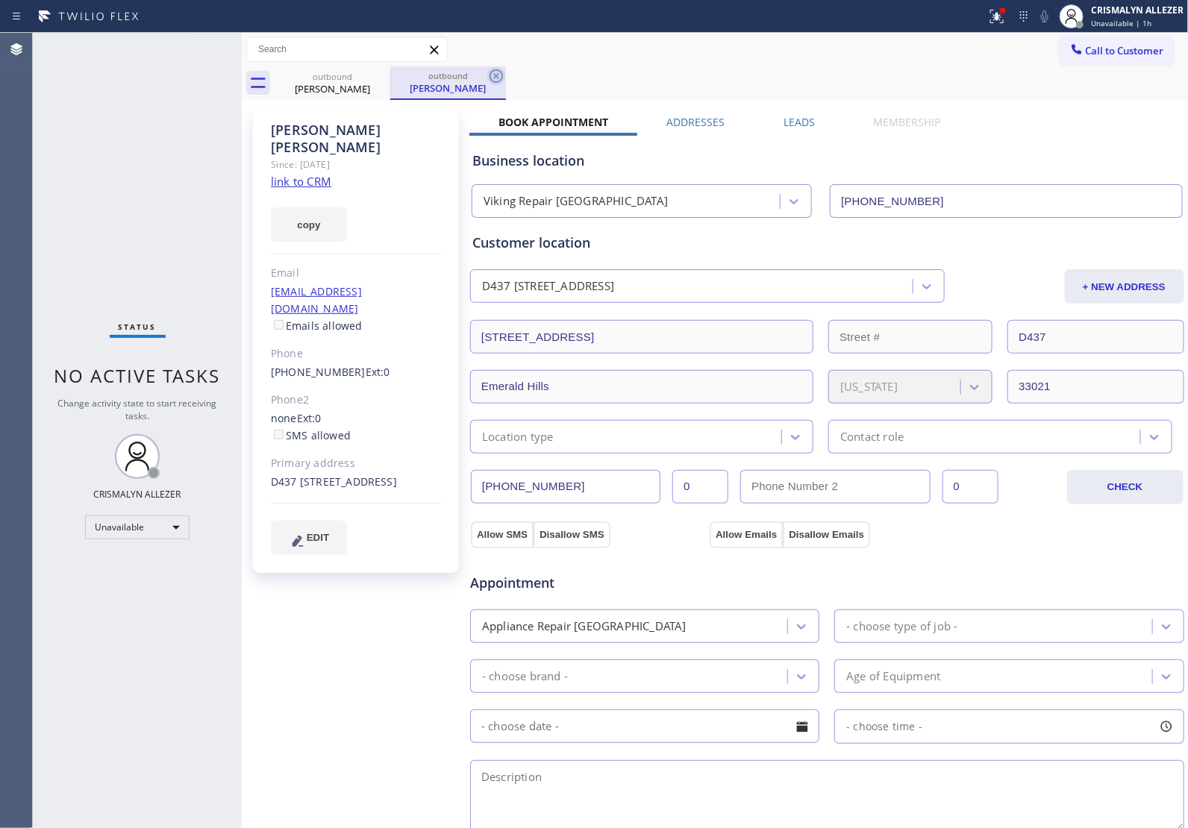
drag, startPoint x: 501, startPoint y: 69, endPoint x: 385, endPoint y: 75, distance: 116.5
click at [501, 69] on icon at bounding box center [496, 76] width 18 height 18
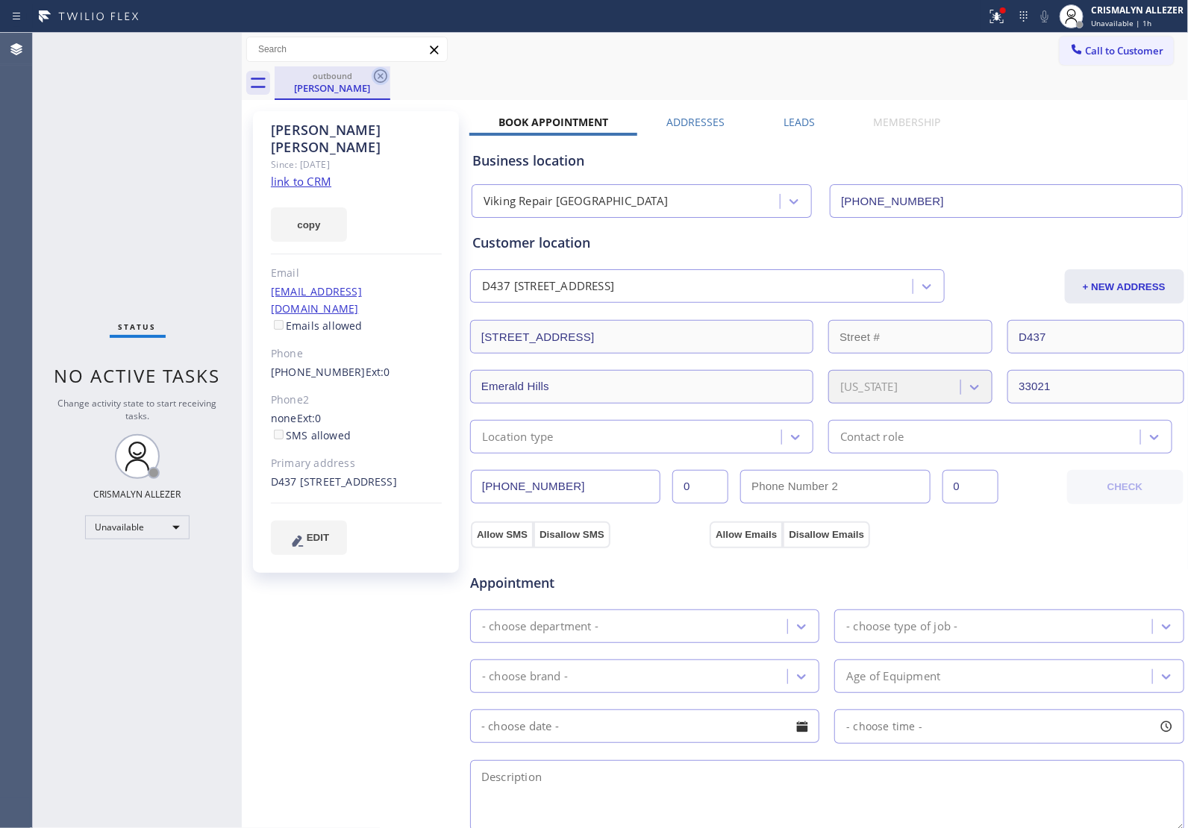
click at [379, 75] on icon at bounding box center [380, 75] width 13 height 13
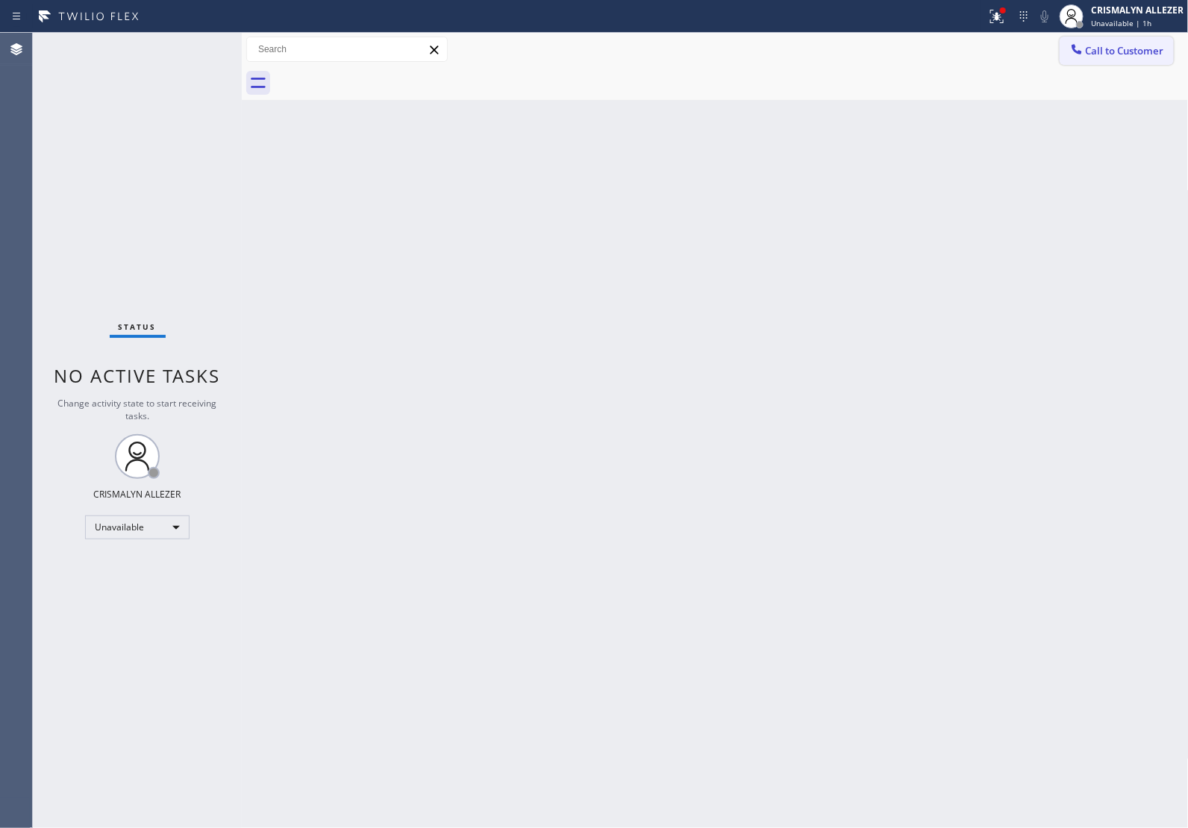
click at [1169, 56] on button "Call to Customer" at bounding box center [1116, 51] width 114 height 28
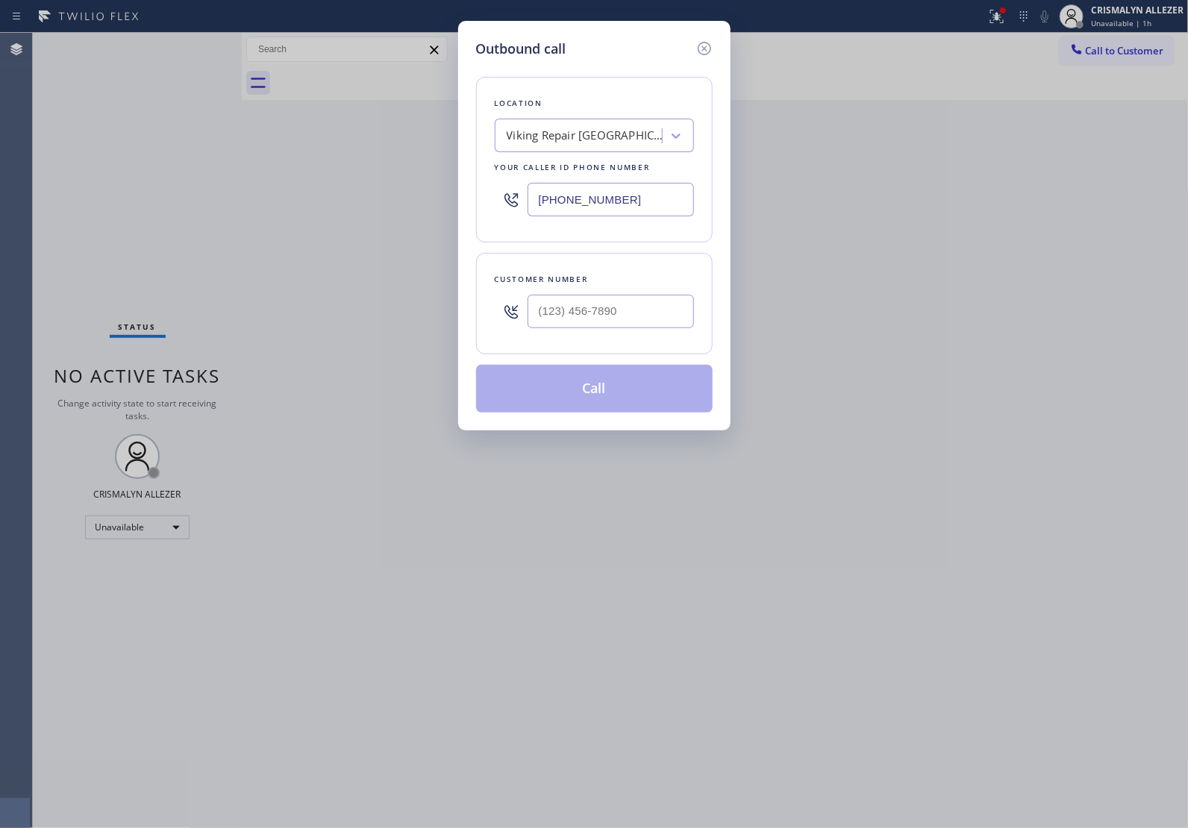
paste input "855) 731-4952"
drag, startPoint x: 655, startPoint y: 194, endPoint x: 388, endPoint y: 195, distance: 267.1
click at [413, 195] on div "Outbound call Location Viking Repair [GEOGRAPHIC_DATA] Your caller id phone num…" at bounding box center [594, 414] width 1188 height 828
type input "[PHONE_NUMBER]"
click at [636, 317] on input "(___) ___-____" at bounding box center [610, 312] width 166 height 34
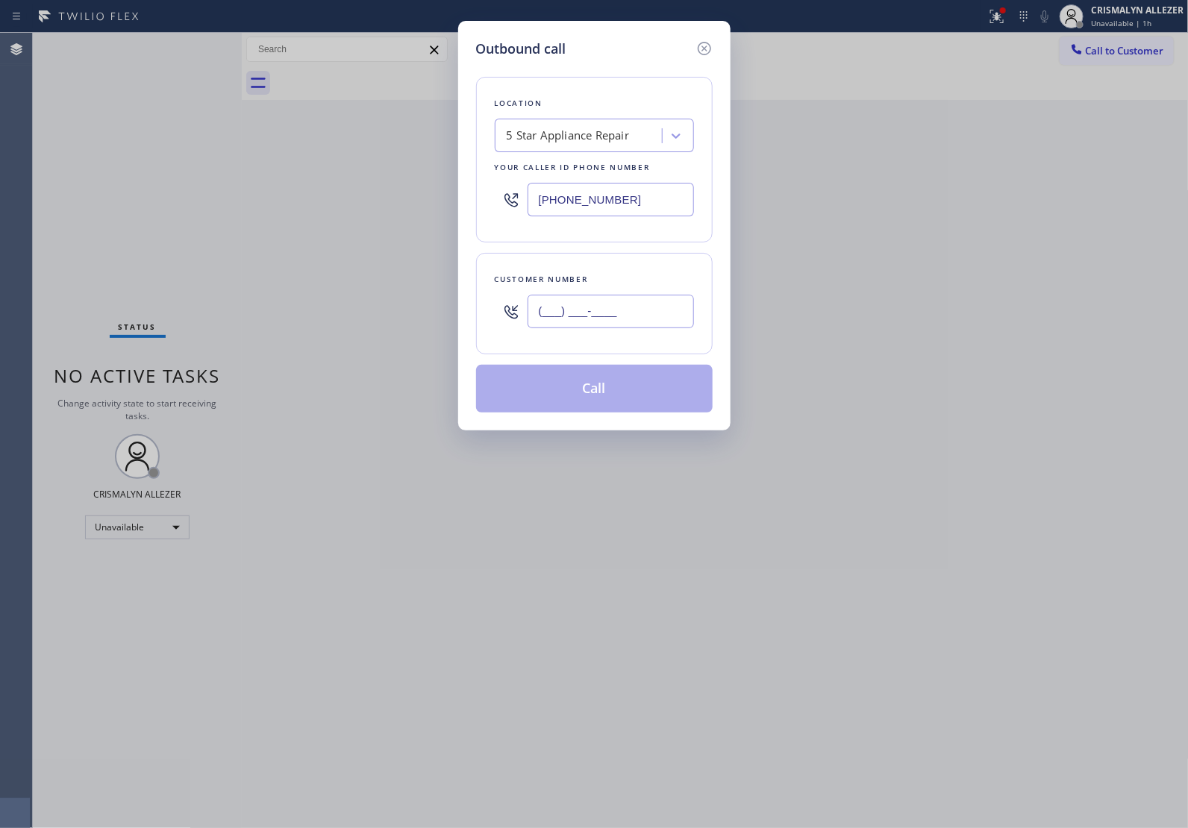
paste input "805) 276-4703"
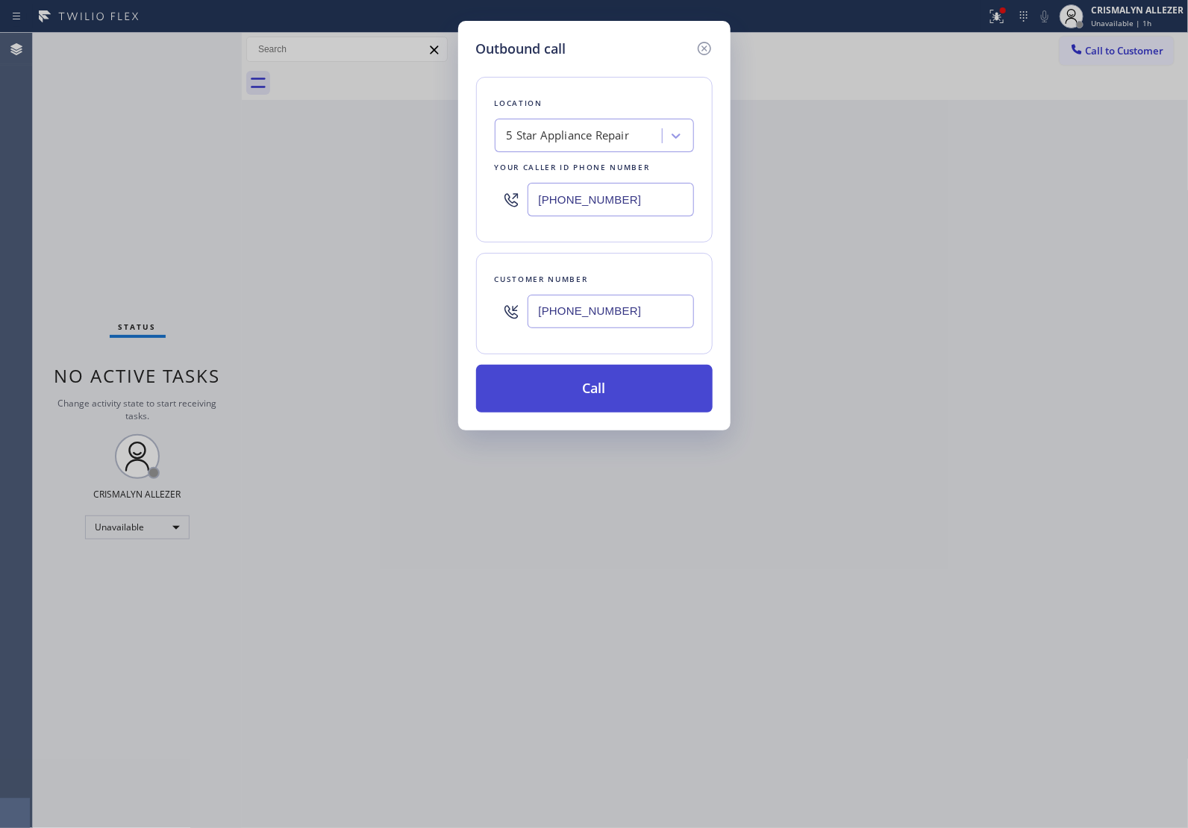
type input "[PHONE_NUMBER]"
click at [598, 401] on button "Call" at bounding box center [594, 389] width 236 height 48
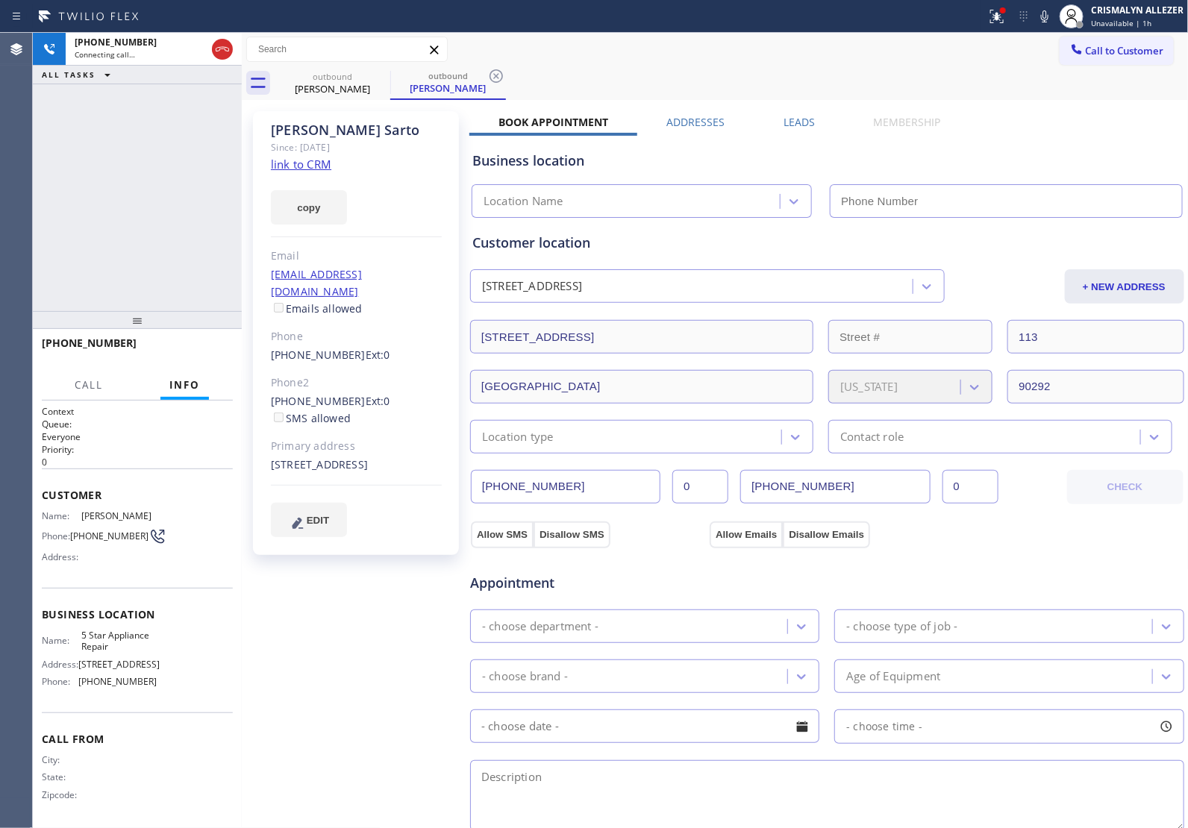
click at [304, 164] on link "link to CRM" at bounding box center [301, 164] width 60 height 15
type input "[PHONE_NUMBER]"
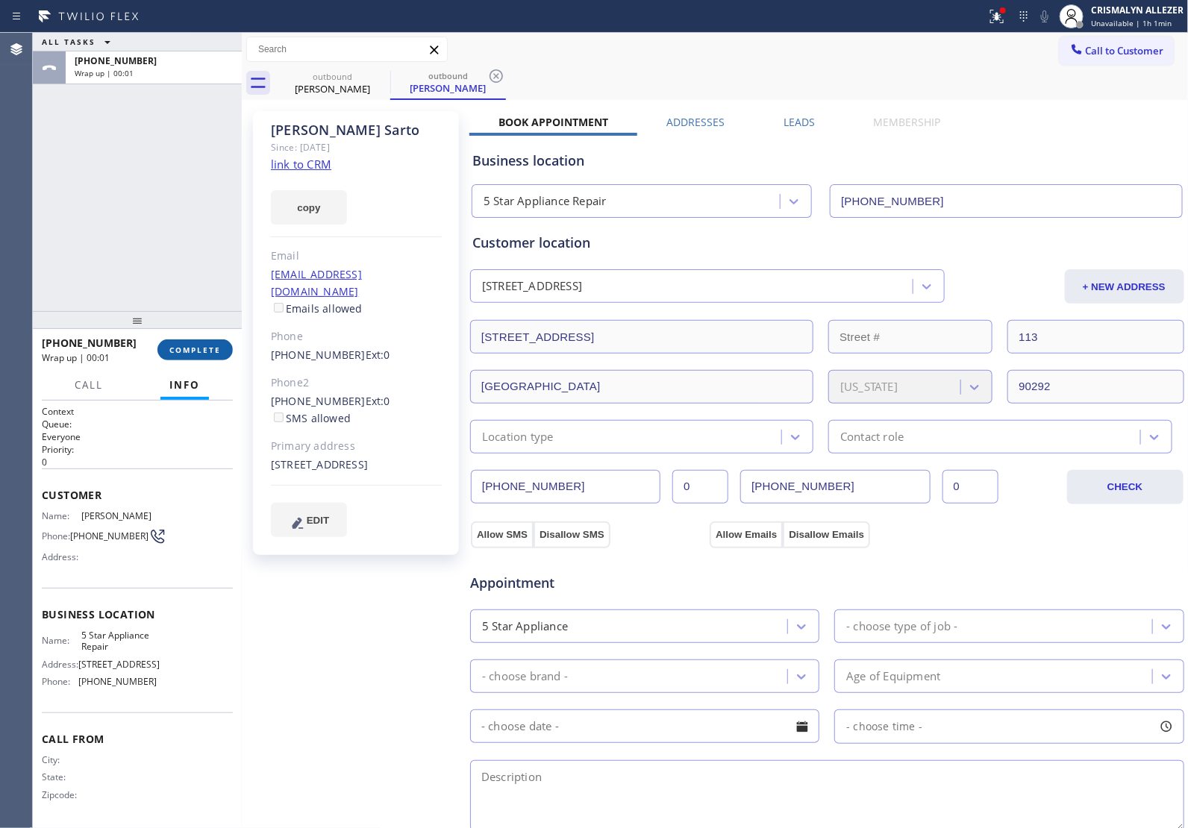
click at [205, 355] on button "COMPLETE" at bounding box center [194, 349] width 75 height 21
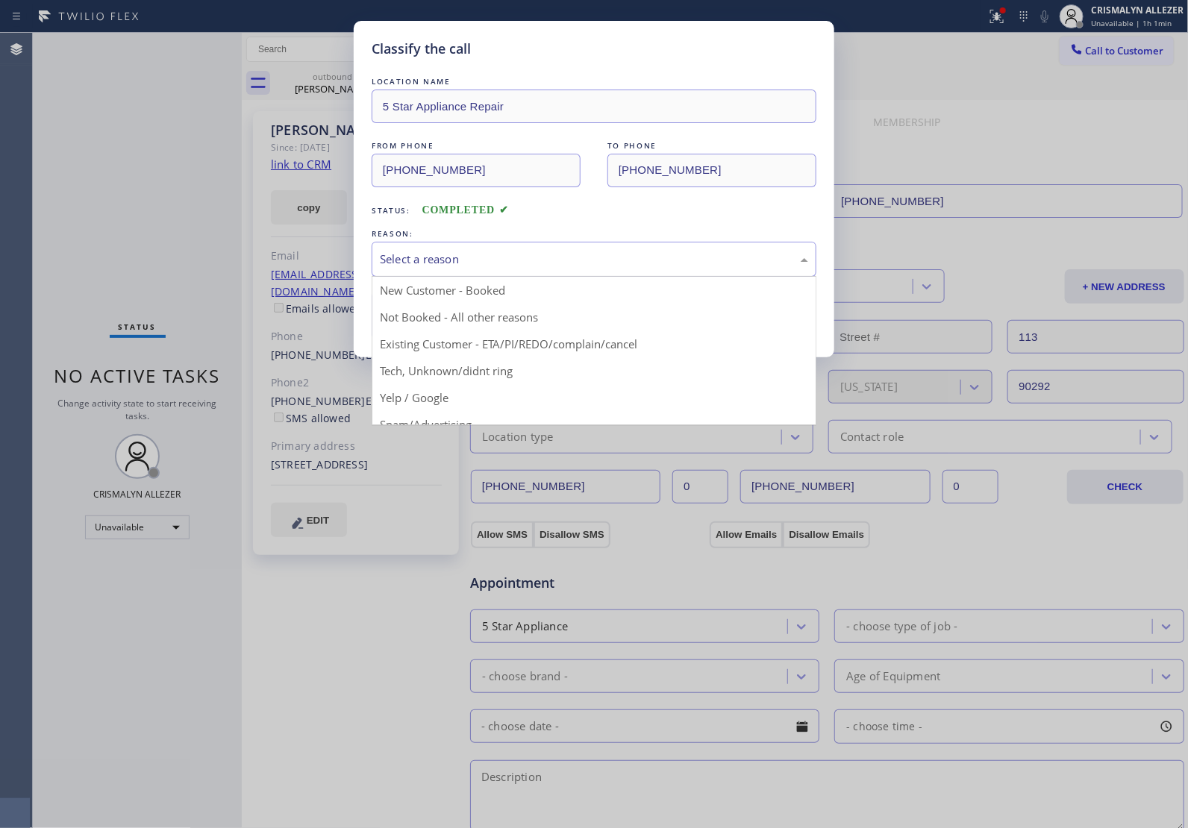
click at [613, 259] on div "Select a reason" at bounding box center [594, 259] width 428 height 17
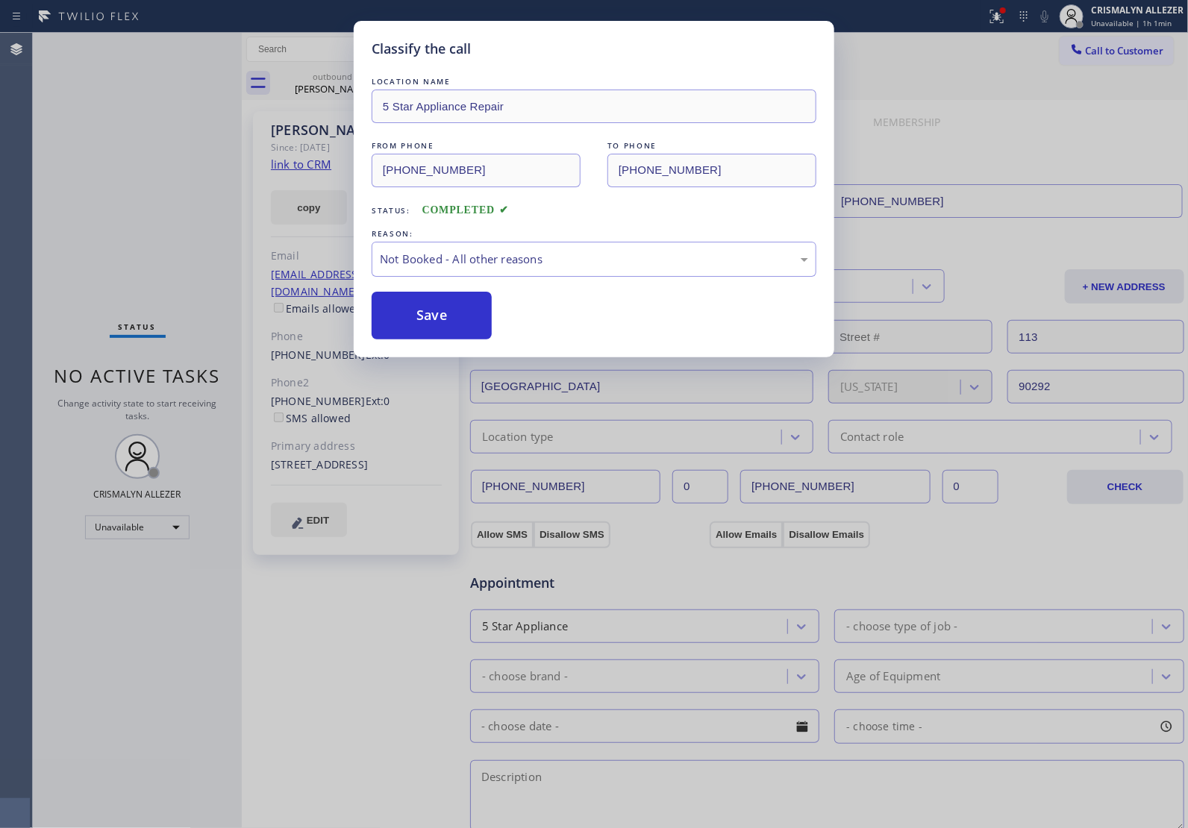
click at [442, 330] on button "Save" at bounding box center [432, 316] width 120 height 48
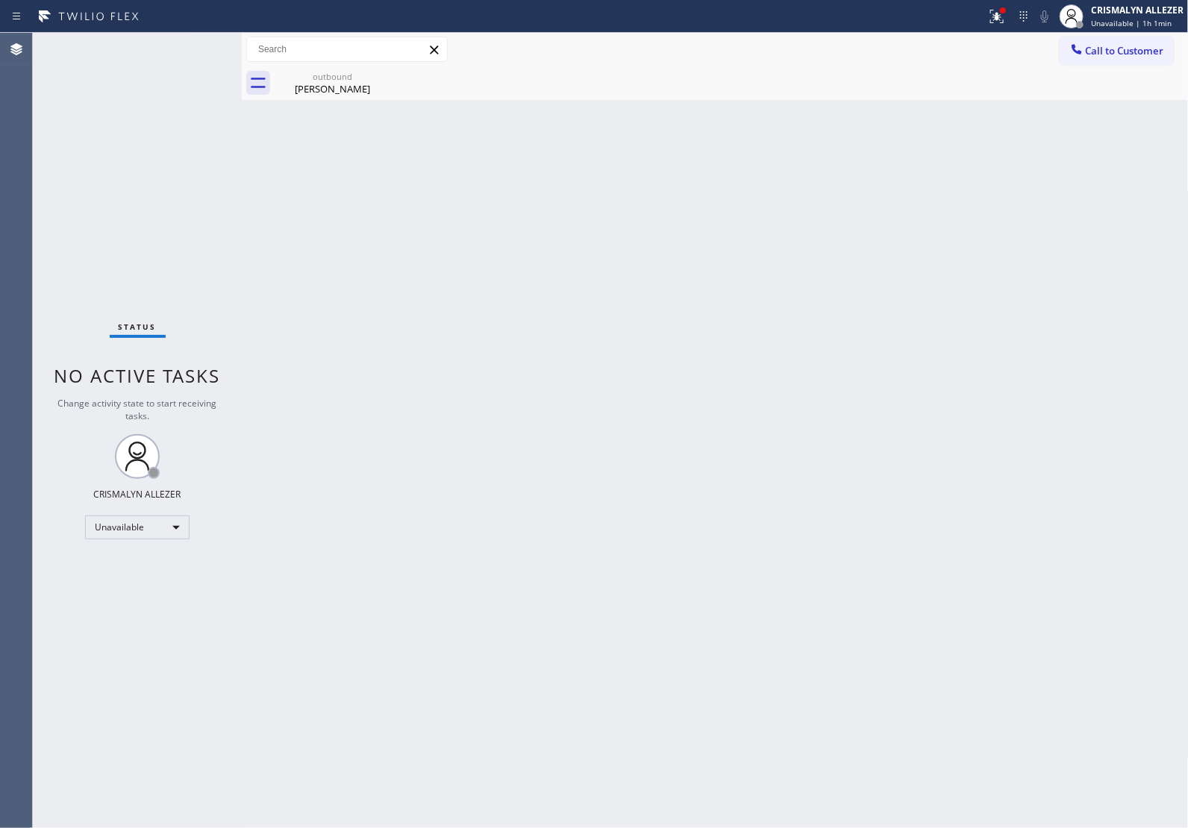
click at [334, 86] on div "[PERSON_NAME]" at bounding box center [332, 88] width 113 height 13
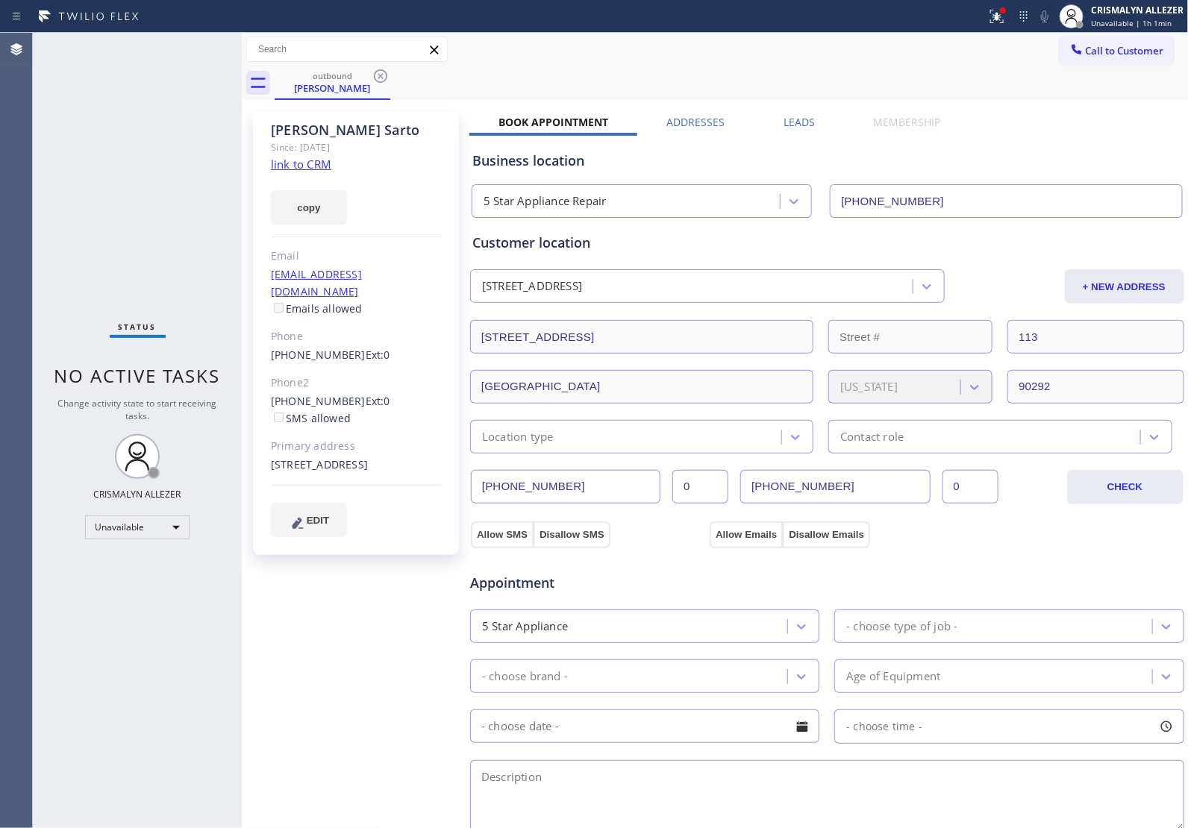
click at [791, 121] on label "Leads" at bounding box center [798, 122] width 31 height 14
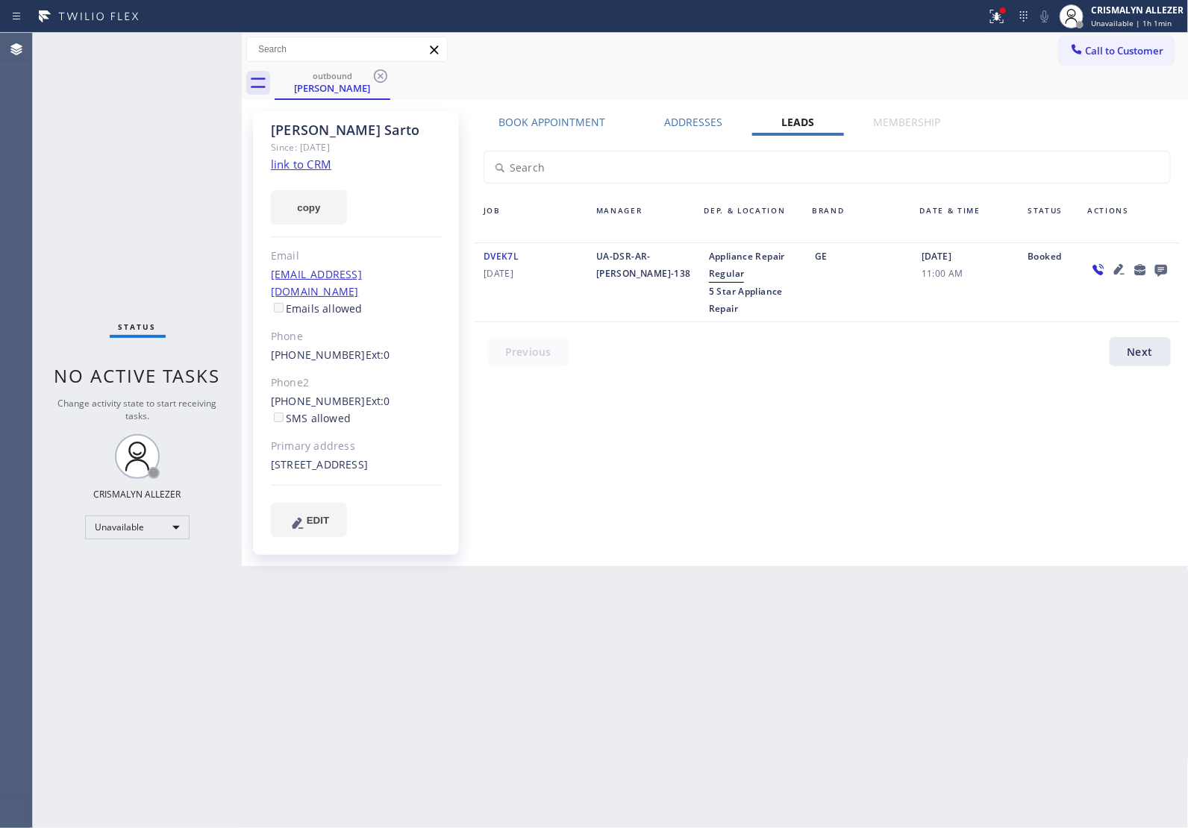
click at [1165, 265] on icon at bounding box center [1160, 271] width 12 height 12
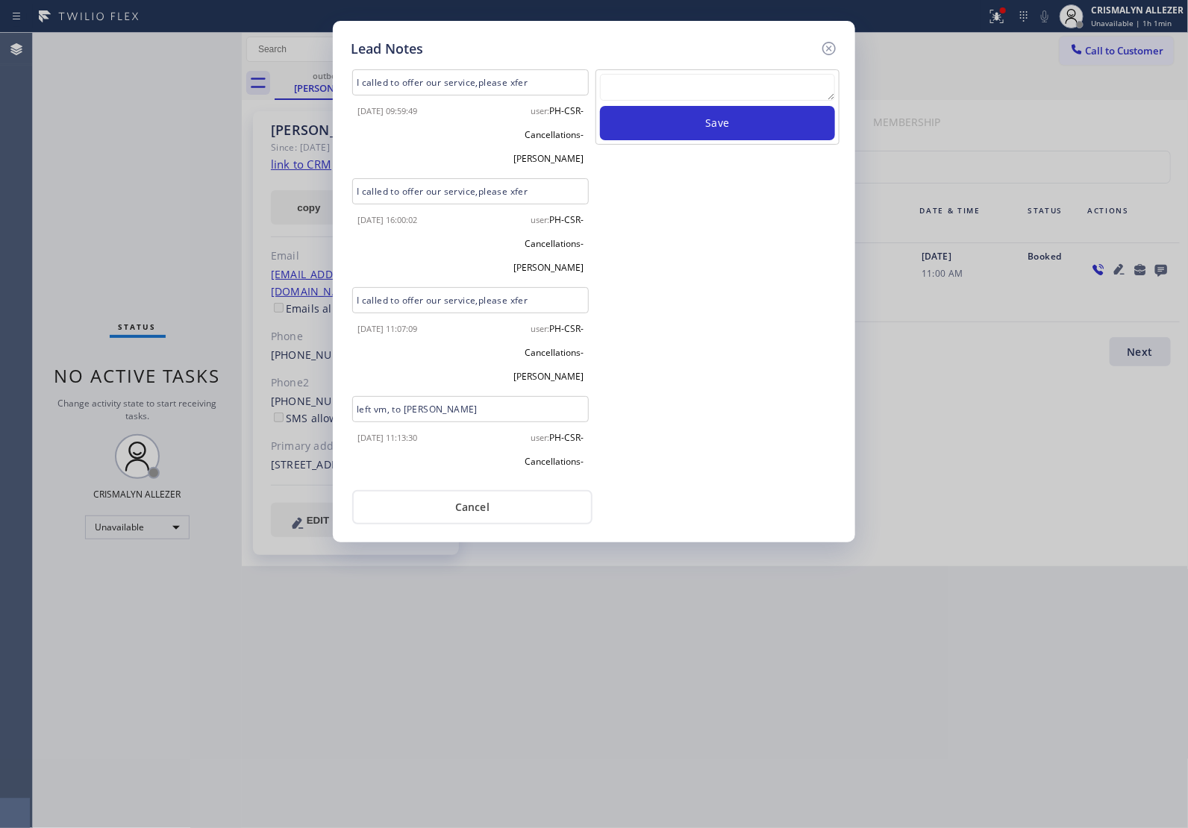
click at [630, 76] on textarea at bounding box center [717, 87] width 235 height 27
paste textarea "DON'T NEED SERVICE"
type textarea "DON'T NEED SERVICE"
click at [677, 119] on button "Save" at bounding box center [717, 123] width 235 height 34
click at [496, 517] on button "Cancel" at bounding box center [472, 507] width 240 height 34
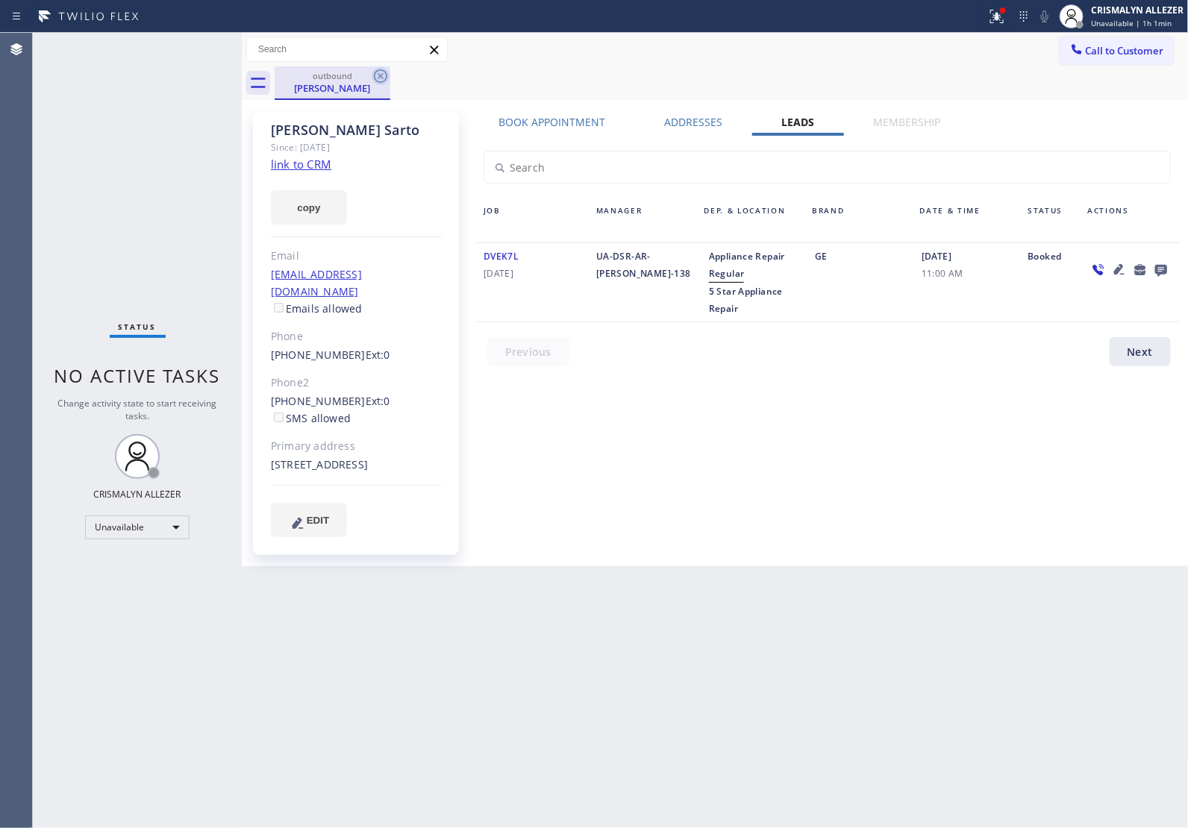
drag, startPoint x: 382, startPoint y: 75, endPoint x: 386, endPoint y: 63, distance: 12.7
click at [382, 73] on icon at bounding box center [381, 76] width 18 height 18
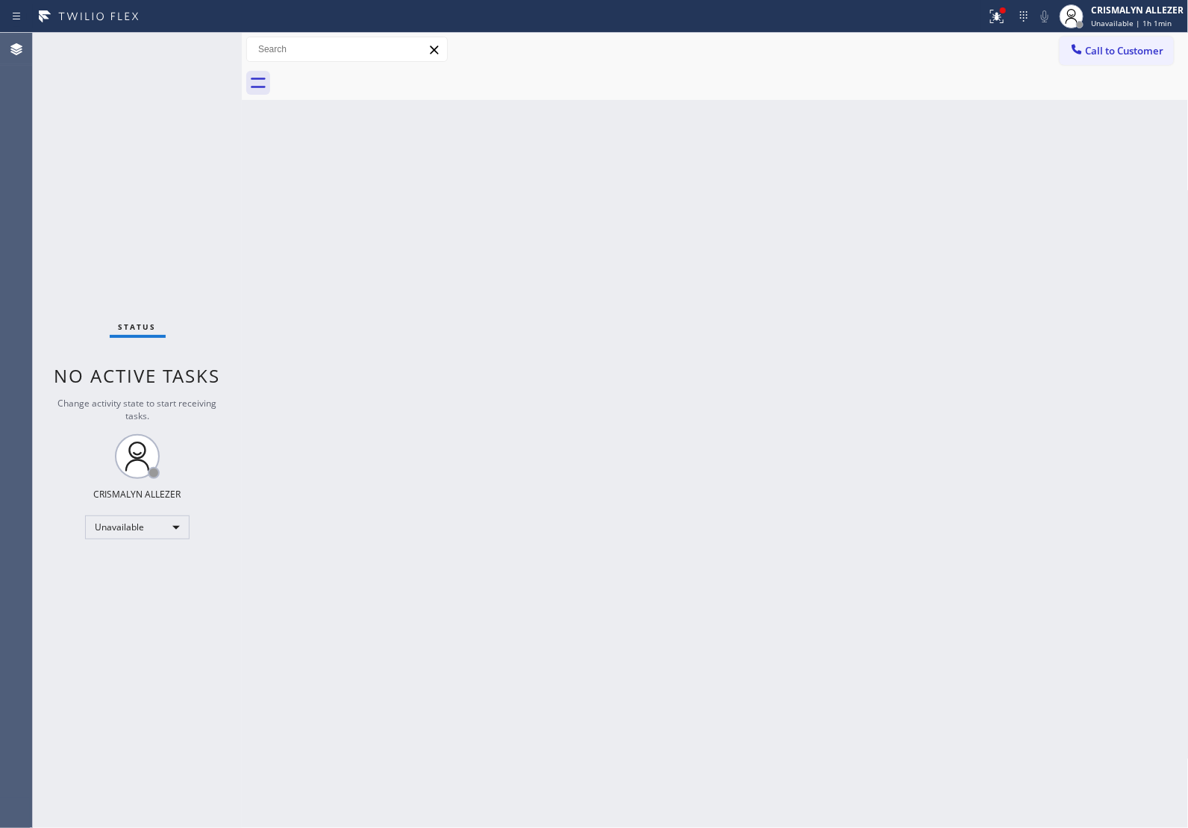
drag, startPoint x: 1154, startPoint y: 53, endPoint x: 974, endPoint y: 157, distance: 207.9
click at [1151, 56] on span "Call to Customer" at bounding box center [1124, 50] width 78 height 13
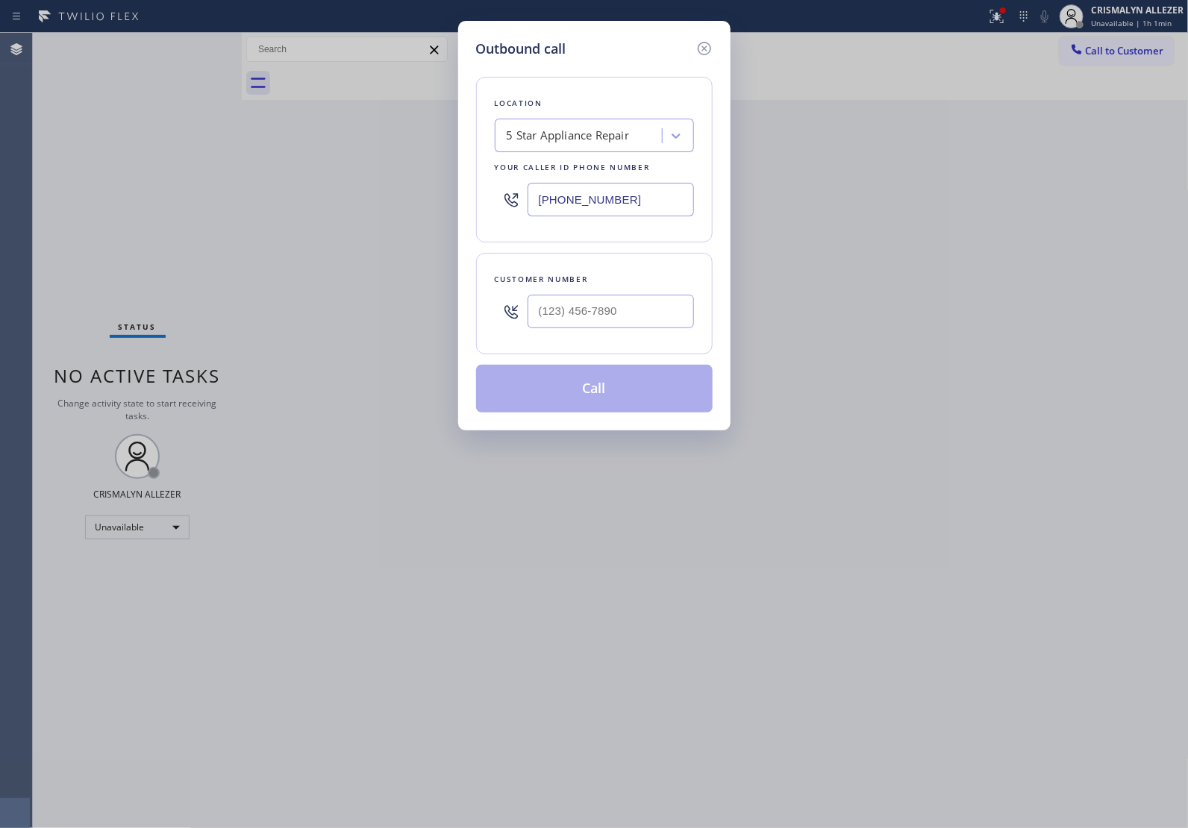
drag, startPoint x: 657, startPoint y: 199, endPoint x: 222, endPoint y: 195, distance: 435.7
click at [248, 196] on div "Outbound call Location 5 Star Appliance Repair Your caller id phone number [PHO…" at bounding box center [594, 414] width 1188 height 828
paste input "8) 263-1714"
type input "[PHONE_NUMBER]"
click at [636, 307] on input "(___) ___-____" at bounding box center [610, 312] width 166 height 34
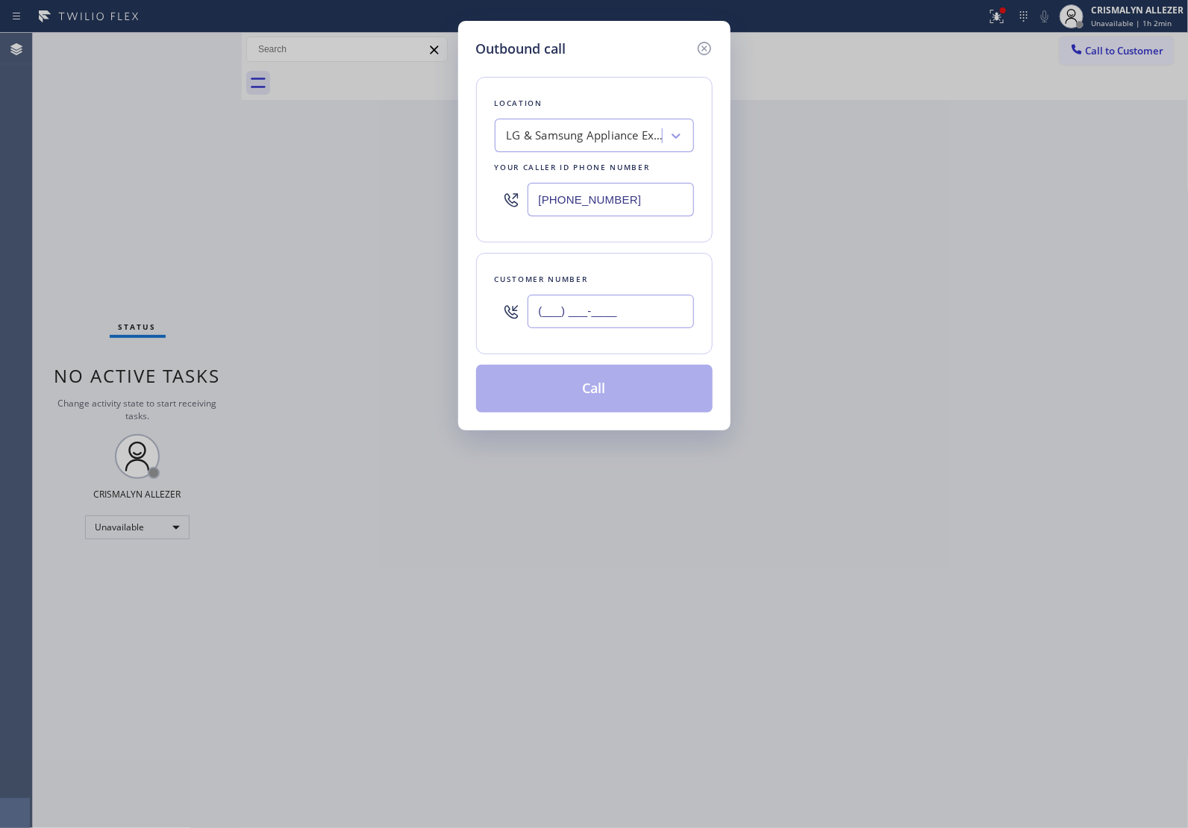
paste input "858) 354-4041"
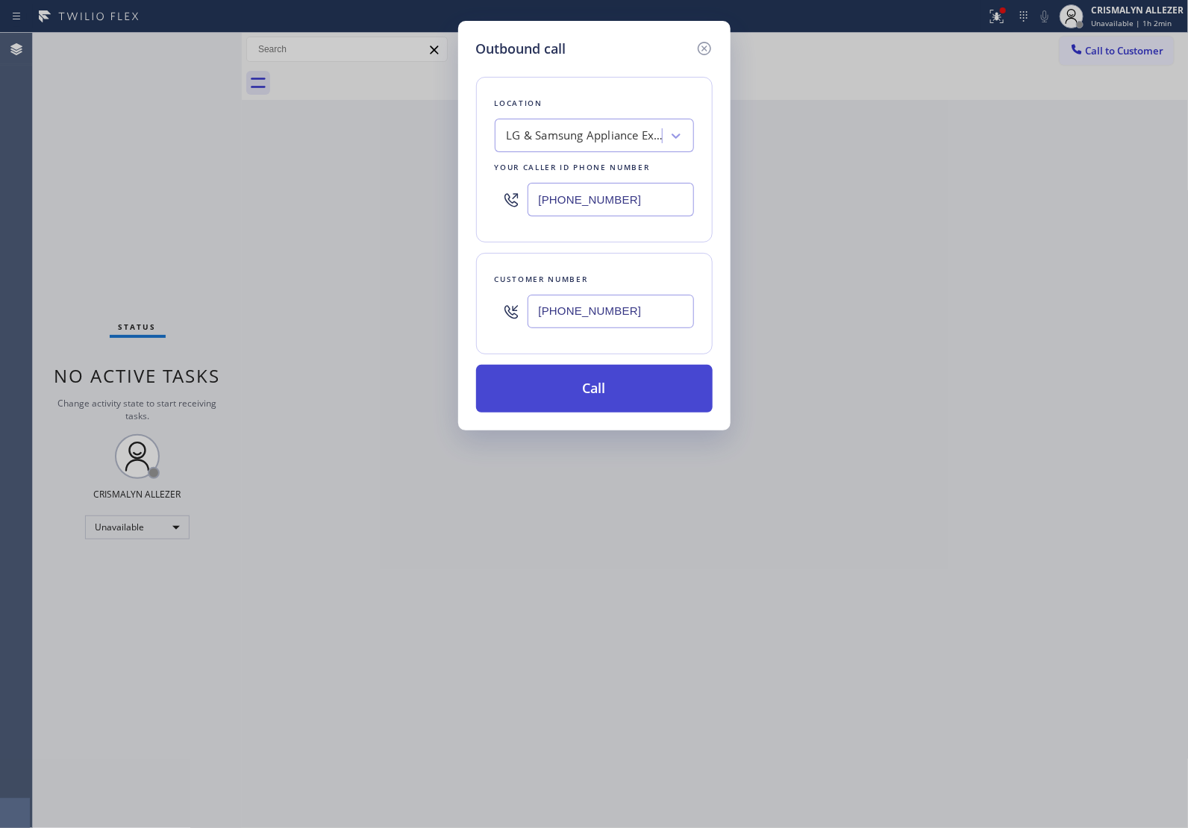
type input "[PHONE_NUMBER]"
click at [602, 401] on button "Call" at bounding box center [594, 389] width 236 height 48
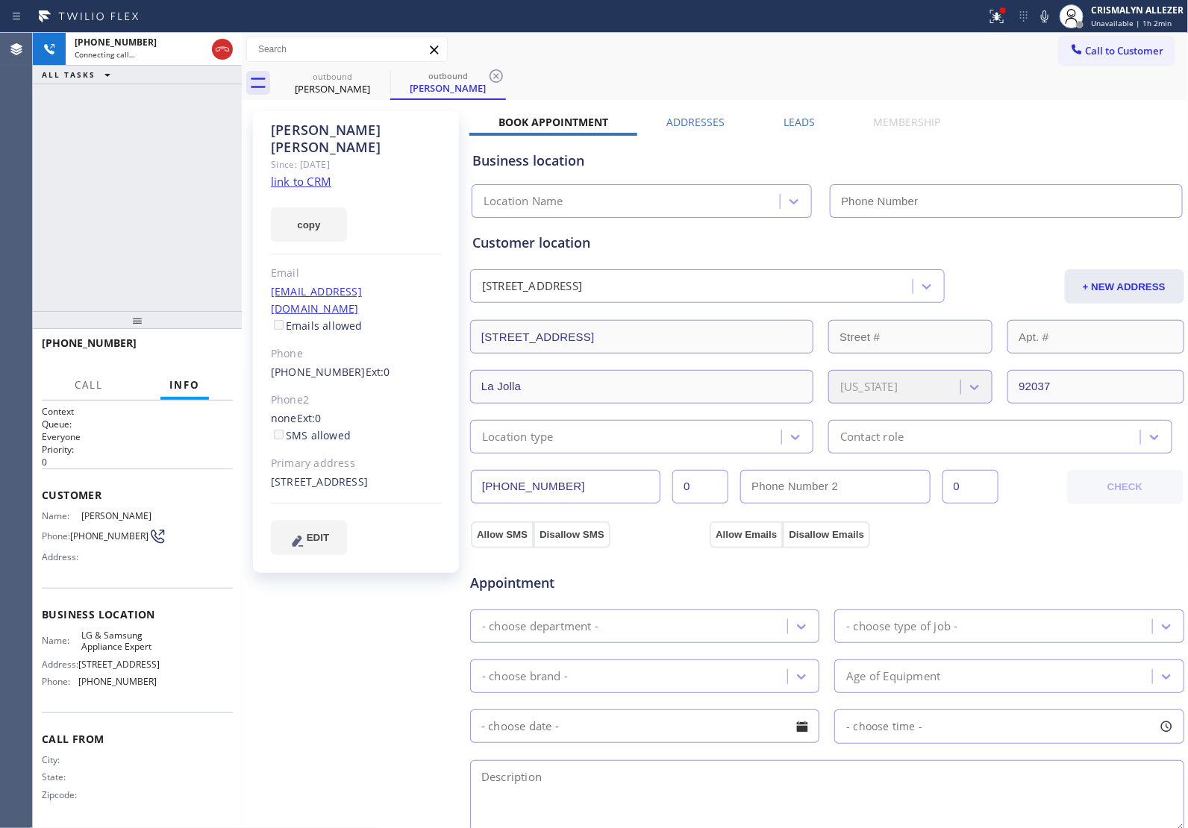
click at [310, 174] on link "link to CRM" at bounding box center [301, 181] width 60 height 15
type input "[PHONE_NUMBER]"
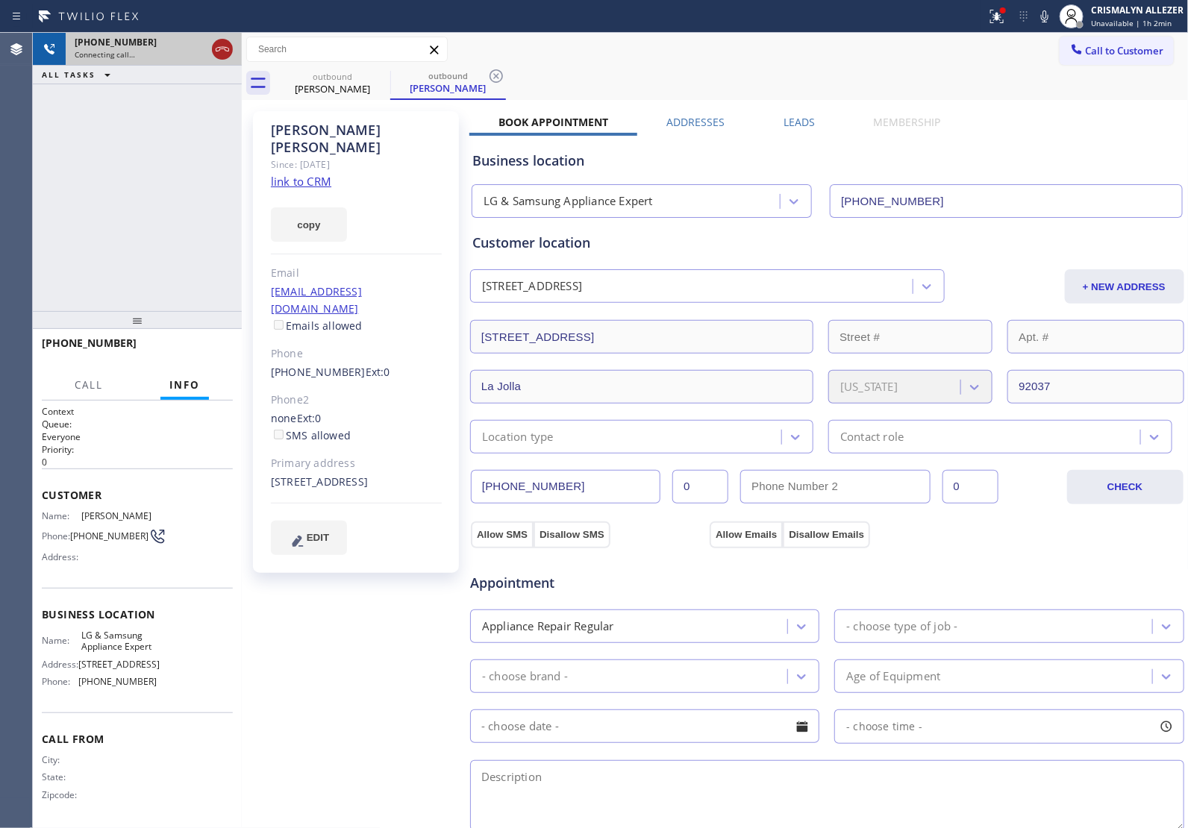
click at [222, 48] on icon at bounding box center [222, 49] width 13 height 4
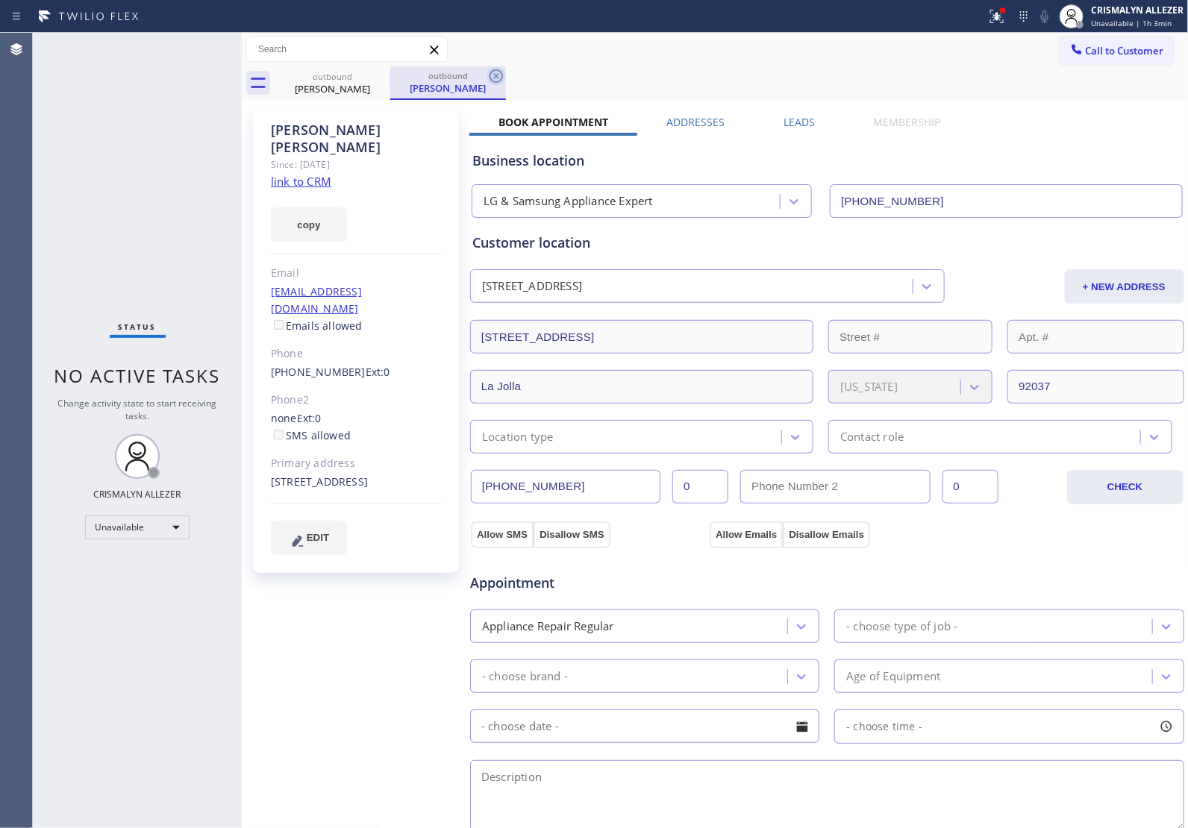
drag, startPoint x: 494, startPoint y: 66, endPoint x: 516, endPoint y: 69, distance: 22.0
click at [495, 67] on icon at bounding box center [496, 76] width 18 height 18
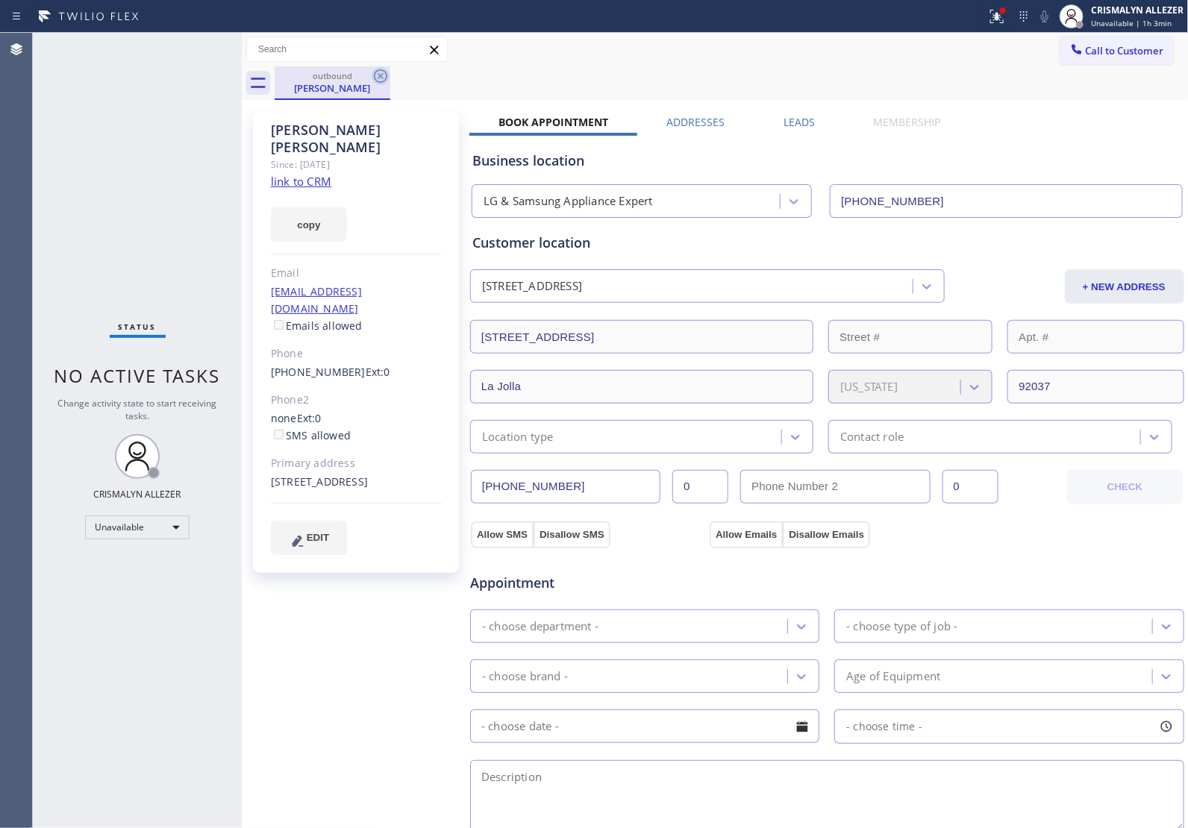
click at [381, 76] on icon at bounding box center [380, 75] width 13 height 13
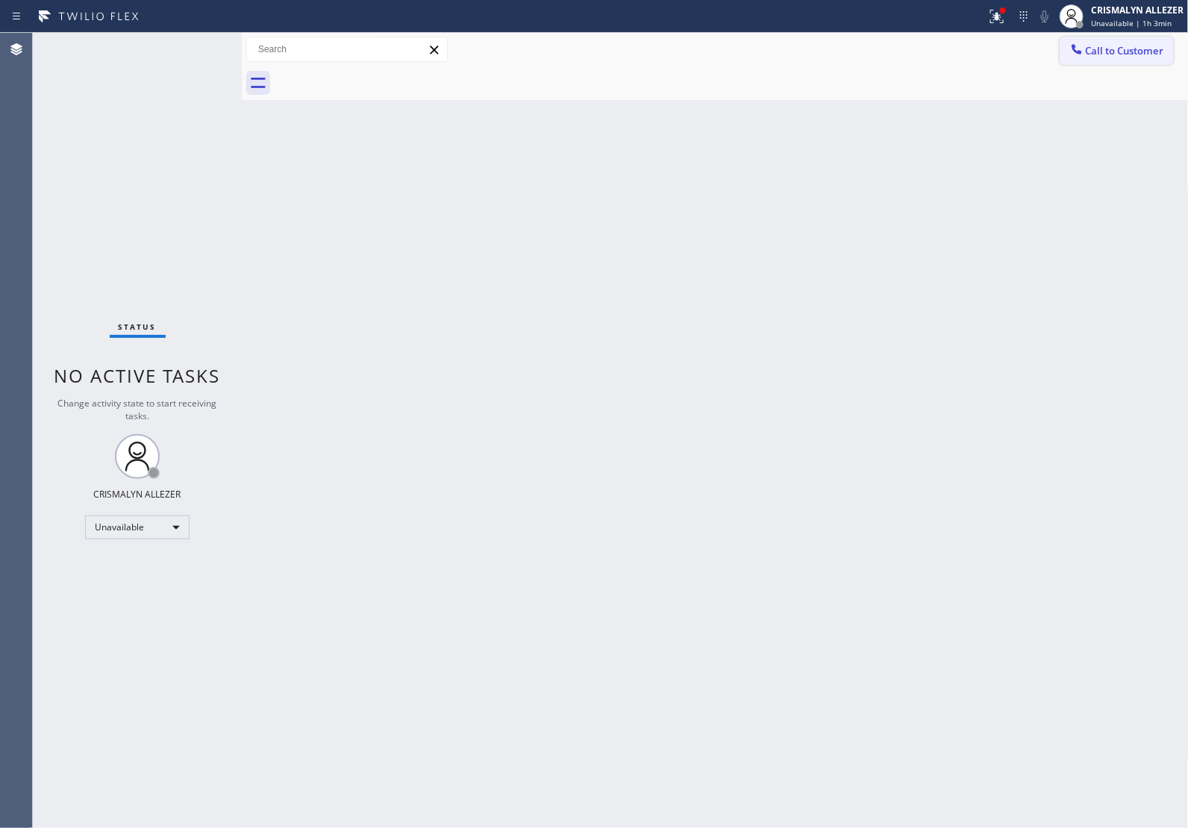
click at [1119, 48] on span "Call to Customer" at bounding box center [1124, 50] width 78 height 13
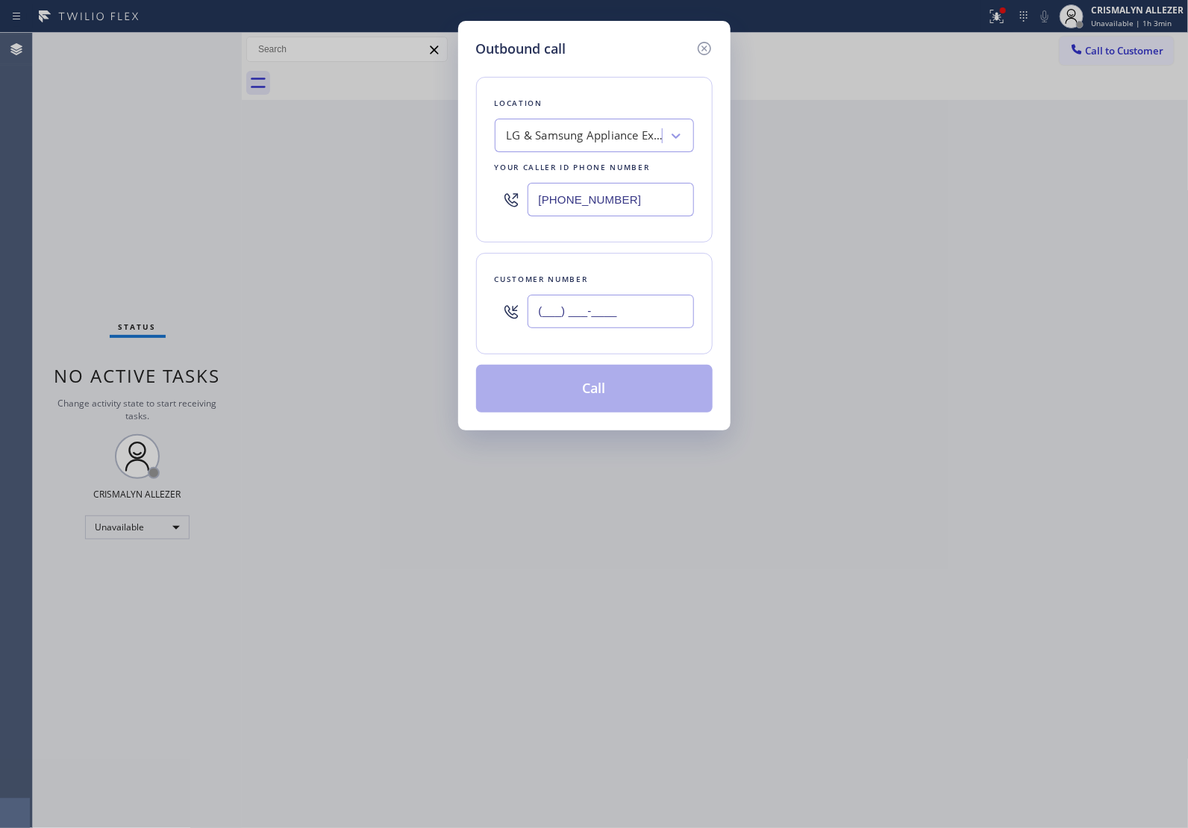
click at [658, 314] on input "(___) ___-____" at bounding box center [610, 312] width 166 height 34
paste input "858) 354-4041"
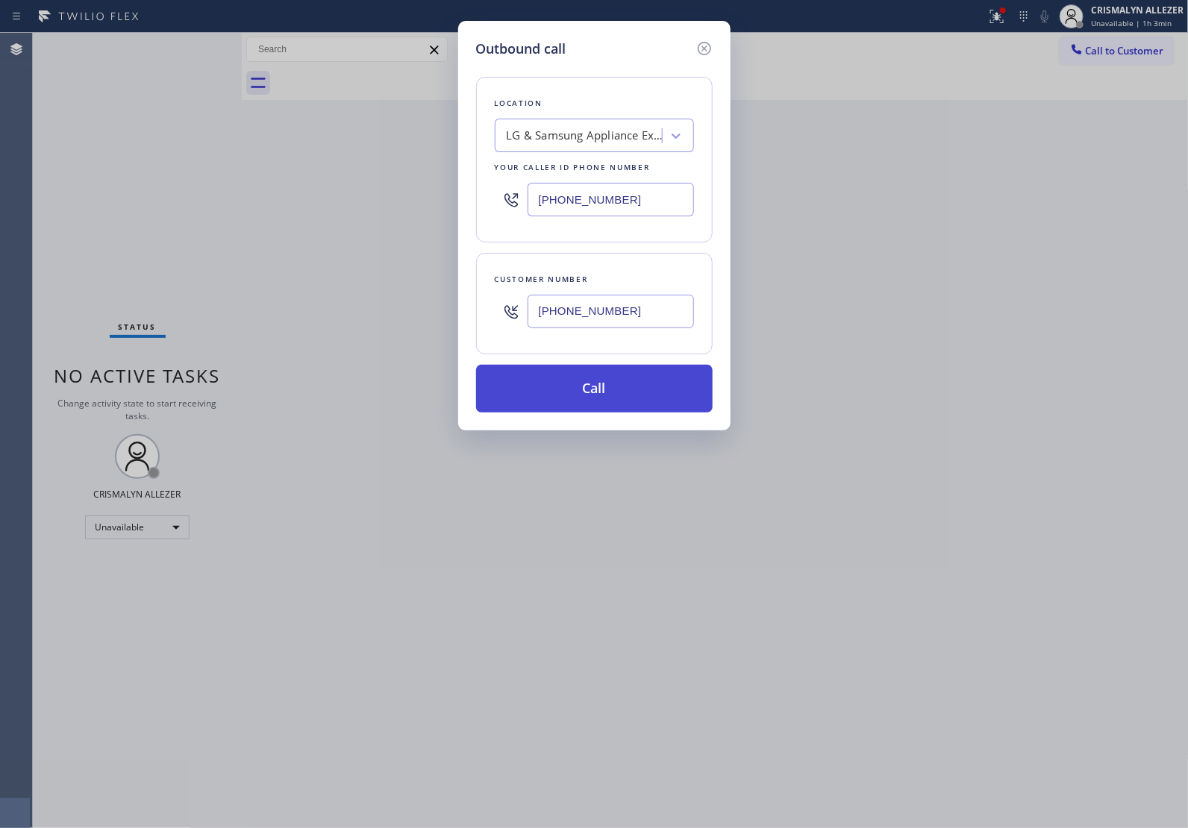
type input "[PHONE_NUMBER]"
click at [621, 395] on button "Call" at bounding box center [594, 389] width 236 height 48
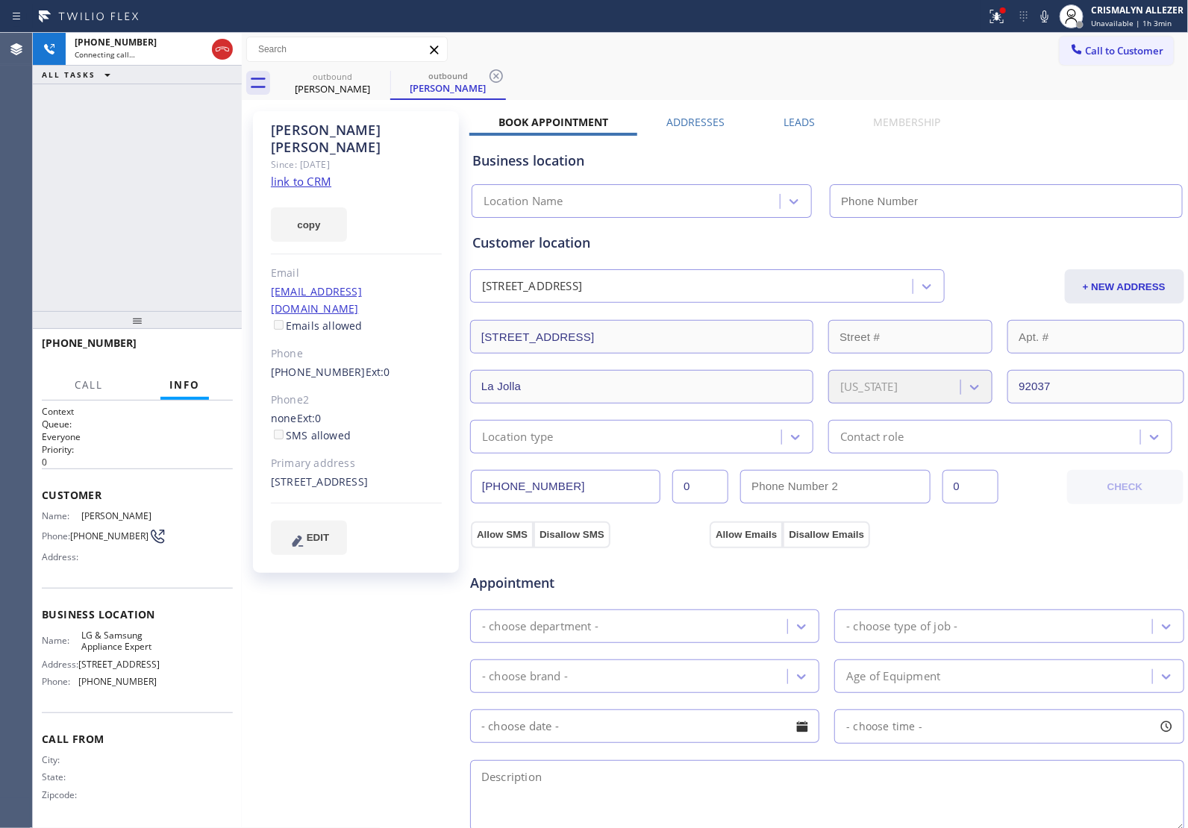
type input "[PHONE_NUMBER]"
drag, startPoint x: 789, startPoint y: 114, endPoint x: 801, endPoint y: 140, distance: 27.7
click at [791, 116] on label "Leads" at bounding box center [798, 122] width 31 height 14
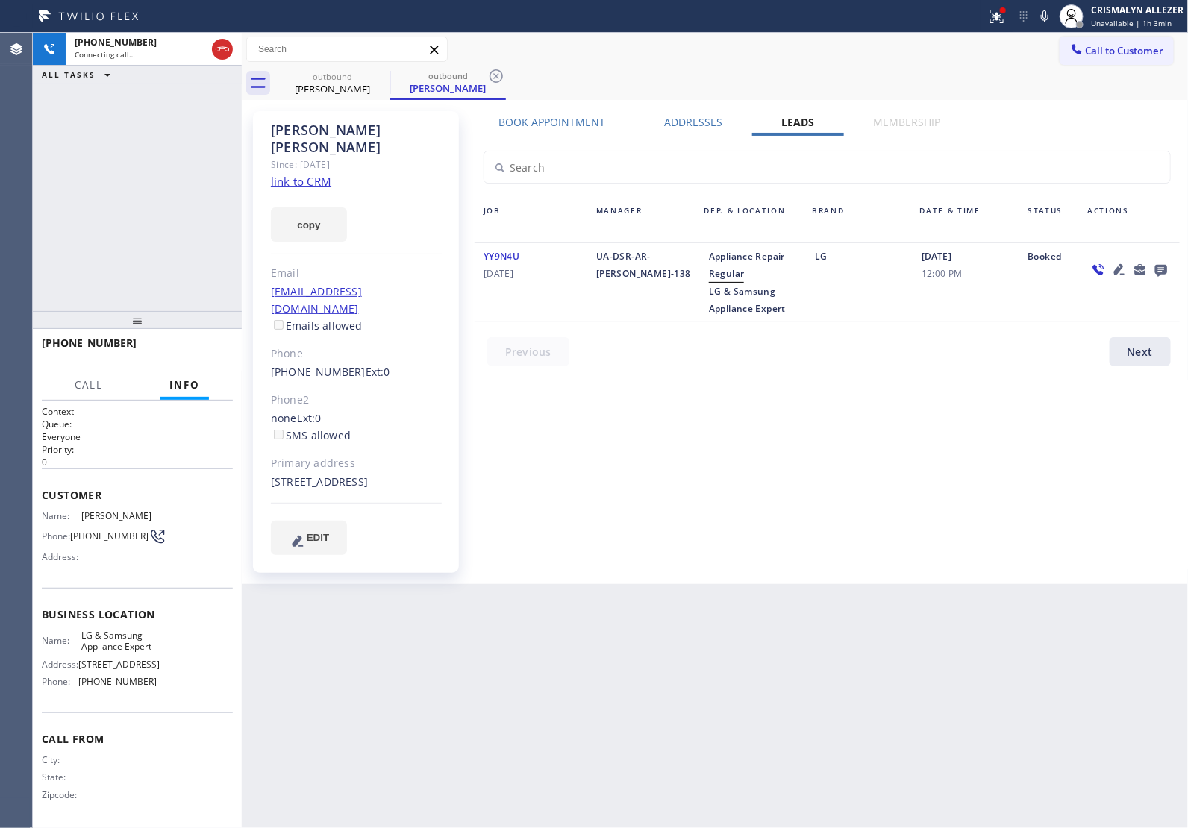
click at [1157, 269] on icon at bounding box center [1160, 271] width 12 height 12
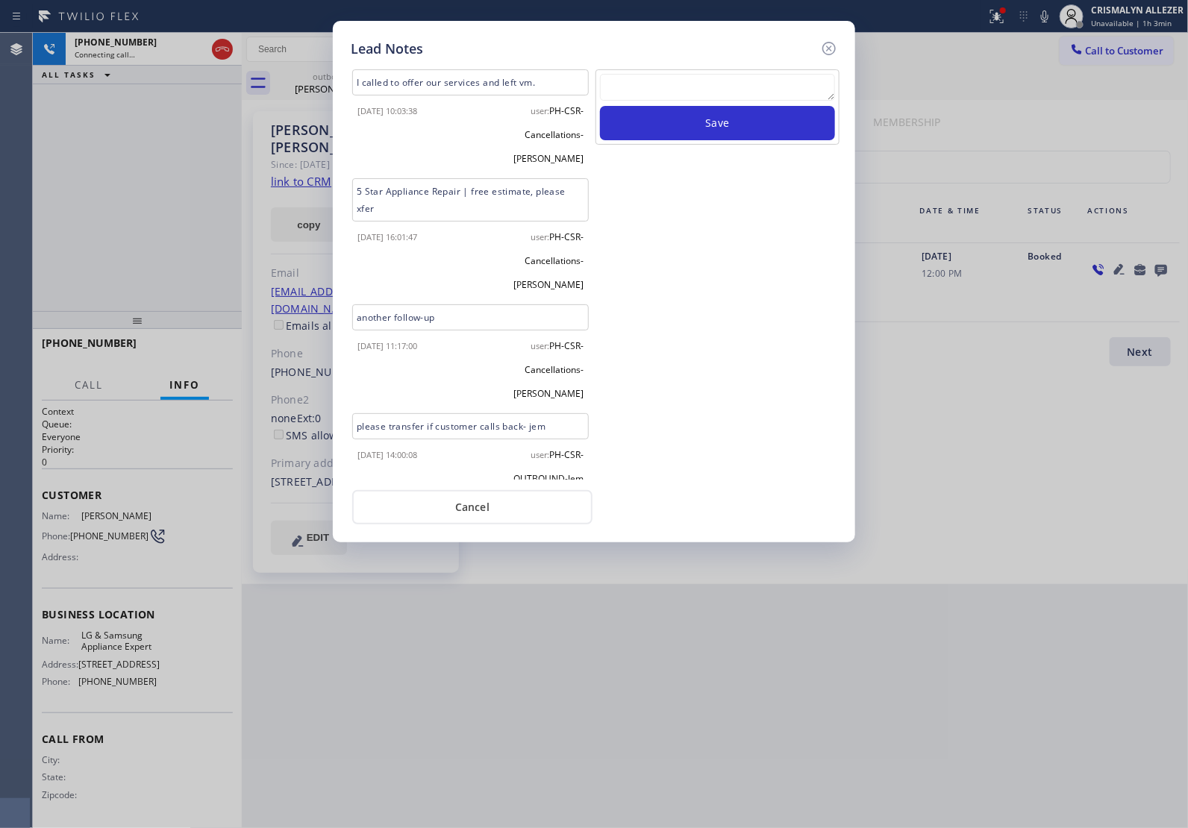
click at [660, 86] on textarea at bounding box center [717, 87] width 235 height 27
paste textarea "8583544041"
type textarea "8583544041"
click at [698, 140] on button "Save" at bounding box center [717, 123] width 235 height 34
click at [660, 94] on textarea "To enrich screen reader interactions, please activate Accessibility in Grammarl…" at bounding box center [717, 87] width 235 height 27
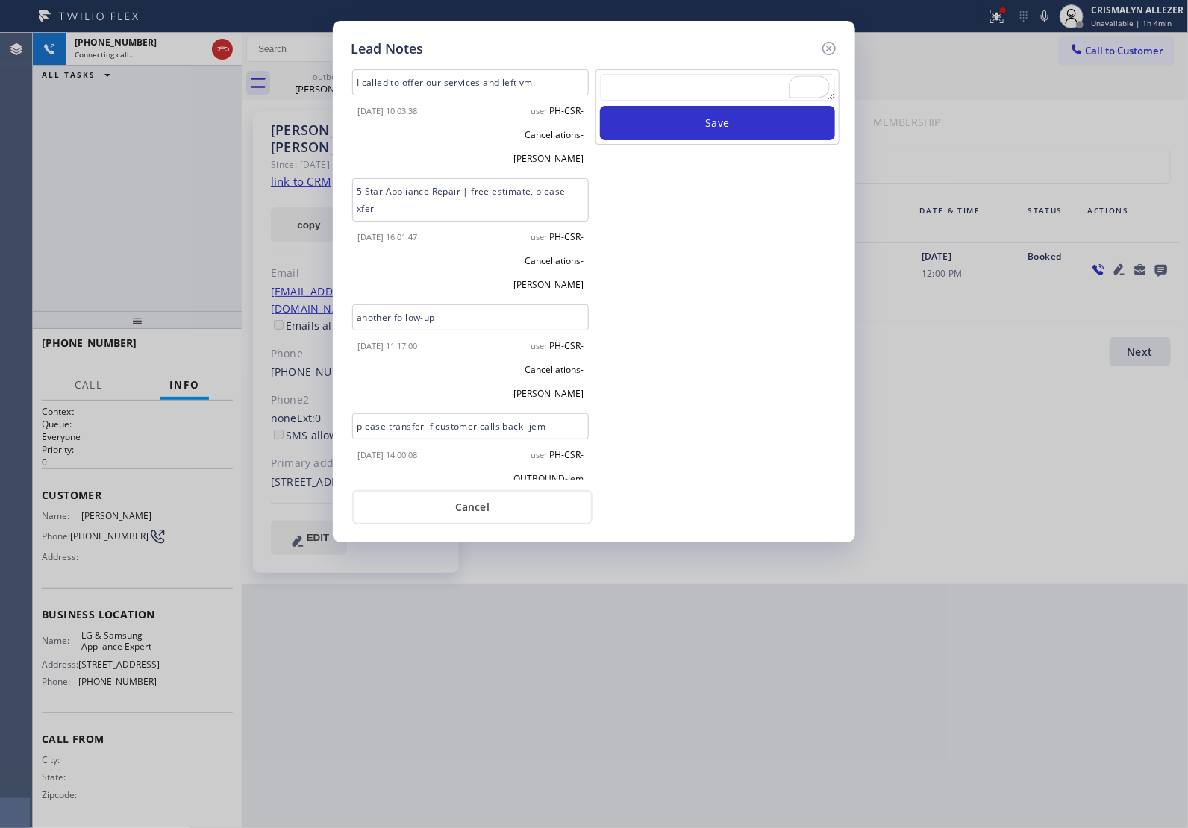
paste textarea "no answer | pls xfer here cx cb"
type textarea "no answer | pls xfer here cx cb"
click at [704, 136] on button "Save" at bounding box center [717, 123] width 235 height 34
click at [486, 506] on button "Cancel" at bounding box center [472, 507] width 240 height 34
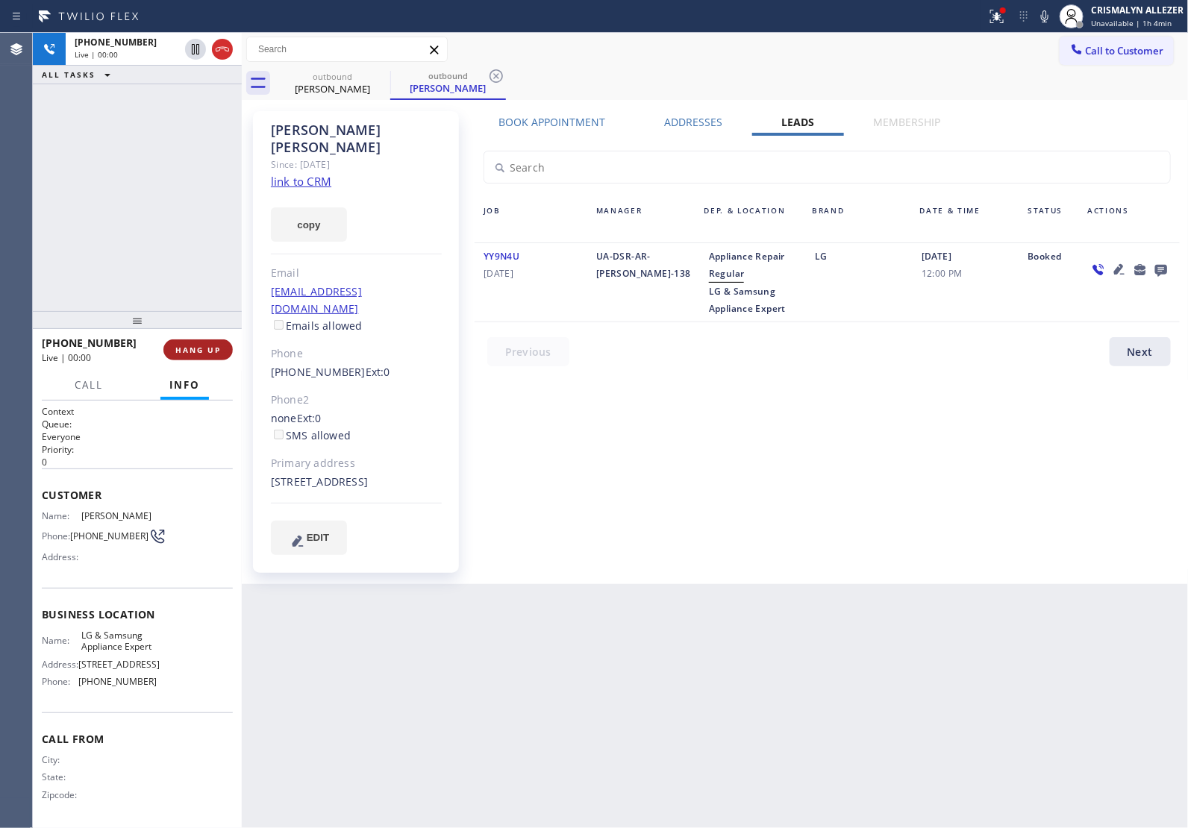
click at [187, 353] on span "HANG UP" at bounding box center [198, 350] width 46 height 10
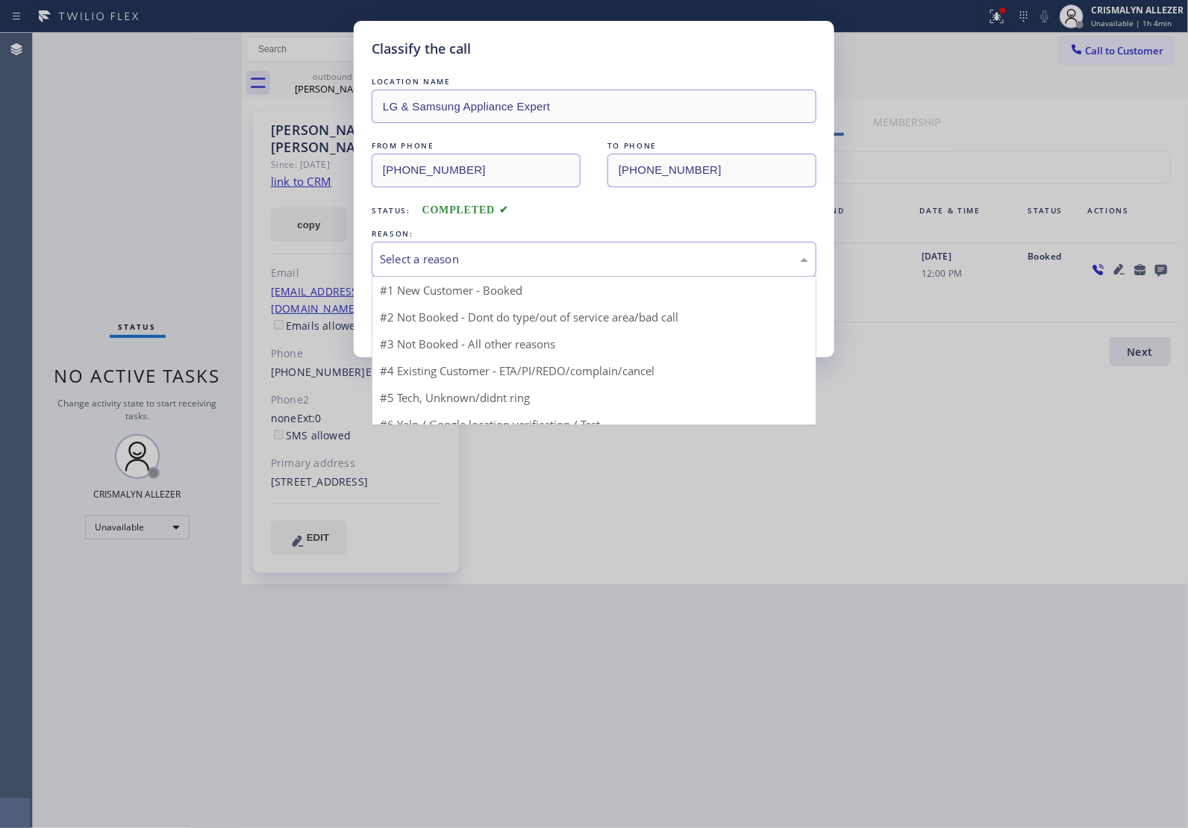
click at [549, 266] on div "Select a reason" at bounding box center [594, 259] width 428 height 17
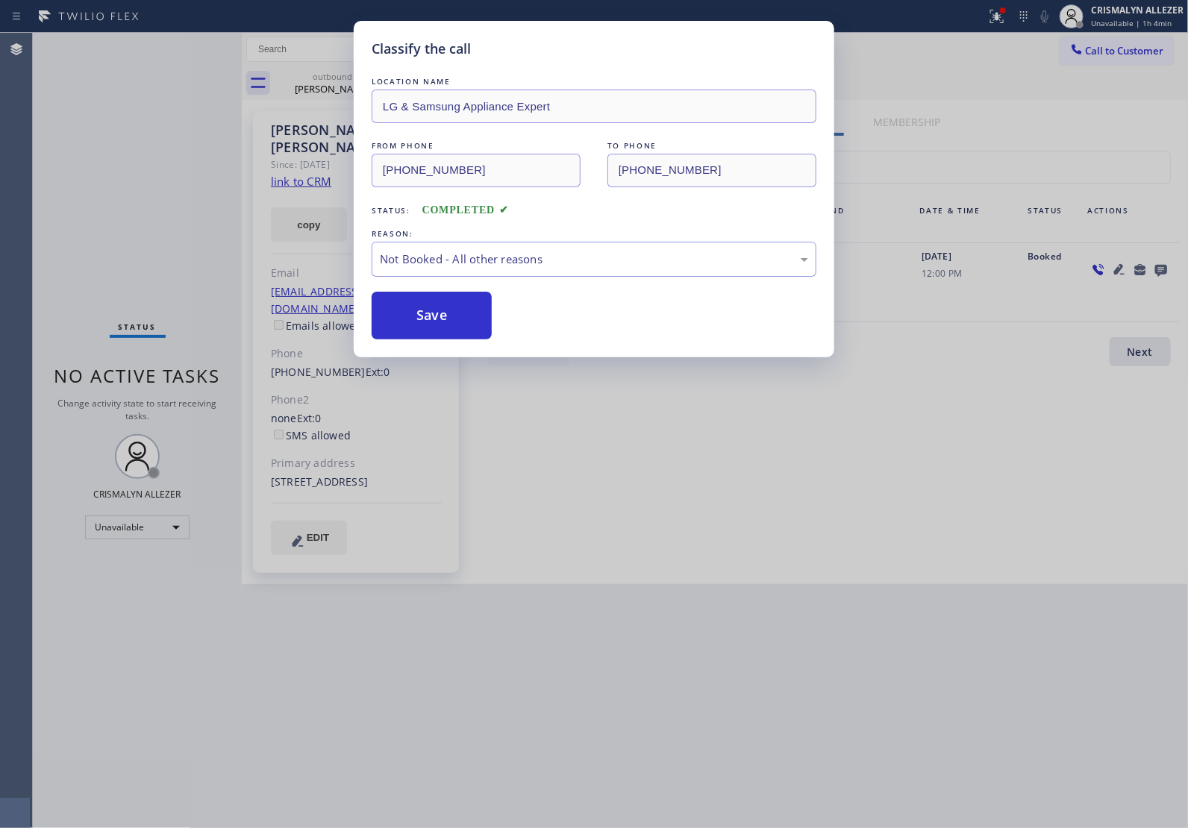
click at [457, 313] on button "Save" at bounding box center [432, 316] width 120 height 48
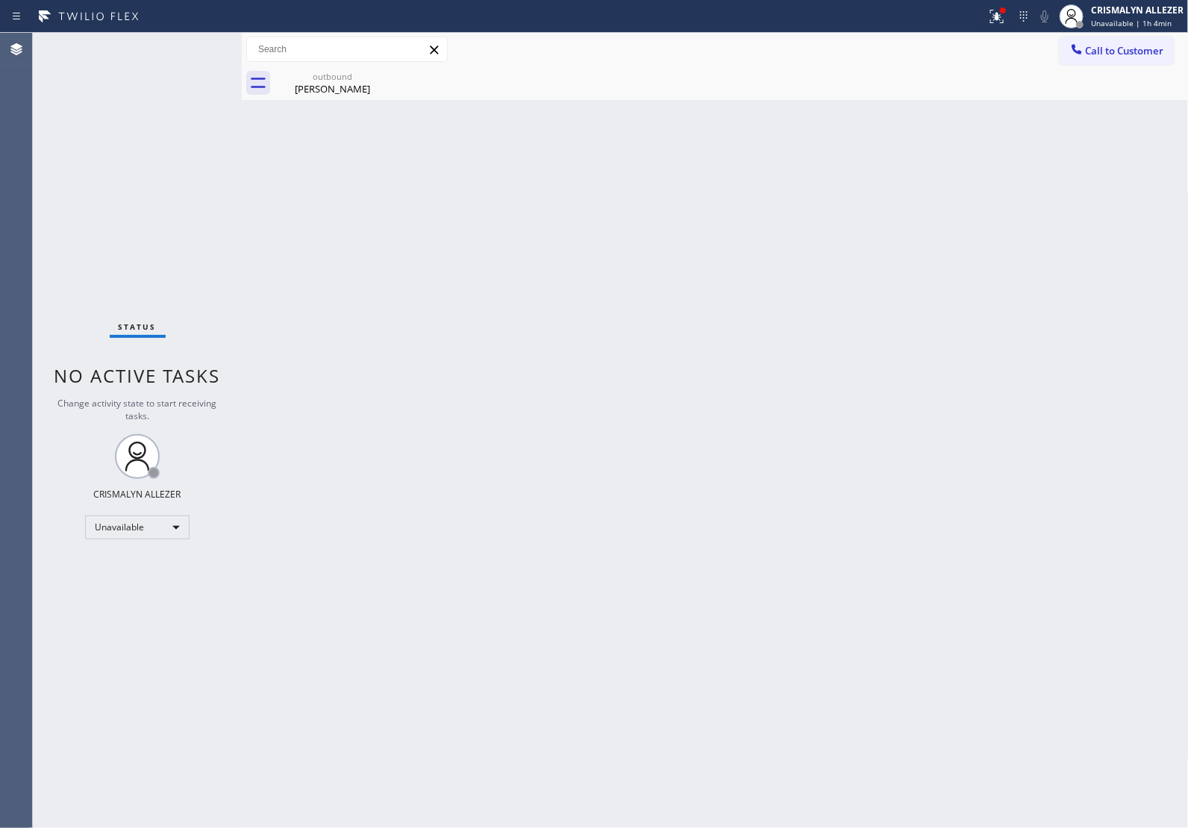
click at [348, 81] on div "outbound" at bounding box center [332, 76] width 113 height 11
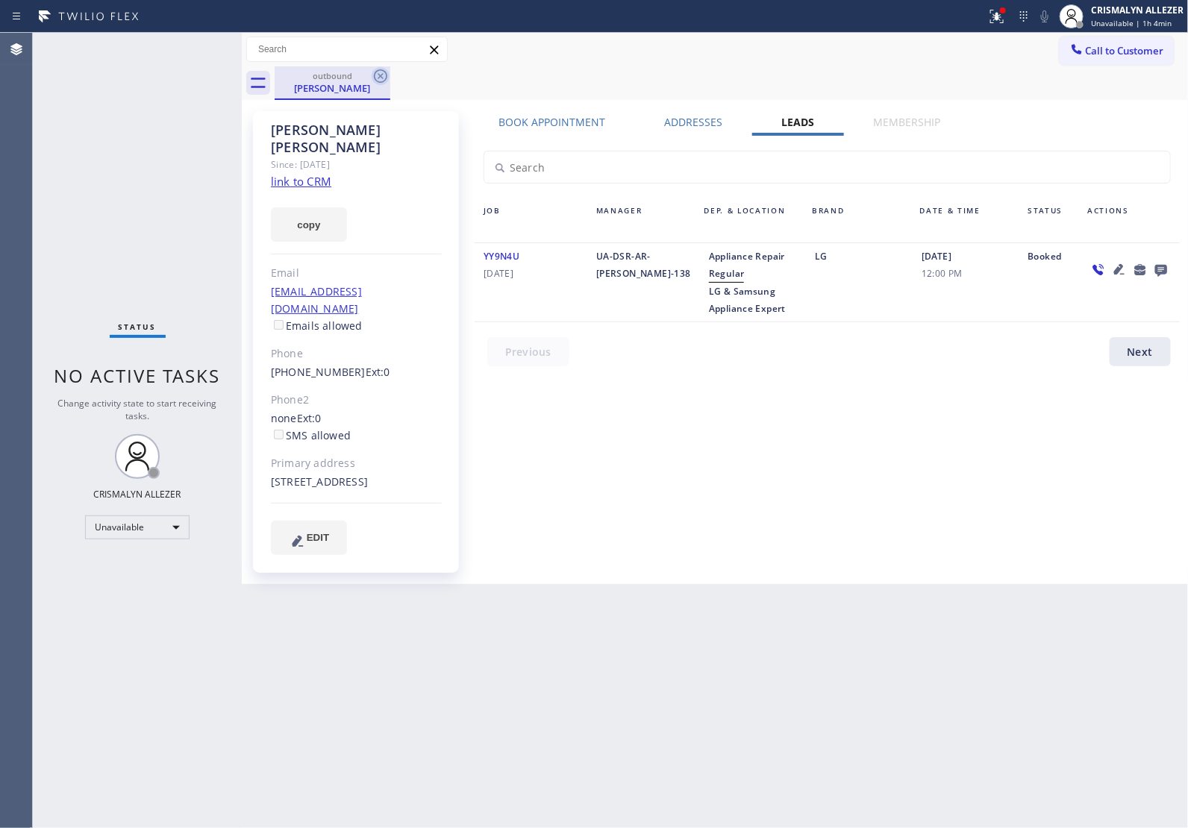
click at [375, 72] on icon at bounding box center [380, 75] width 13 height 13
